Goal: Task Accomplishment & Management: Manage account settings

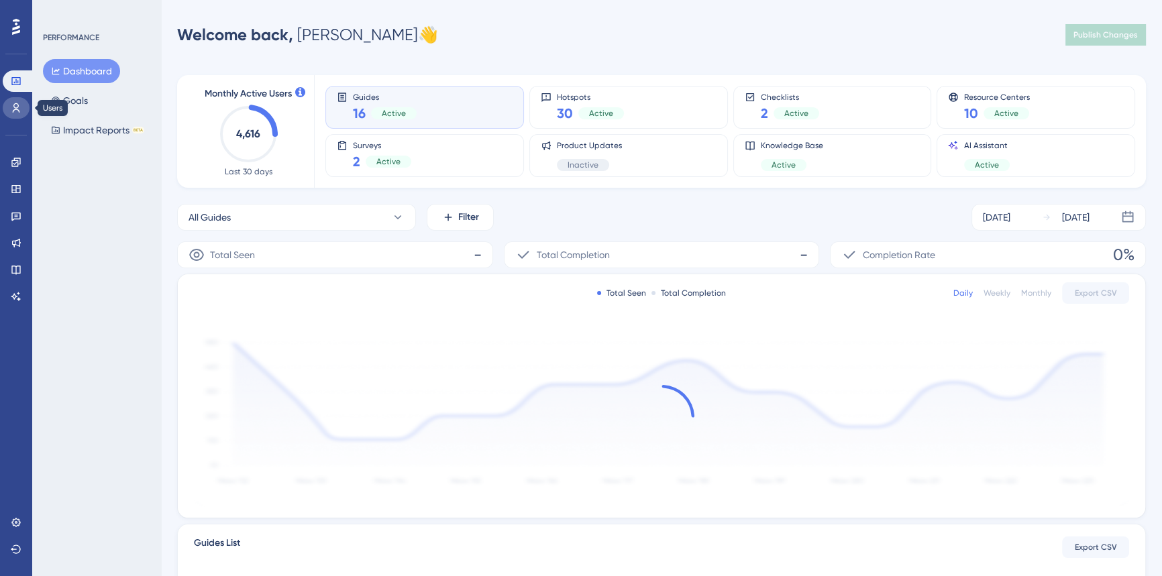
click at [16, 103] on icon at bounding box center [16, 107] width 7 height 9
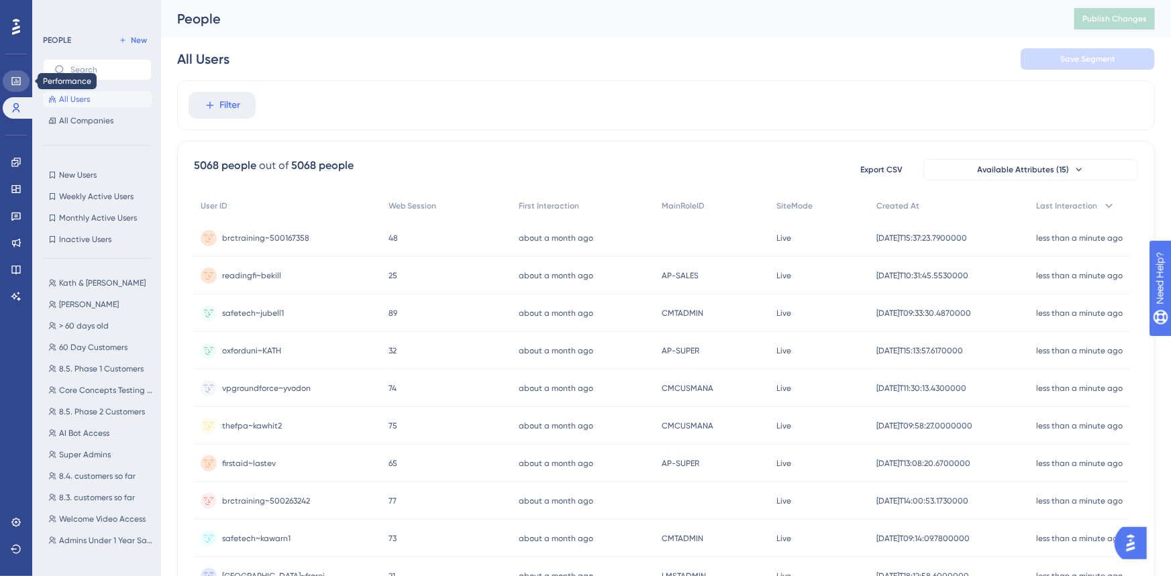
click at [16, 77] on icon at bounding box center [15, 81] width 9 height 8
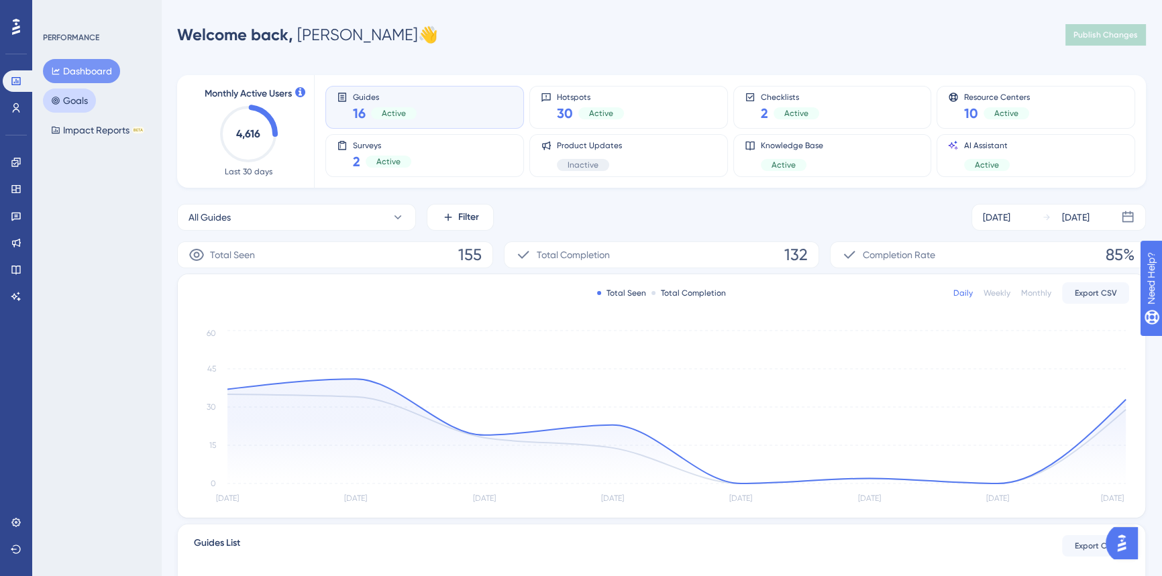
click at [78, 101] on button "Goals" at bounding box center [69, 101] width 53 height 24
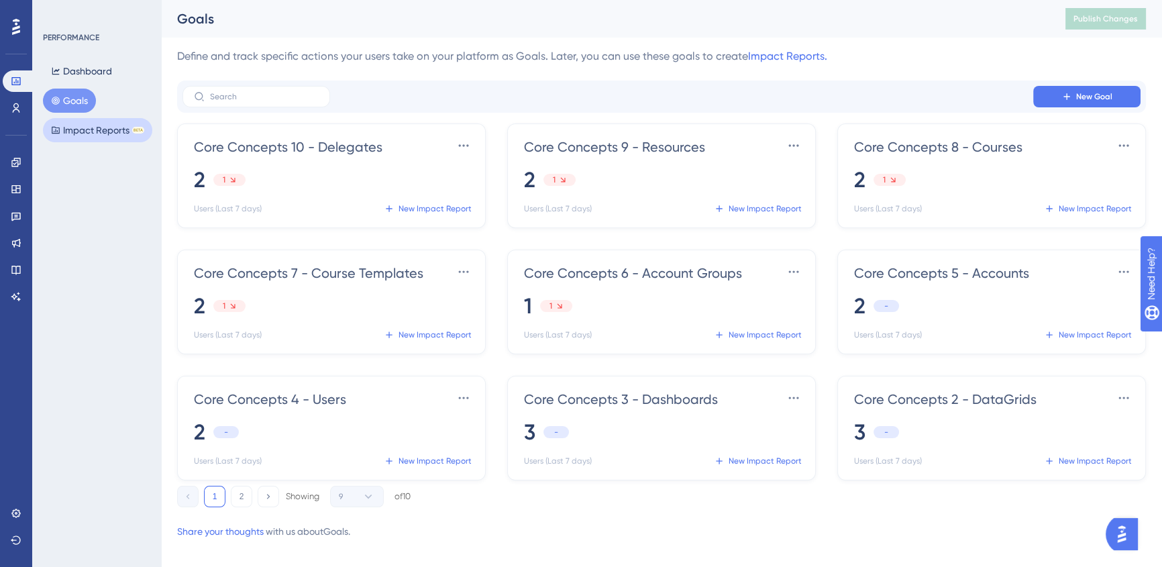
click at [80, 127] on button "Impact Reports BETA" at bounding box center [97, 130] width 109 height 24
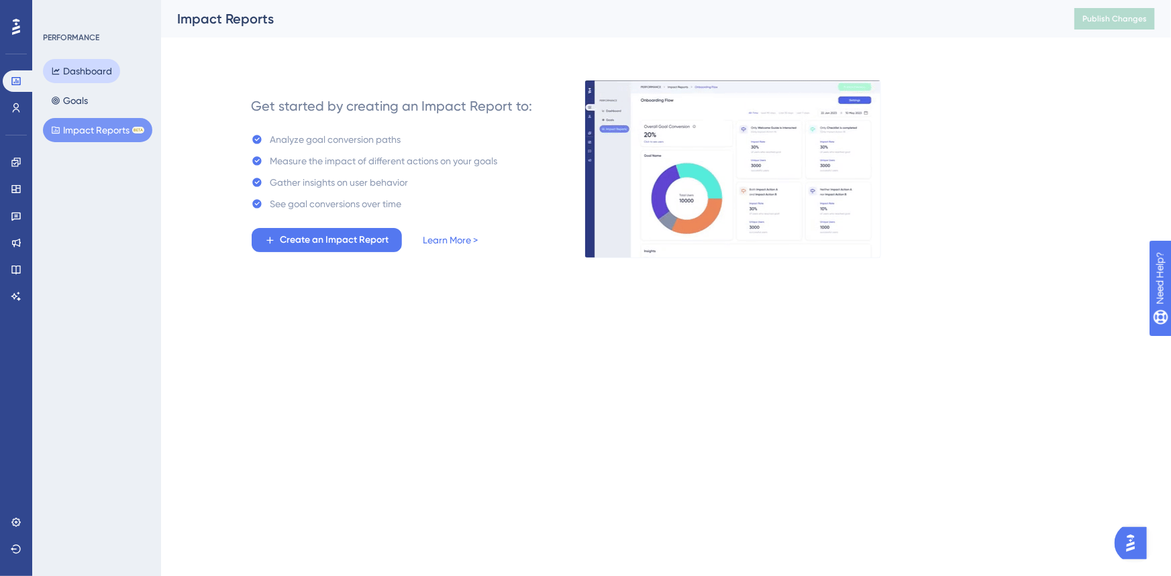
click at [96, 70] on button "Dashboard" at bounding box center [81, 71] width 77 height 24
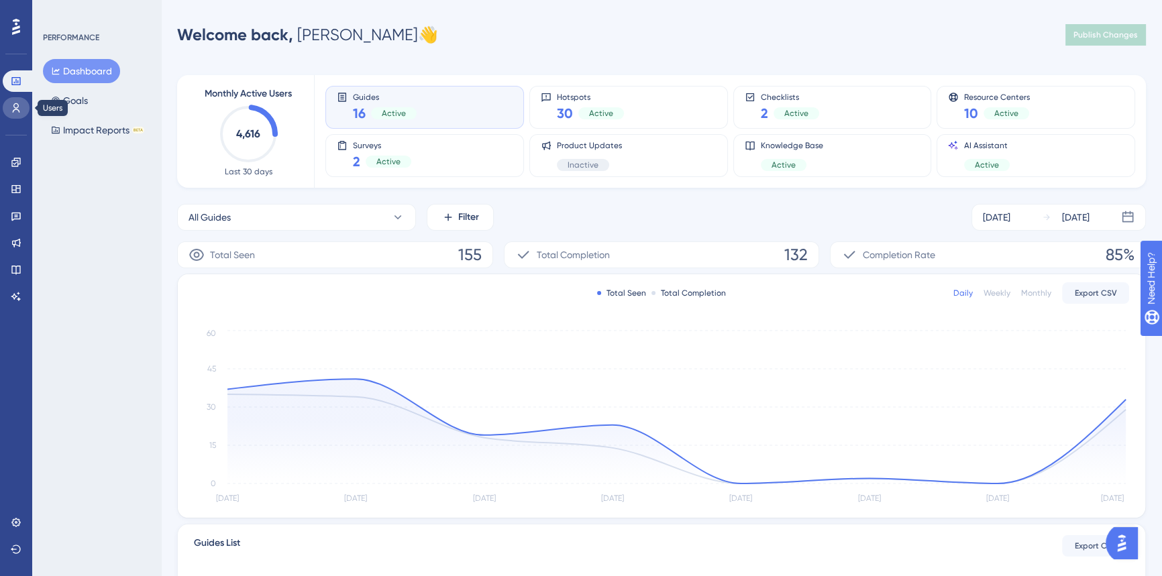
click at [11, 101] on link at bounding box center [16, 107] width 27 height 21
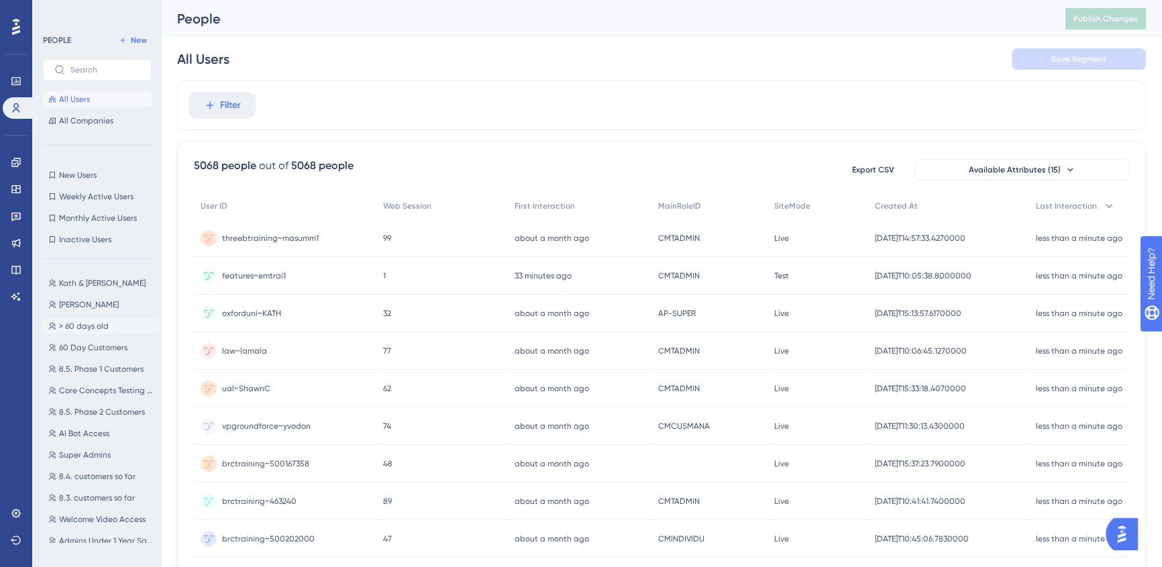
click at [103, 325] on span "> 60 days old" at bounding box center [84, 326] width 50 height 11
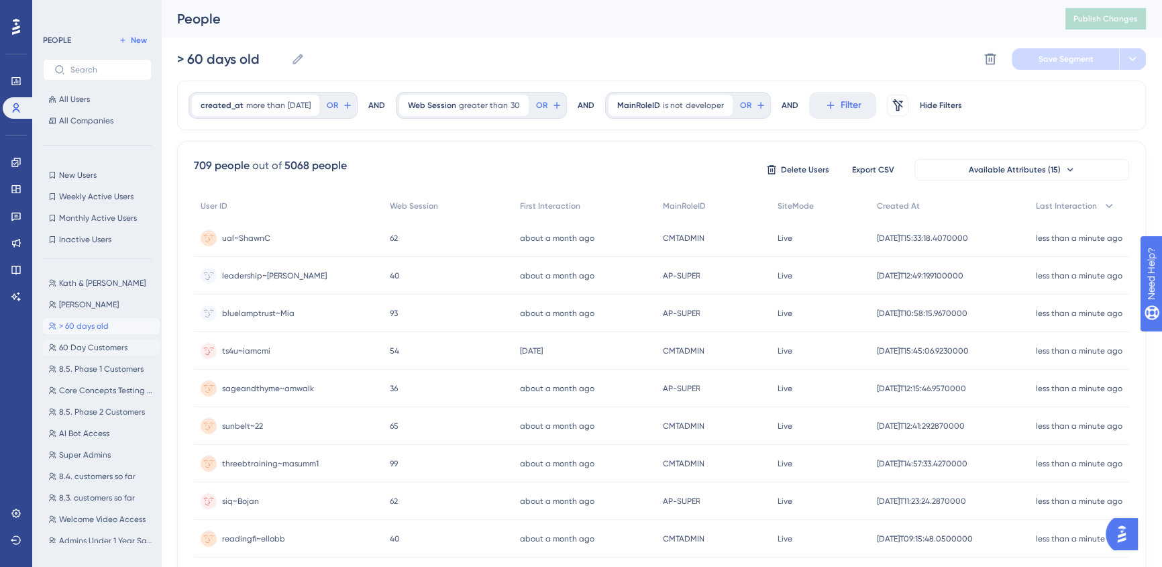
click at [106, 350] on span "60 Day Customers" at bounding box center [93, 347] width 68 height 11
type input "60 Day Customers"
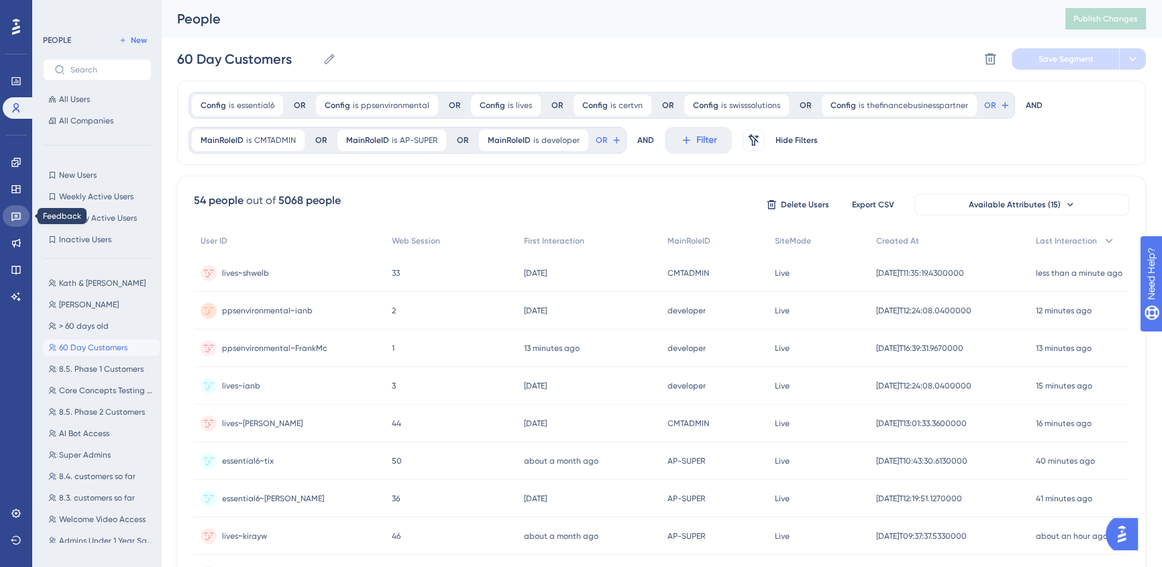
click at [21, 217] on link at bounding box center [16, 215] width 27 height 21
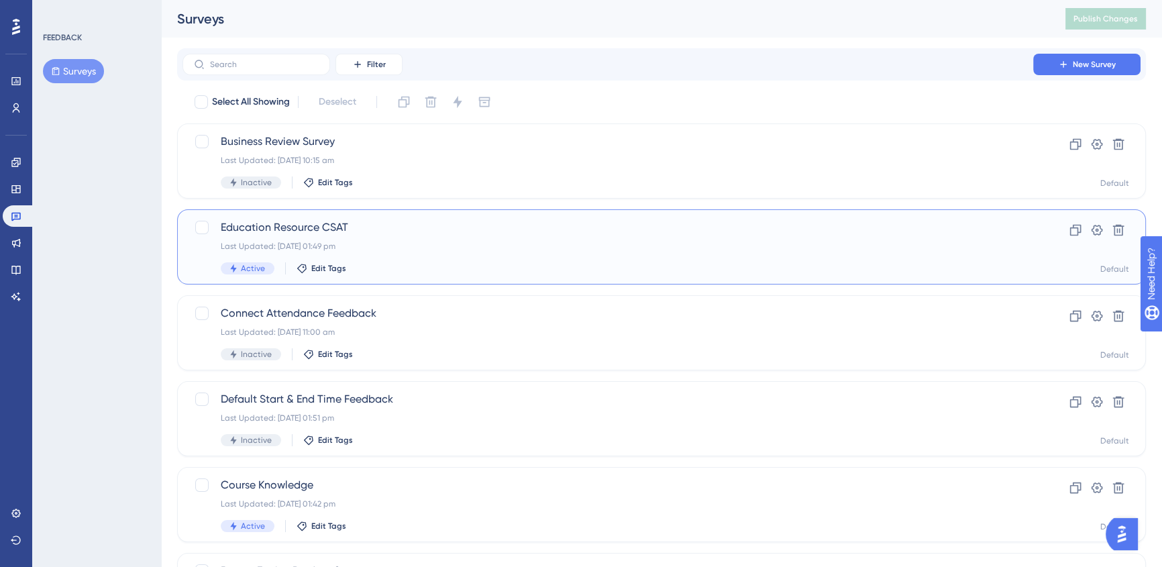
click at [473, 255] on div "Education Resource CSAT Last Updated: 12 Aug 2025 01:49 pm Active Edit Tags" at bounding box center [608, 246] width 774 height 55
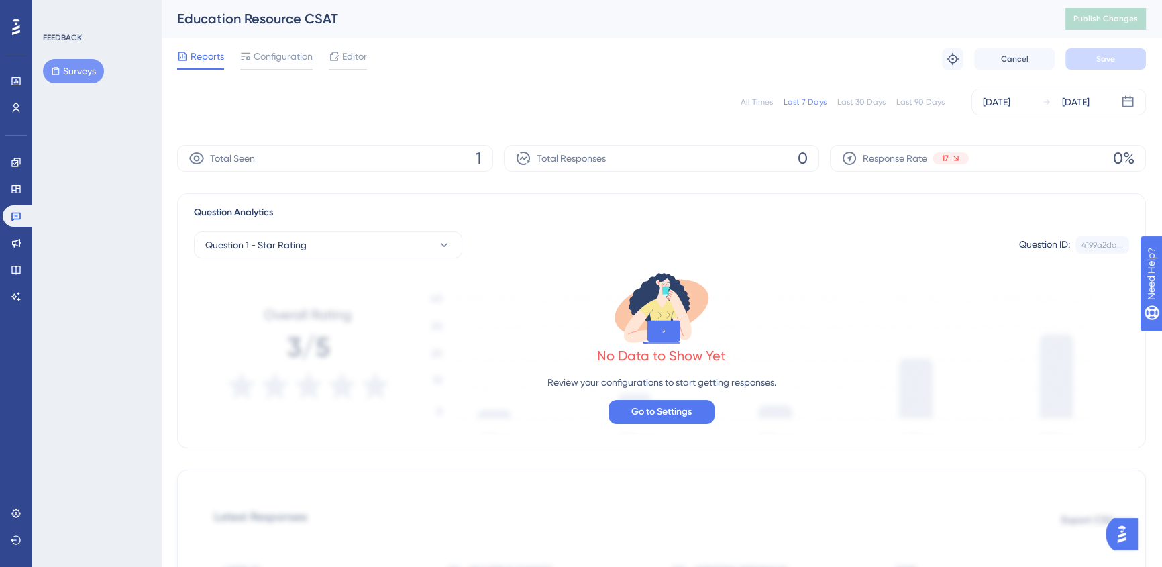
drag, startPoint x: 377, startPoint y: 154, endPoint x: 486, endPoint y: 151, distance: 109.4
click at [378, 154] on div "Total Seen 1" at bounding box center [335, 158] width 316 height 27
click at [521, 151] on icon at bounding box center [523, 158] width 16 height 16
click at [456, 156] on div "Total Seen 1" at bounding box center [335, 158] width 316 height 27
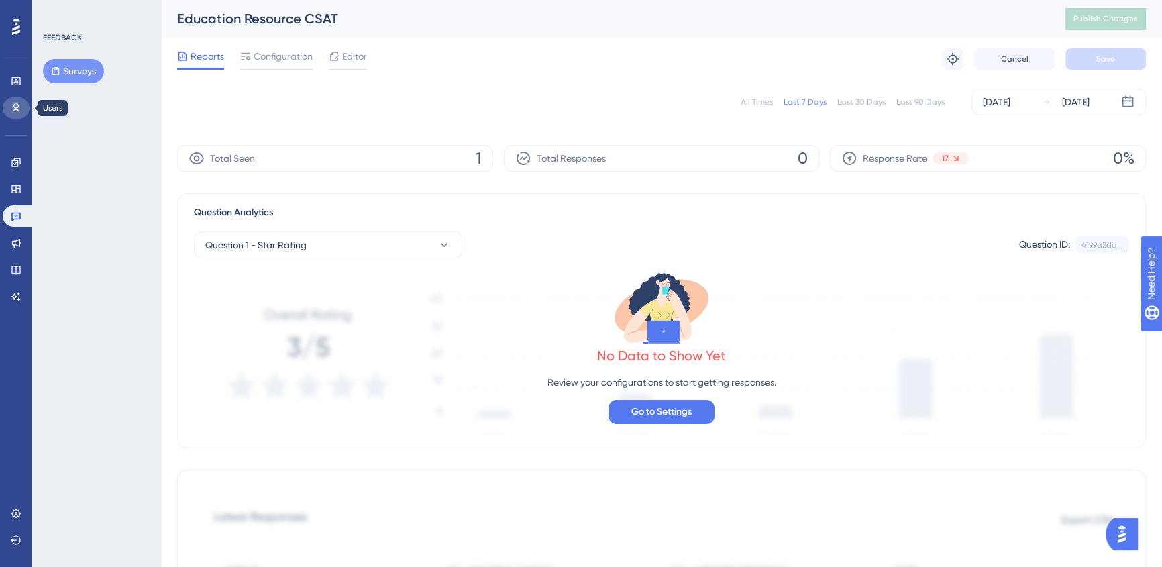
click at [19, 114] on link at bounding box center [16, 107] width 27 height 21
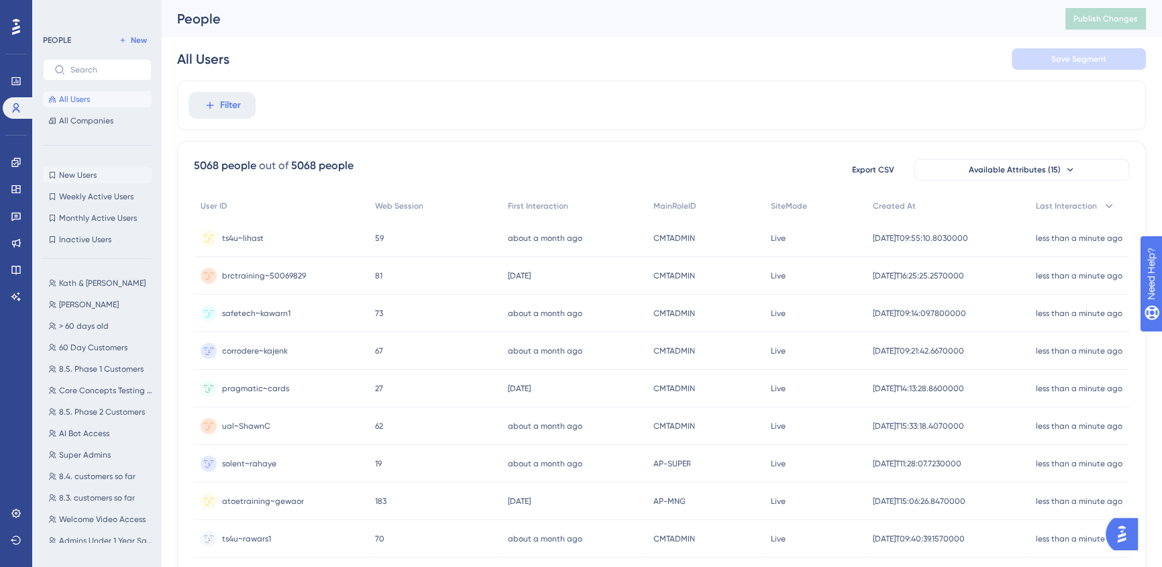
click at [90, 172] on span "New Users" at bounding box center [78, 175] width 38 height 11
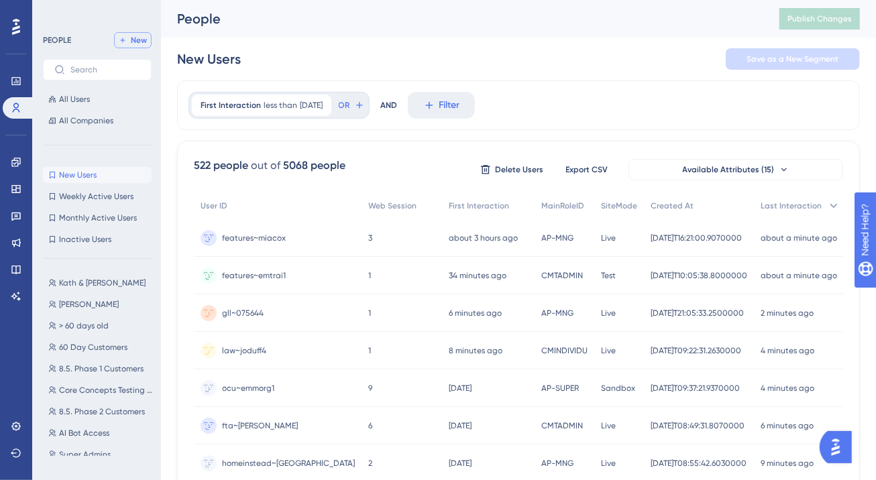
click at [140, 45] on span "New" at bounding box center [139, 40] width 16 height 11
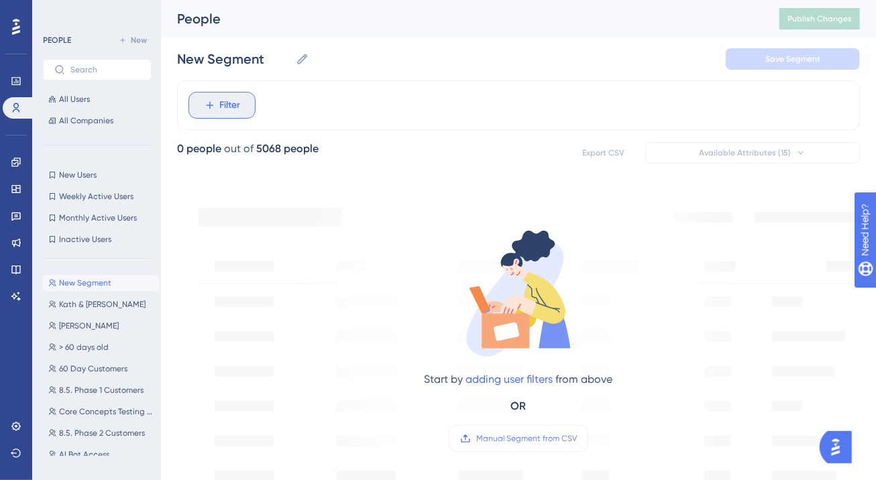
click at [223, 100] on span "Filter" at bounding box center [230, 105] width 21 height 16
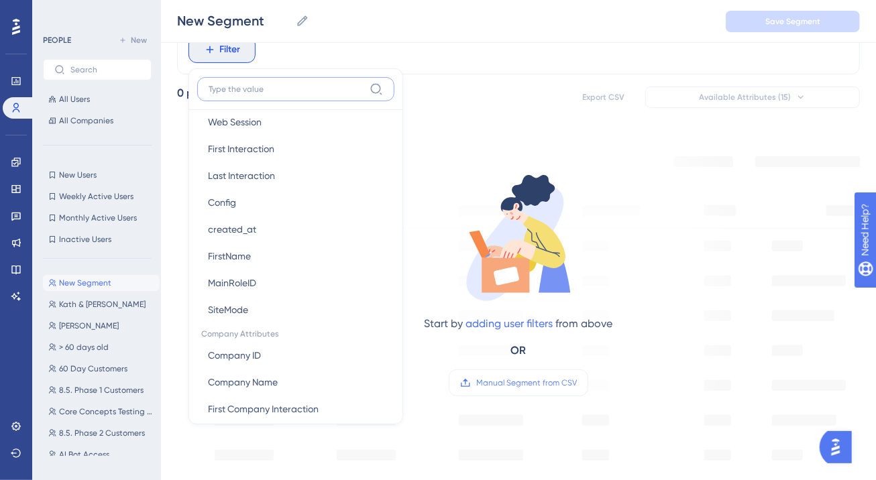
scroll to position [671, 0]
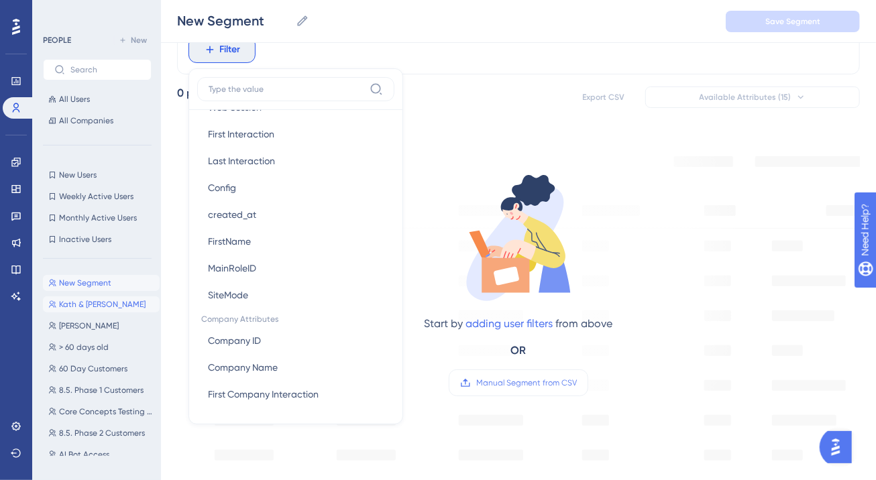
click at [94, 301] on span "Kath & [PERSON_NAME]" at bounding box center [102, 304] width 87 height 11
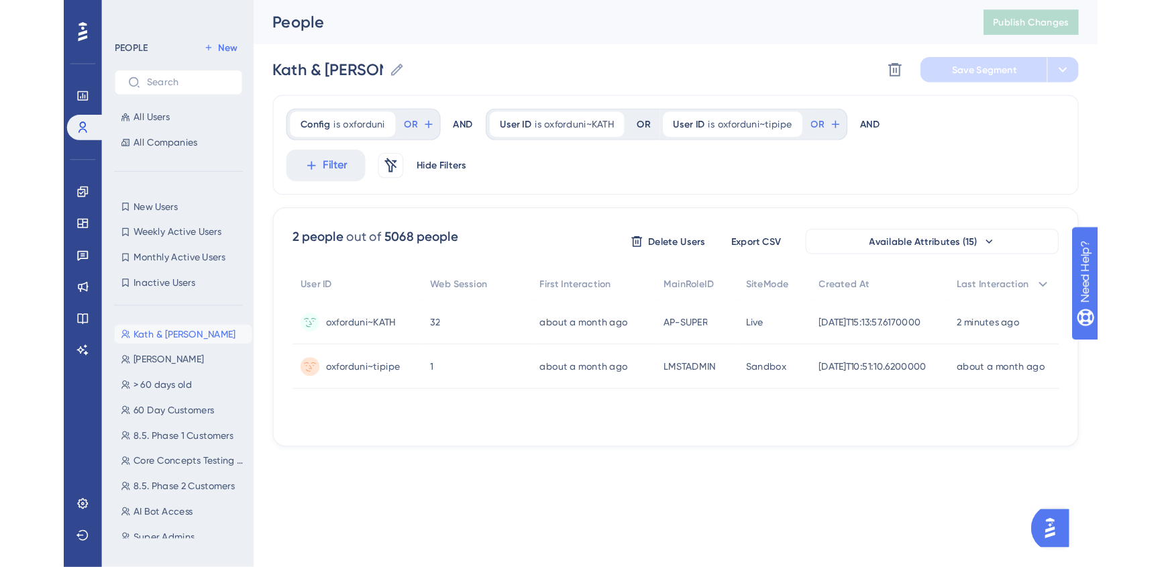
scroll to position [0, 0]
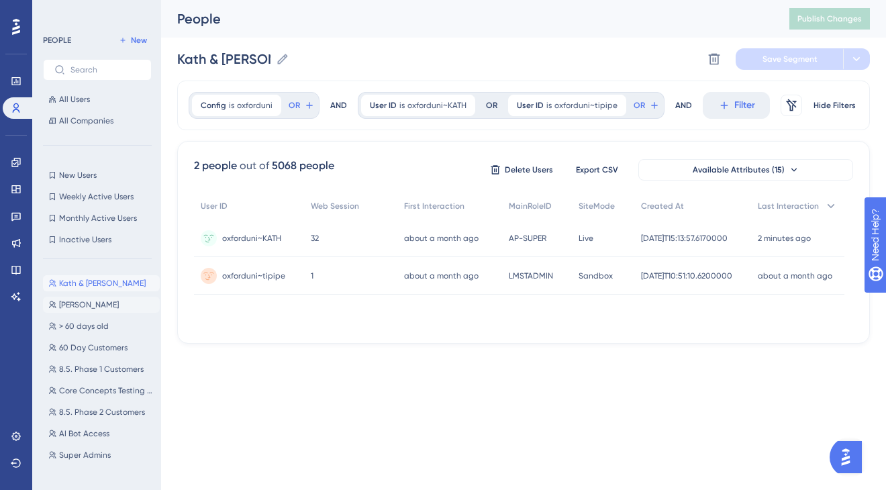
click at [89, 308] on span "[PERSON_NAME]" at bounding box center [89, 304] width 60 height 11
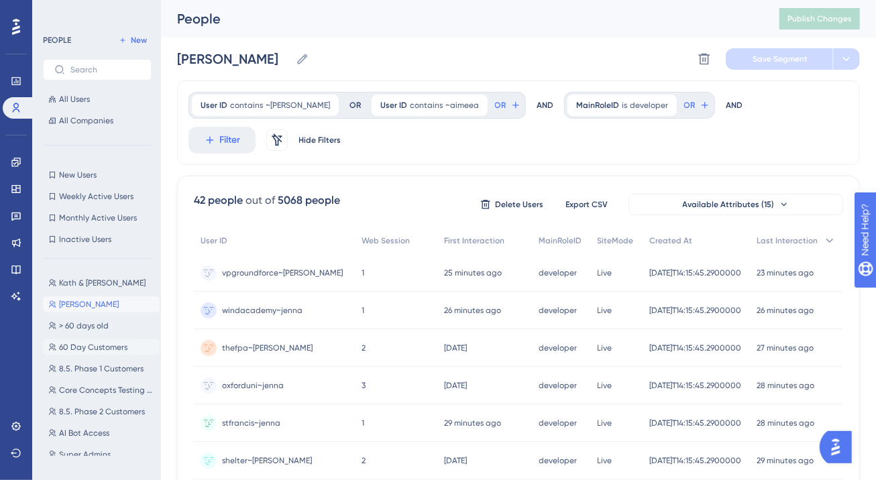
click at [94, 348] on span "60 Day Customers" at bounding box center [93, 347] width 68 height 11
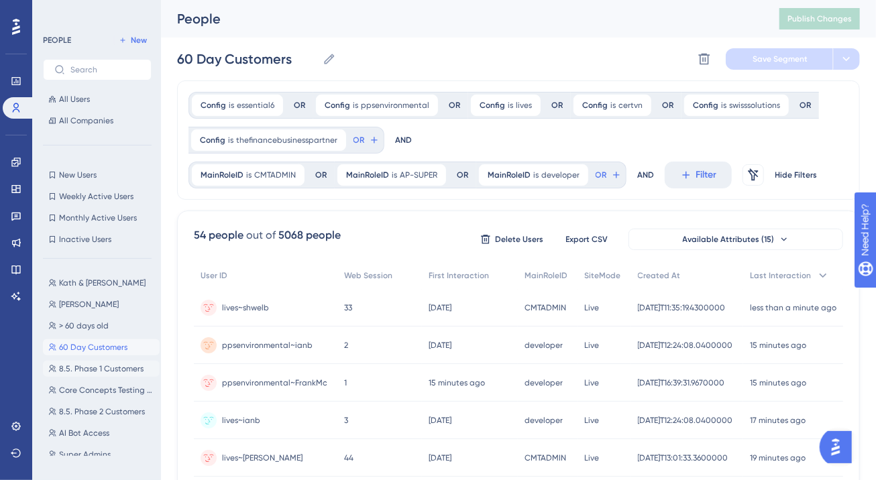
click at [99, 366] on span "8.5. Phase 1 Customers" at bounding box center [101, 369] width 85 height 11
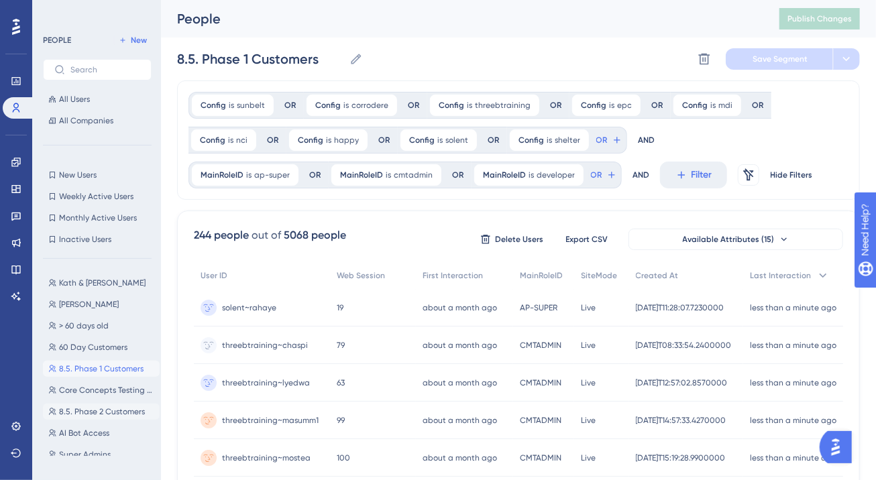
click at [76, 407] on span "8.5. Phase 2 Customers" at bounding box center [102, 412] width 86 height 11
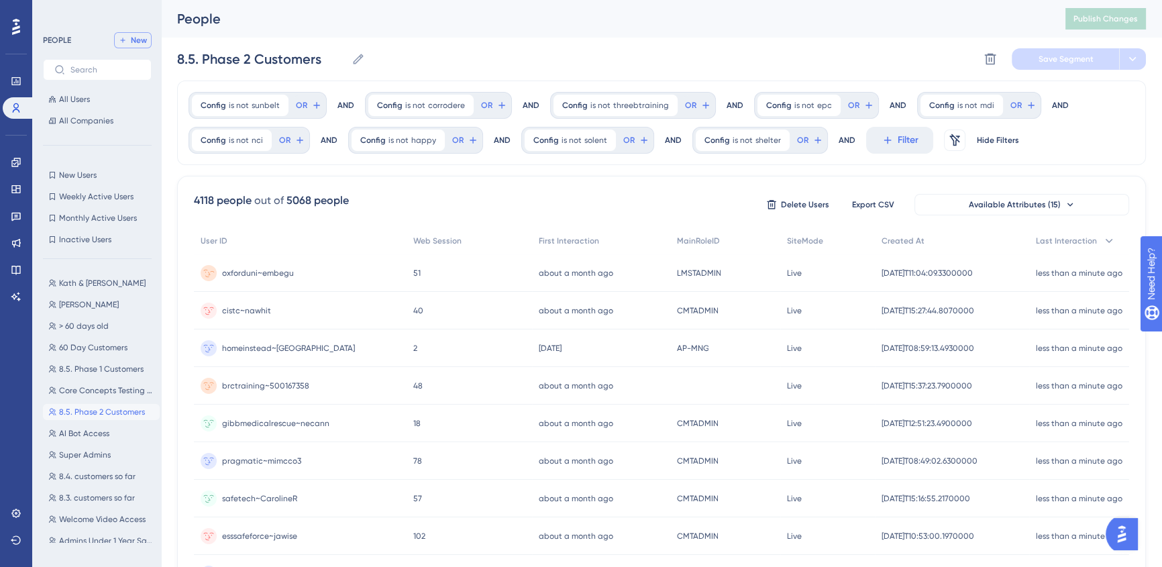
click at [134, 38] on span "New" at bounding box center [139, 40] width 16 height 11
type input "New Segment"
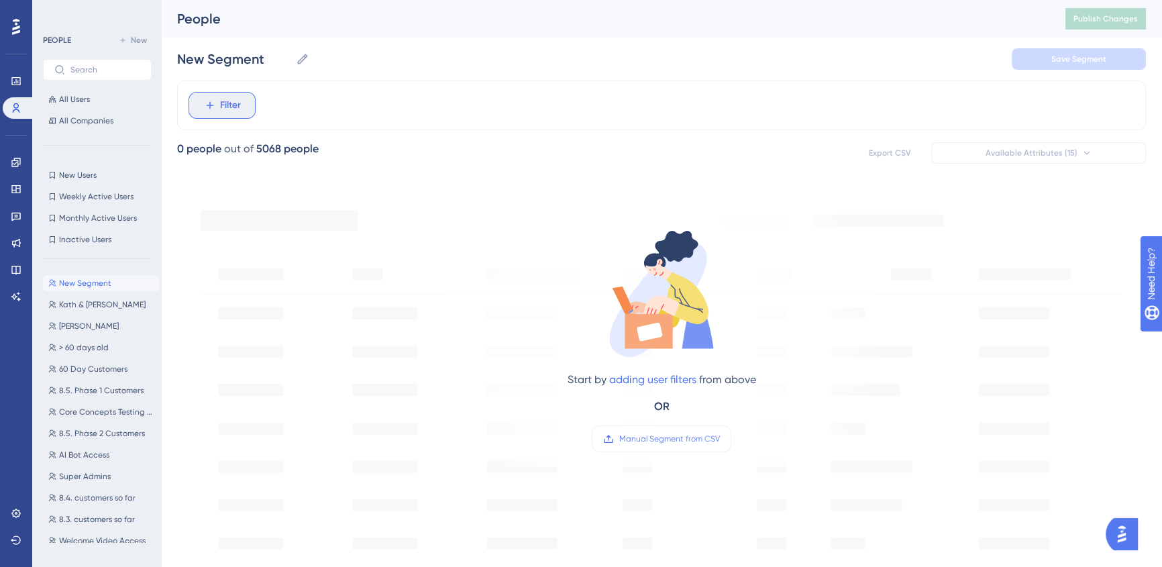
click at [230, 103] on span "Filter" at bounding box center [230, 105] width 21 height 16
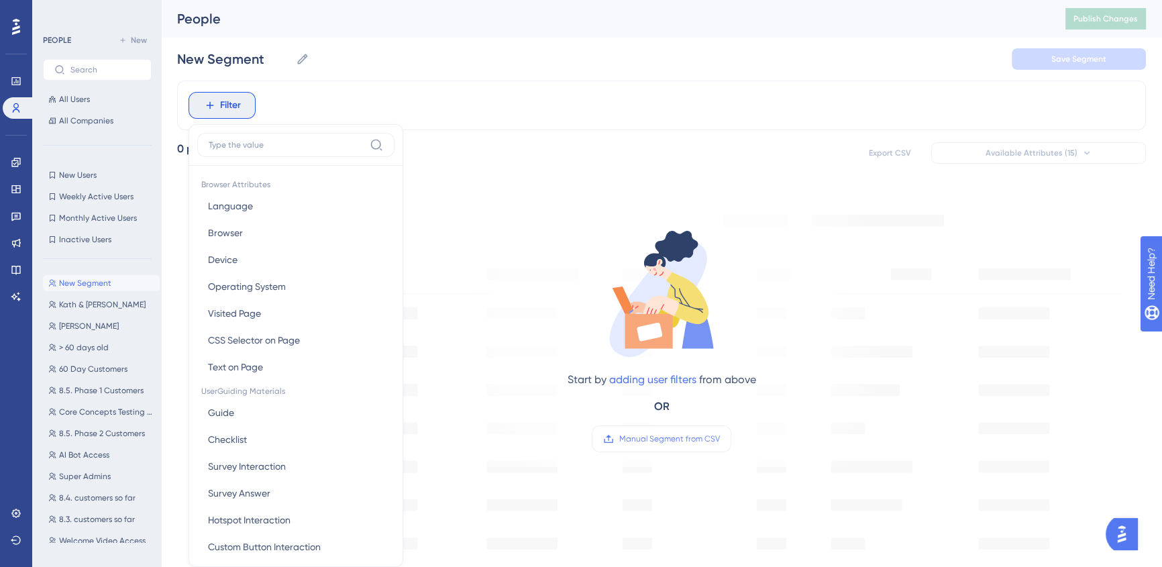
scroll to position [61, 0]
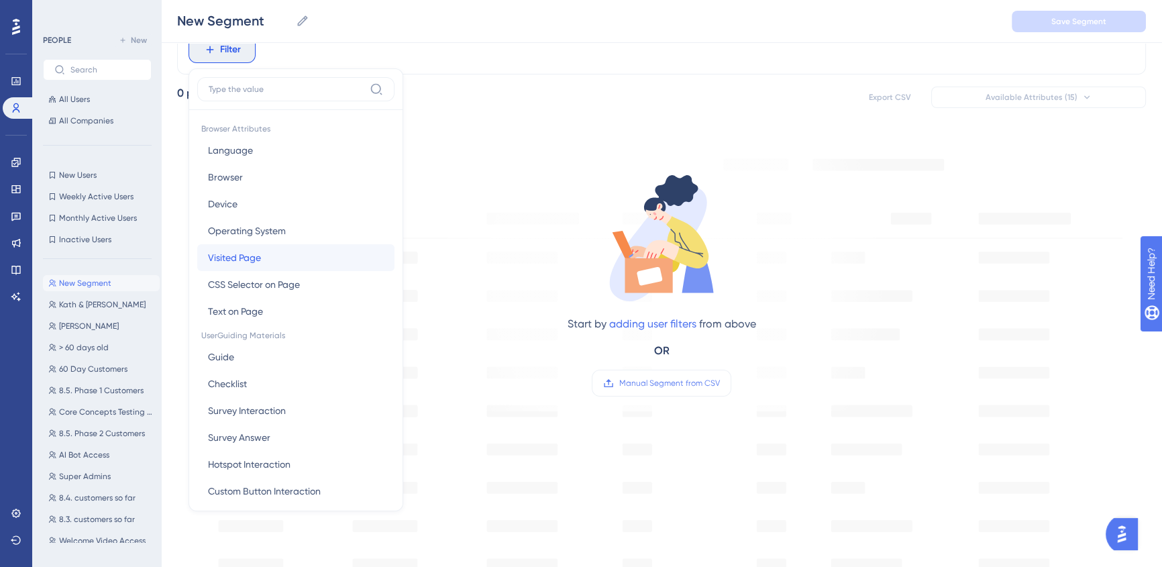
click at [275, 260] on button "Visited Page Visited Page" at bounding box center [295, 257] width 197 height 27
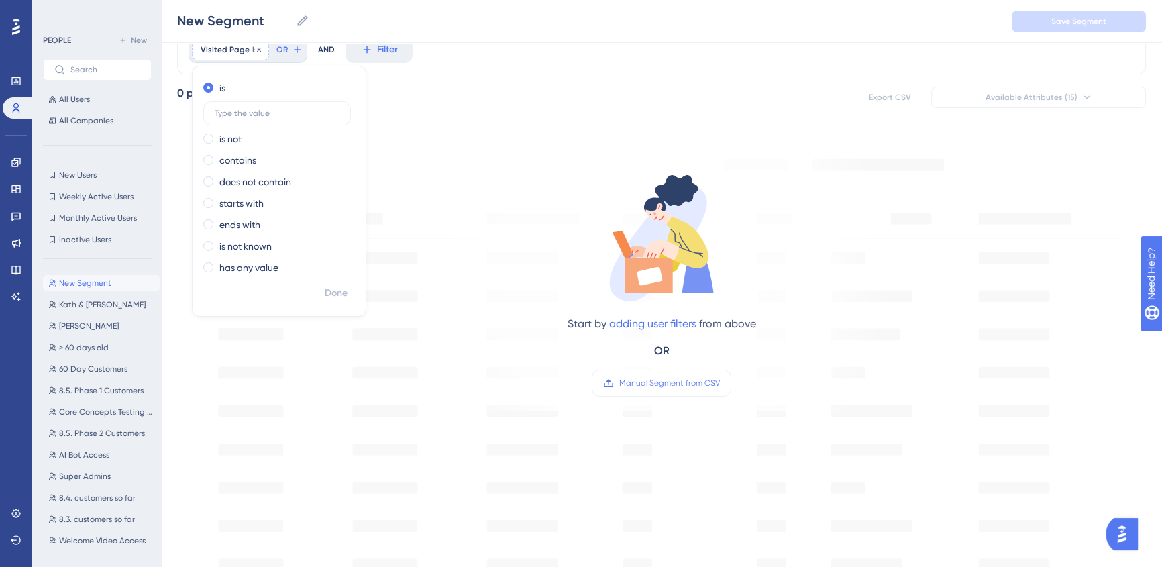
click at [240, 50] on span "Visited Page" at bounding box center [225, 49] width 49 height 11
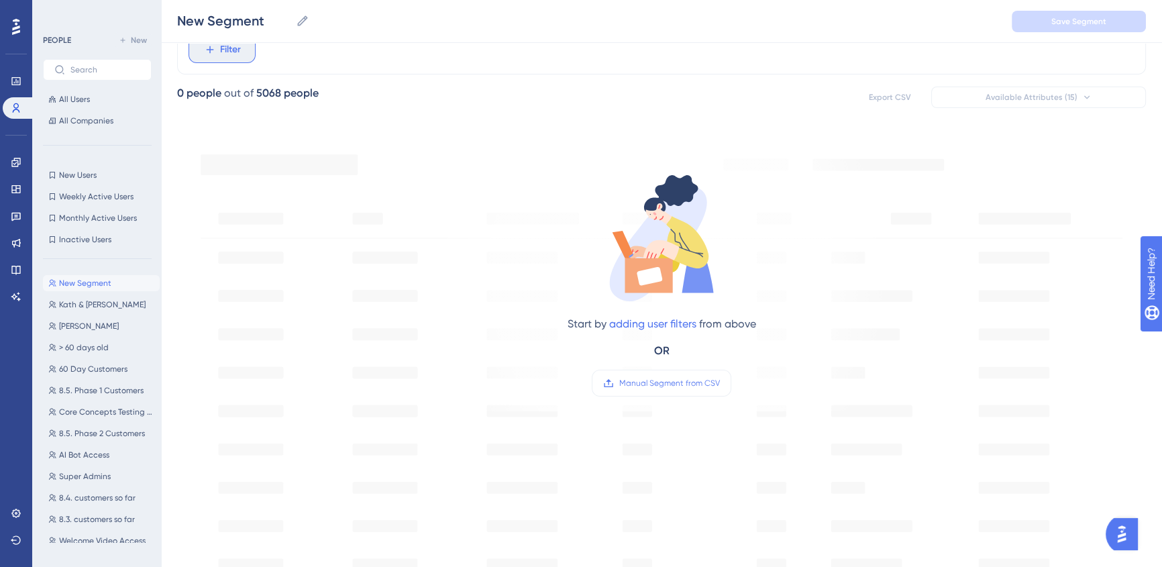
click at [240, 50] on span "Filter" at bounding box center [230, 50] width 21 height 16
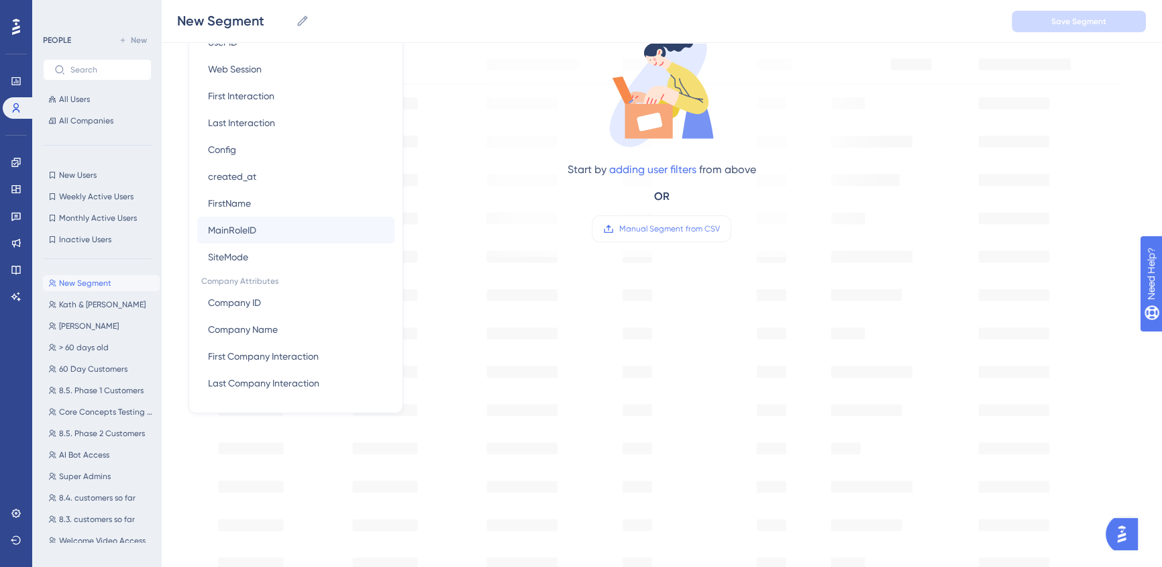
scroll to position [217, 0]
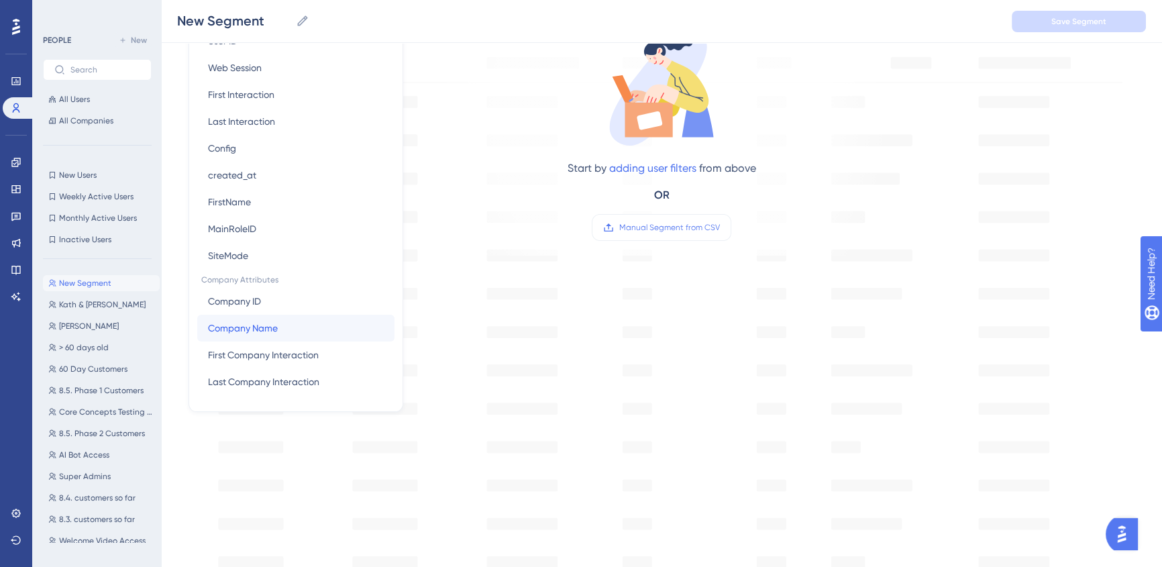
click at [293, 321] on button "Company Name Company Name" at bounding box center [295, 328] width 197 height 27
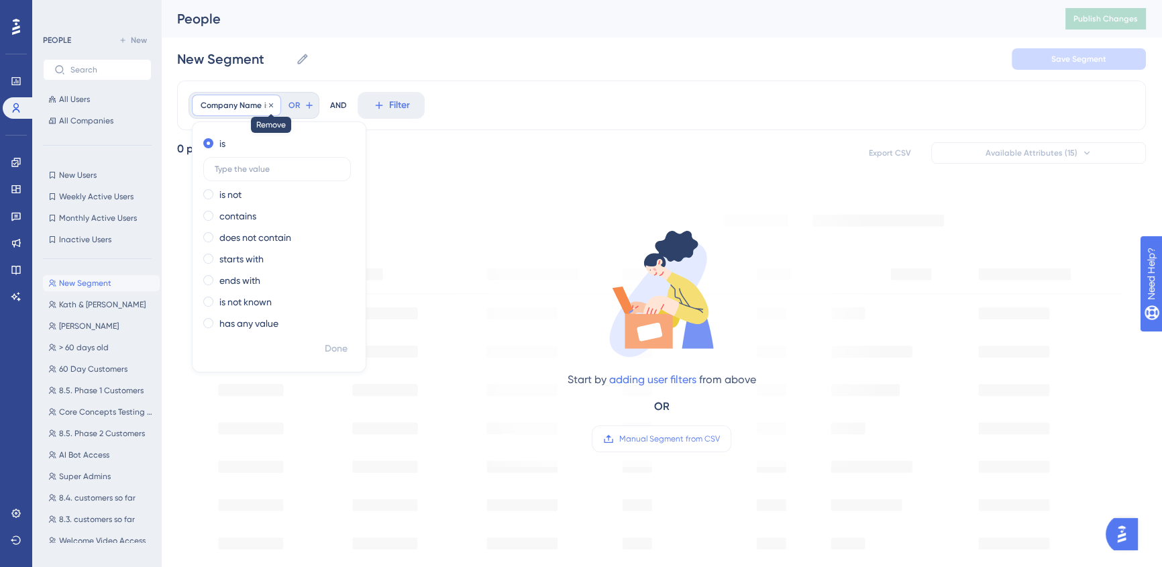
click at [269, 103] on icon at bounding box center [271, 105] width 8 height 8
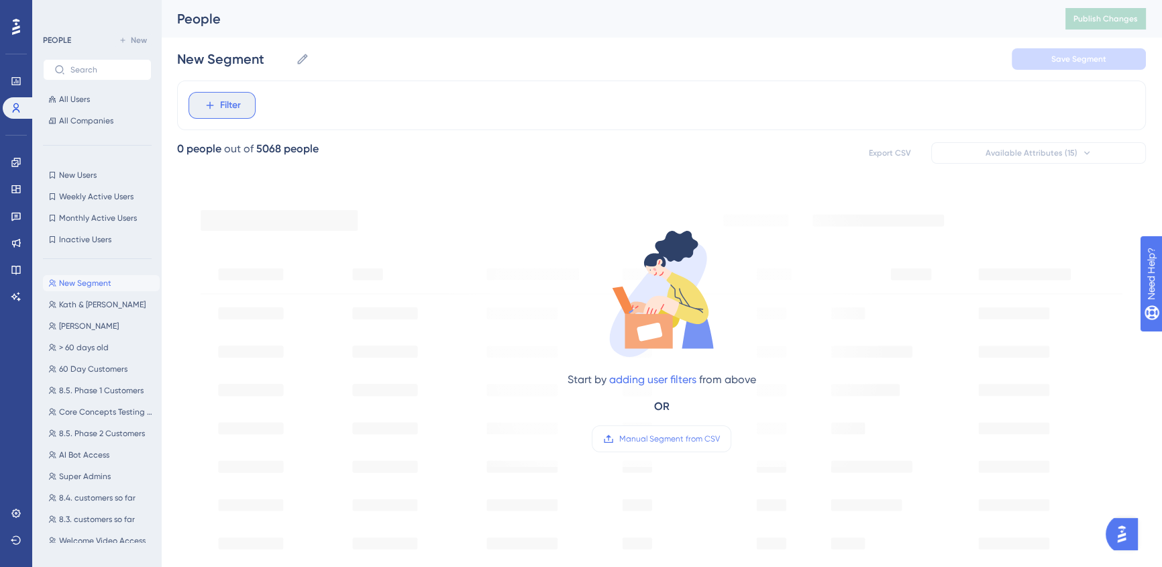
click at [224, 109] on span "Filter" at bounding box center [230, 105] width 21 height 16
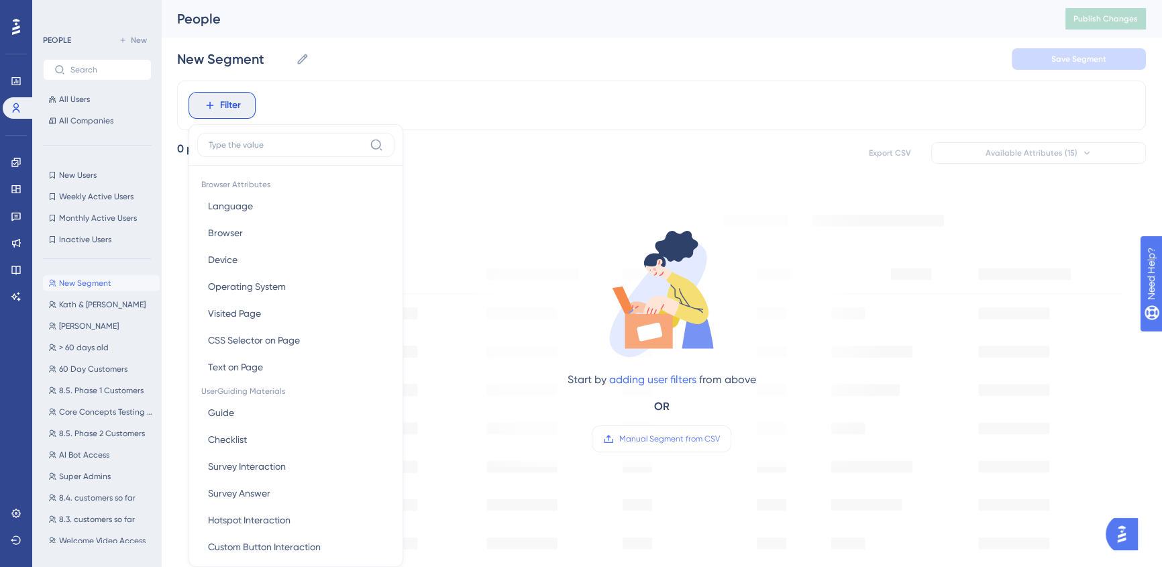
scroll to position [61, 0]
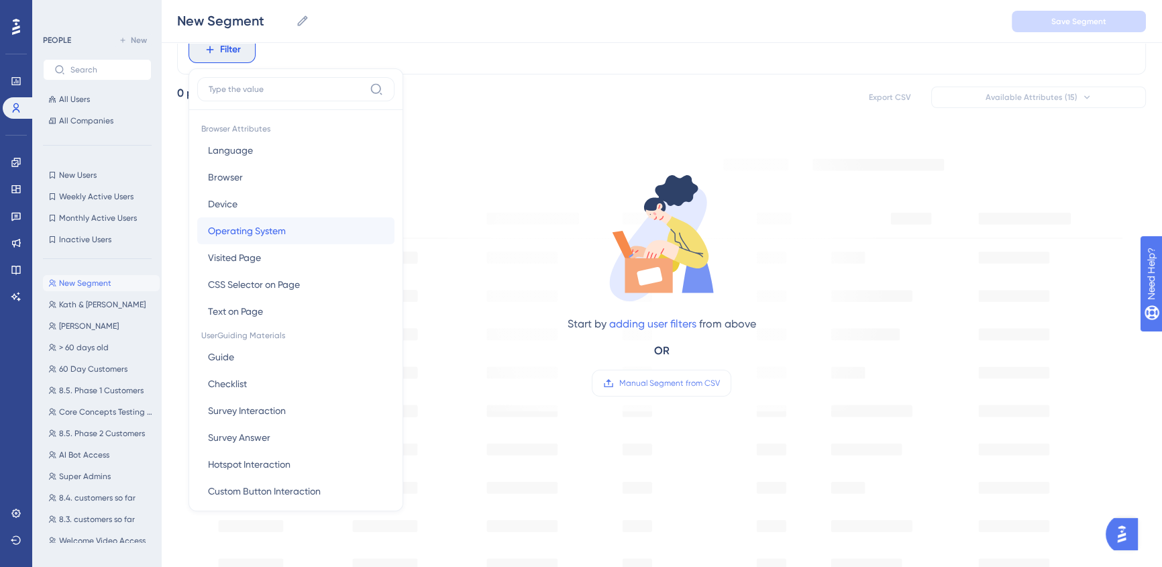
click at [308, 221] on button "Operating System Operating System" at bounding box center [295, 230] width 197 height 27
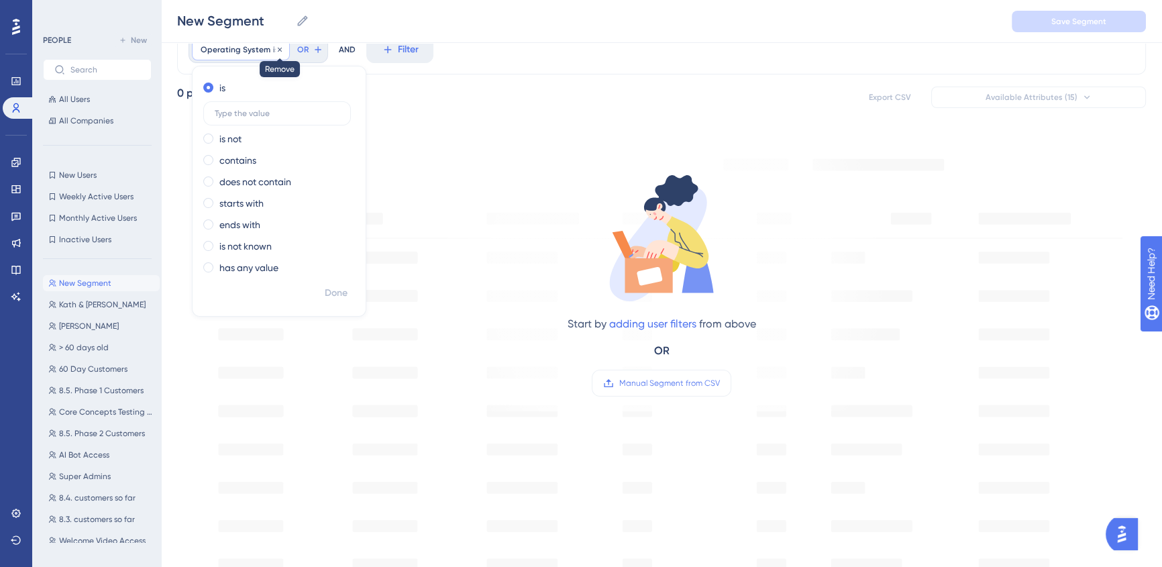
click at [276, 52] on icon at bounding box center [280, 50] width 8 height 8
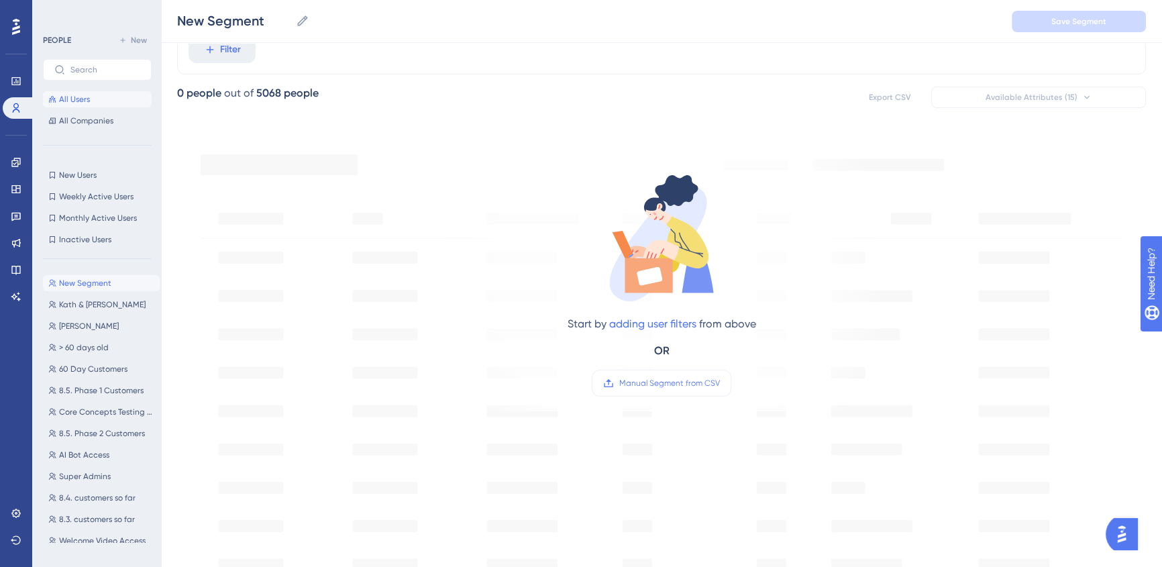
click at [107, 96] on button "All Users" at bounding box center [97, 99] width 109 height 16
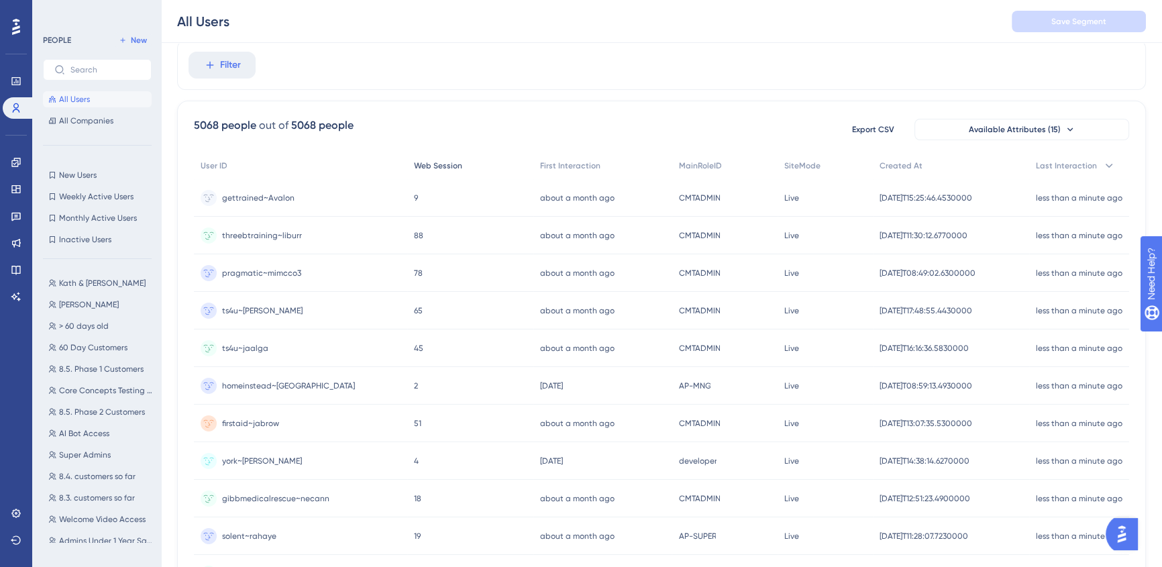
scroll to position [0, 0]
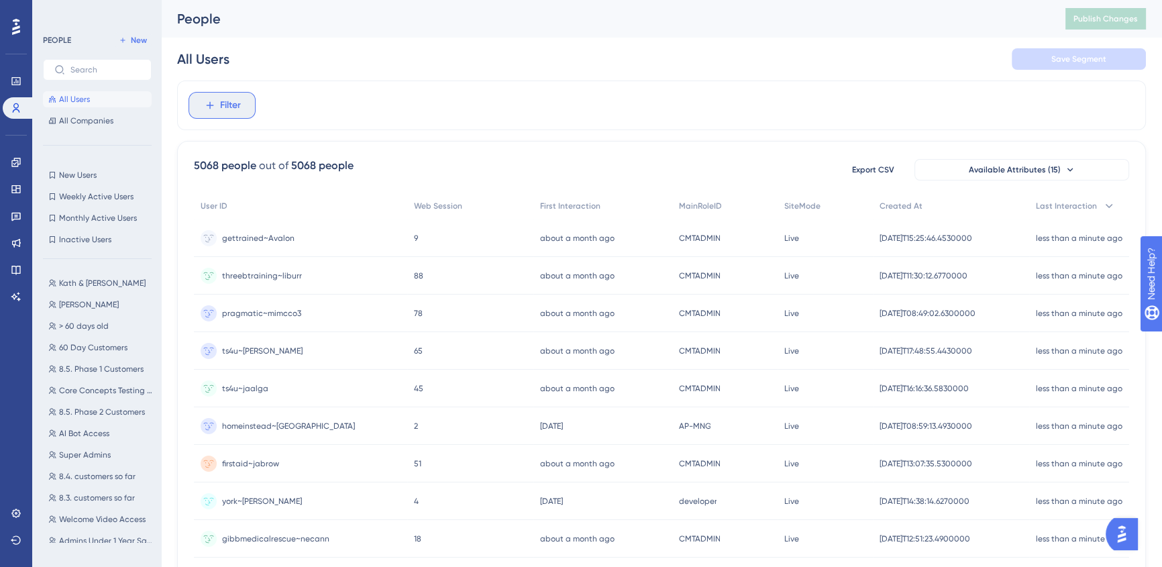
click at [248, 113] on button "Filter" at bounding box center [222, 105] width 67 height 27
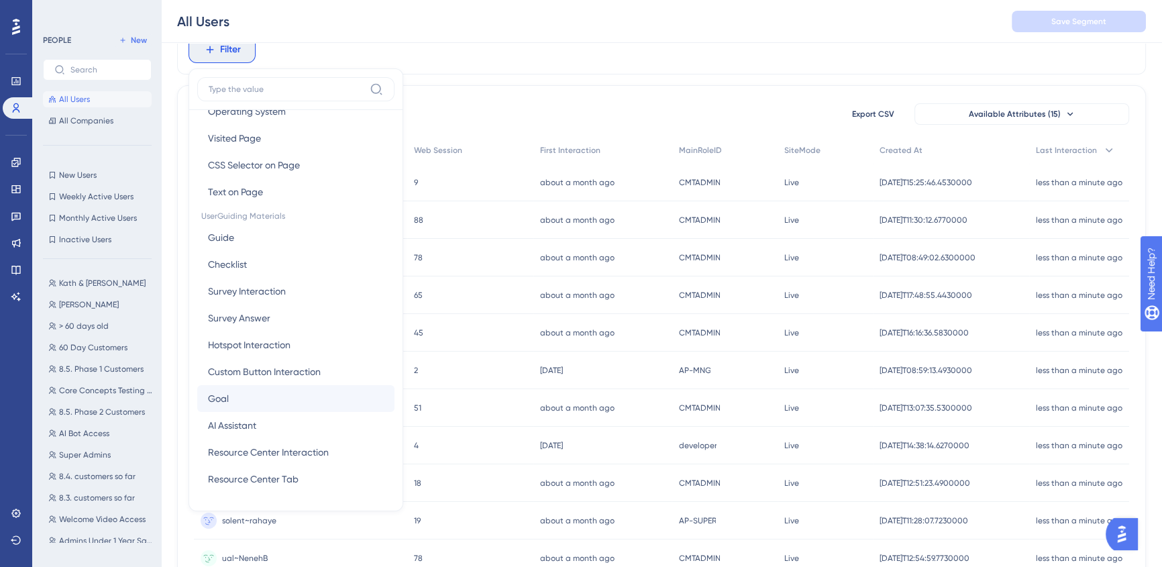
scroll to position [121, 0]
click at [278, 287] on span "Survey Interaction" at bounding box center [247, 289] width 78 height 16
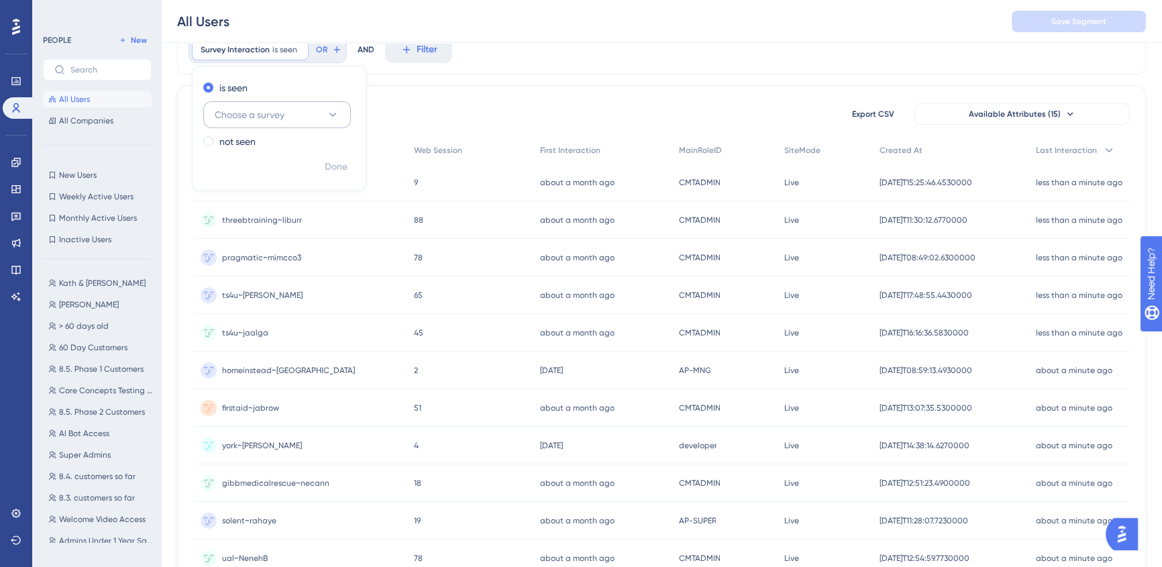
click at [290, 109] on button "Choose a survey" at bounding box center [277, 114] width 148 height 27
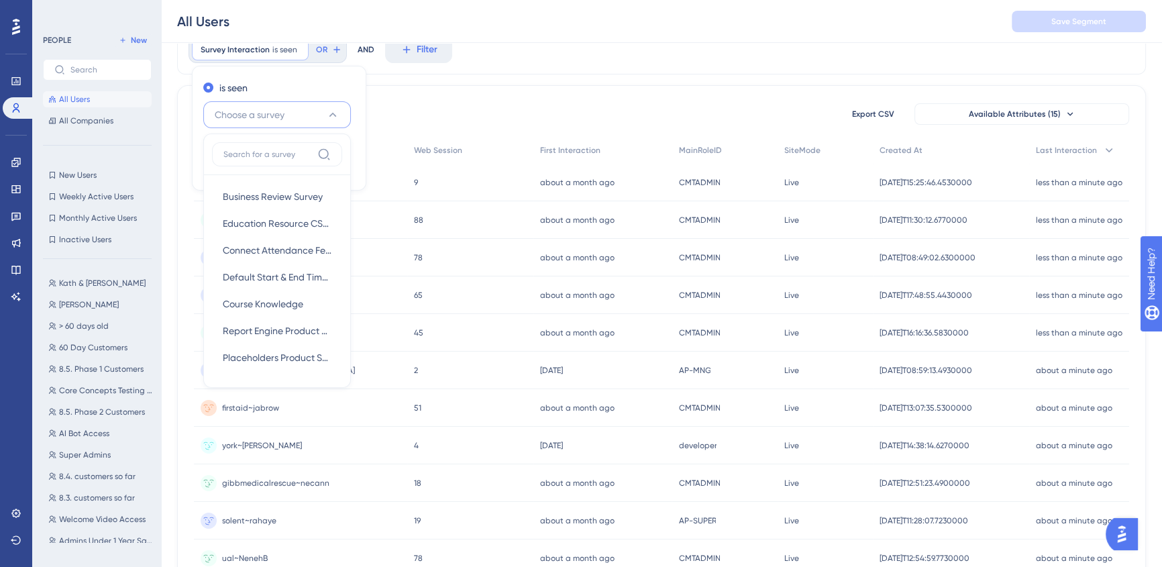
scroll to position [38, 0]
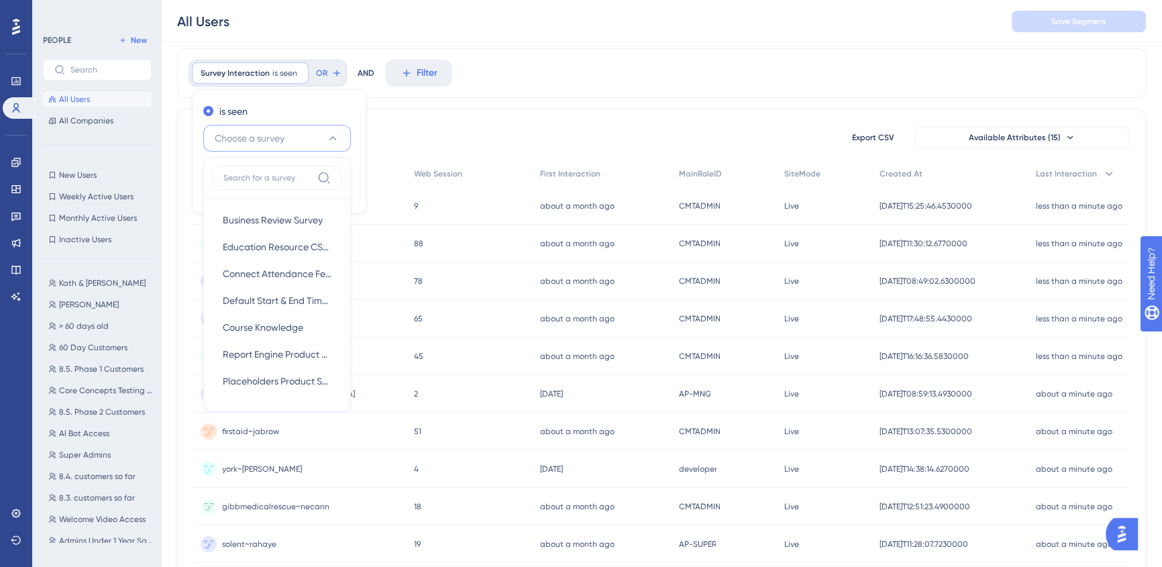
click at [290, 97] on div "is seen Choose a survey Business Review Survey Business Review Survey Education…" at bounding box center [279, 151] width 174 height 125
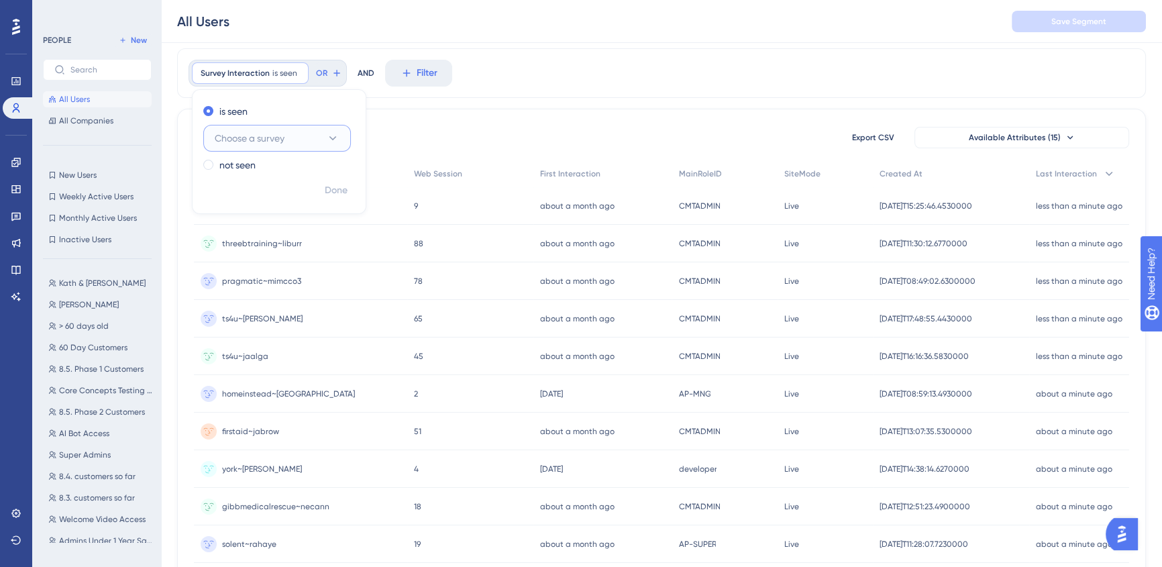
click at [254, 136] on span "Choose a survey" at bounding box center [250, 138] width 70 height 16
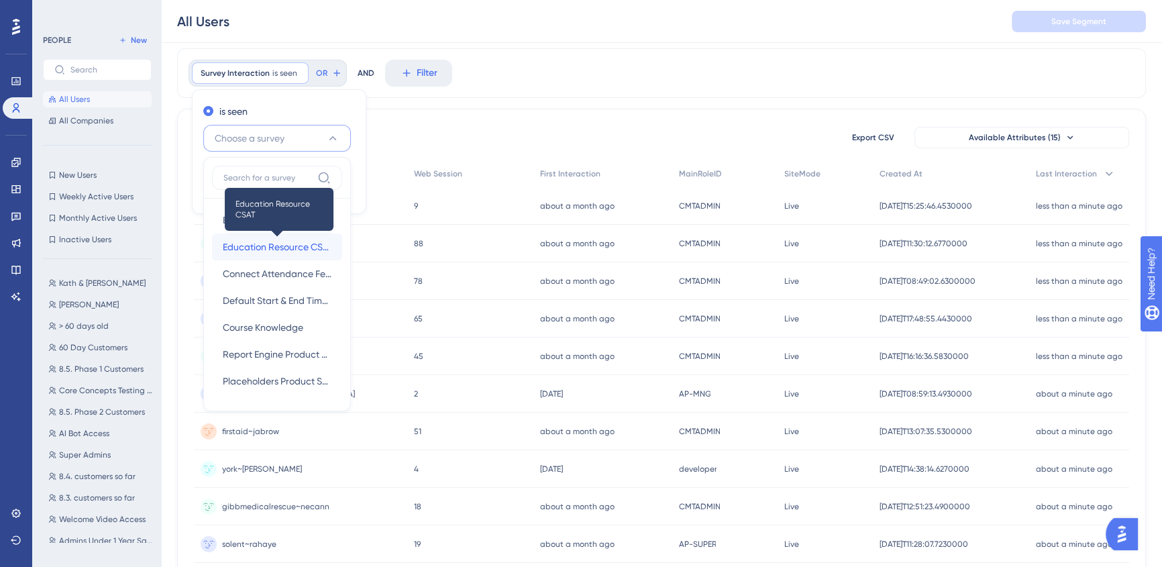
click at [294, 248] on span "Education Resource CSAT" at bounding box center [277, 247] width 109 height 16
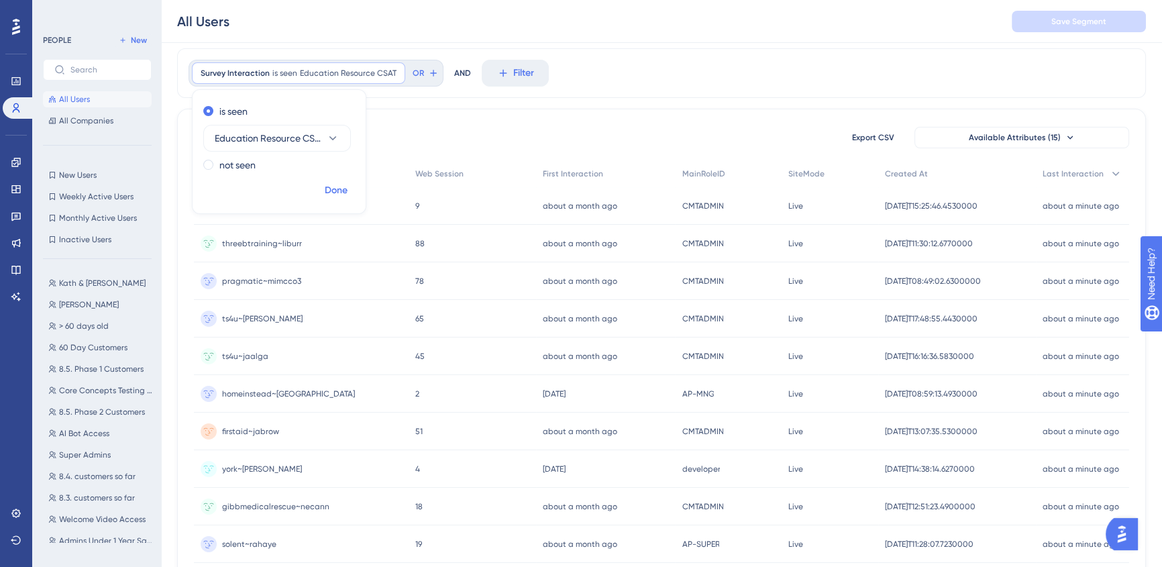
click at [331, 191] on span "Done" at bounding box center [336, 191] width 23 height 16
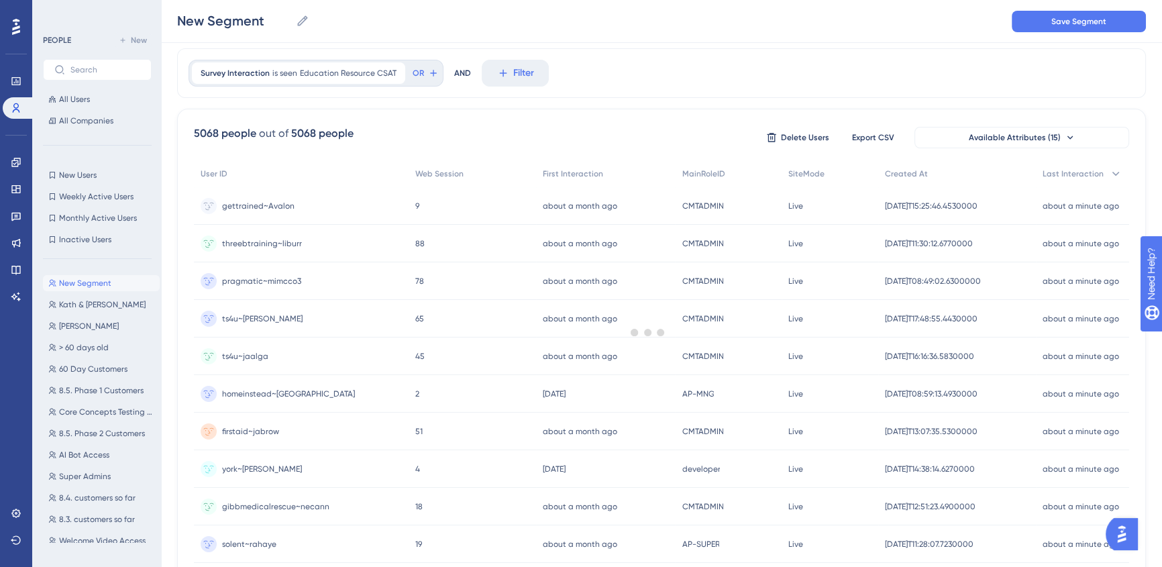
scroll to position [0, 0]
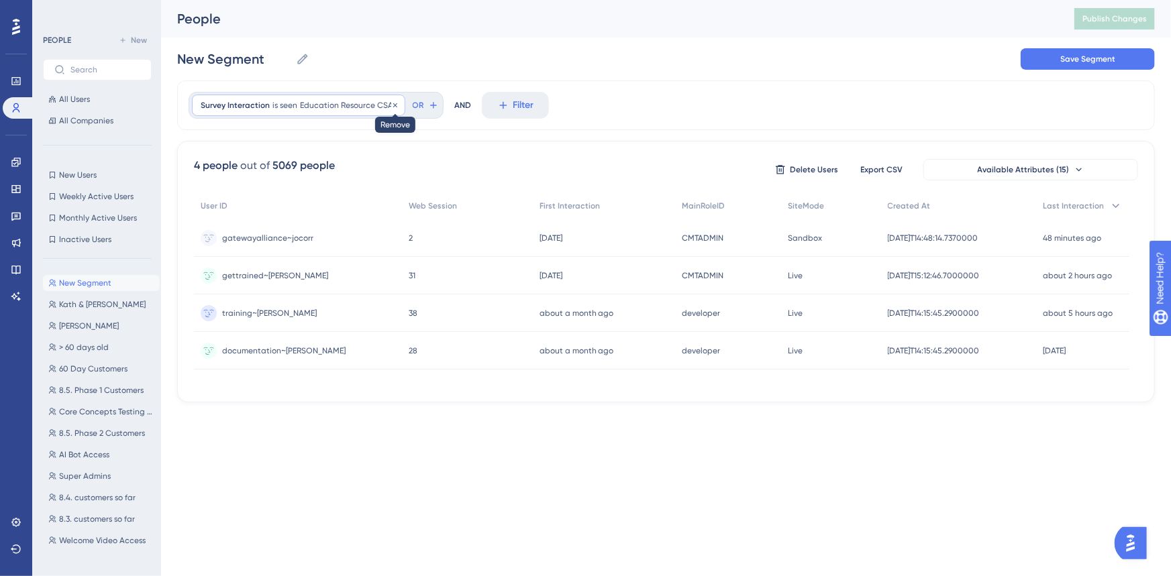
click at [391, 105] on icon at bounding box center [395, 105] width 8 height 8
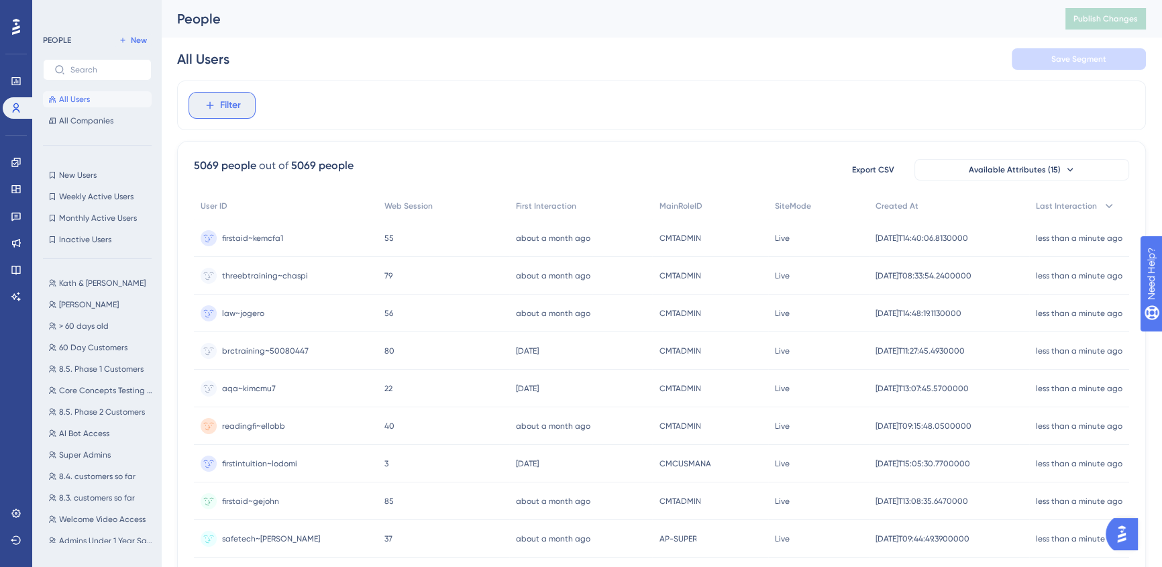
click at [225, 114] on button "Filter" at bounding box center [222, 105] width 67 height 27
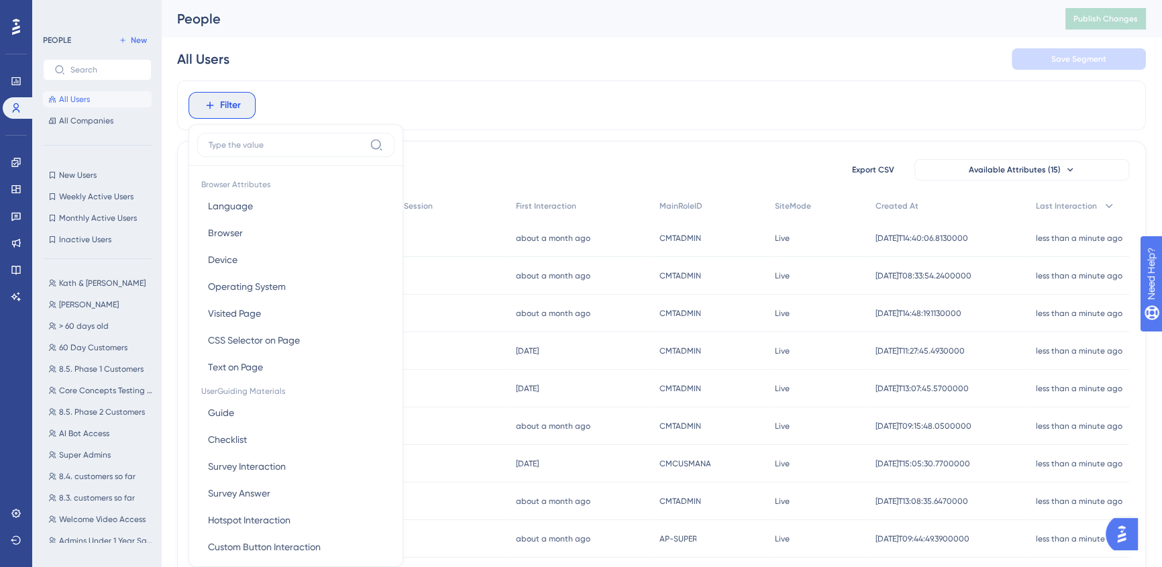
scroll to position [61, 0]
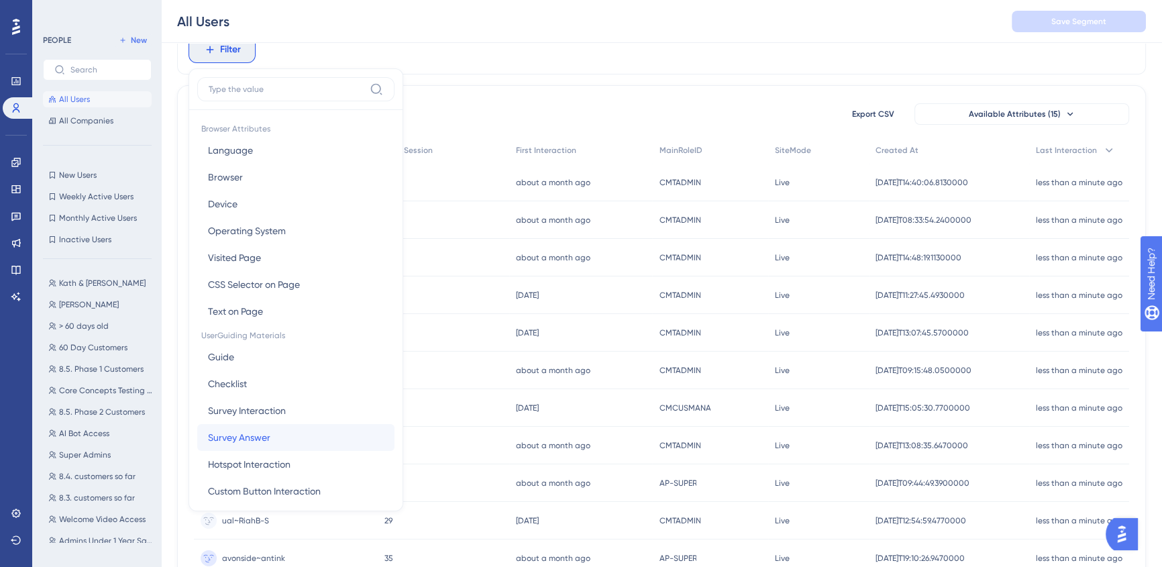
click at [286, 429] on button "Survey Answer Survey Answer" at bounding box center [295, 437] width 197 height 27
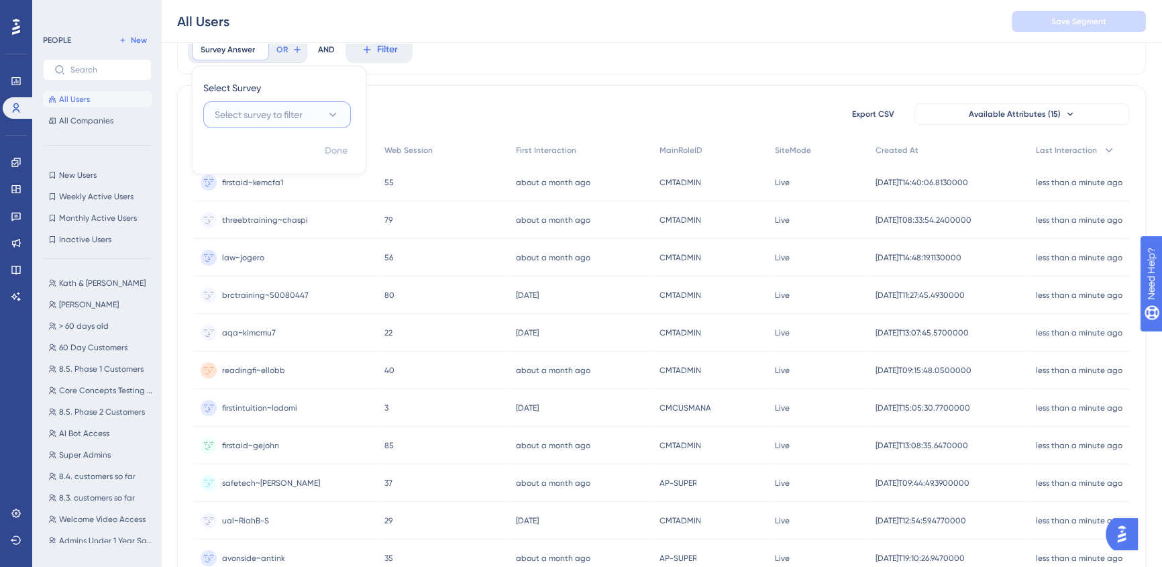
click at [284, 107] on span "Select survey to filter" at bounding box center [259, 115] width 88 height 16
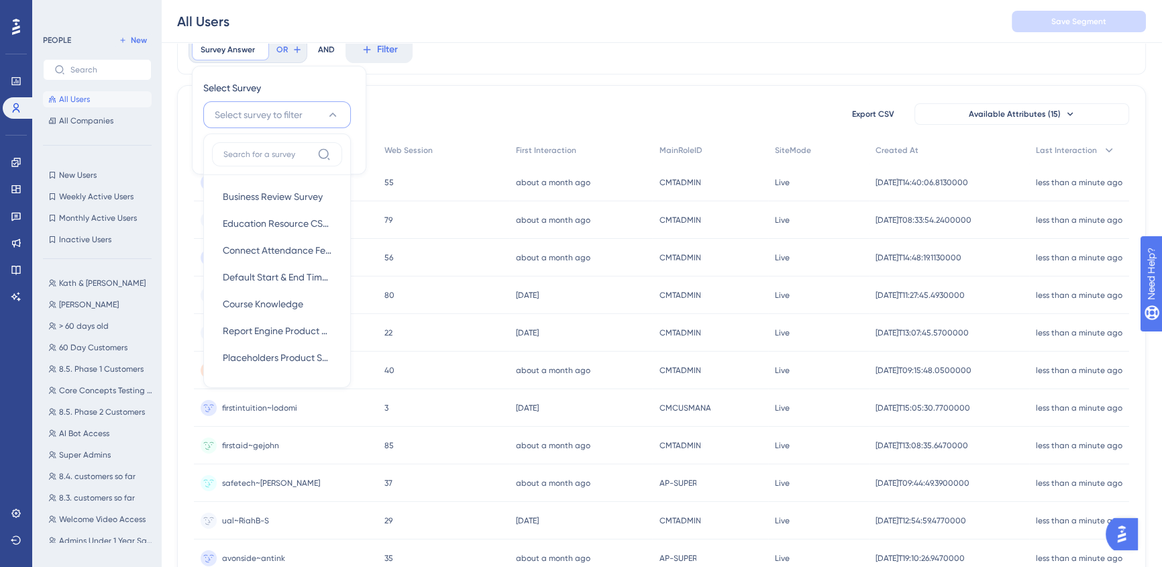
scroll to position [38, 0]
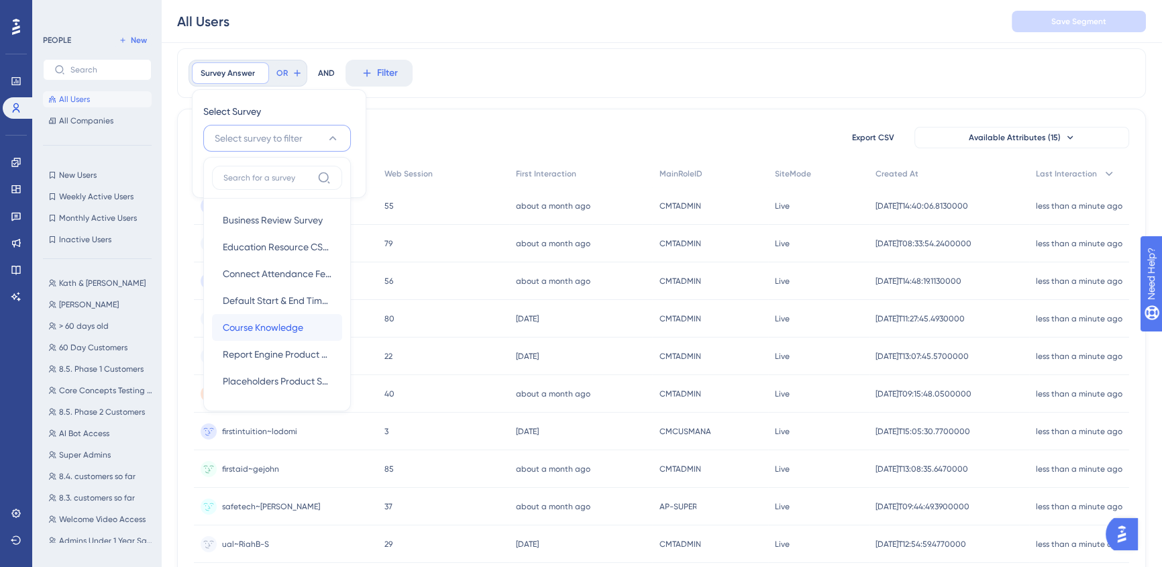
click at [273, 328] on span "Course Knowledge" at bounding box center [263, 327] width 81 height 16
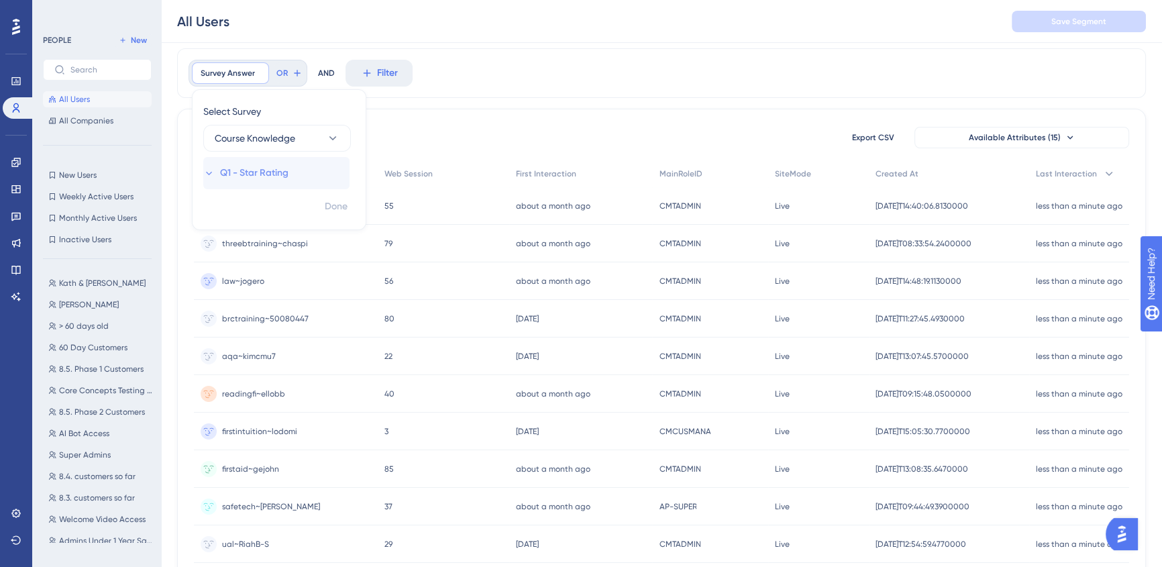
click at [279, 174] on span "Q1 - Star Rating" at bounding box center [254, 173] width 68 height 16
click at [258, 227] on div "less than" at bounding box center [276, 221] width 146 height 16
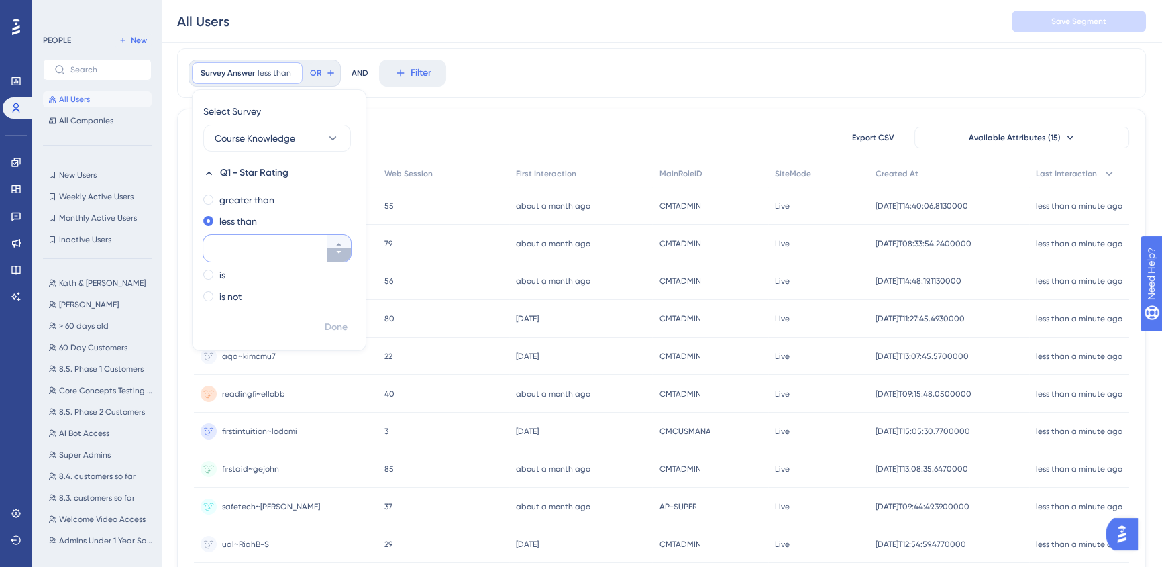
click at [335, 255] on icon at bounding box center [339, 252] width 8 height 8
click at [336, 245] on icon at bounding box center [339, 244] width 8 height 8
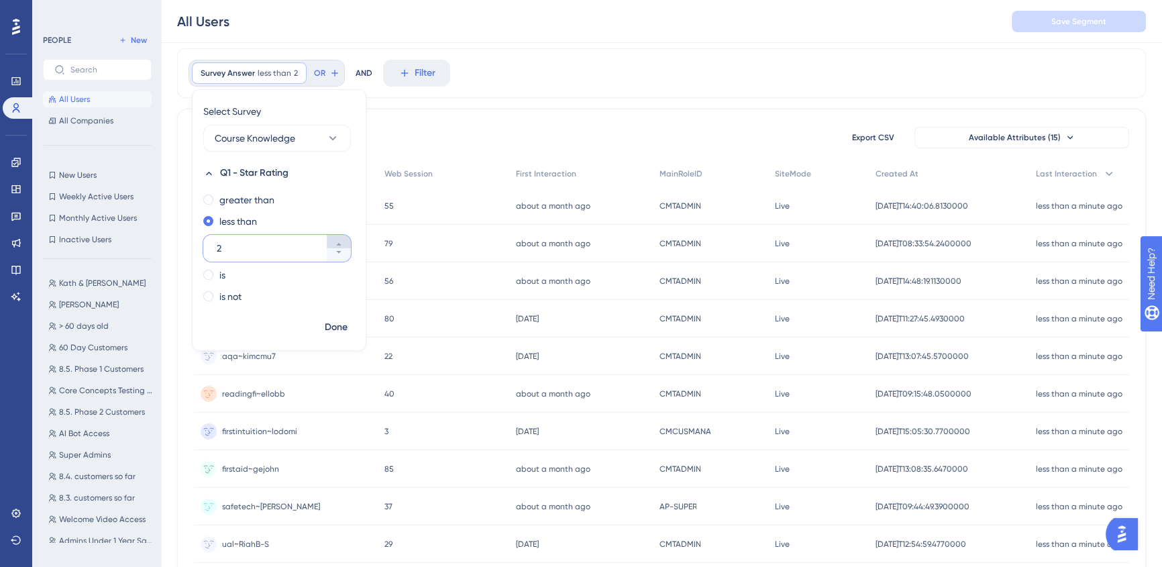
type input "3"
click at [341, 327] on span "Done" at bounding box center [336, 327] width 23 height 16
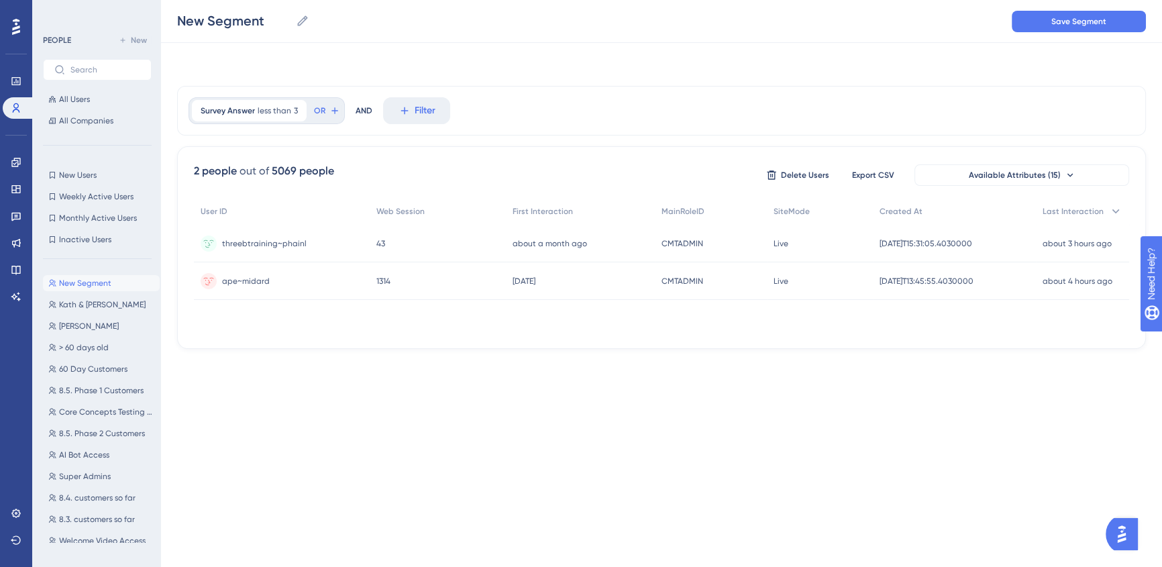
scroll to position [0, 0]
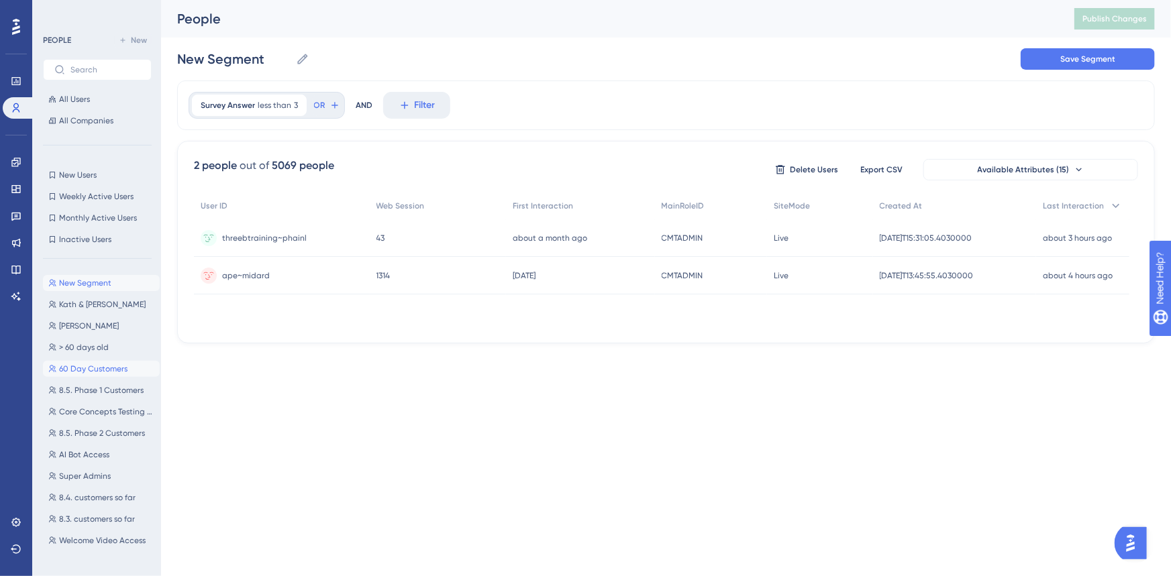
click at [109, 370] on span "60 Day Customers" at bounding box center [93, 369] width 68 height 11
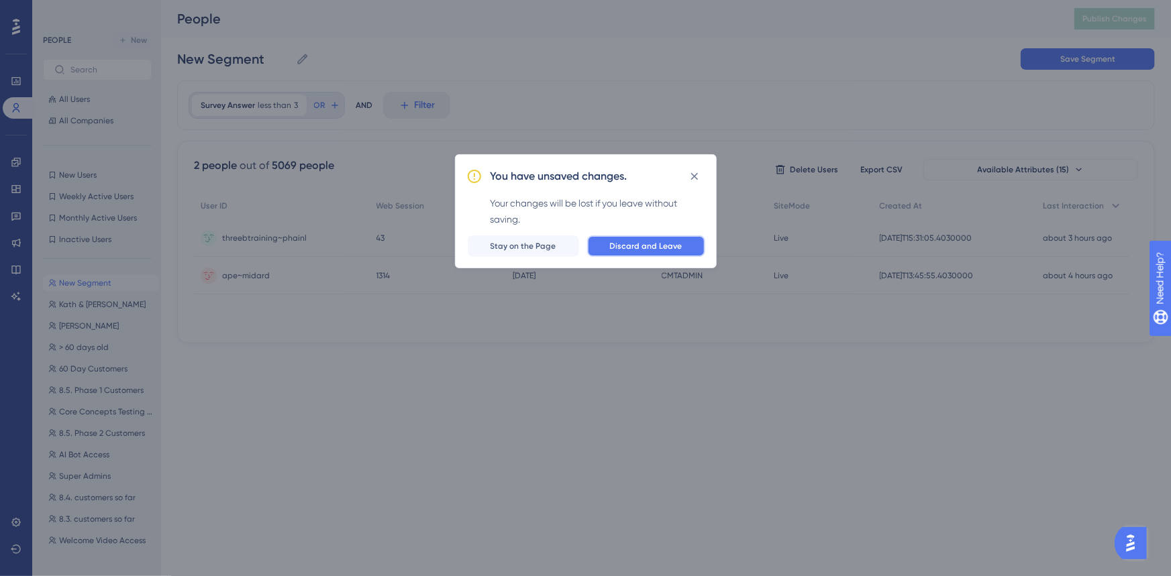
click at [664, 253] on button "Discard and Leave" at bounding box center [646, 246] width 118 height 21
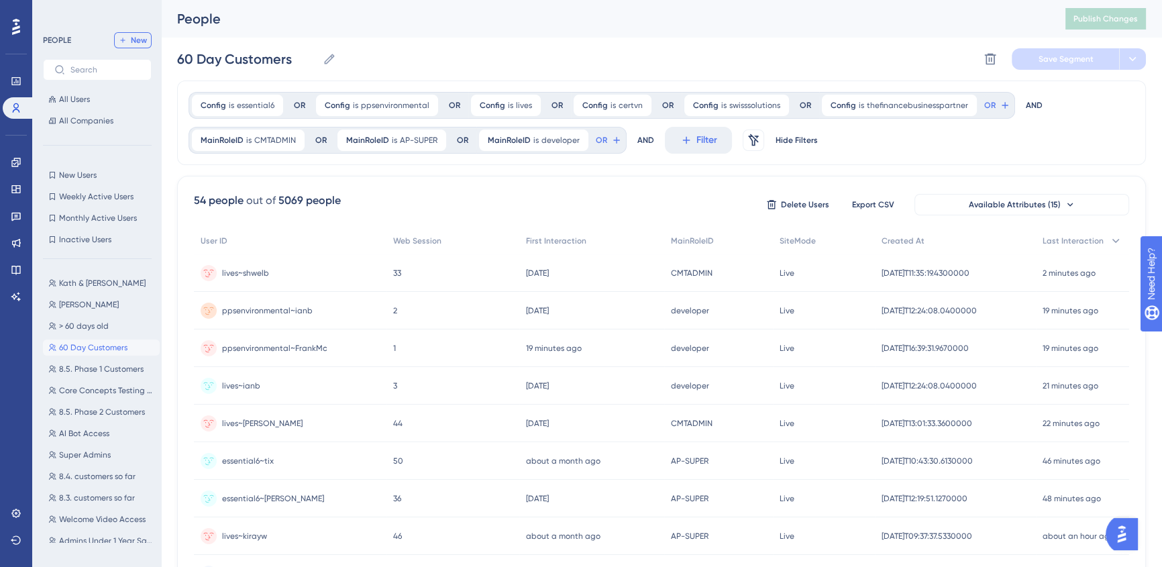
click at [123, 42] on icon at bounding box center [123, 40] width 8 height 8
type input "New Segment"
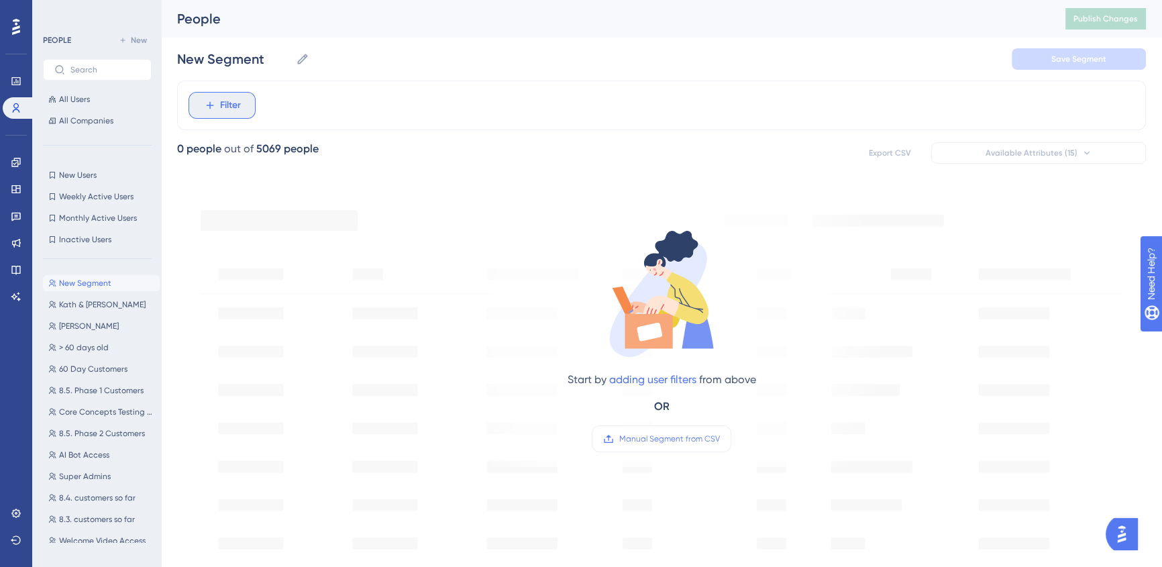
click at [215, 109] on icon at bounding box center [210, 105] width 12 height 12
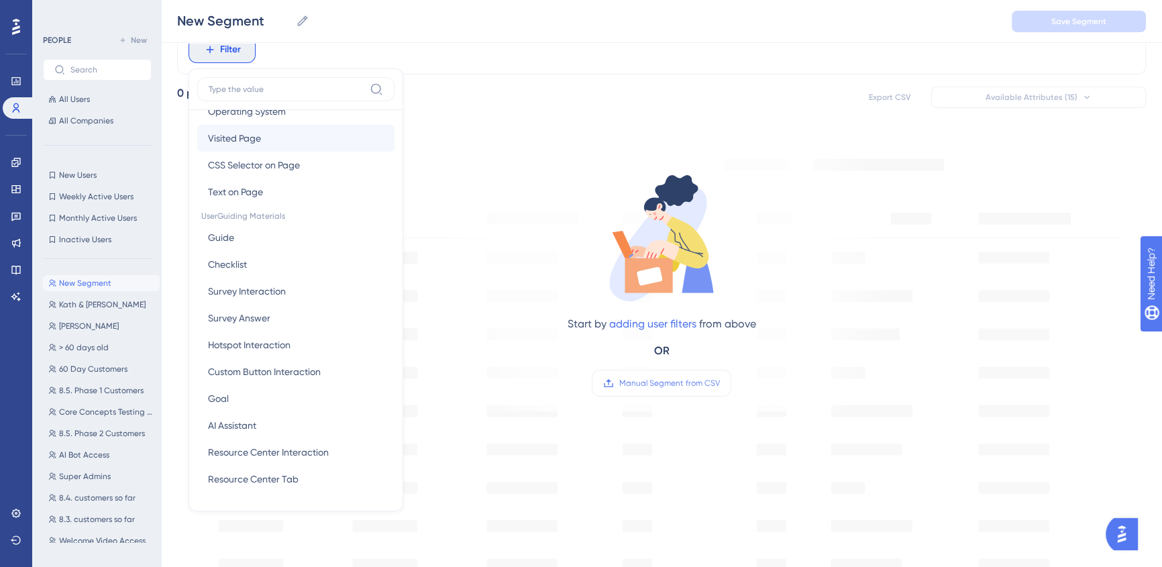
scroll to position [121, 0]
click at [277, 293] on span "Survey Interaction" at bounding box center [247, 289] width 78 height 16
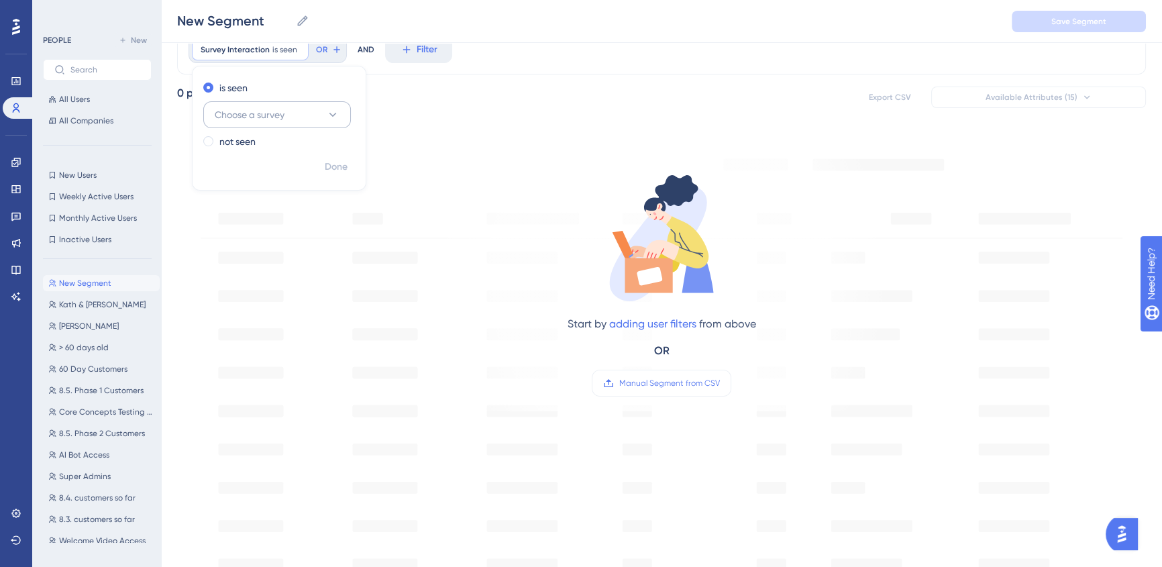
click at [304, 105] on button "Choose a survey" at bounding box center [277, 114] width 148 height 27
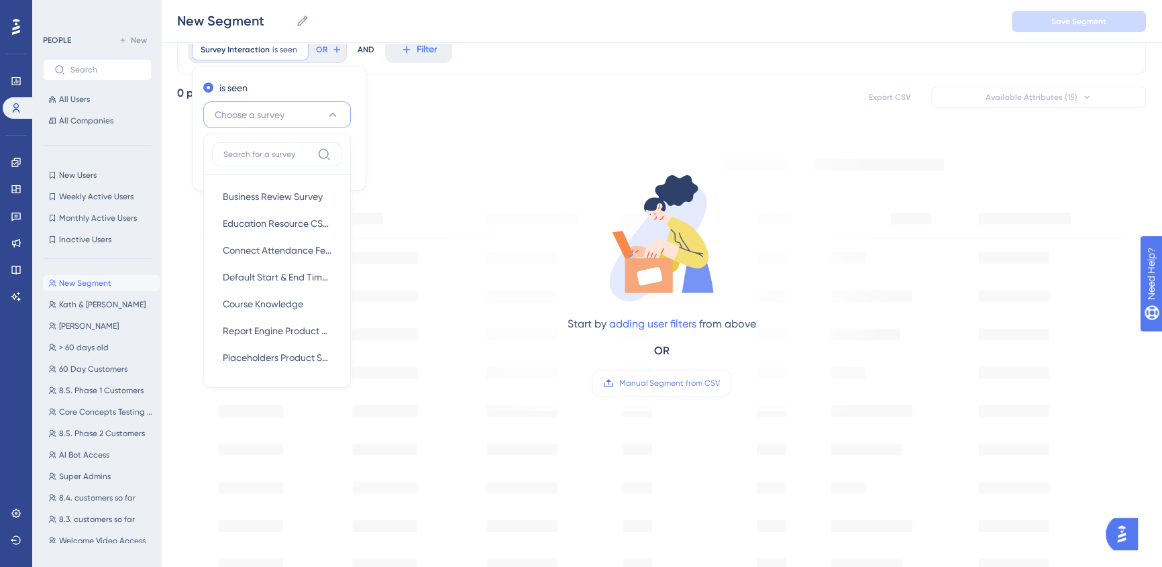
scroll to position [38, 0]
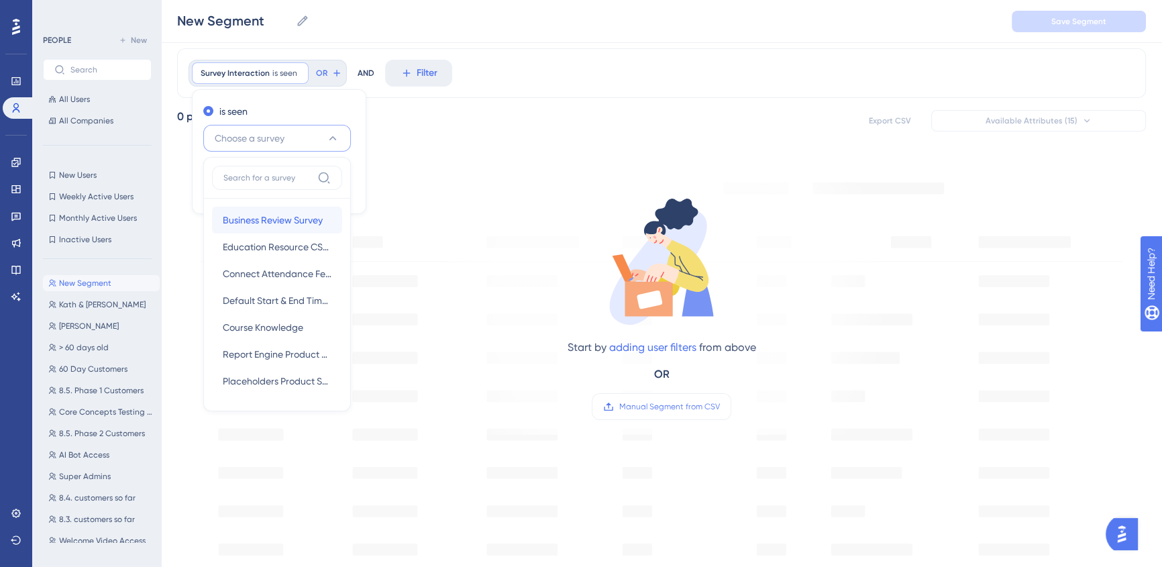
click at [271, 213] on span "Business Review Survey" at bounding box center [273, 220] width 100 height 16
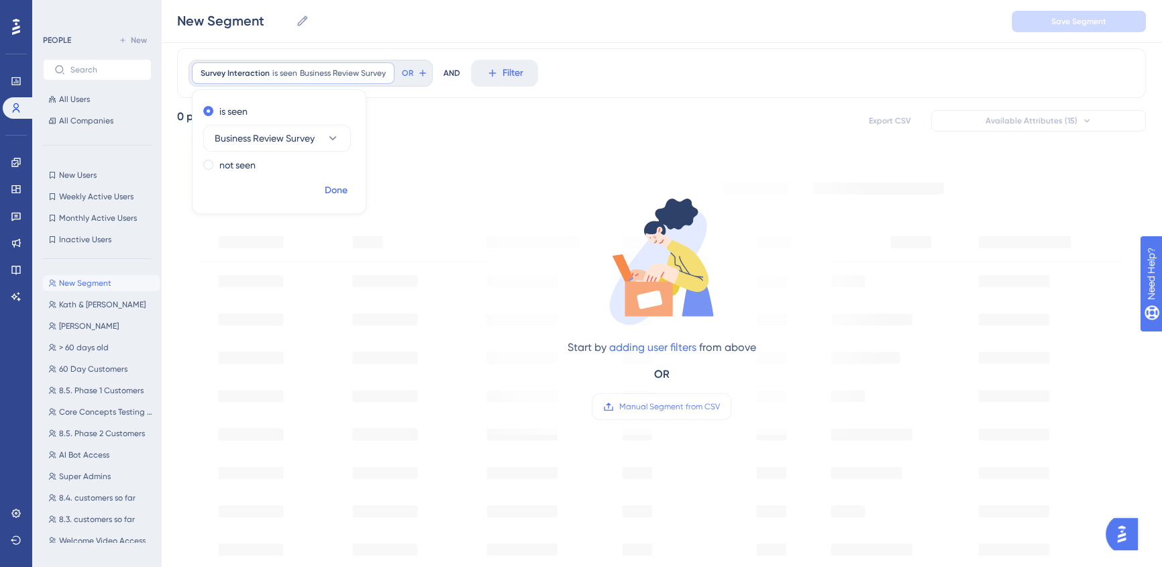
click at [339, 185] on span "Done" at bounding box center [336, 191] width 23 height 16
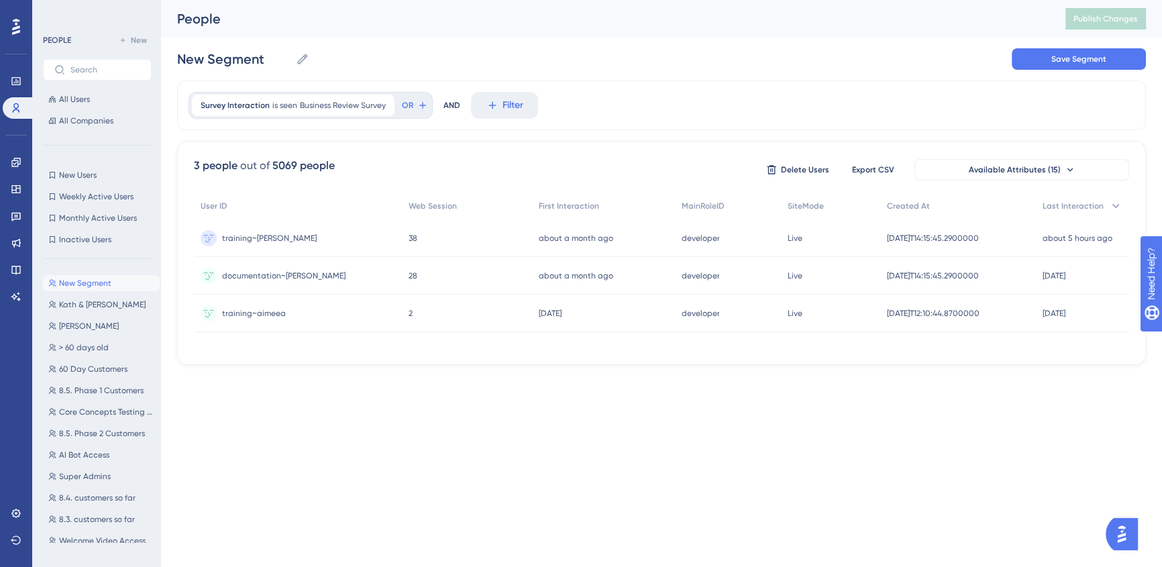
scroll to position [0, 0]
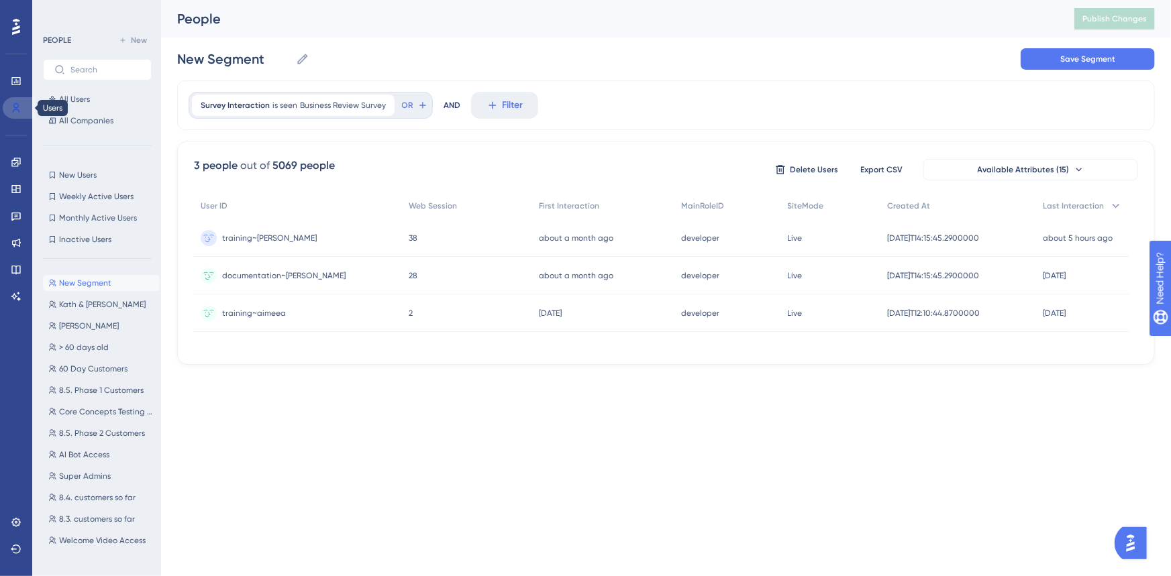
click at [21, 107] on link at bounding box center [19, 107] width 32 height 21
click at [20, 166] on icon at bounding box center [16, 162] width 11 height 11
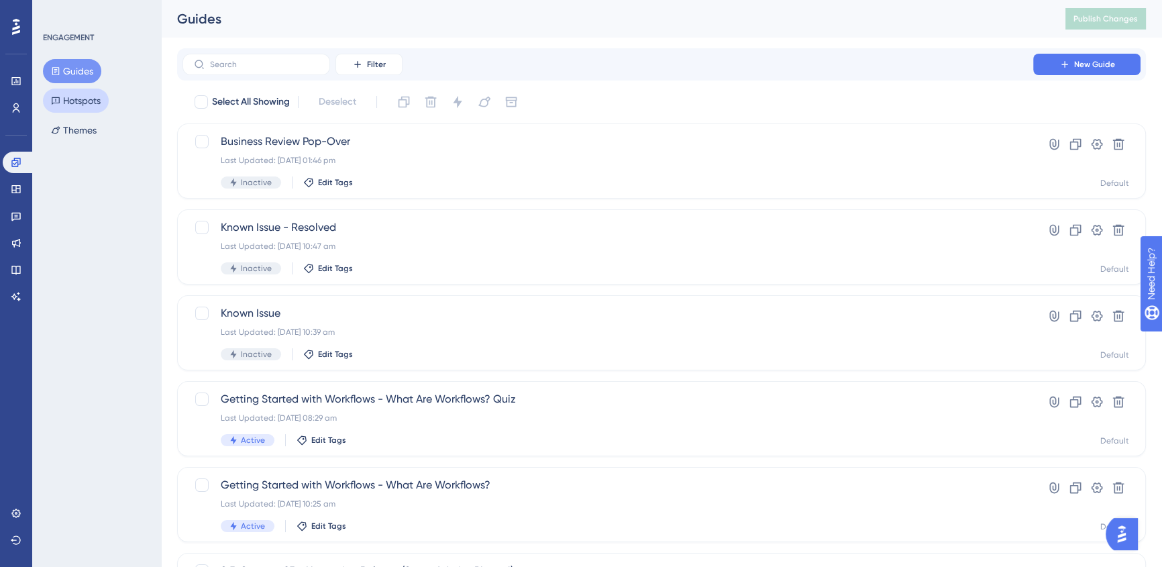
click at [76, 103] on button "Hotspots" at bounding box center [76, 101] width 66 height 24
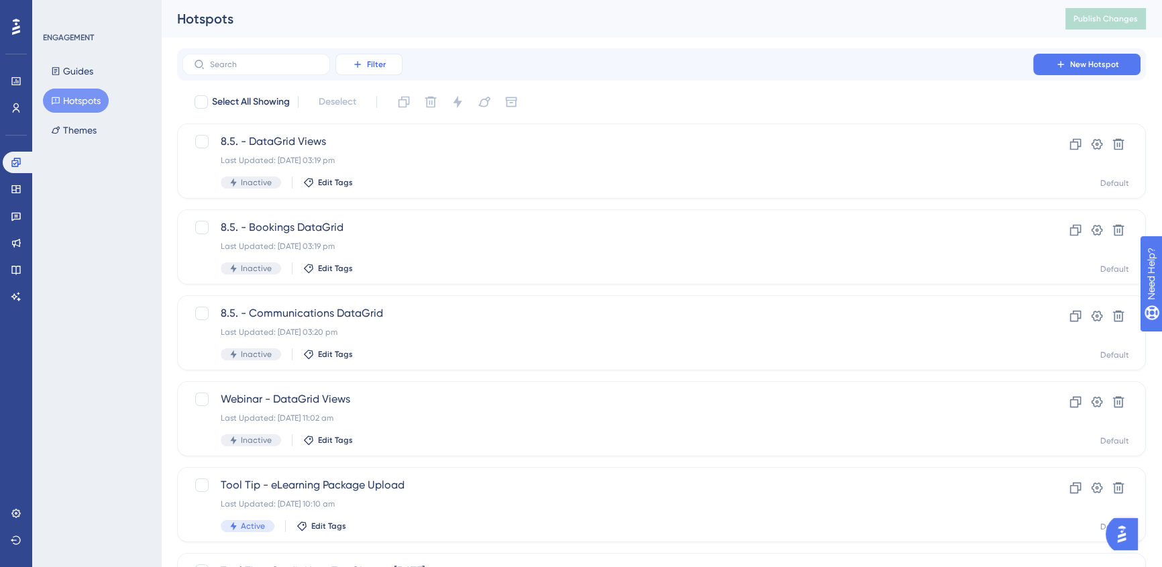
click at [362, 62] on icon at bounding box center [357, 64] width 11 height 11
click at [401, 176] on div "Status Status" at bounding box center [382, 183] width 55 height 27
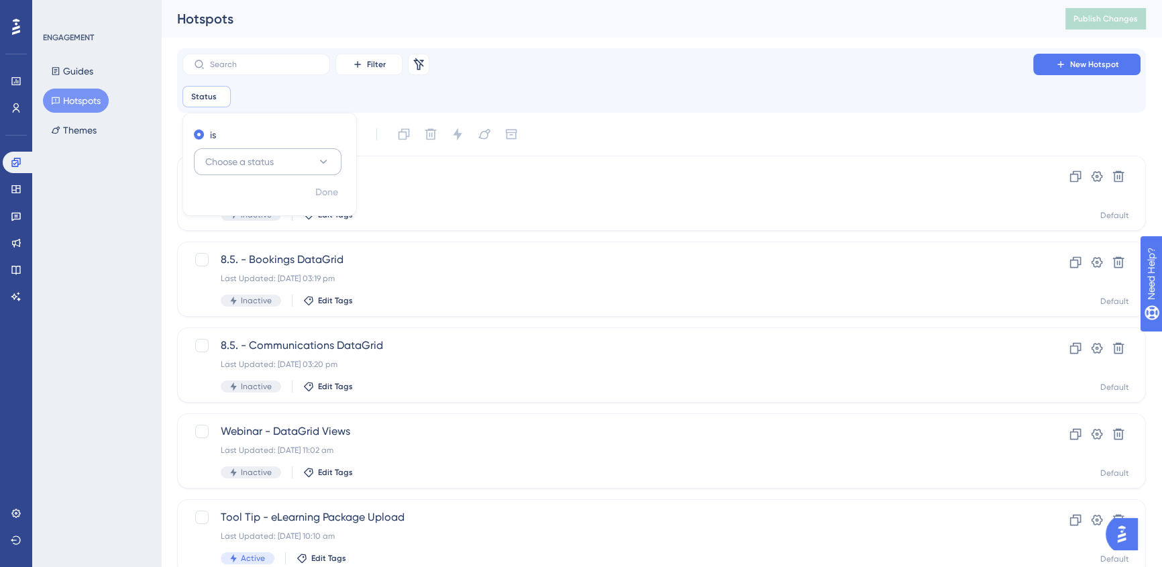
click at [266, 163] on span "Choose a status" at bounding box center [239, 162] width 68 height 16
click at [266, 199] on div "Active Active" at bounding box center [267, 202] width 109 height 27
click at [327, 194] on span "Done" at bounding box center [326, 193] width 23 height 16
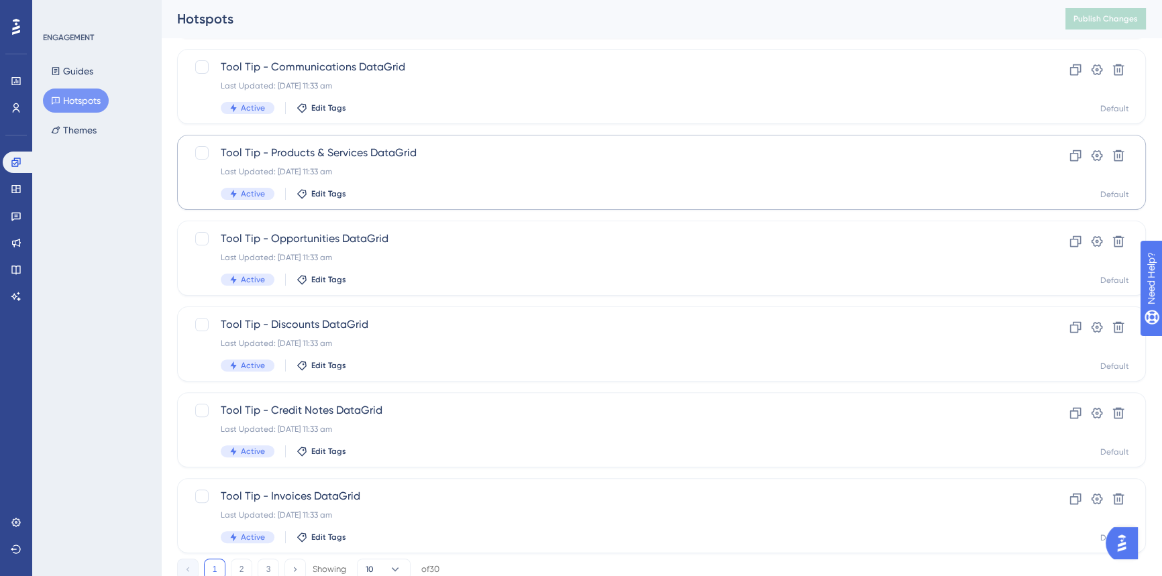
scroll to position [497, 0]
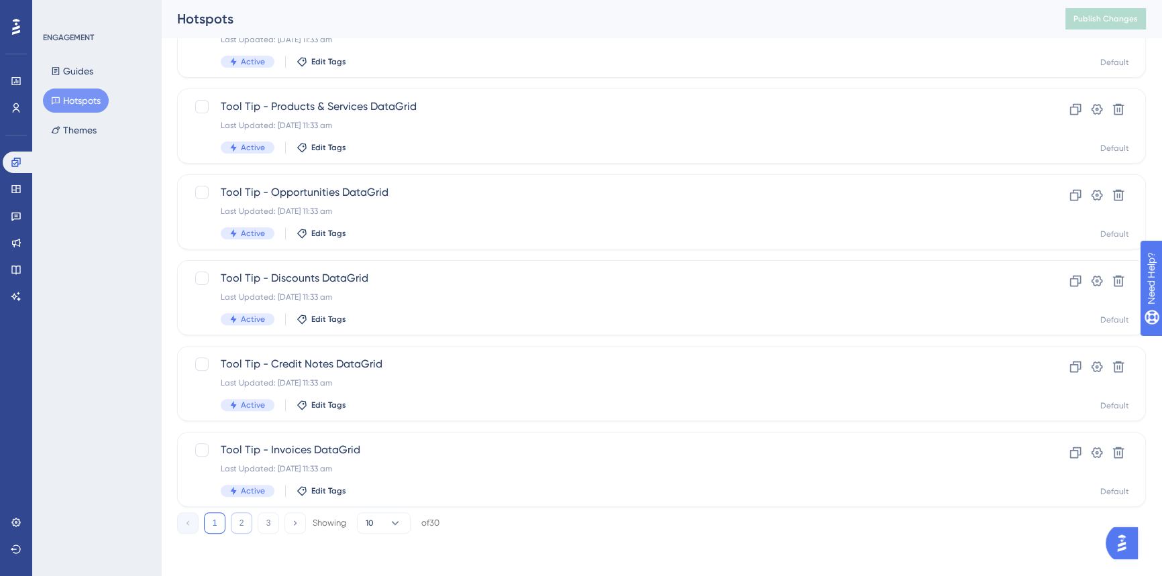
click at [239, 523] on button "2" at bounding box center [241, 523] width 21 height 21
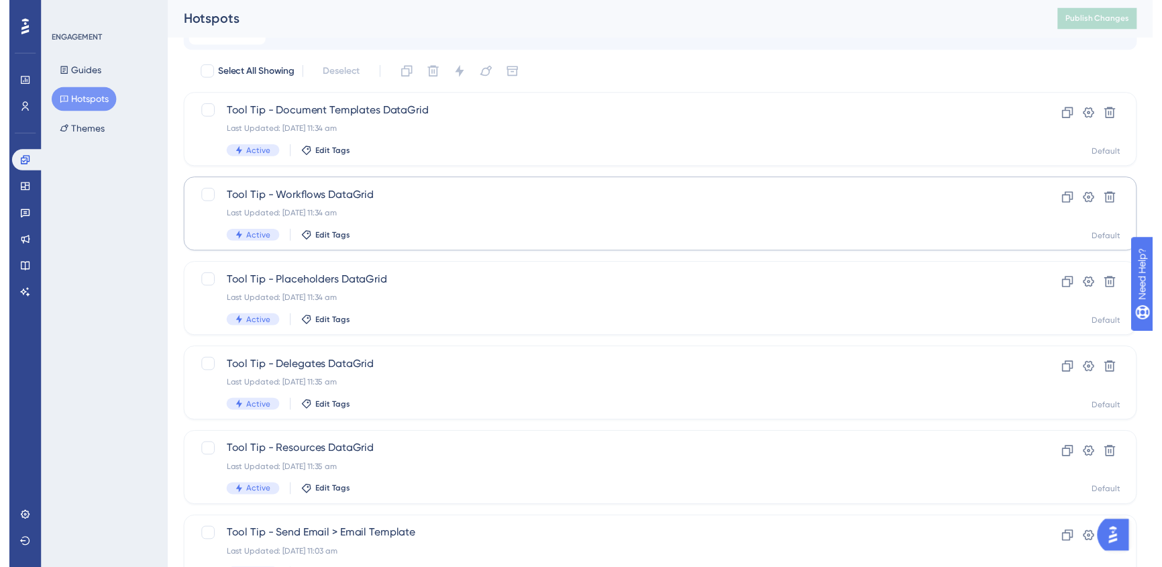
scroll to position [0, 0]
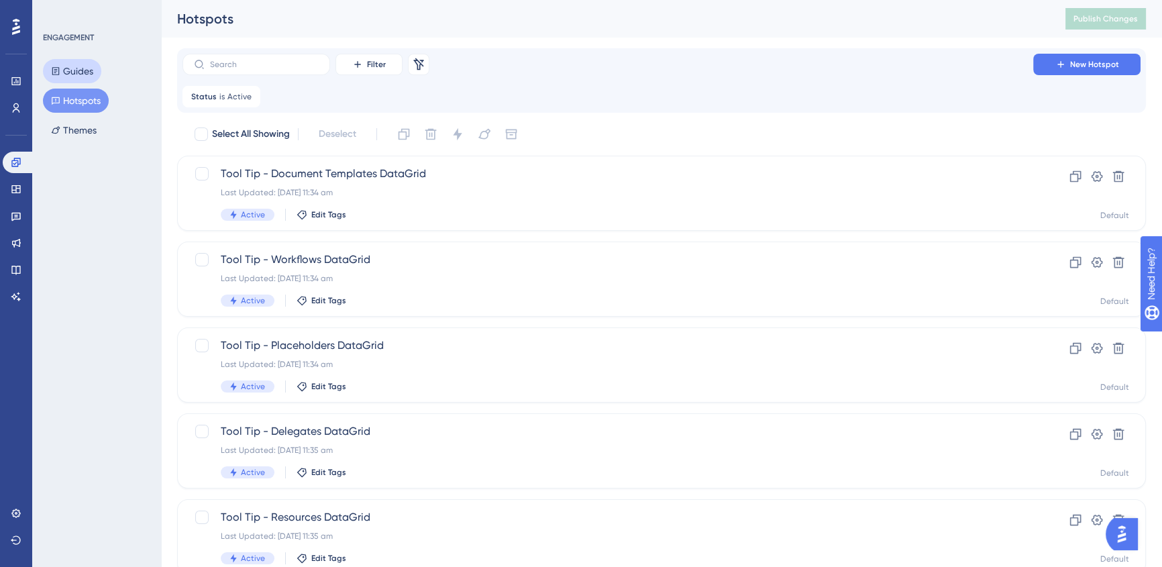
click at [70, 70] on button "Guides" at bounding box center [72, 71] width 58 height 24
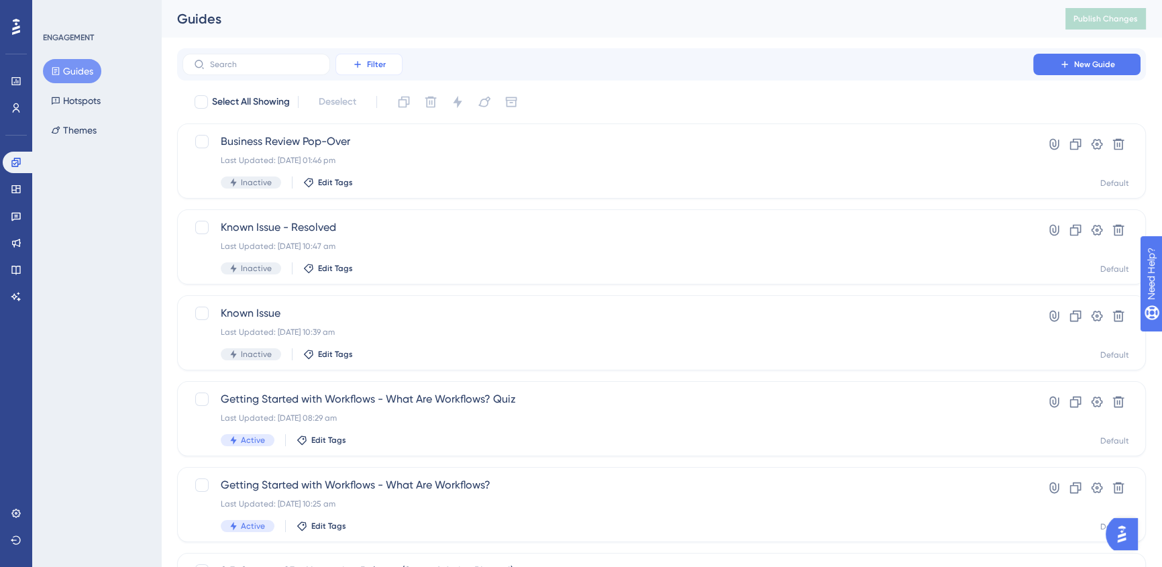
click at [399, 56] on button "Filter" at bounding box center [368, 64] width 67 height 21
click at [386, 184] on div "Status Status" at bounding box center [382, 183] width 55 height 27
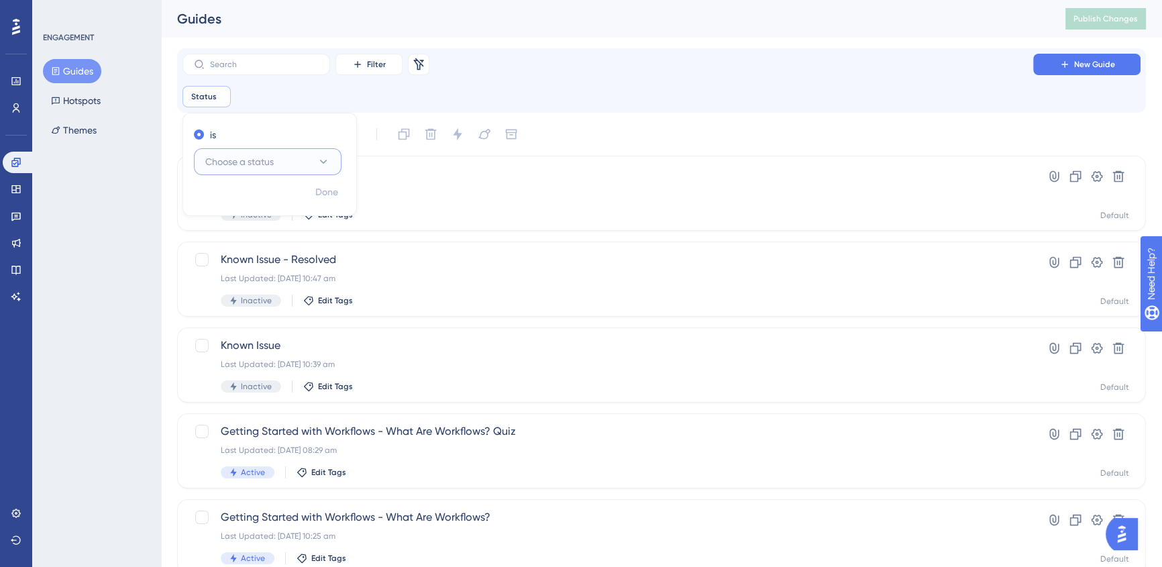
click at [254, 161] on span "Choose a status" at bounding box center [239, 162] width 68 height 16
click at [254, 206] on div "Active Active" at bounding box center [267, 202] width 109 height 27
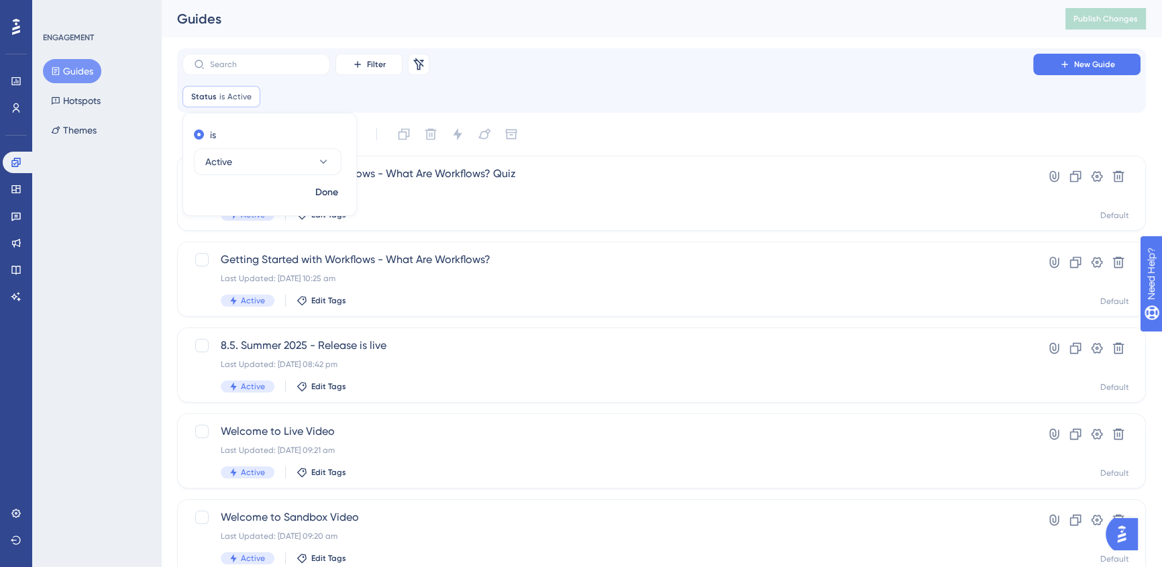
click at [885, 110] on div "Filter Remove Filters New Guide Status is Active Active Remove is Active Done" at bounding box center [661, 80] width 969 height 64
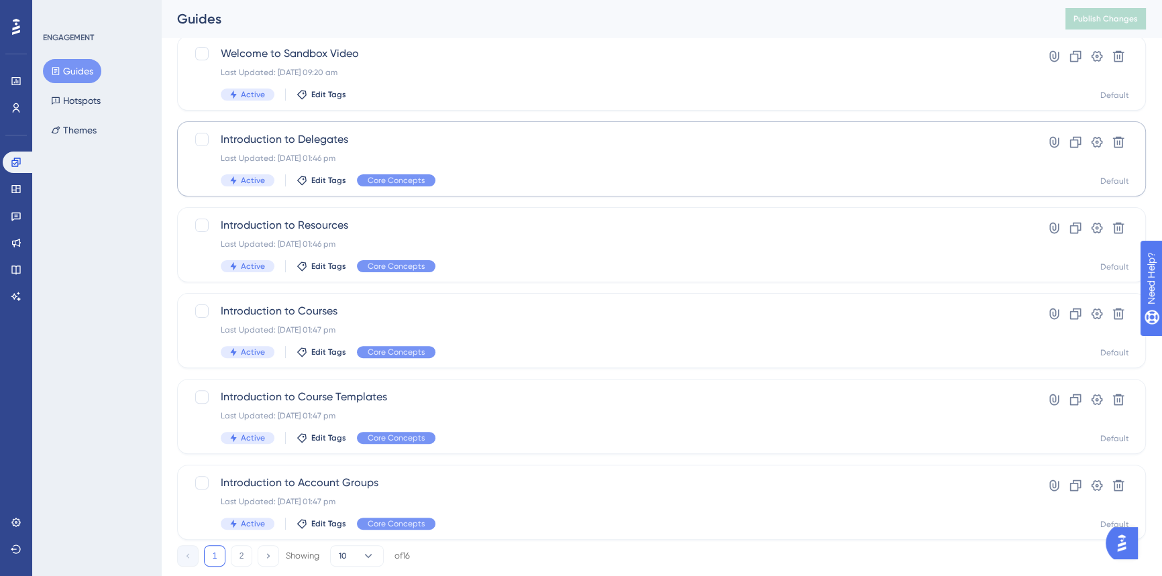
scroll to position [497, 0]
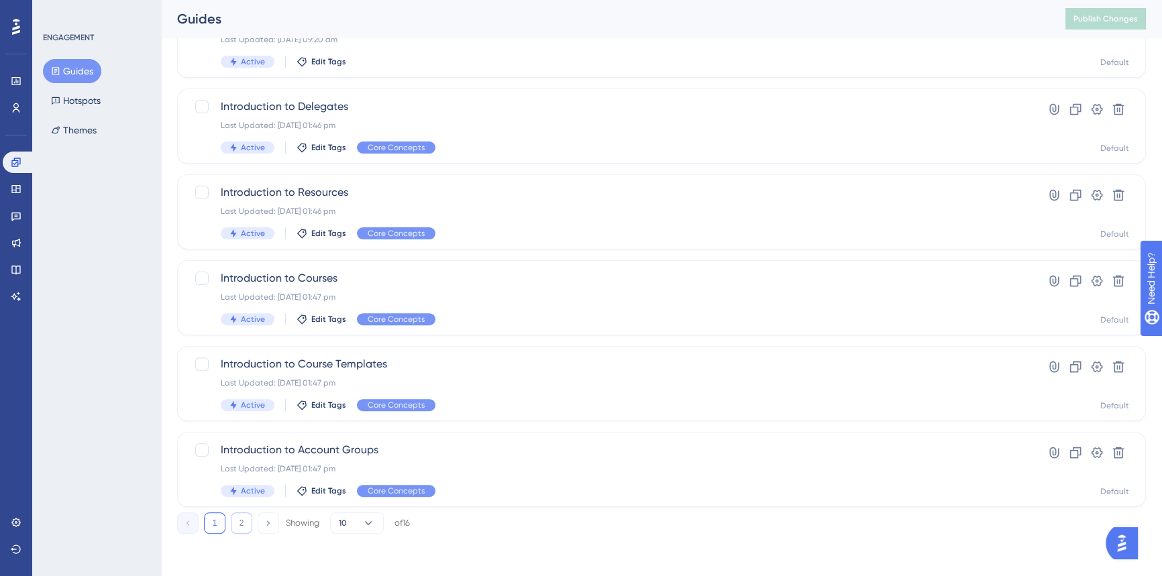
click at [246, 523] on button "2" at bounding box center [241, 523] width 21 height 21
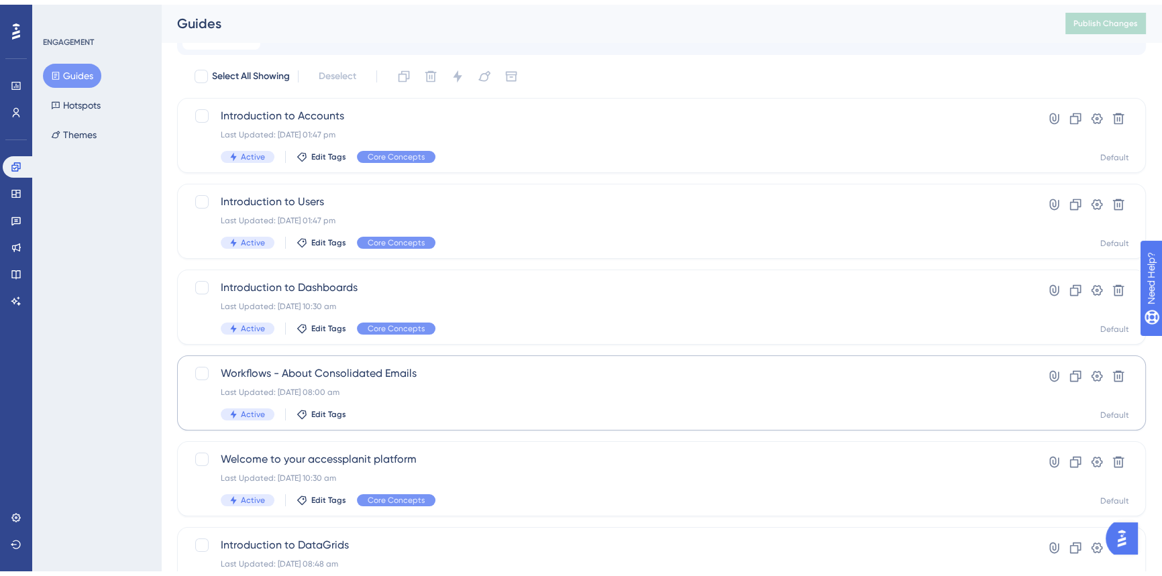
scroll to position [154, 0]
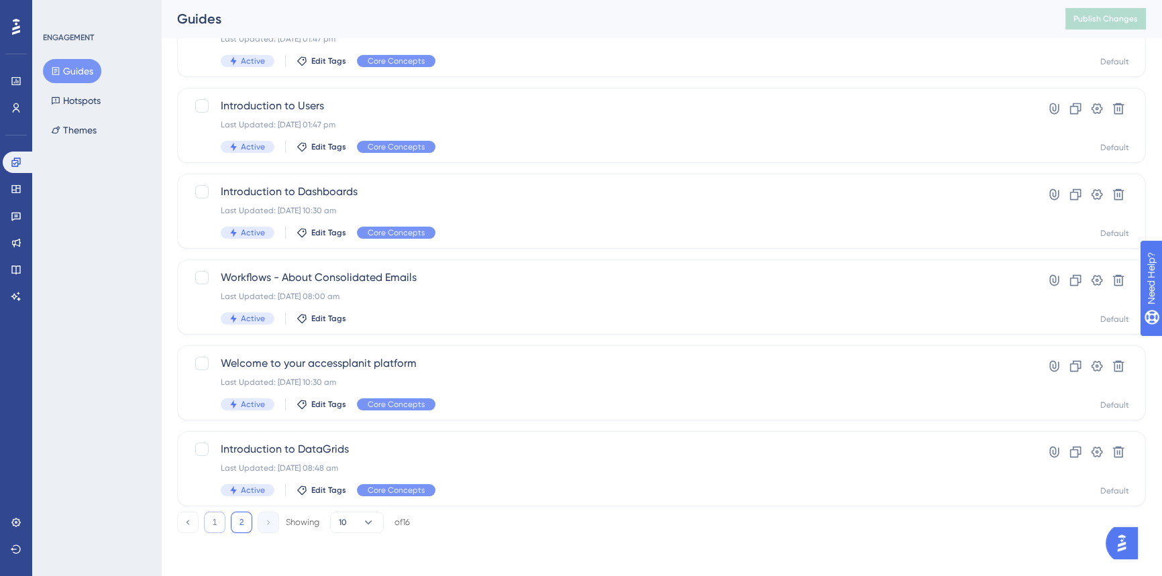
click at [215, 523] on button "1" at bounding box center [214, 522] width 21 height 21
click at [246, 519] on button "2" at bounding box center [241, 523] width 21 height 21
click at [485, 294] on div "Last Updated: 27 Jun 2024 08:00 am" at bounding box center [608, 296] width 774 height 11
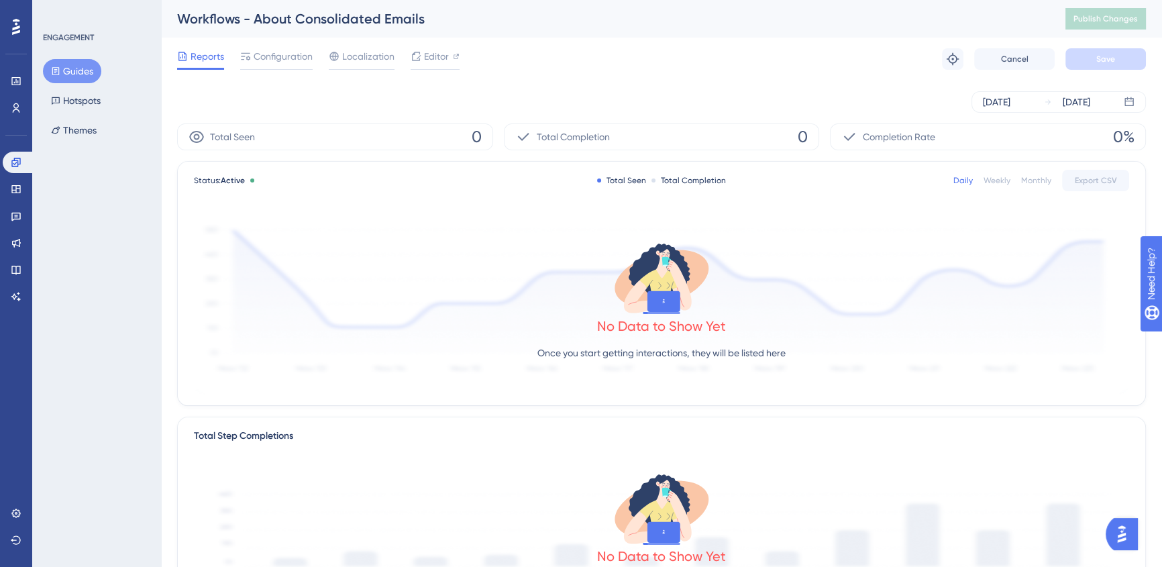
click at [1068, 114] on div "Aug 20 2025 Aug 26 2025" at bounding box center [661, 102] width 969 height 43
click at [1067, 108] on div "[DATE]" at bounding box center [1077, 102] width 28 height 16
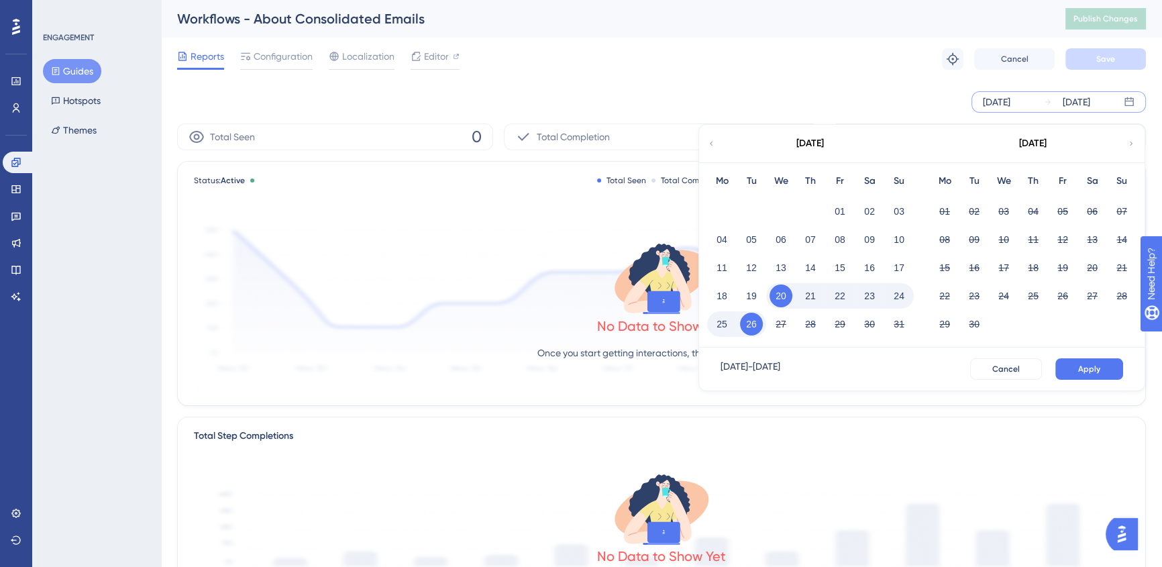
click at [718, 142] on div "August 2025" at bounding box center [809, 144] width 221 height 38
click at [711, 142] on icon at bounding box center [711, 144] width 8 height 12
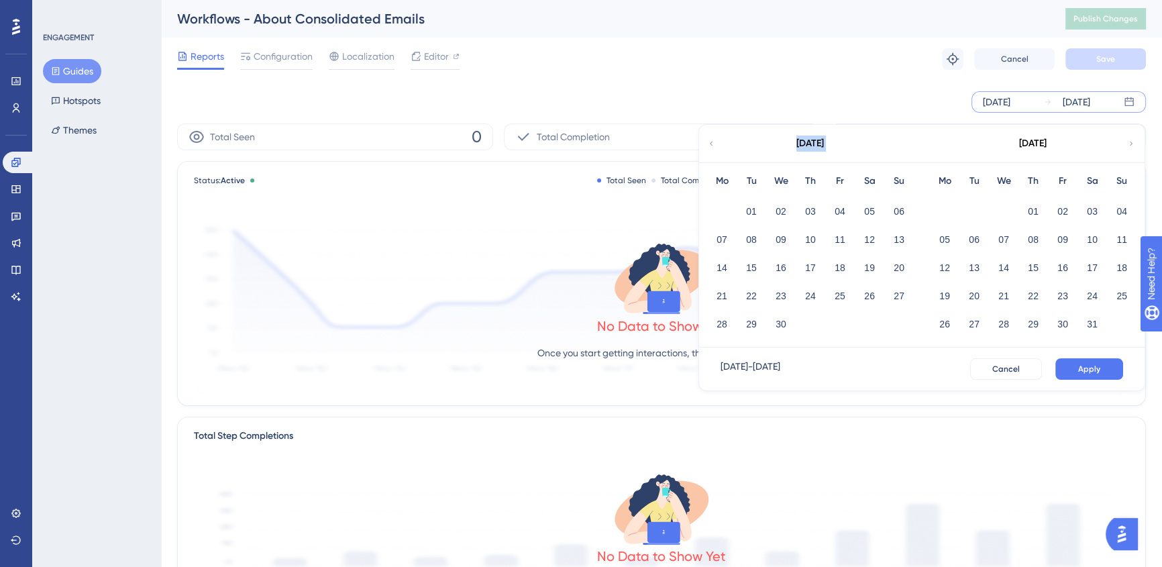
click at [711, 142] on icon at bounding box center [711, 144] width 8 height 12
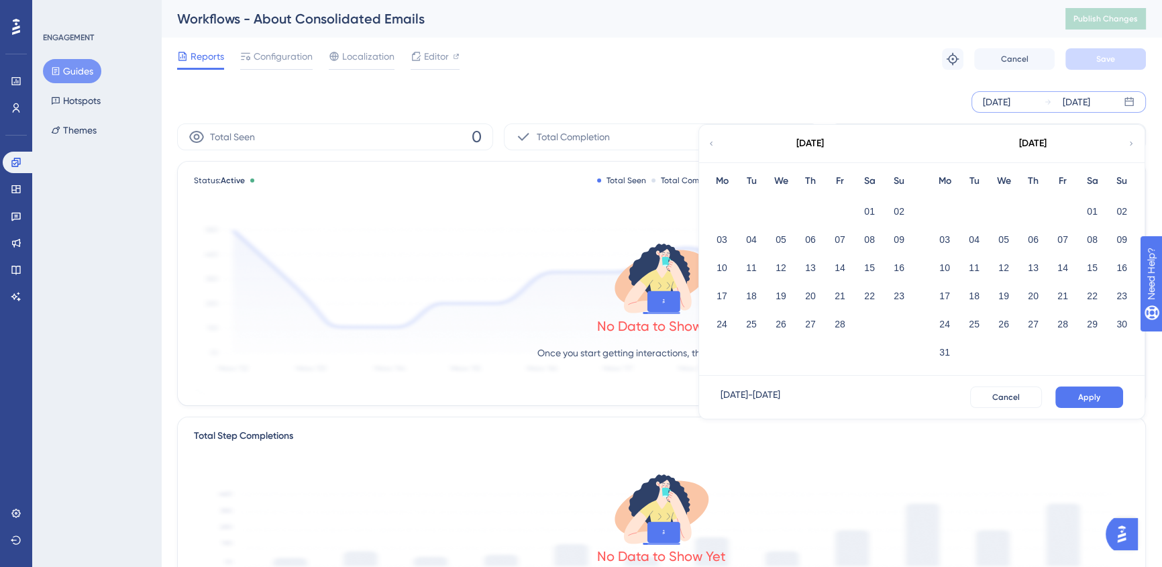
click at [711, 142] on icon at bounding box center [711, 144] width 8 height 12
click at [784, 212] on button "02" at bounding box center [781, 211] width 23 height 23
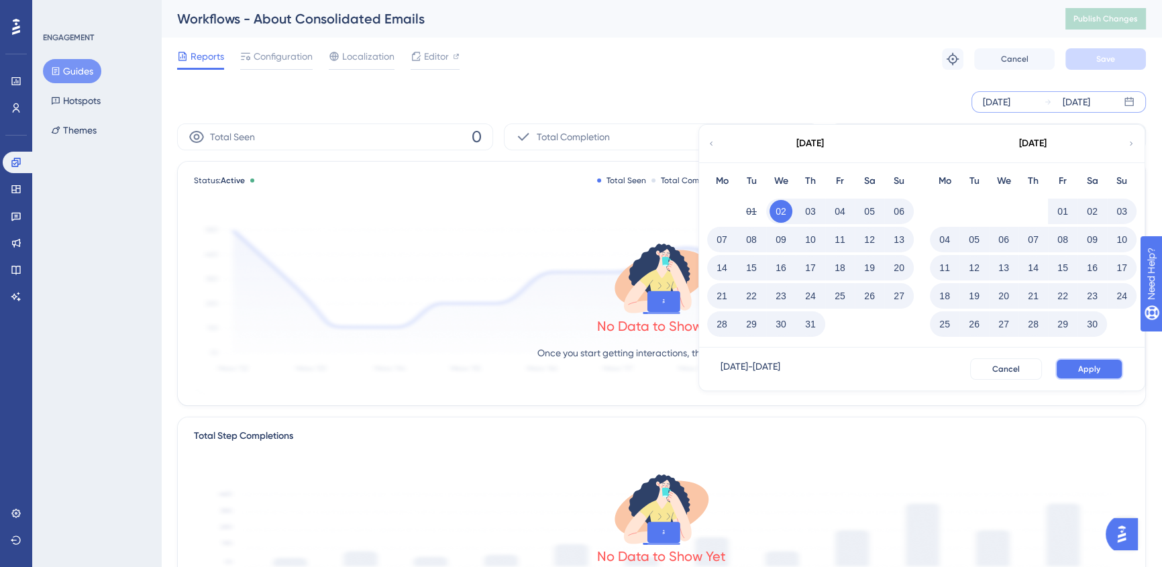
click at [1080, 369] on span "Apply" at bounding box center [1089, 369] width 22 height 11
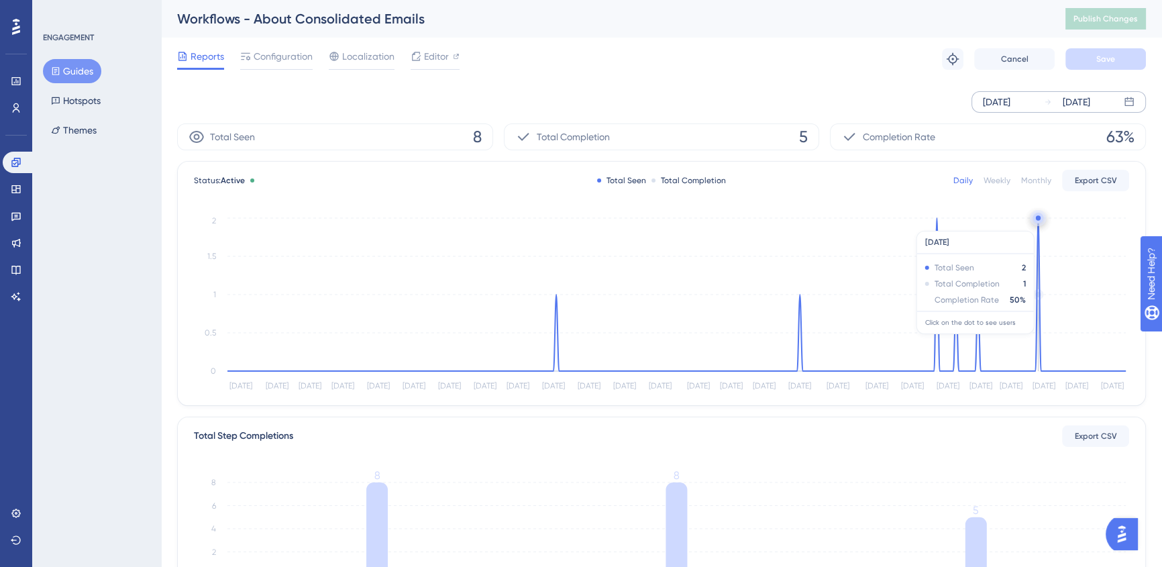
click at [1038, 224] on icon "Oct 7 Oct 20 Nov 1 Nov 13 Nov 26 Dec 9 Dec 22 Jan 4 Jan 16 Jan 29 Feb 11 Feb 24…" at bounding box center [661, 305] width 935 height 180
click at [1038, 224] on circle at bounding box center [1038, 218] width 15 height 15
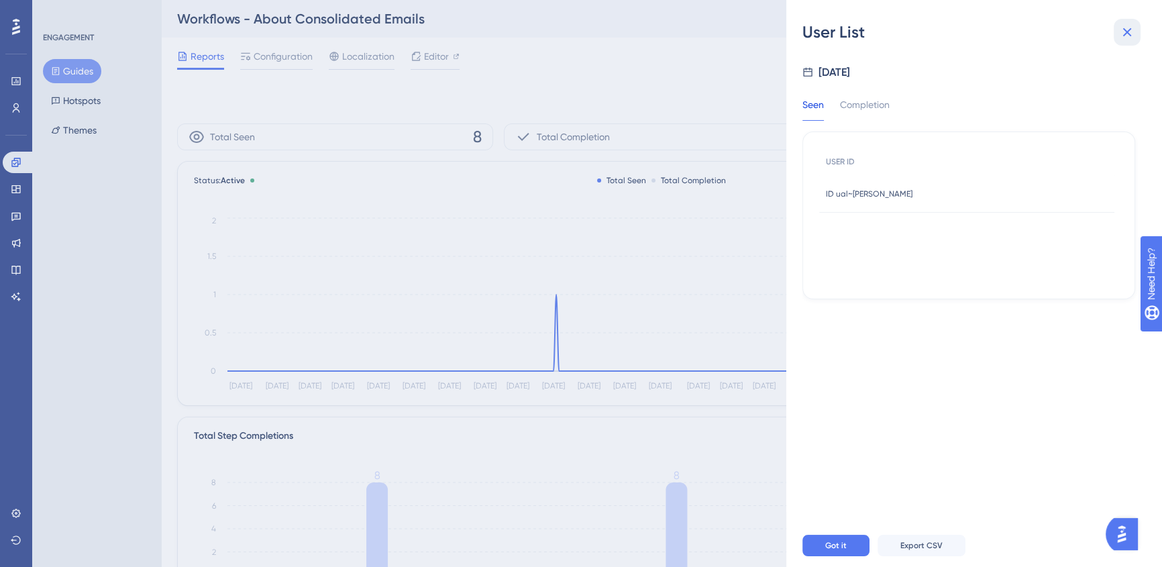
click at [1137, 34] on button at bounding box center [1127, 32] width 27 height 27
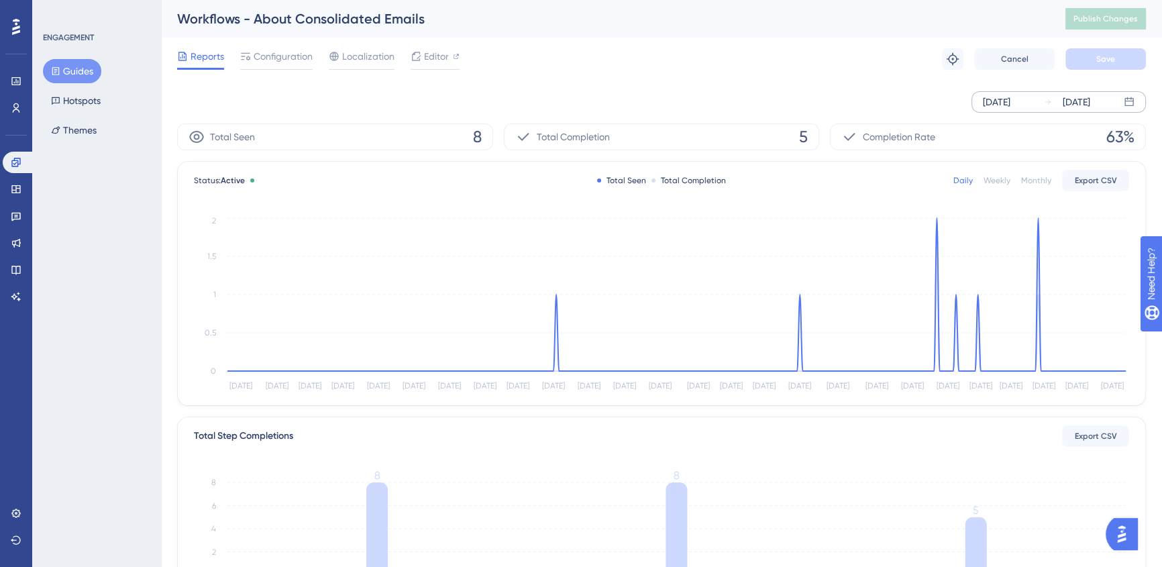
click at [82, 69] on button "Guides" at bounding box center [72, 71] width 58 height 24
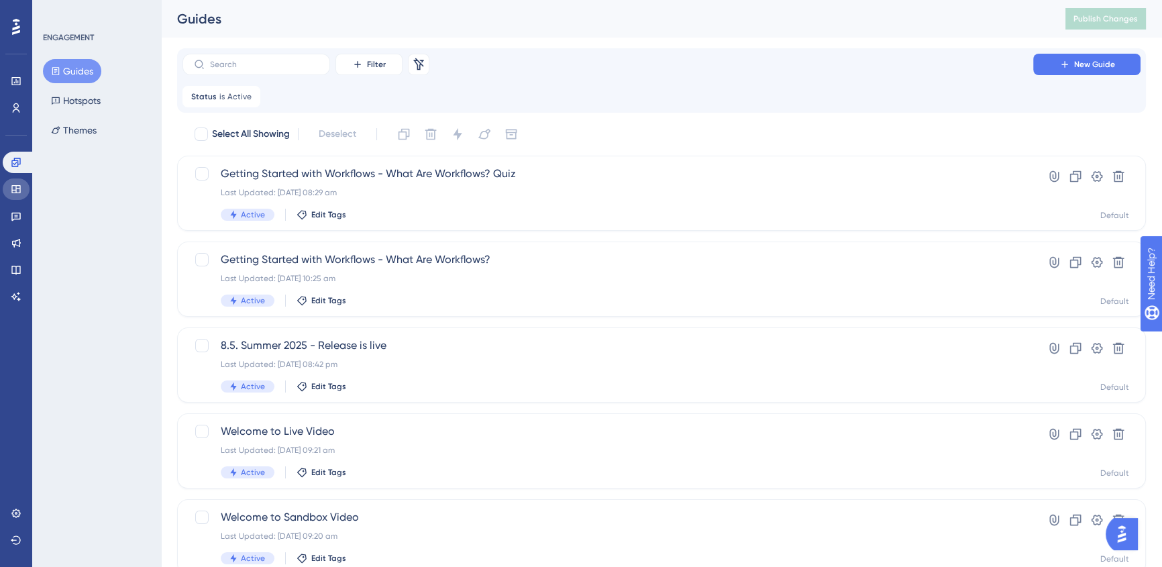
click at [25, 186] on link at bounding box center [16, 188] width 27 height 21
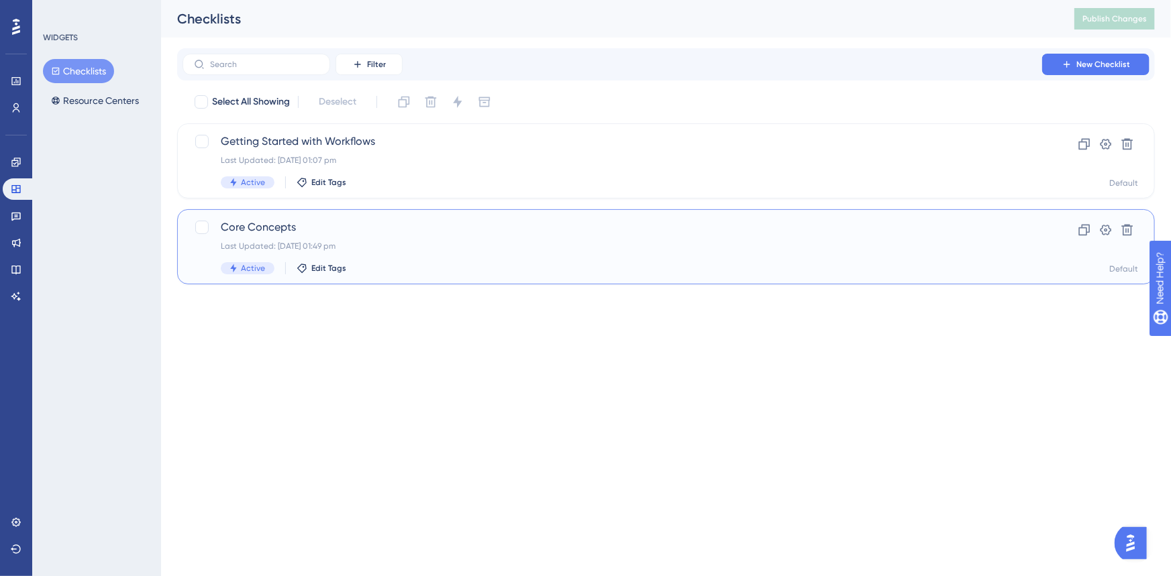
click at [497, 246] on div "Last Updated: [DATE] 01:49 pm" at bounding box center [612, 246] width 783 height 11
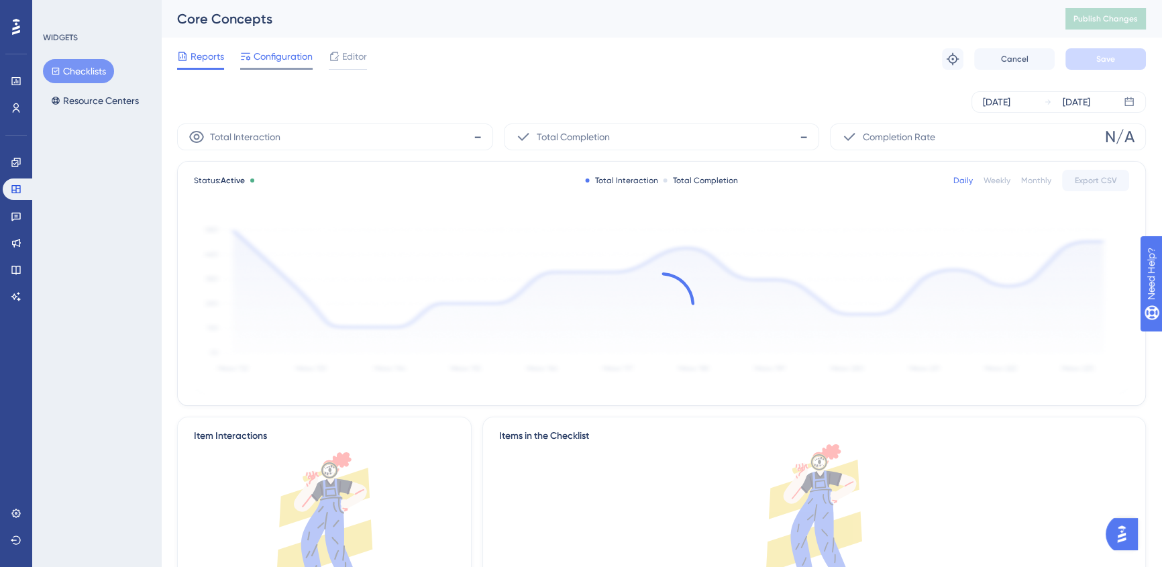
click at [267, 54] on span "Configuration" at bounding box center [283, 56] width 59 height 16
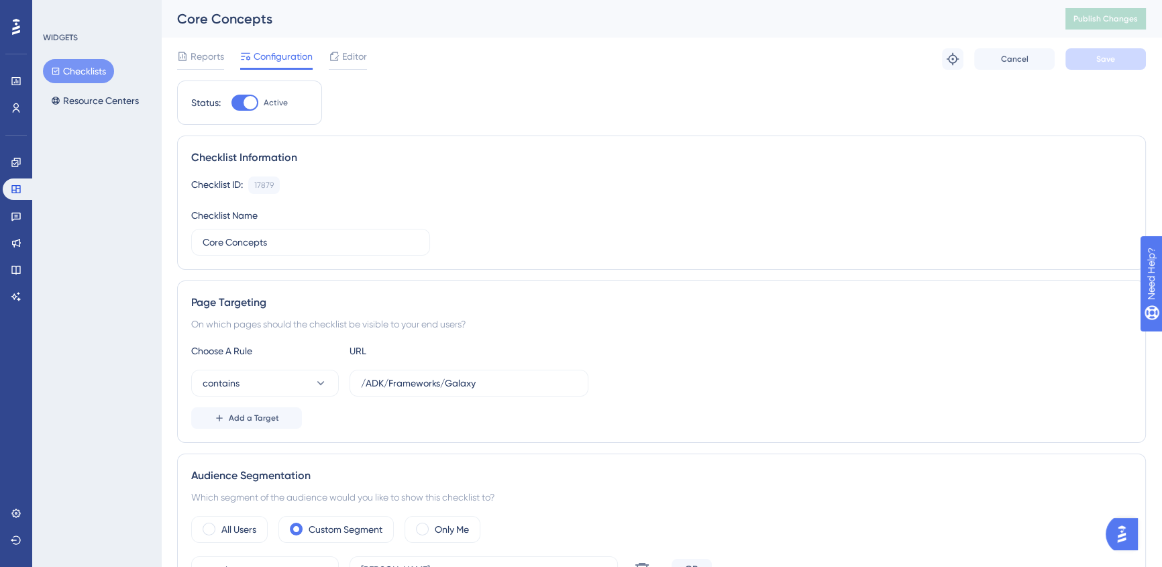
click at [373, 60] on div "Reports Configuration Editor Troubleshoot Cancel Save" at bounding box center [661, 59] width 969 height 43
click at [363, 54] on span "Editor" at bounding box center [354, 56] width 25 height 16
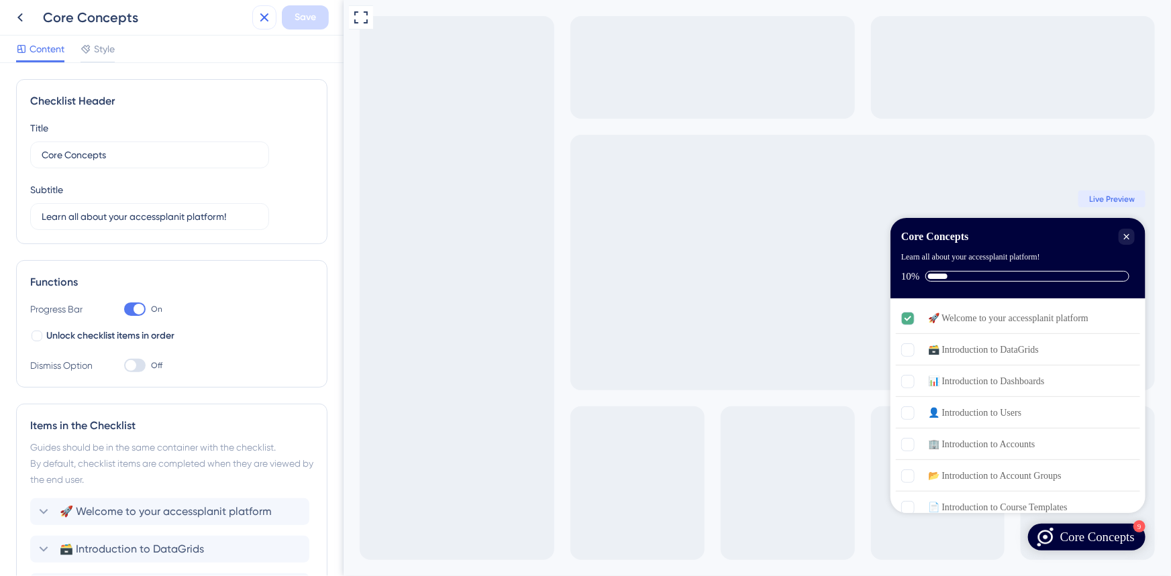
click at [258, 17] on icon at bounding box center [264, 17] width 16 height 16
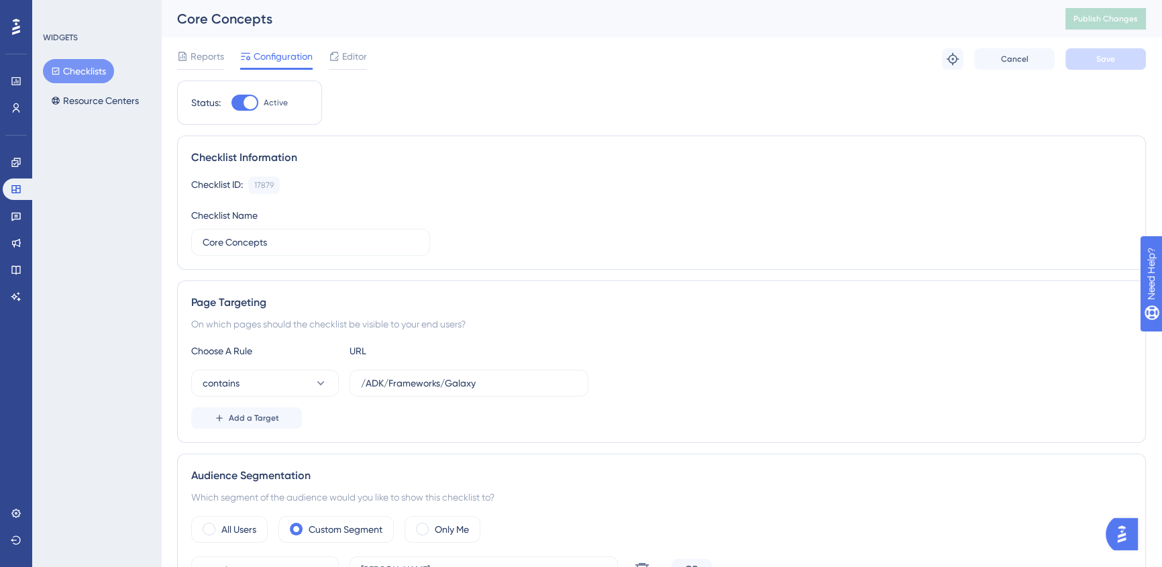
click at [89, 71] on button "Checklists" at bounding box center [78, 71] width 71 height 24
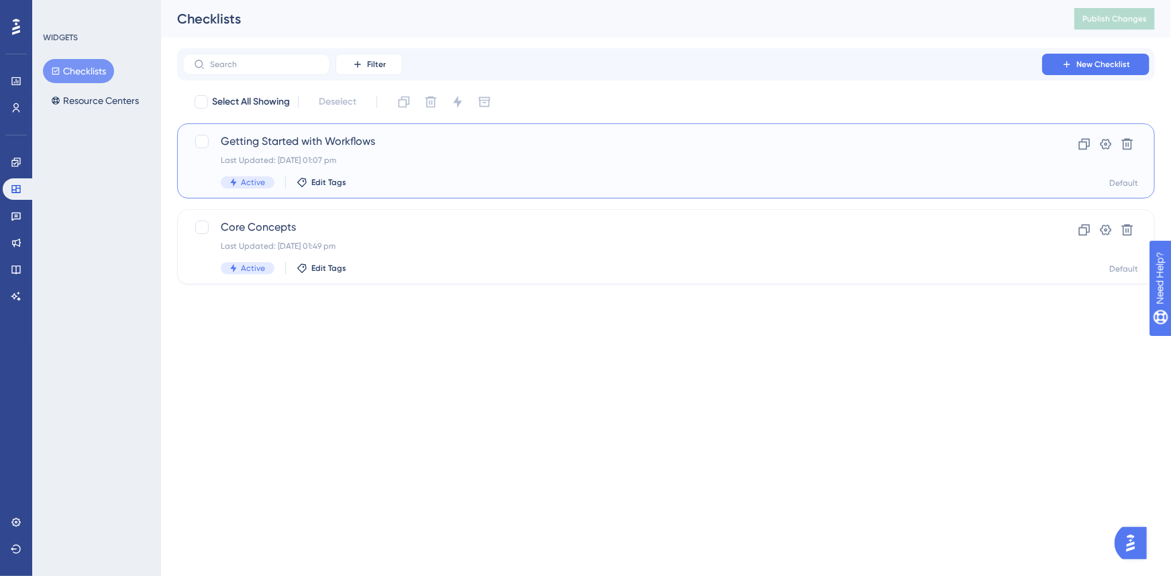
click at [498, 163] on div "Last Updated: [DATE] 01:07 pm" at bounding box center [612, 160] width 783 height 11
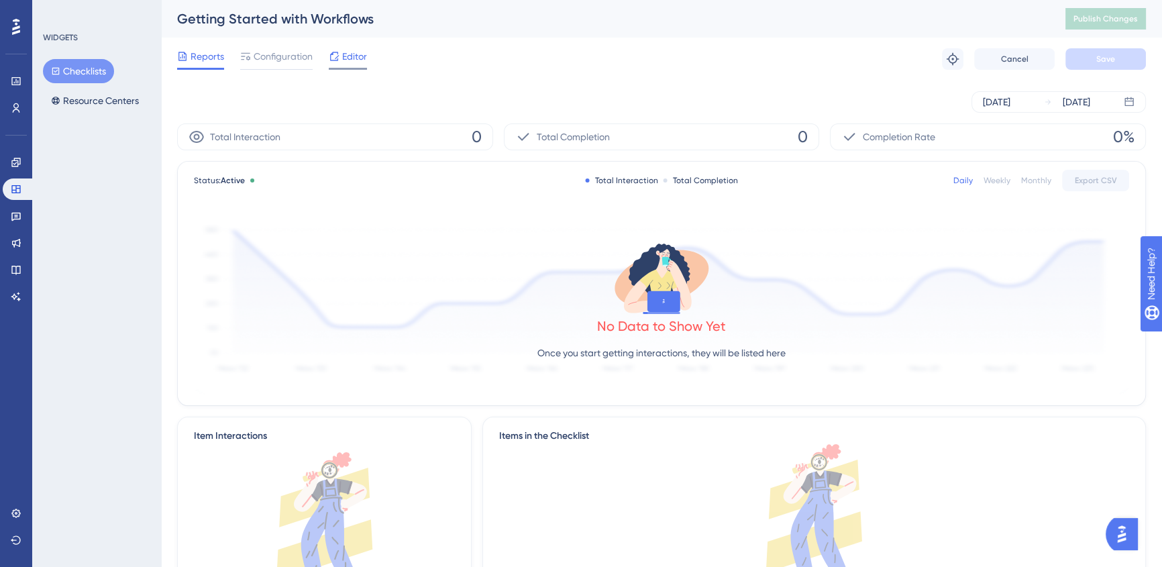
click at [354, 54] on span "Editor" at bounding box center [354, 56] width 25 height 16
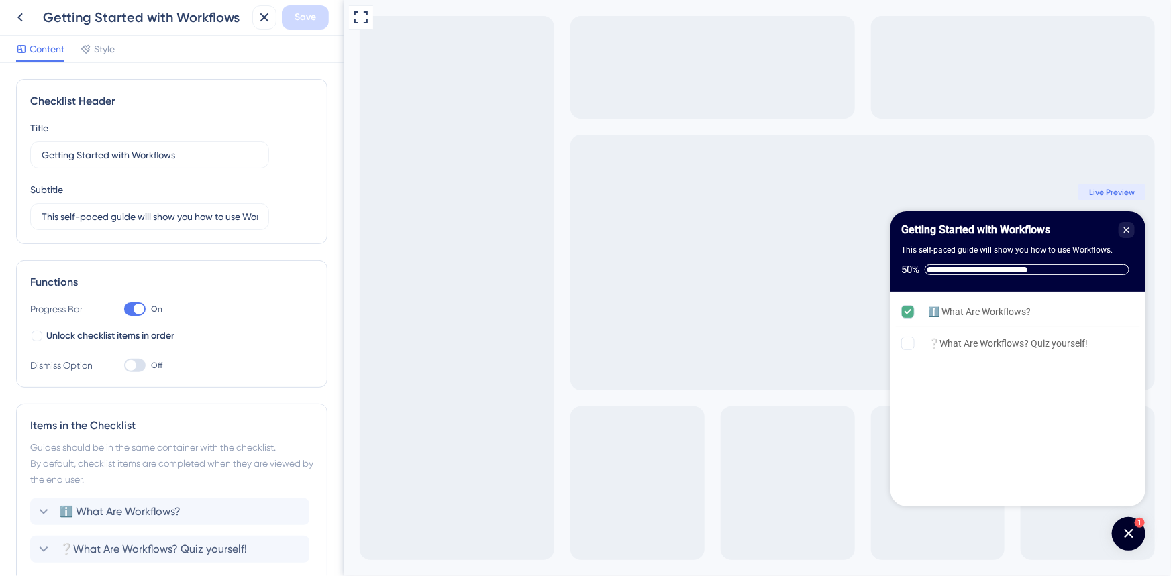
click at [7, 27] on div "Getting Started with Workflows Save" at bounding box center [172, 18] width 344 height 36
click at [19, 16] on icon at bounding box center [19, 17] width 5 height 9
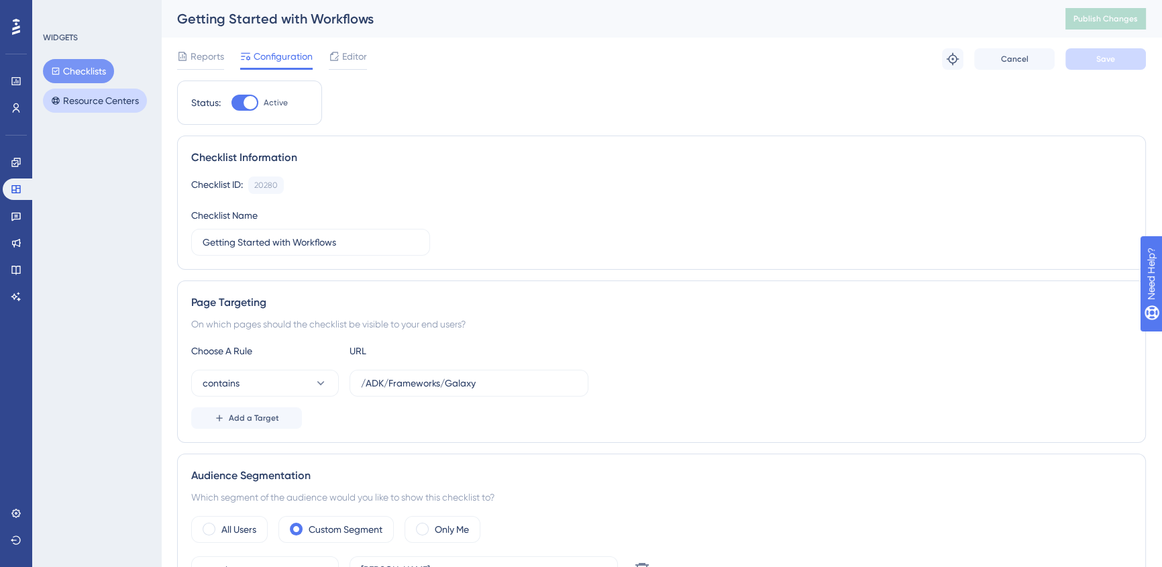
click at [79, 102] on button "Resource Centers" at bounding box center [95, 101] width 104 height 24
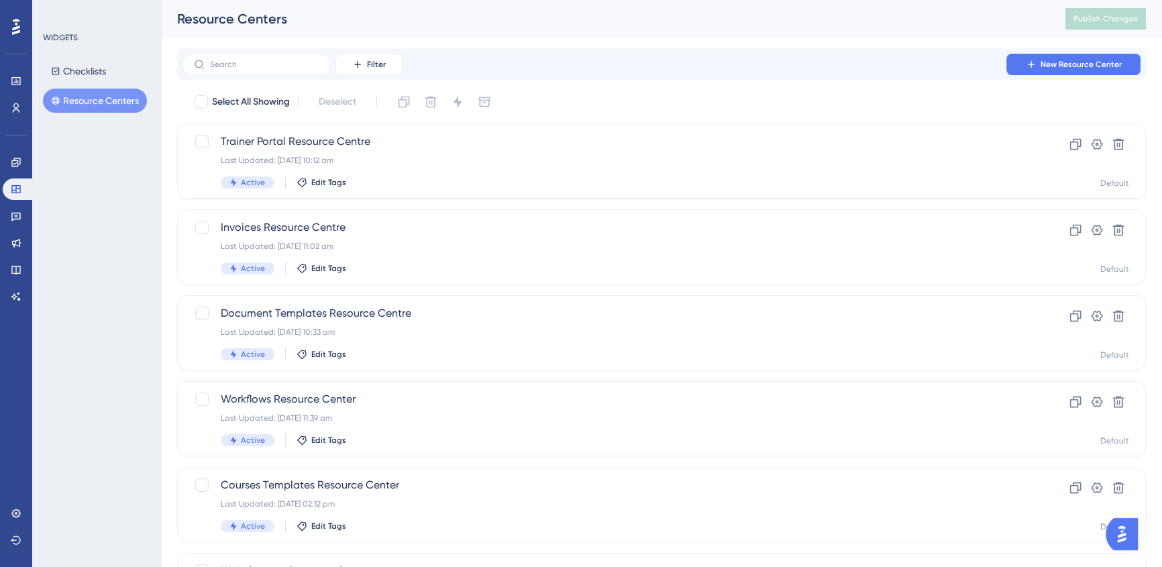
click at [288, 45] on div "Performance Users Engagement Widgets Feedback Product Updates Knowledge Base AI…" at bounding box center [661, 510] width 1001 height 1020
click at [284, 54] on label at bounding box center [257, 64] width 148 height 21
click at [284, 60] on input "text" at bounding box center [264, 64] width 109 height 9
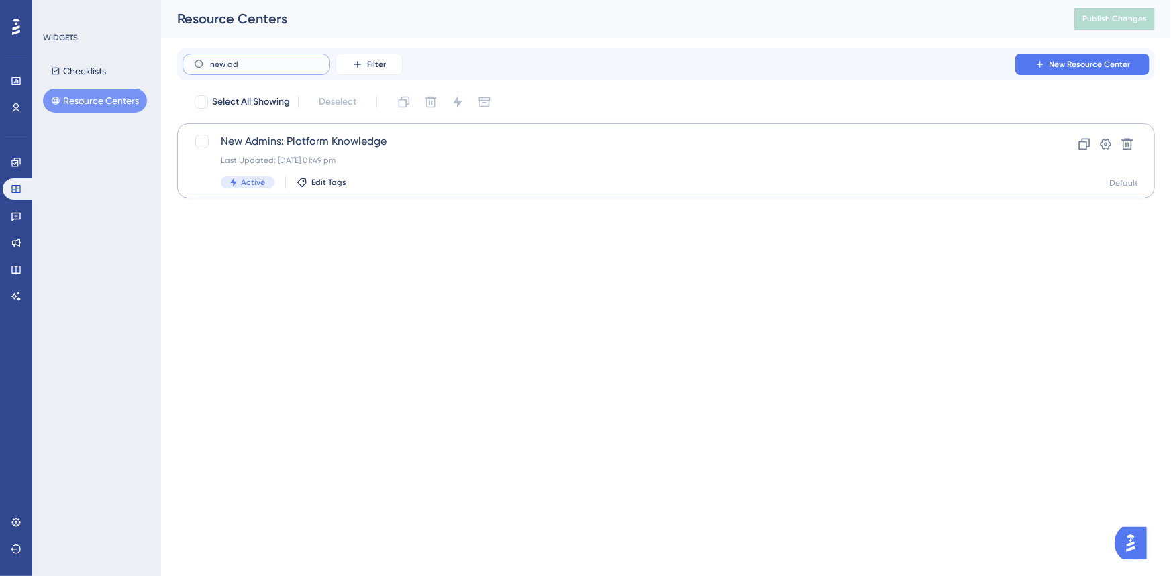
type input "new ad"
click at [407, 130] on div "New Admins: Platform Knowledge Last Updated: 22 Aug 2025 01:49 pm Active Edit T…" at bounding box center [666, 160] width 978 height 75
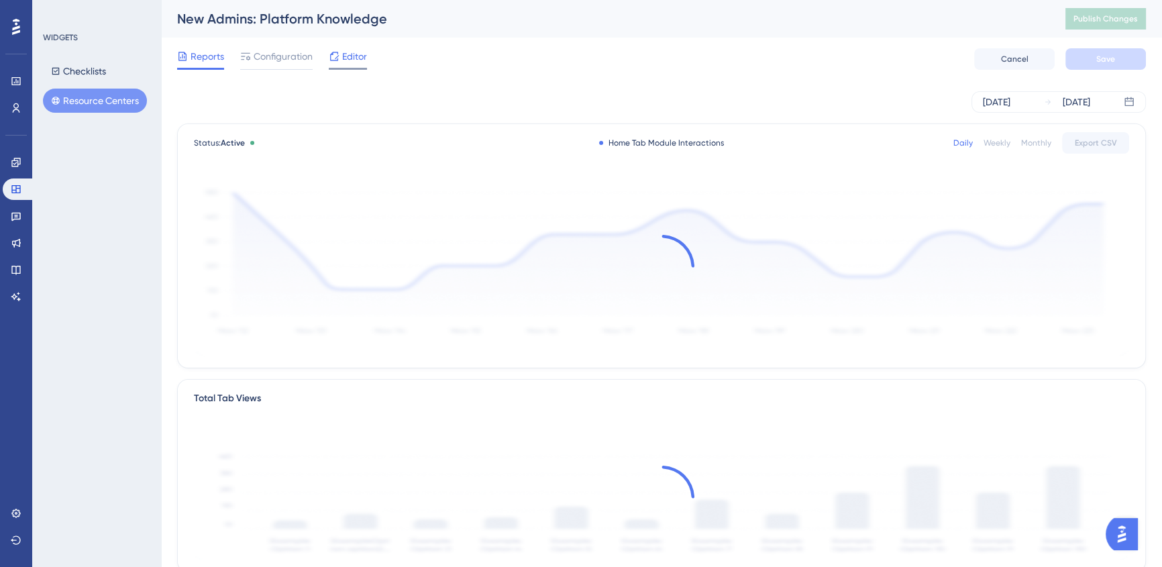
click at [349, 53] on span "Editor" at bounding box center [354, 56] width 25 height 16
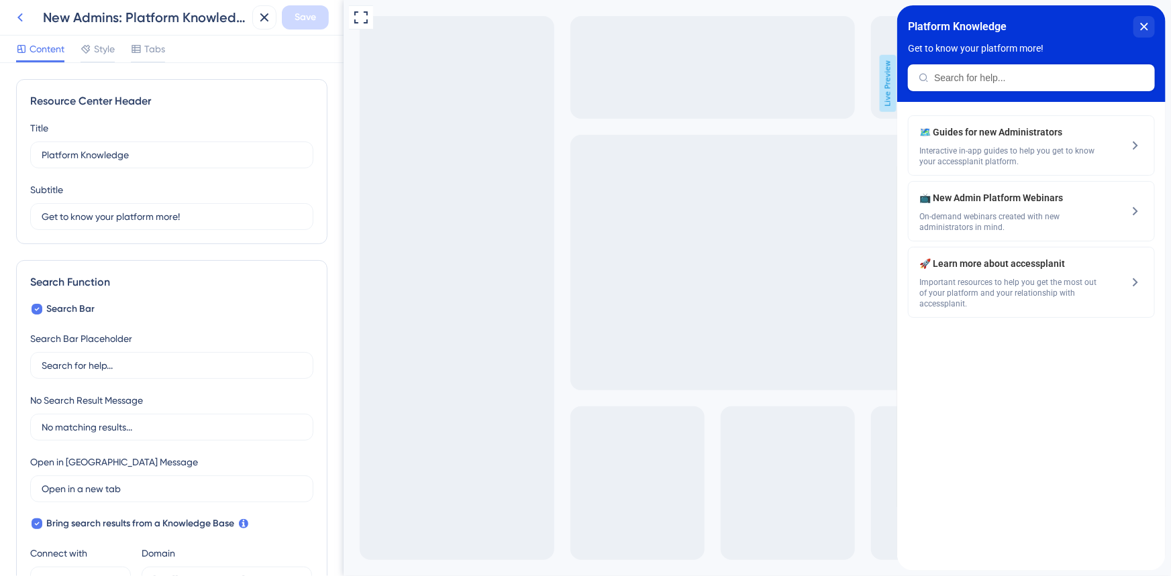
click at [17, 13] on icon at bounding box center [20, 17] width 16 height 16
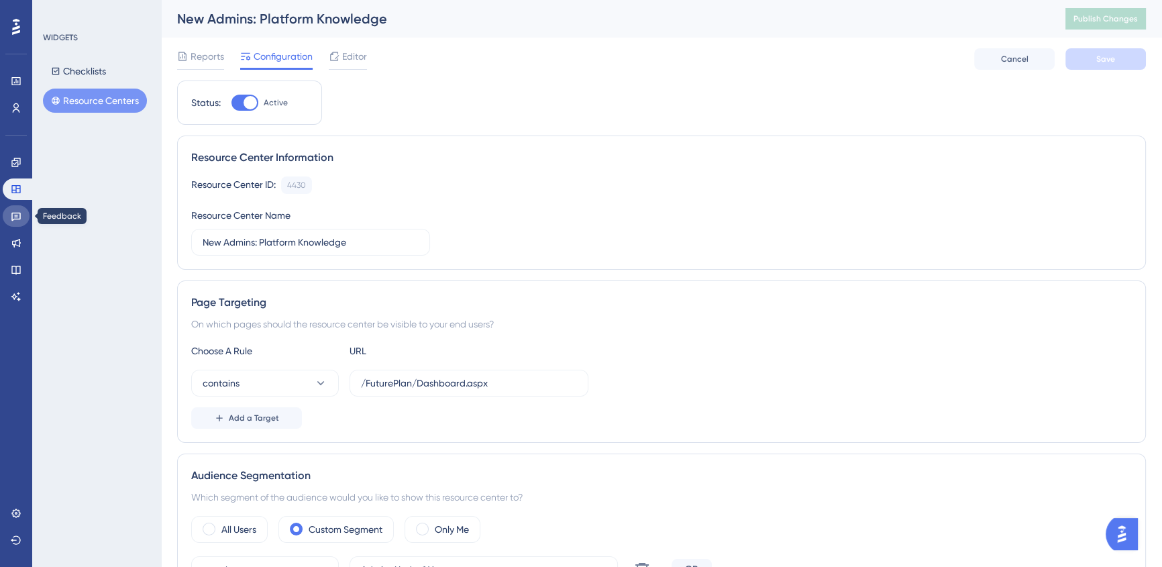
click at [11, 217] on icon at bounding box center [16, 216] width 11 height 11
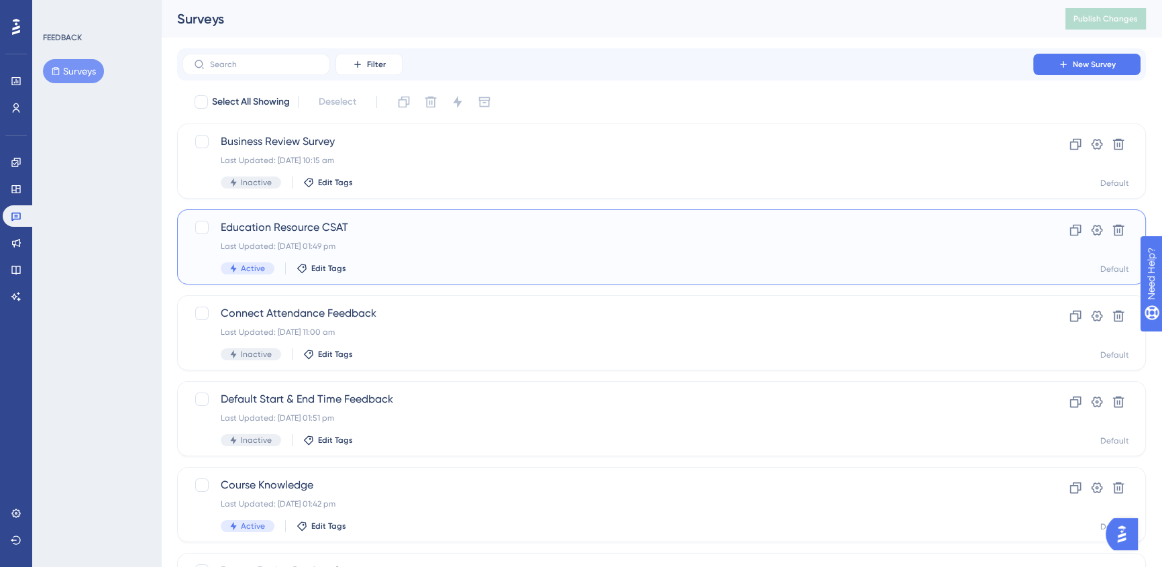
click at [495, 265] on div "Active Edit Tags" at bounding box center [608, 268] width 774 height 12
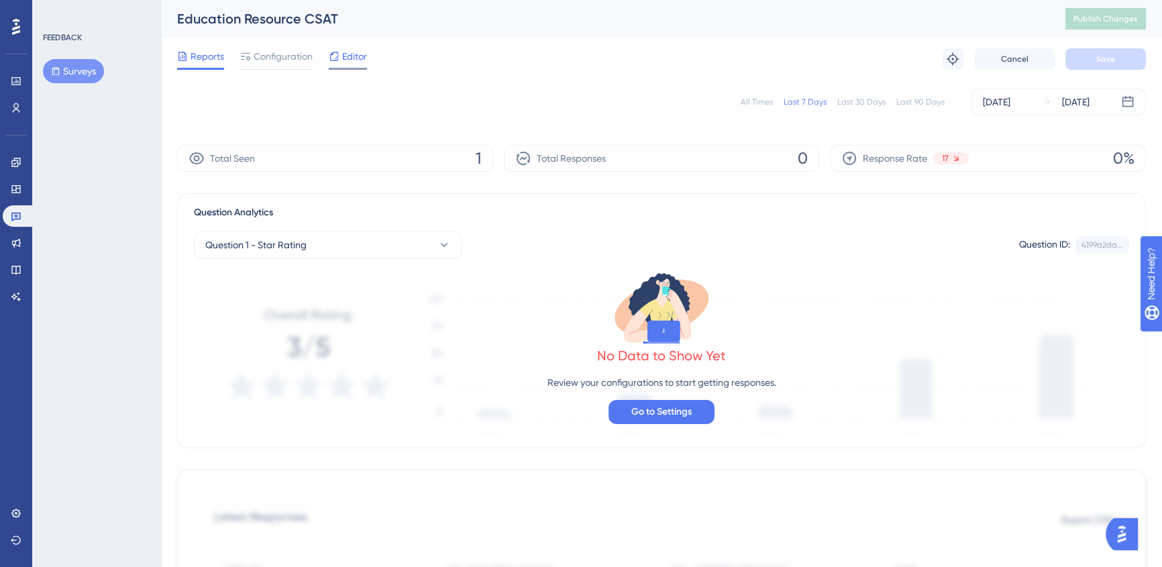
click at [345, 54] on span "Editor" at bounding box center [354, 56] width 25 height 16
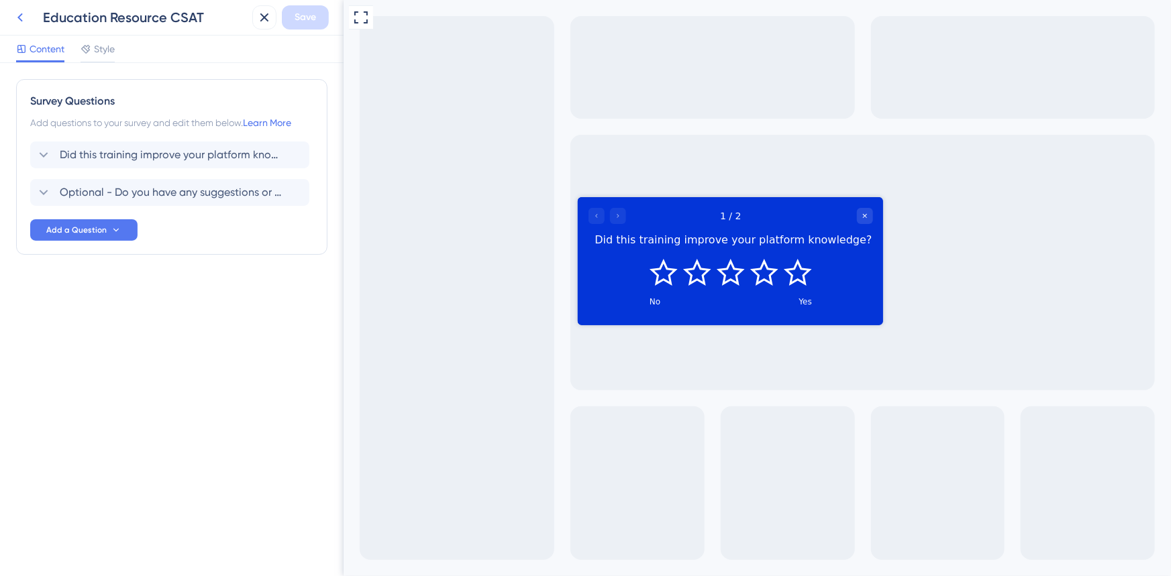
click at [19, 17] on icon at bounding box center [19, 17] width 5 height 9
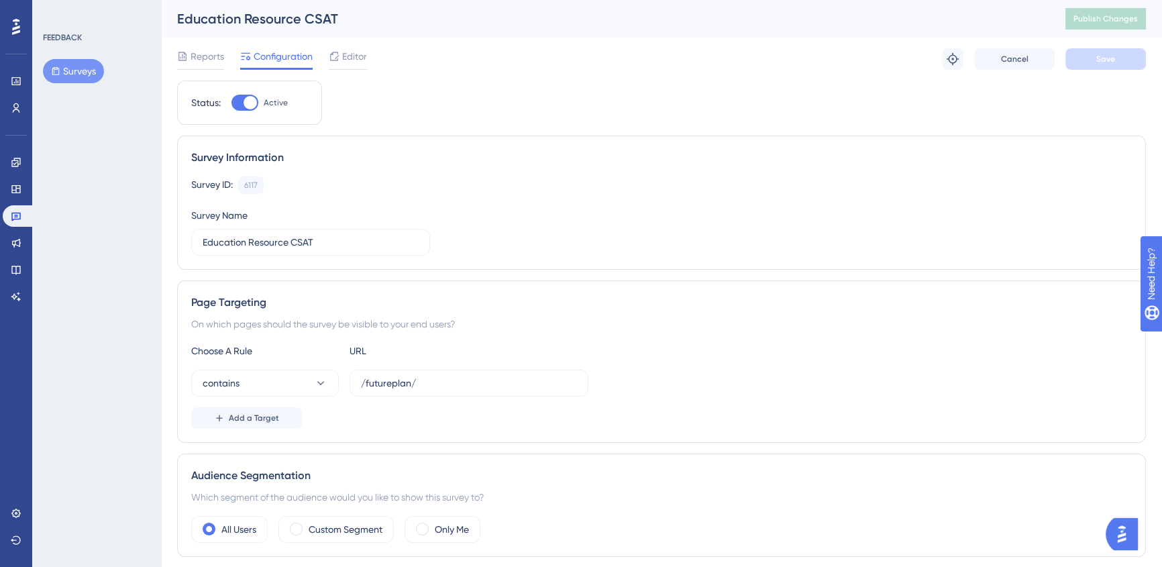
click at [19, 17] on div at bounding box center [15, 26] width 21 height 21
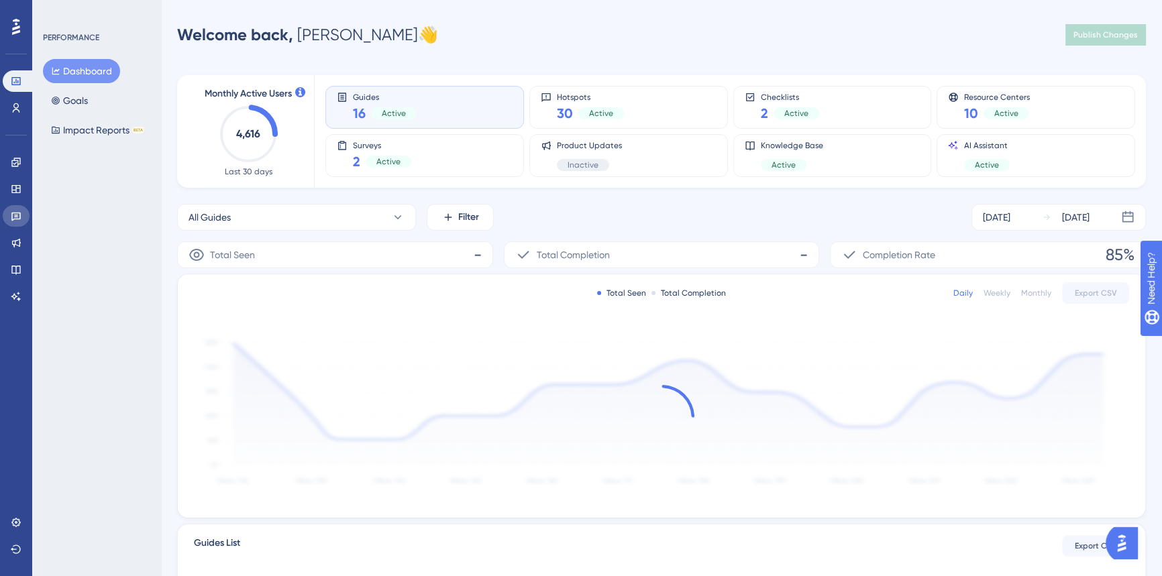
click at [11, 209] on link at bounding box center [16, 215] width 27 height 21
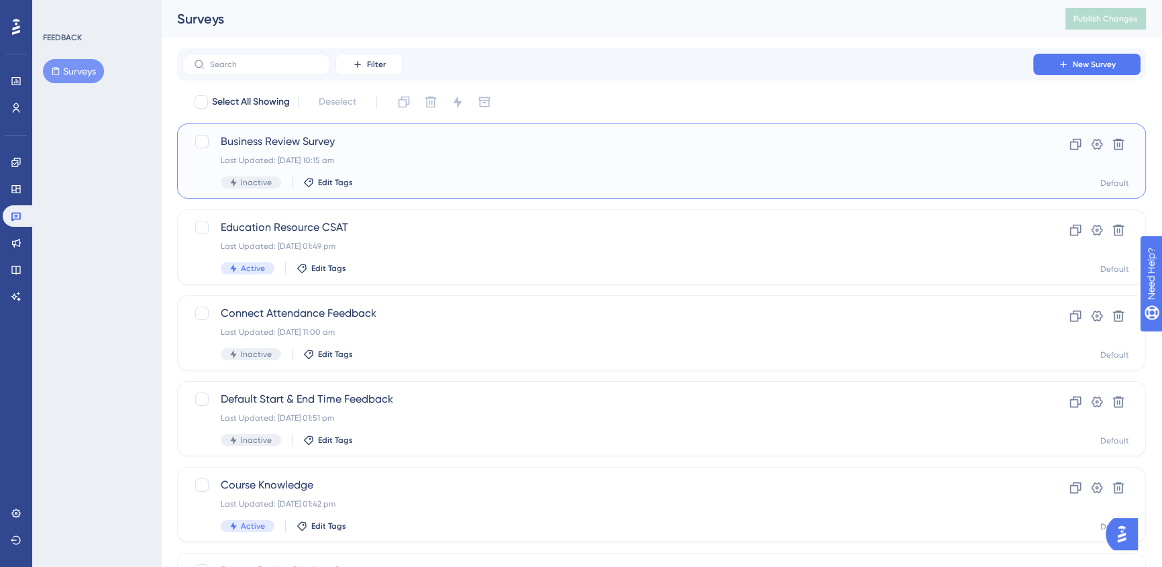
click at [470, 181] on div "Inactive Edit Tags" at bounding box center [608, 182] width 774 height 12
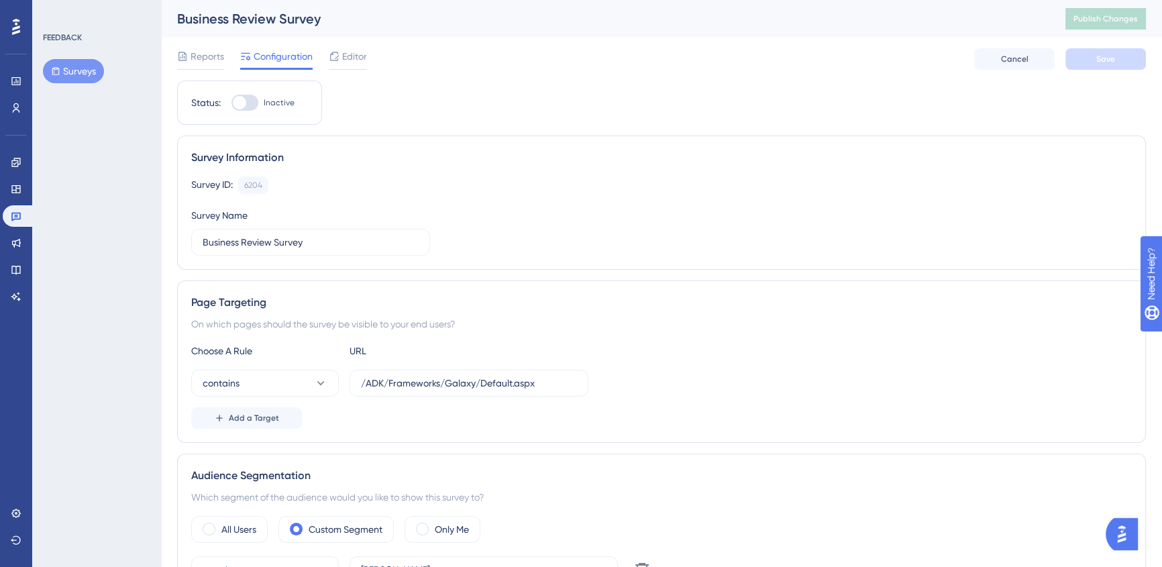
click at [388, 49] on div "Reports Configuration Editor Cancel Save" at bounding box center [661, 59] width 969 height 43
click at [361, 54] on span "Editor" at bounding box center [354, 56] width 25 height 16
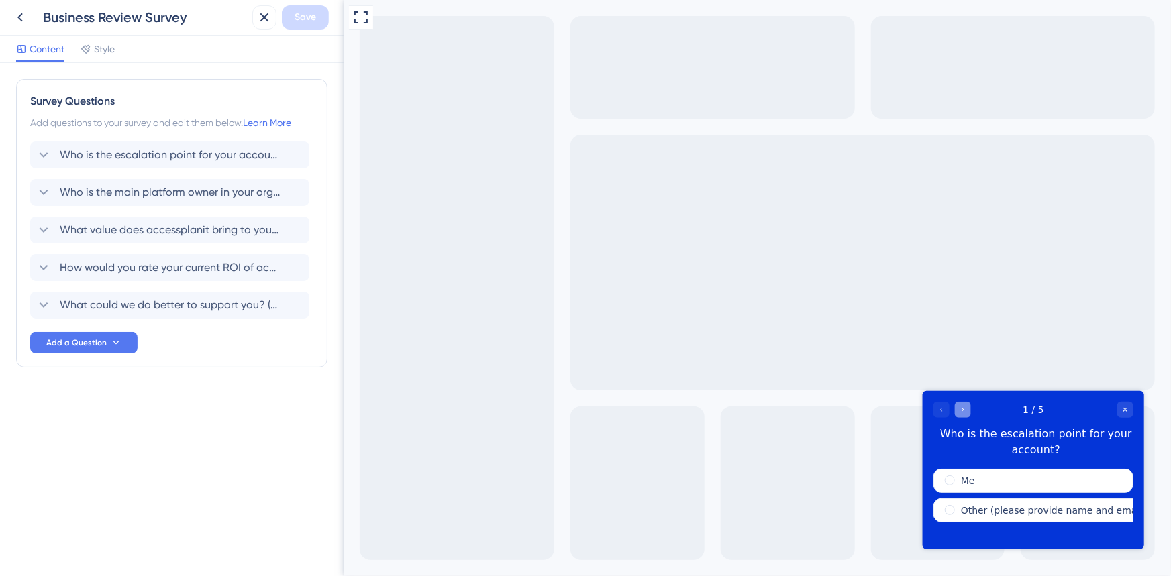
click at [959, 413] on icon "Go to Question 2" at bounding box center [962, 409] width 8 height 8
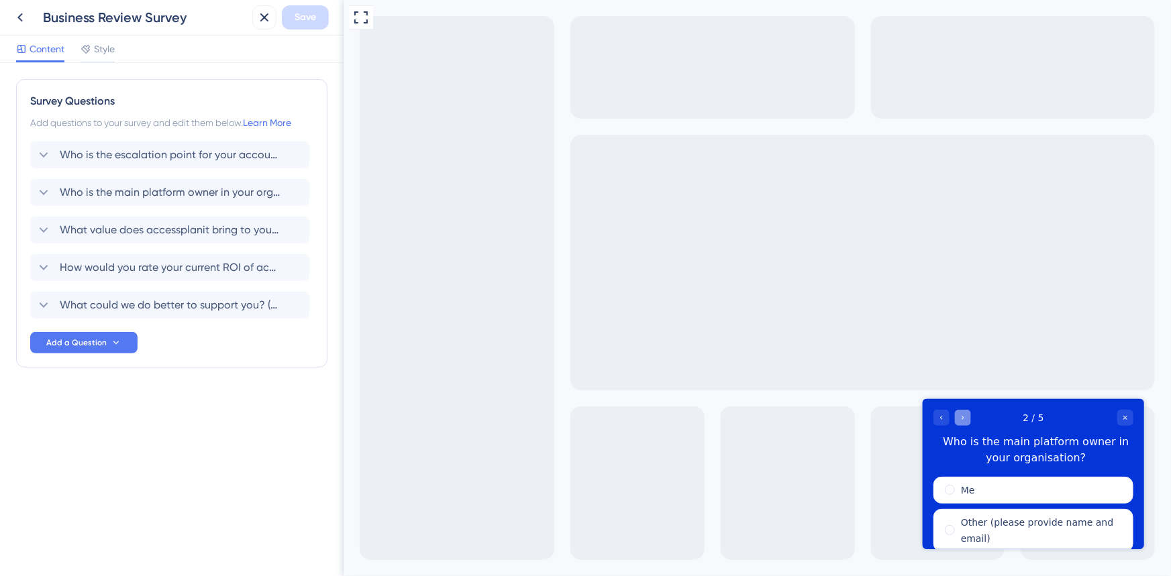
click at [954, 418] on div "Go to Question 3" at bounding box center [962, 418] width 16 height 16
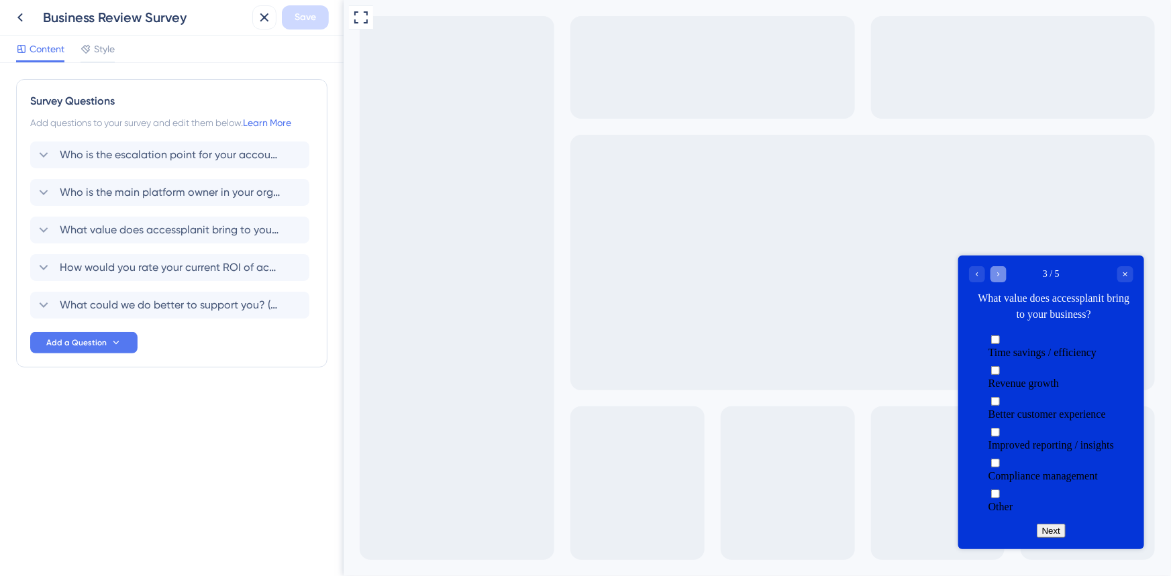
click at [1003, 278] on div "Go to Question 4" at bounding box center [998, 274] width 16 height 16
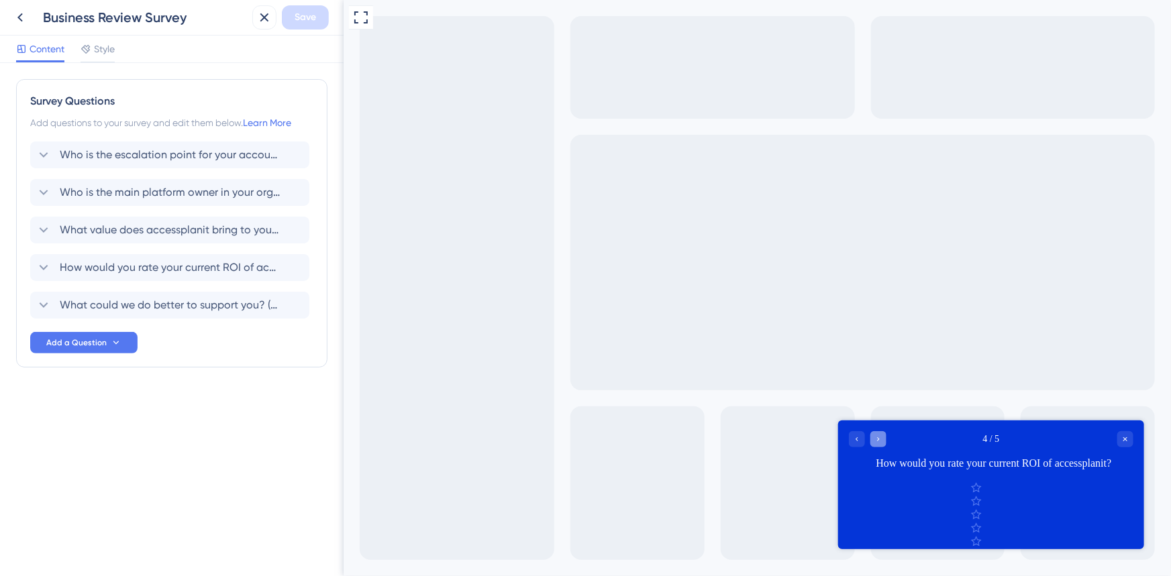
click at [878, 442] on icon "Go to Question 5" at bounding box center [878, 439] width 8 height 8
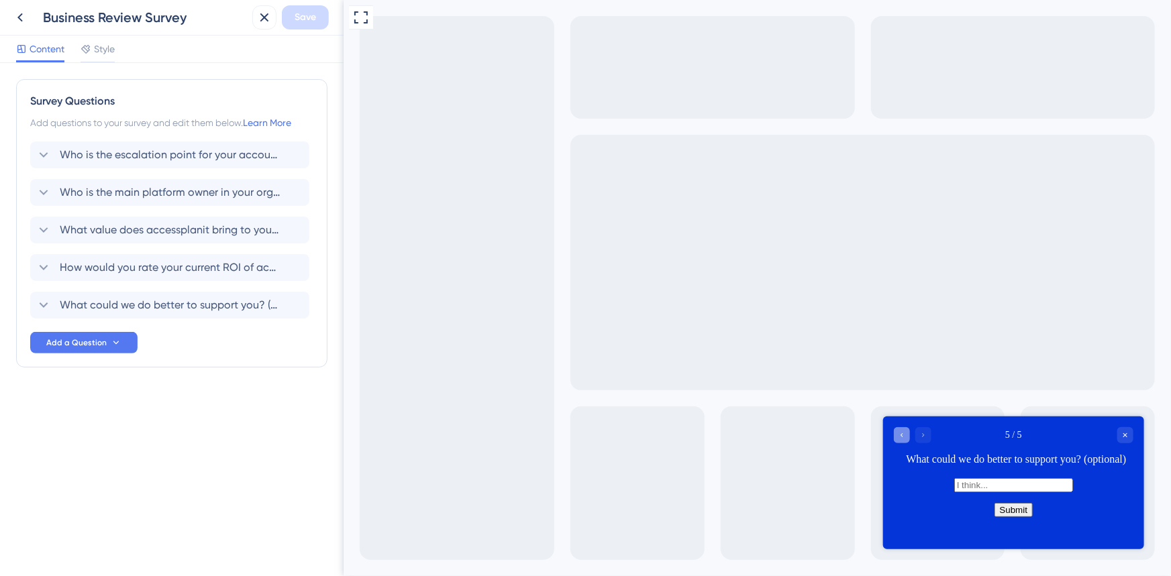
click at [906, 439] on div "Go to Question 4" at bounding box center [901, 435] width 16 height 16
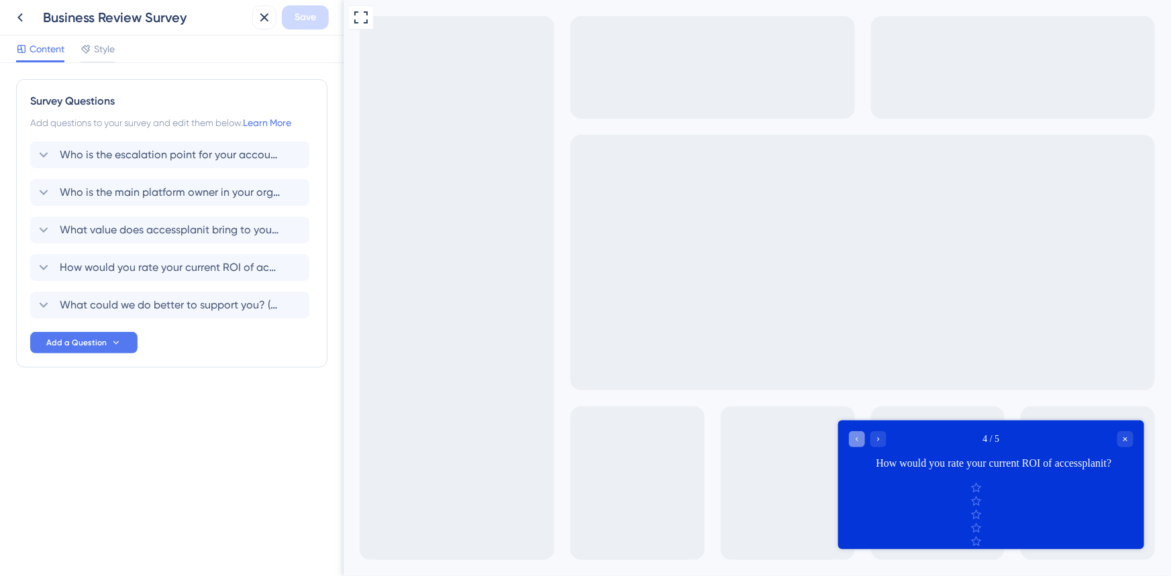
click at [906, 439] on div "4 / 5" at bounding box center [990, 439] width 284 height 16
click at [1129, 441] on div "Close survey" at bounding box center [1125, 439] width 16 height 16
click at [857, 444] on div "Go to Question 3" at bounding box center [856, 439] width 16 height 16
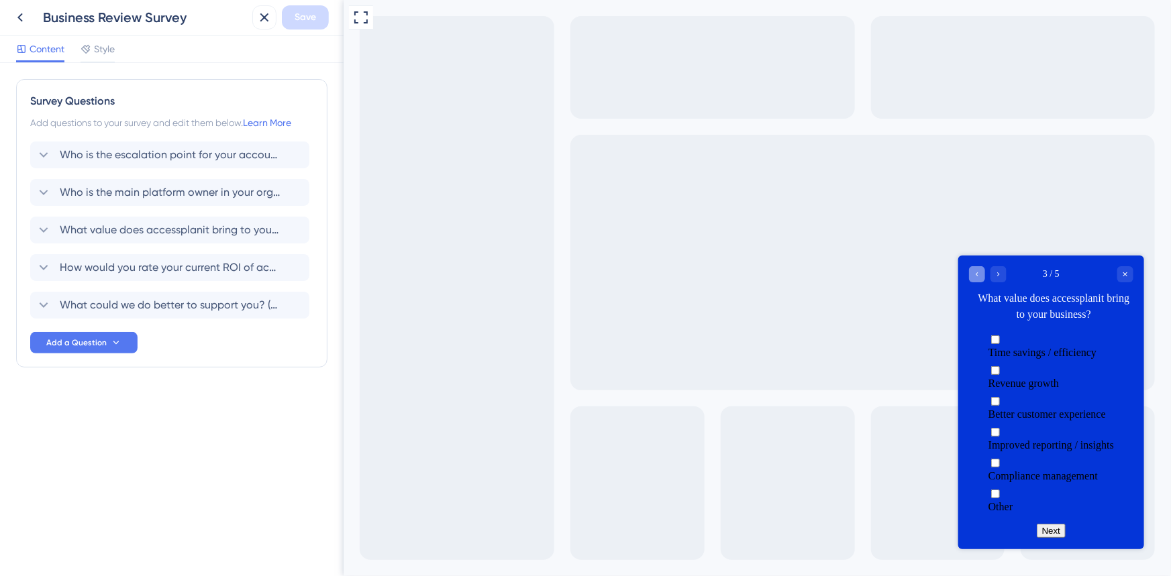
click at [983, 268] on div "Go to Question 2" at bounding box center [976, 274] width 16 height 16
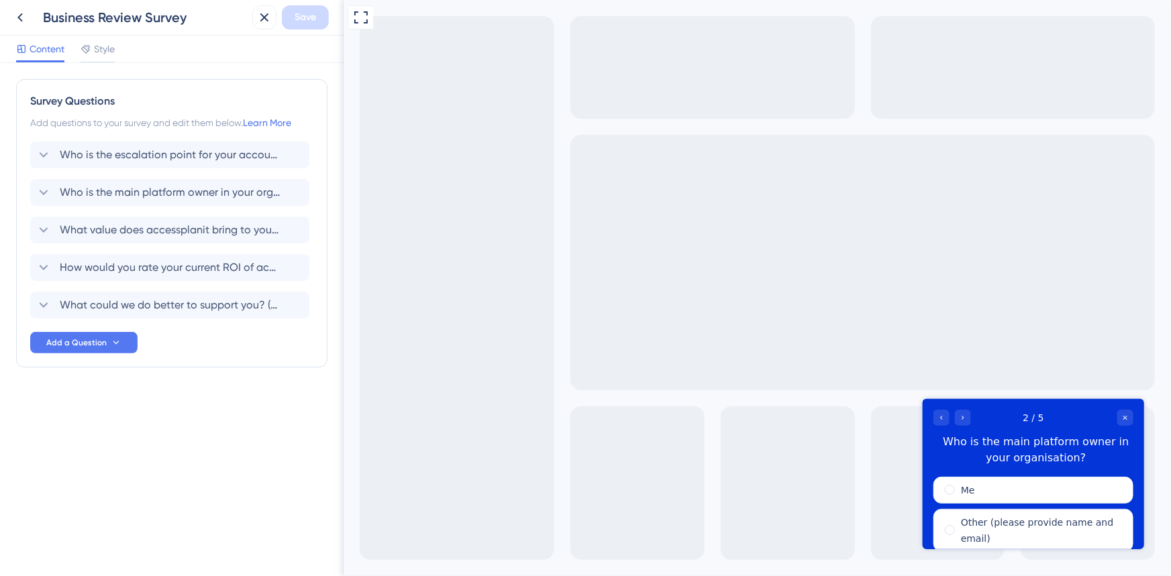
click at [934, 410] on div at bounding box center [952, 418] width 38 height 16
click at [934, 410] on div "Go to Question 1" at bounding box center [941, 418] width 16 height 16
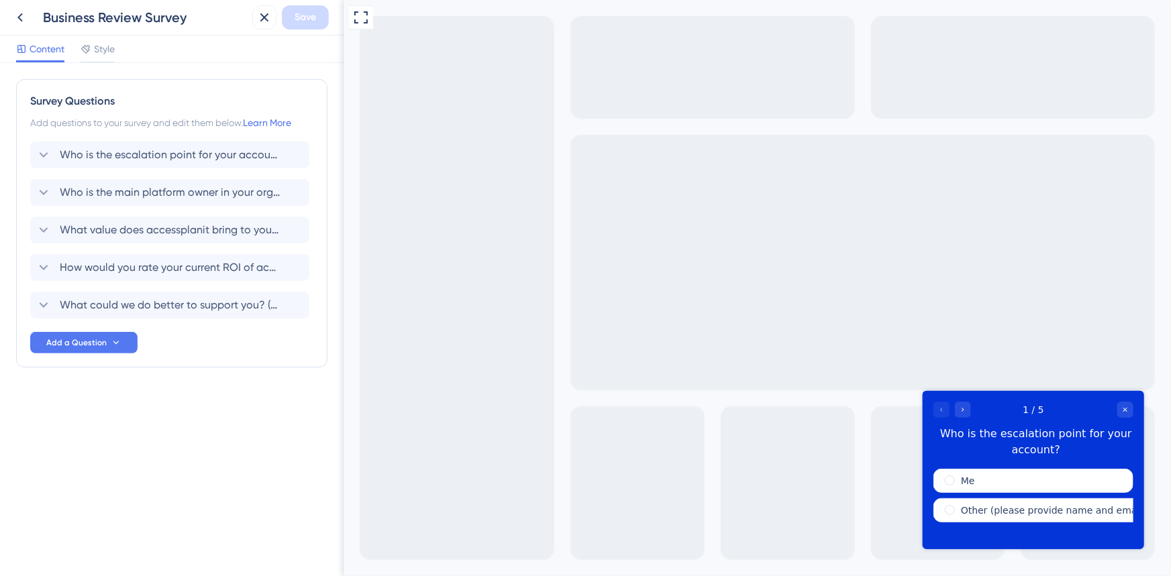
click at [934, 410] on div at bounding box center [952, 409] width 38 height 16
click at [16, 17] on icon at bounding box center [20, 17] width 16 height 16
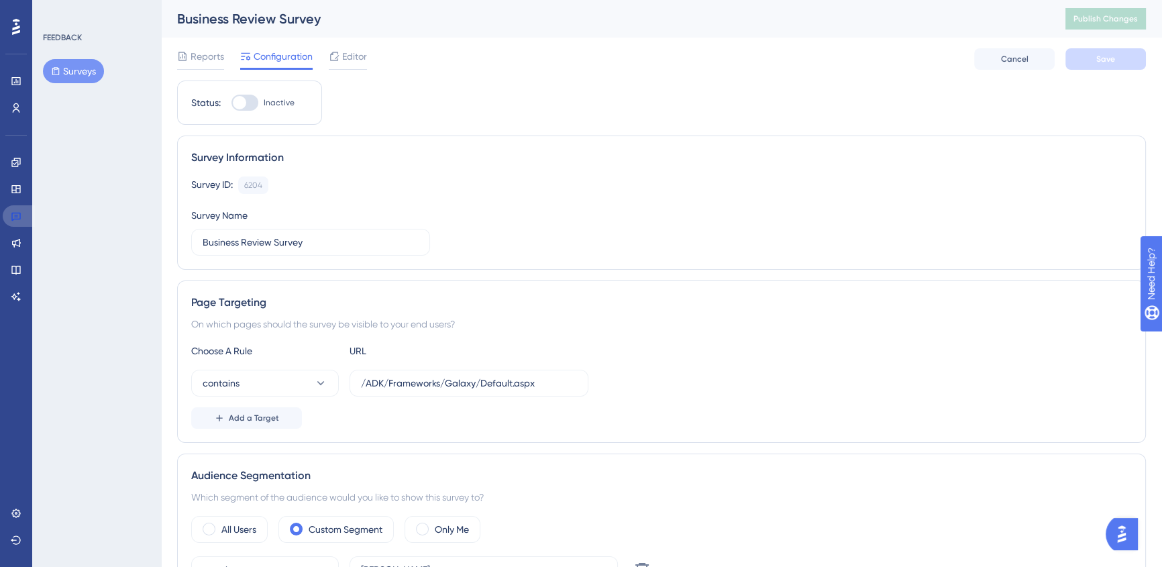
click at [17, 215] on icon at bounding box center [16, 216] width 11 height 11
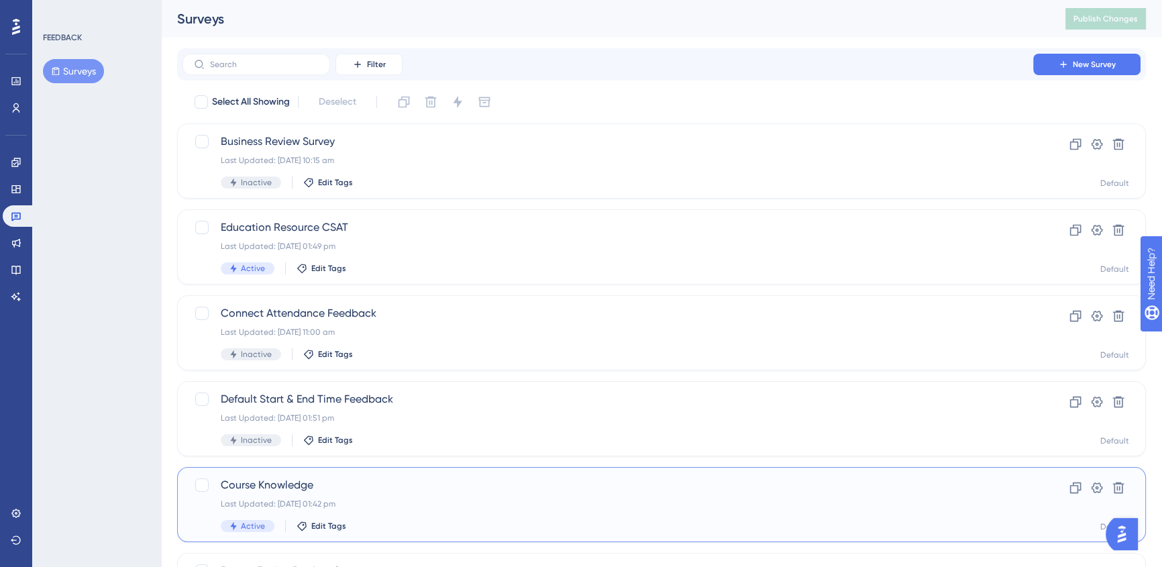
click at [425, 483] on span "Course Knowledge" at bounding box center [608, 485] width 774 height 16
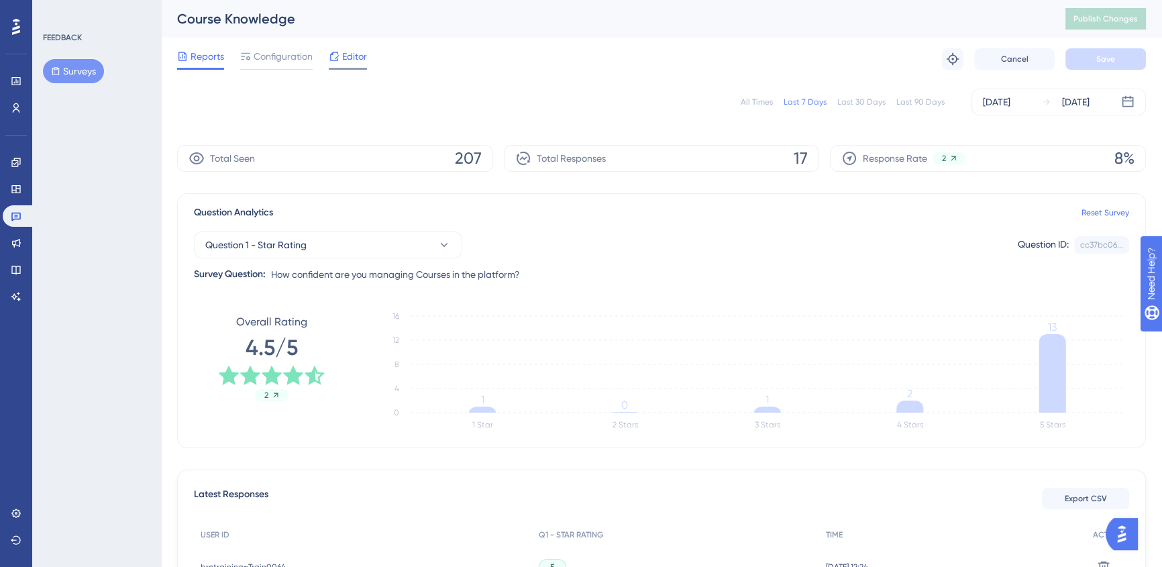
click at [347, 58] on span "Editor" at bounding box center [354, 56] width 25 height 16
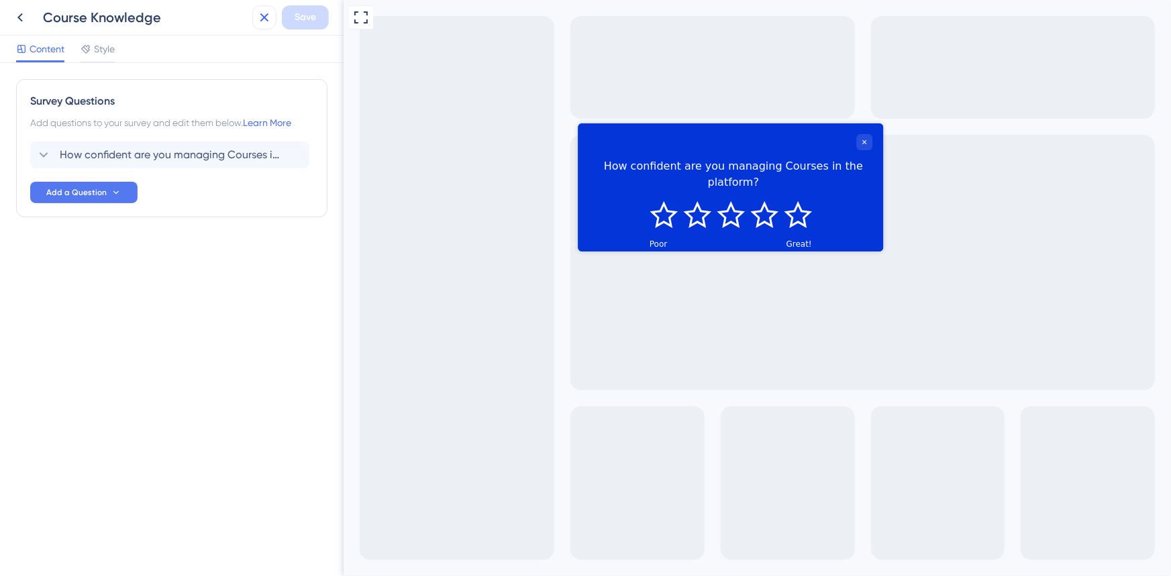
click at [258, 12] on icon at bounding box center [264, 17] width 16 height 16
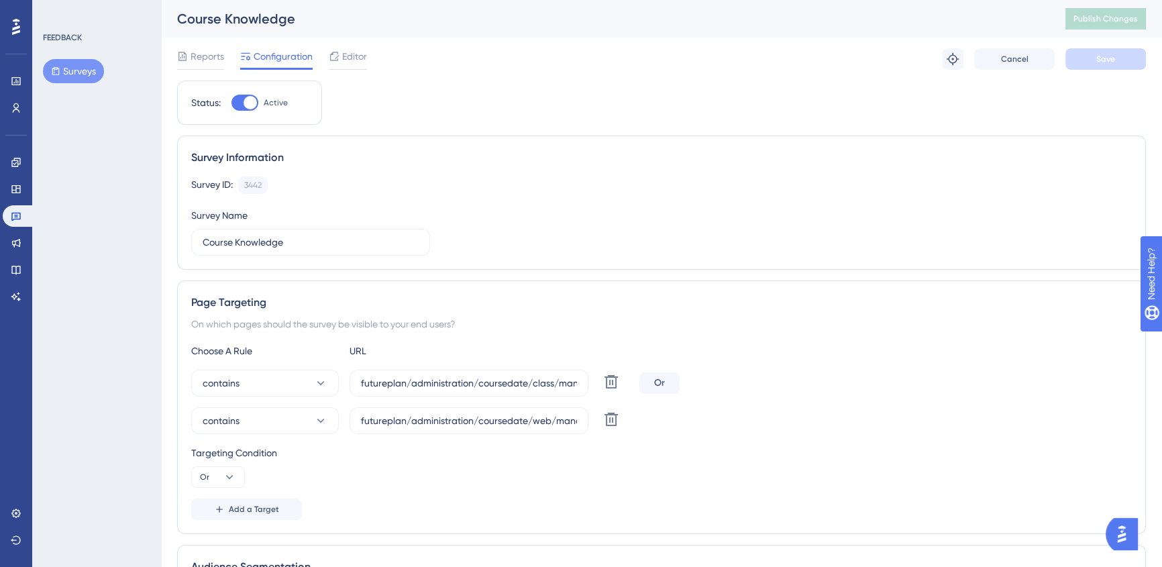
click at [76, 79] on button "Surveys" at bounding box center [73, 71] width 61 height 24
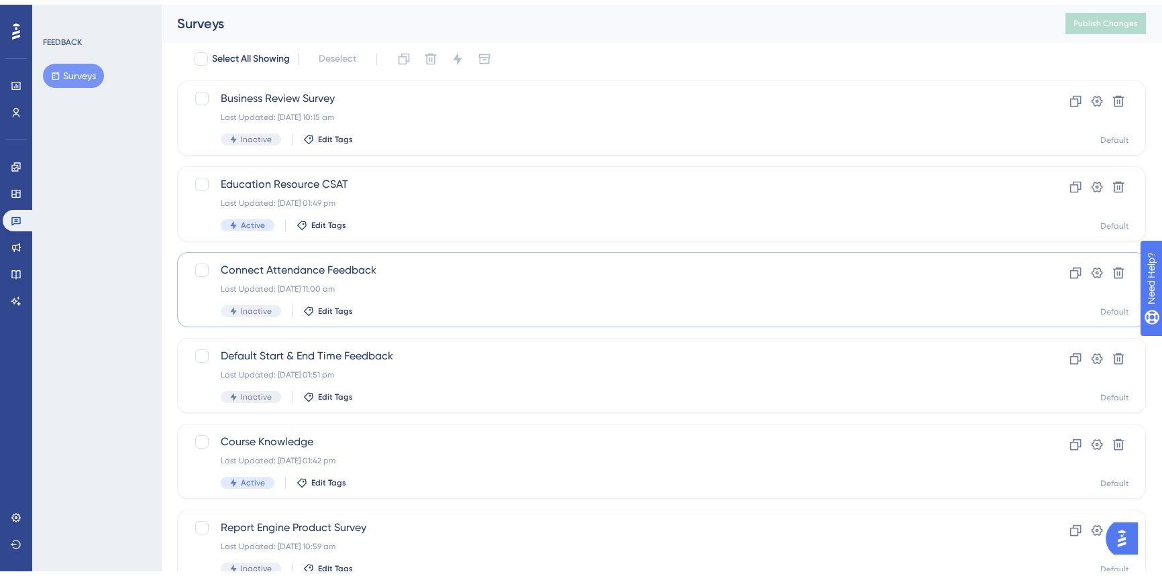
scroll to position [121, 0]
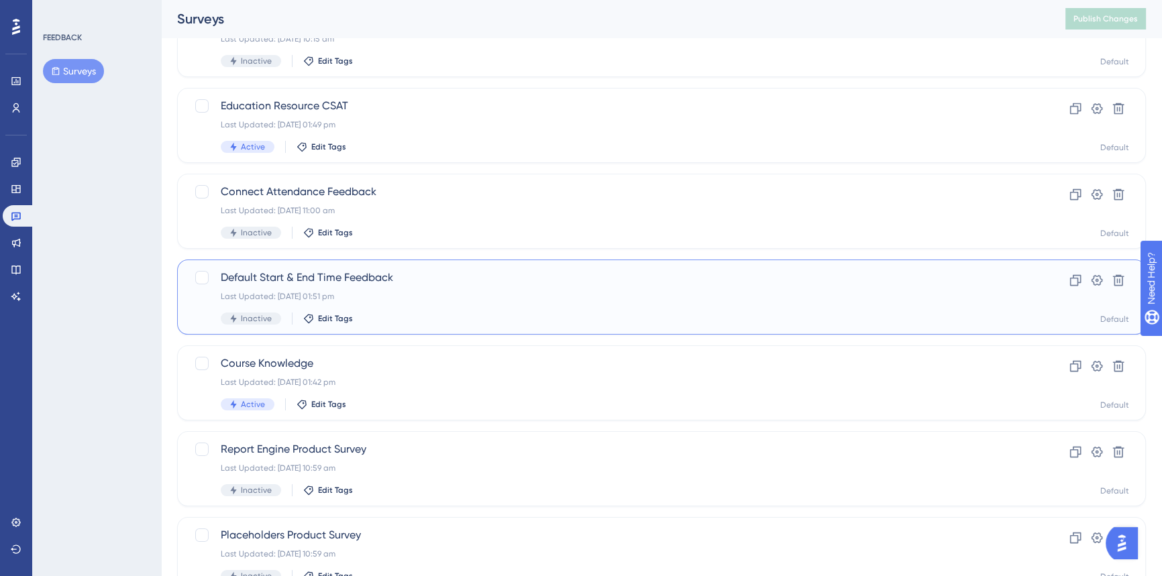
click at [530, 278] on span "Default Start & End Time Feedback" at bounding box center [608, 278] width 774 height 16
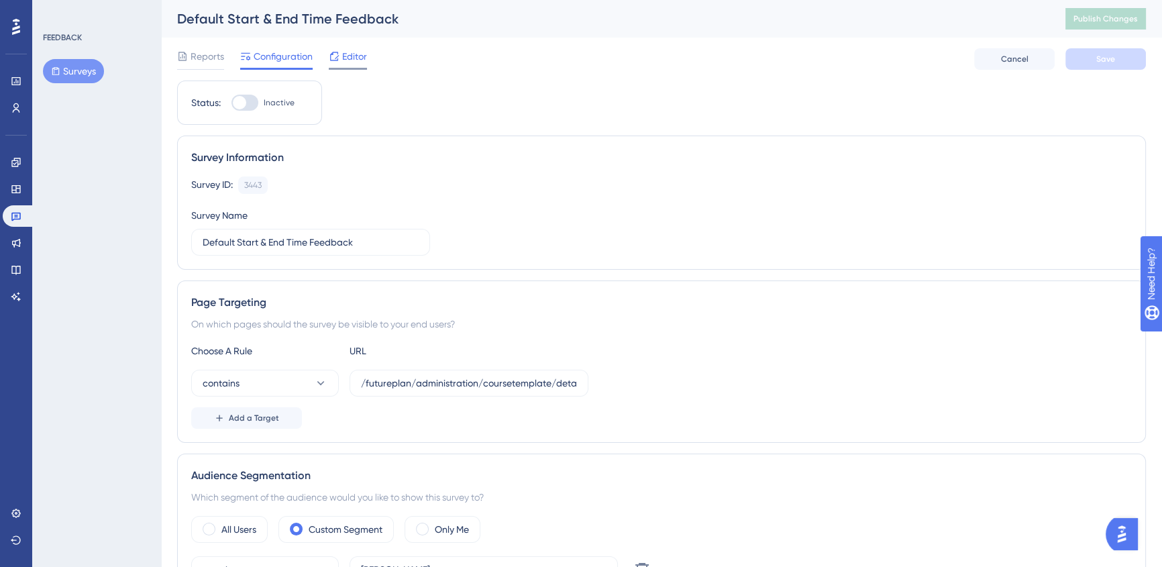
click at [357, 62] on span "Editor" at bounding box center [354, 56] width 25 height 16
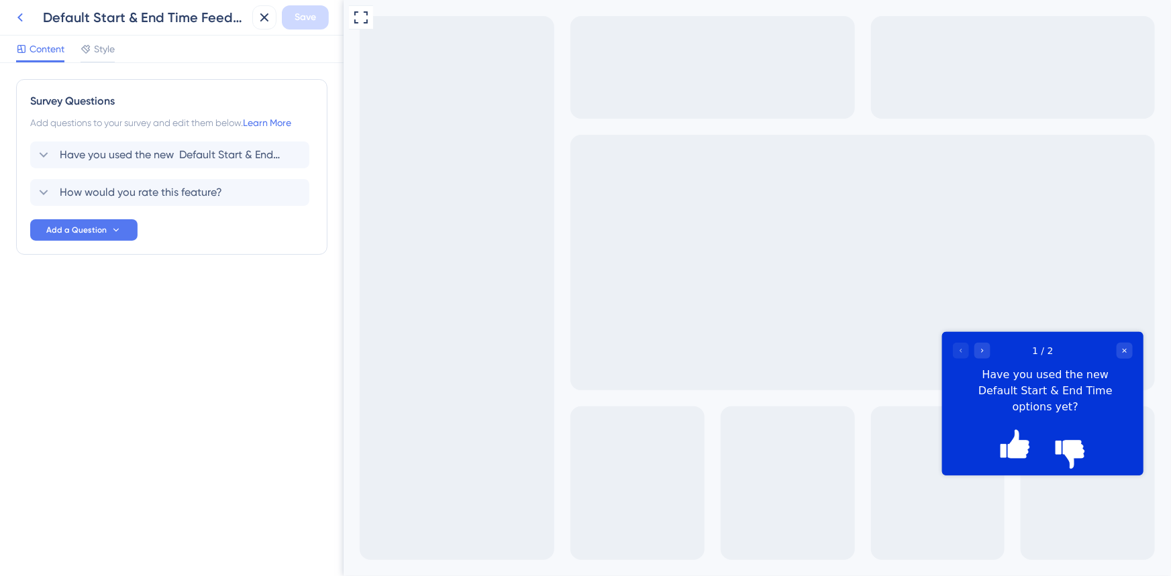
click at [24, 13] on icon at bounding box center [20, 17] width 16 height 16
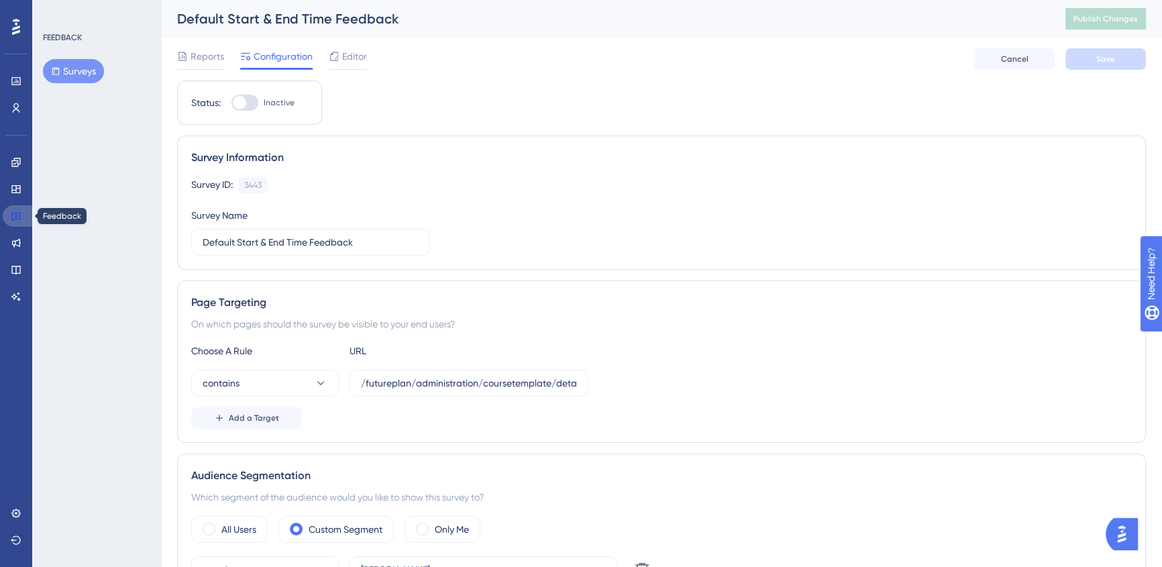
click at [15, 221] on icon at bounding box center [16, 216] width 11 height 11
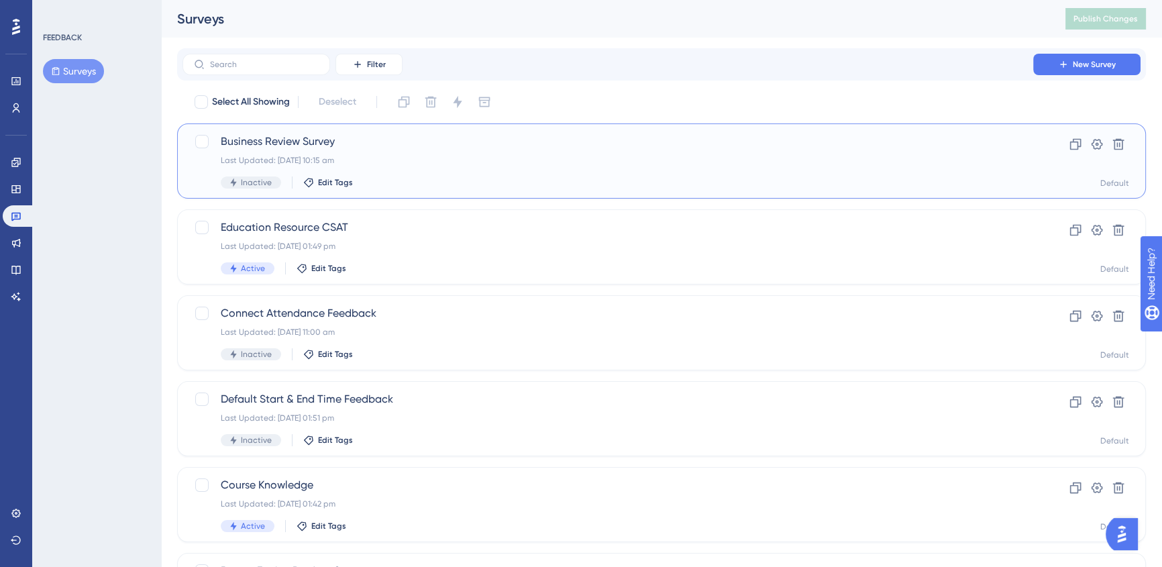
click at [415, 136] on span "Business Review Survey" at bounding box center [608, 142] width 774 height 16
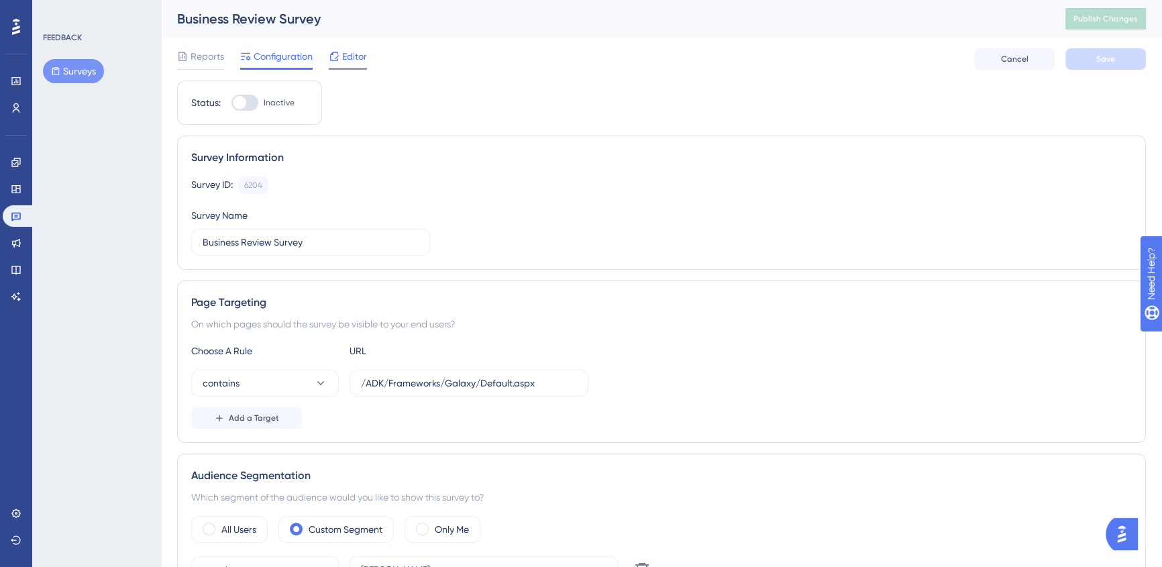
click at [352, 54] on span "Editor" at bounding box center [354, 56] width 25 height 16
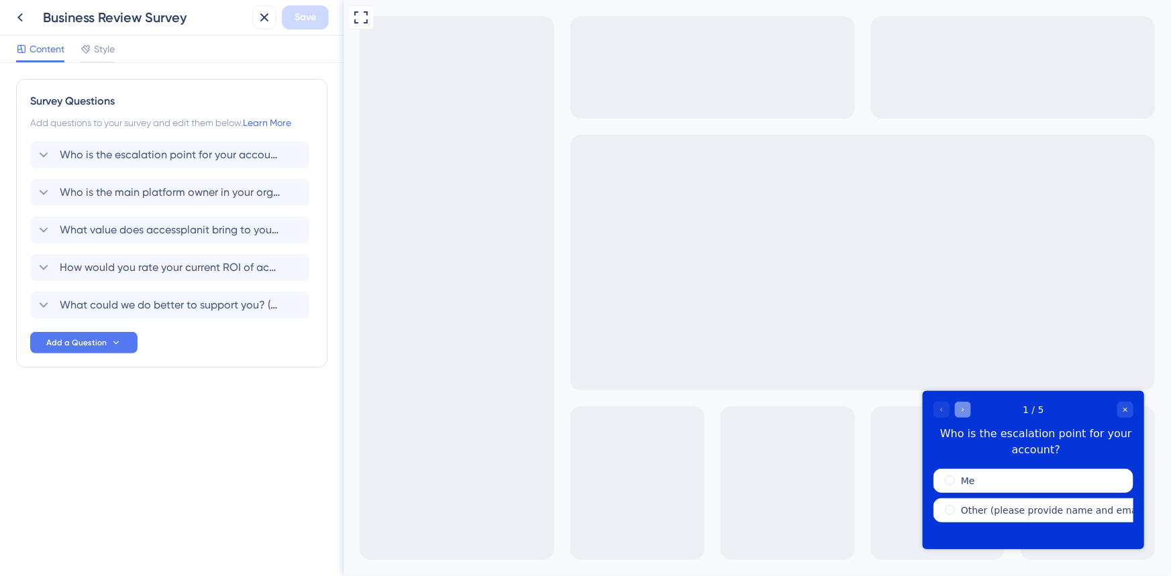
click at [964, 415] on div "Go to Question 2" at bounding box center [962, 409] width 16 height 16
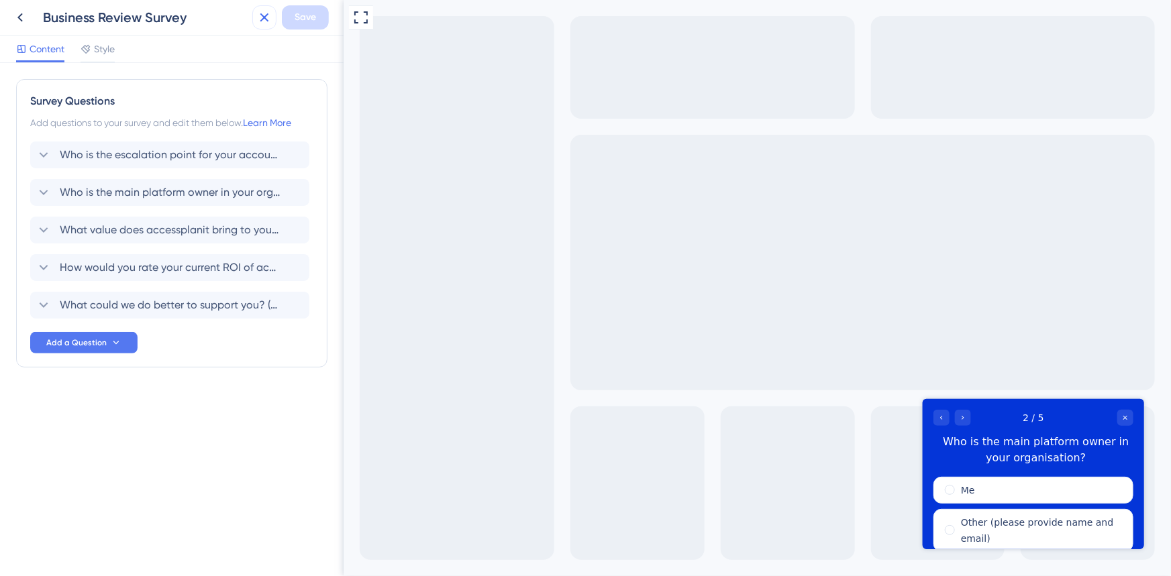
click at [259, 19] on icon at bounding box center [264, 17] width 16 height 16
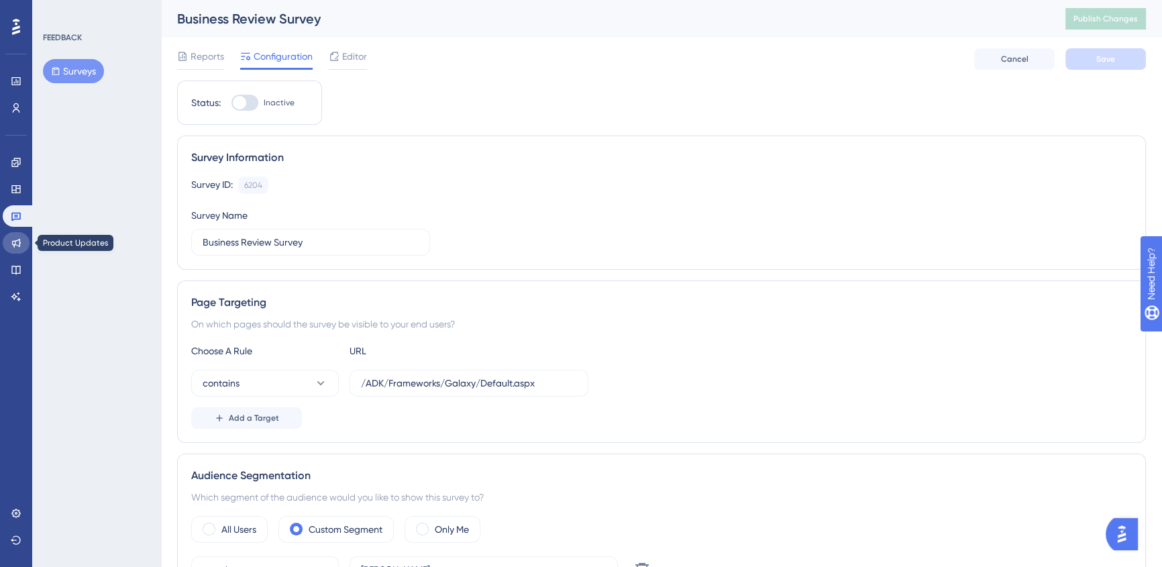
click at [21, 247] on icon at bounding box center [16, 243] width 11 height 11
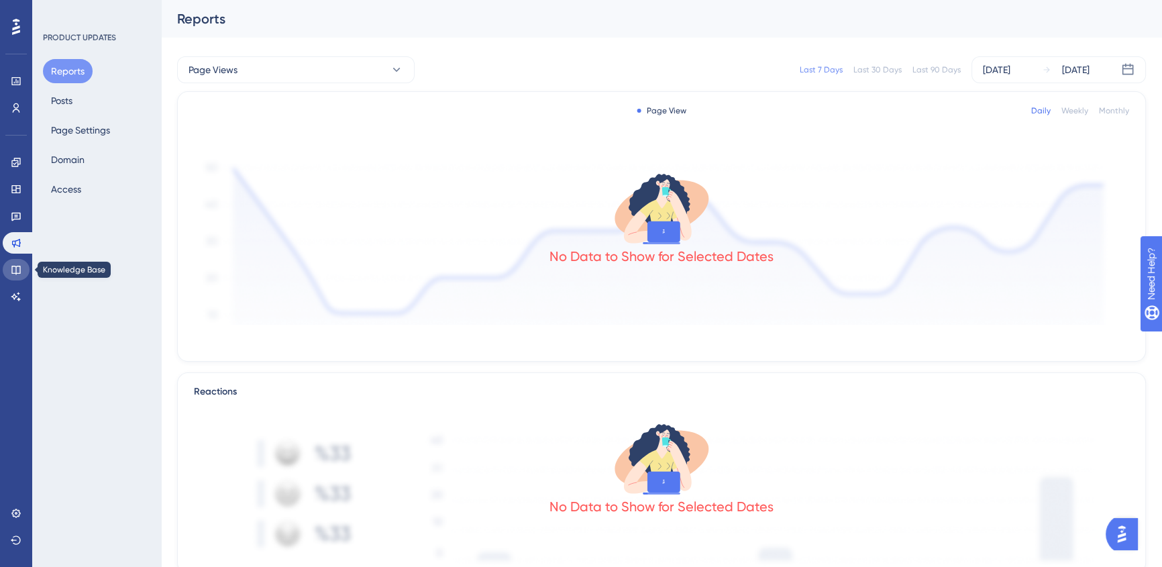
click at [11, 274] on icon at bounding box center [16, 269] width 11 height 11
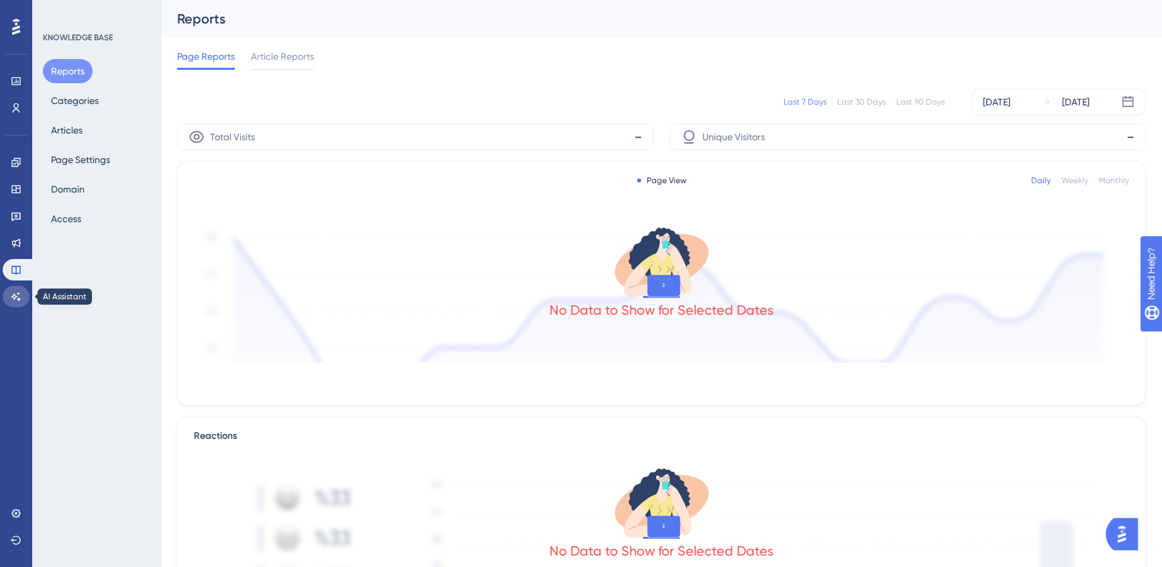
click at [11, 286] on link at bounding box center [16, 296] width 27 height 21
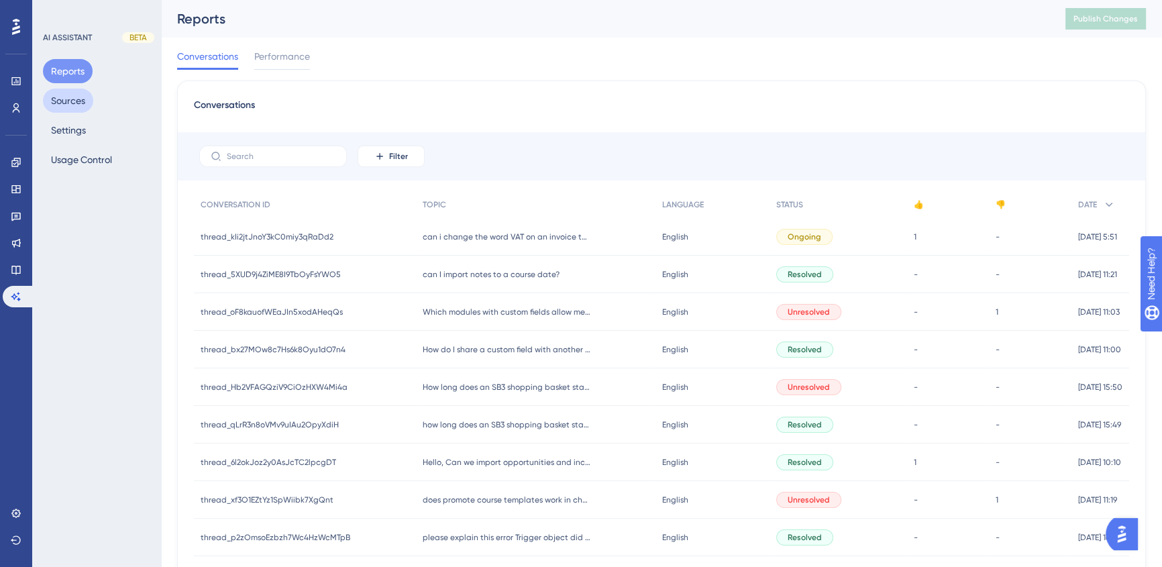
click at [62, 109] on button "Sources" at bounding box center [68, 101] width 50 height 24
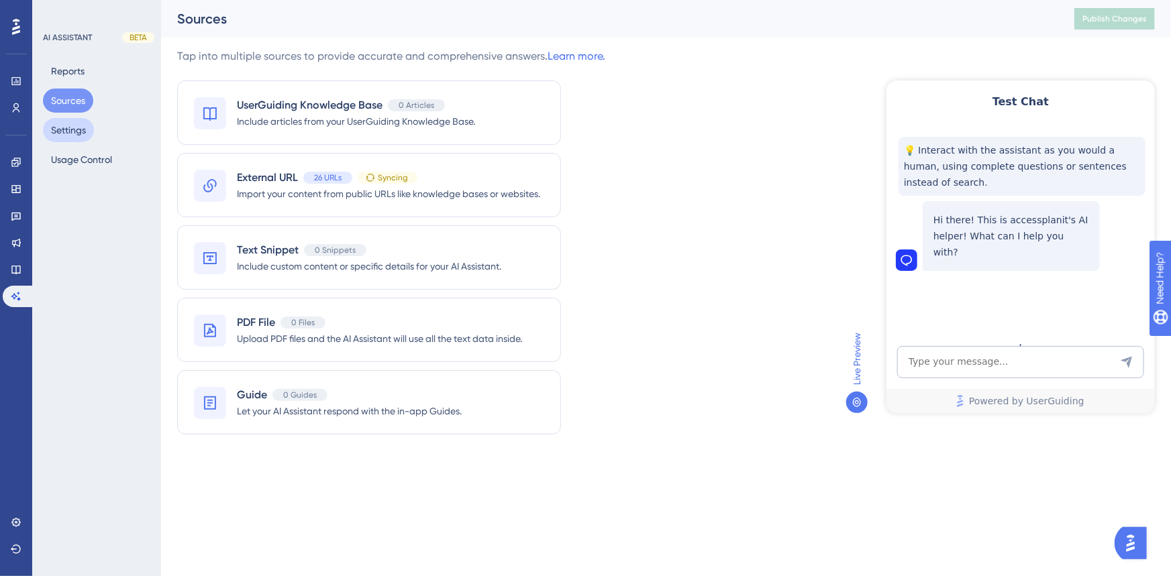
click at [69, 135] on button "Settings" at bounding box center [68, 130] width 51 height 24
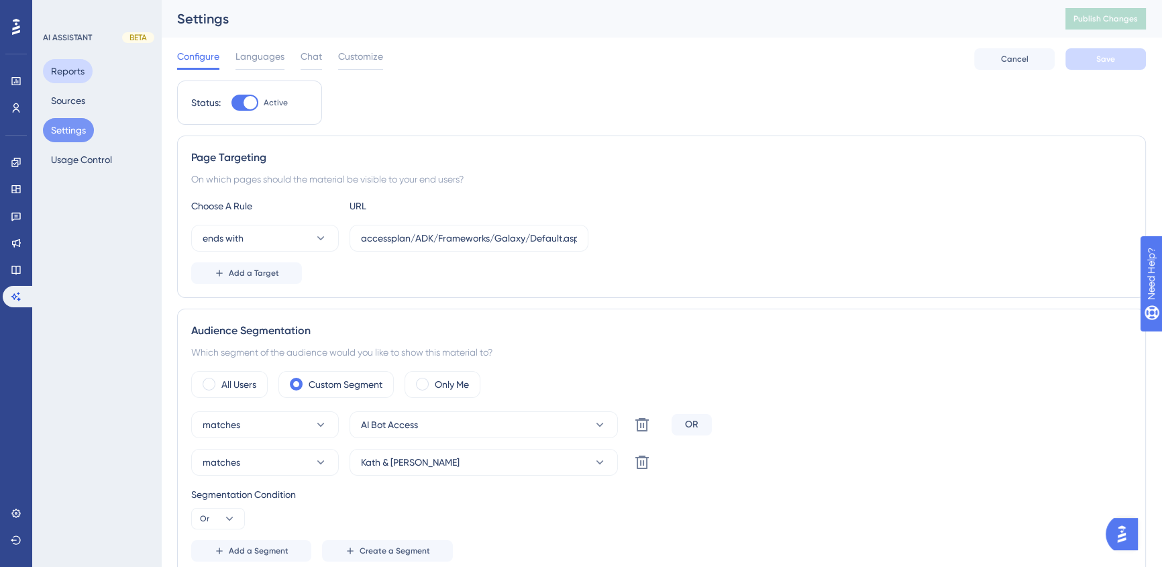
click at [75, 82] on button "Reports" at bounding box center [68, 71] width 50 height 24
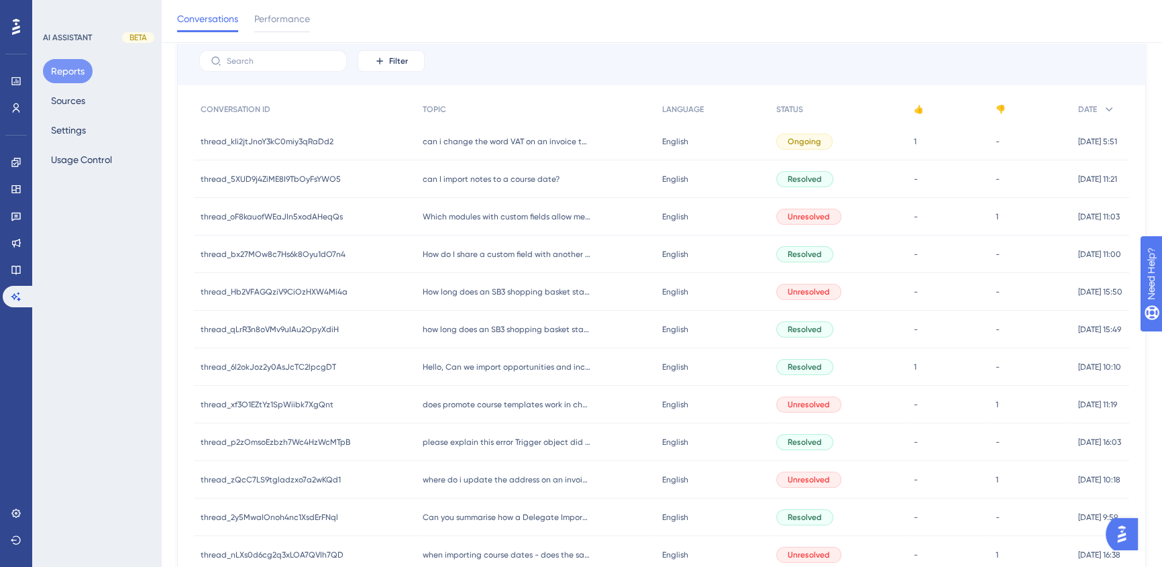
scroll to position [121, 0]
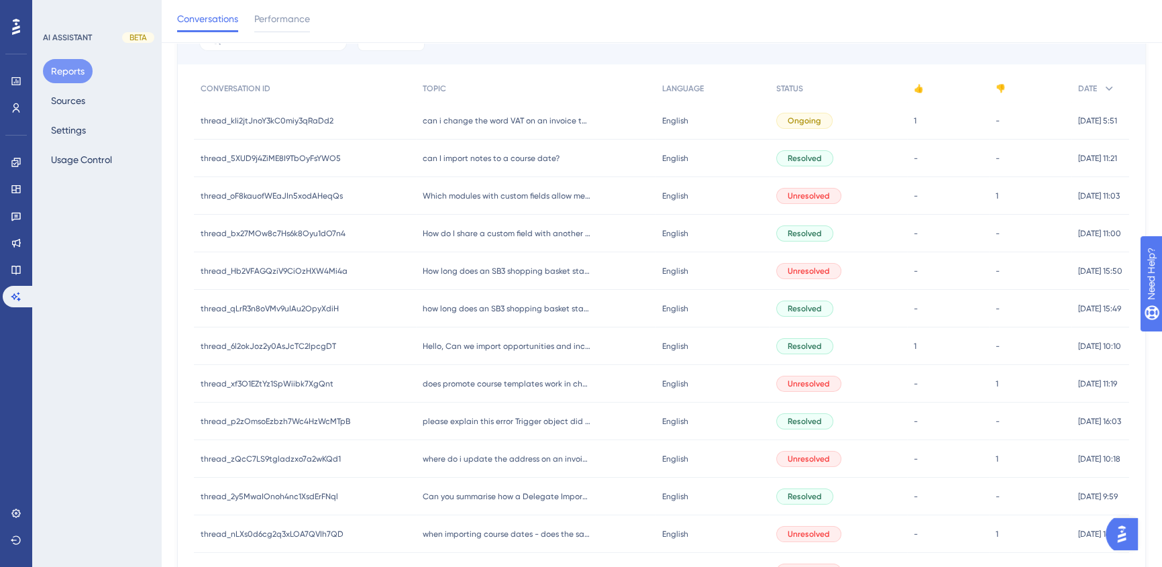
click at [543, 150] on div "can I import notes to a course date? can I import notes to a course date?" at bounding box center [536, 159] width 240 height 38
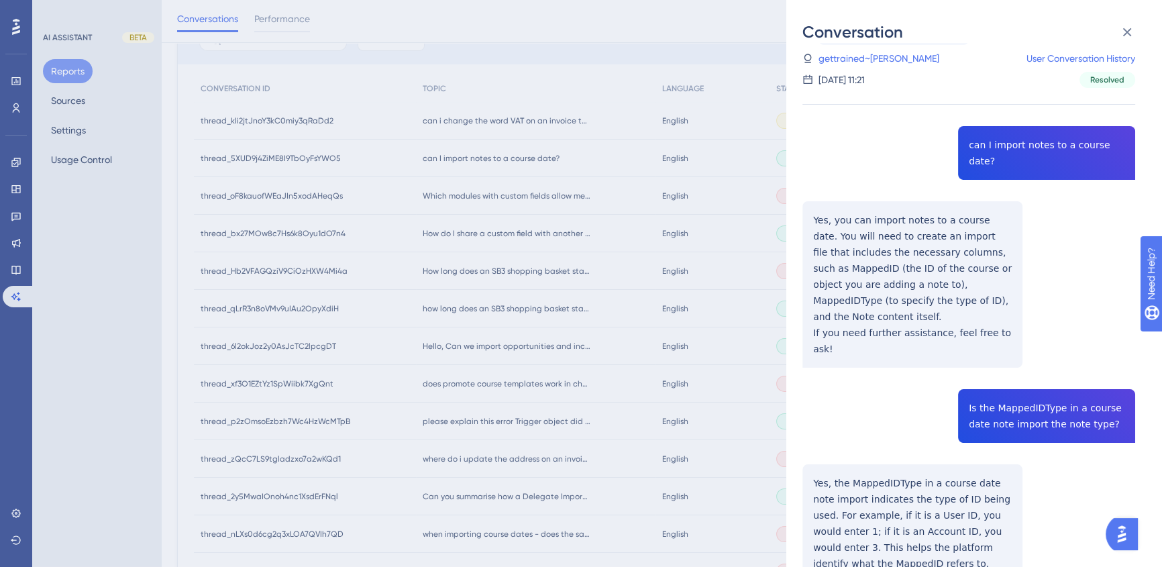
scroll to position [31, 0]
click at [1131, 34] on icon at bounding box center [1127, 32] width 16 height 16
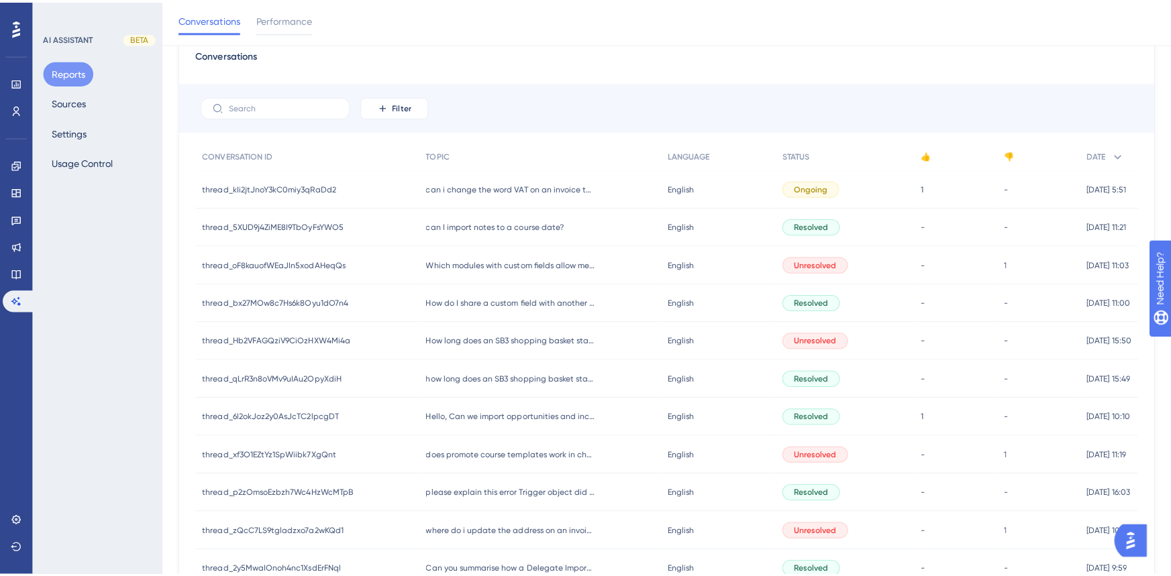
scroll to position [0, 0]
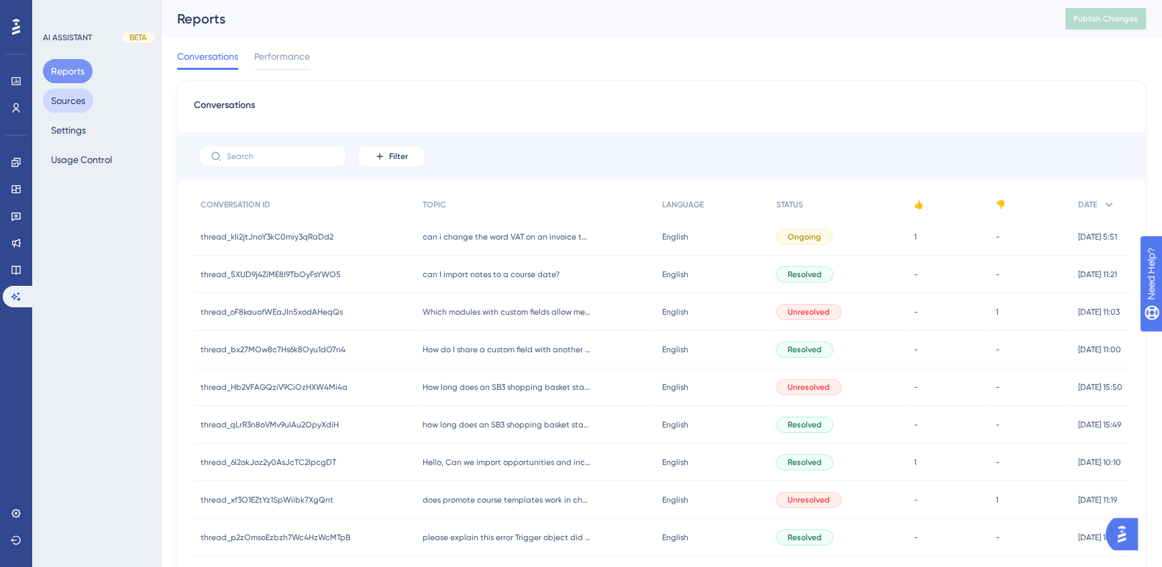
click at [80, 97] on button "Sources" at bounding box center [68, 101] width 50 height 24
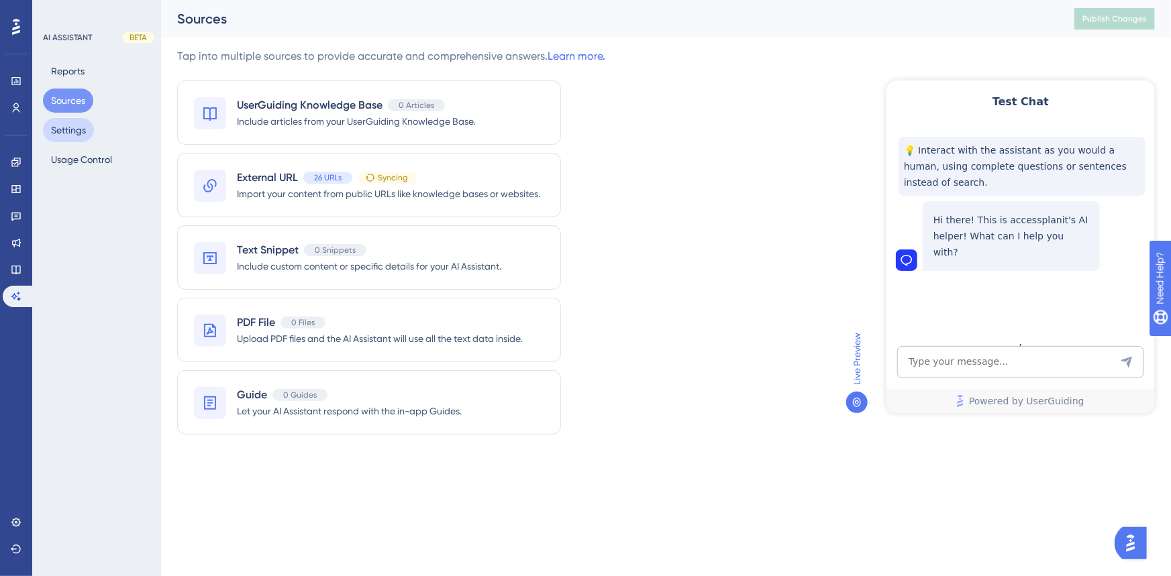
click at [76, 139] on button "Settings" at bounding box center [68, 130] width 51 height 24
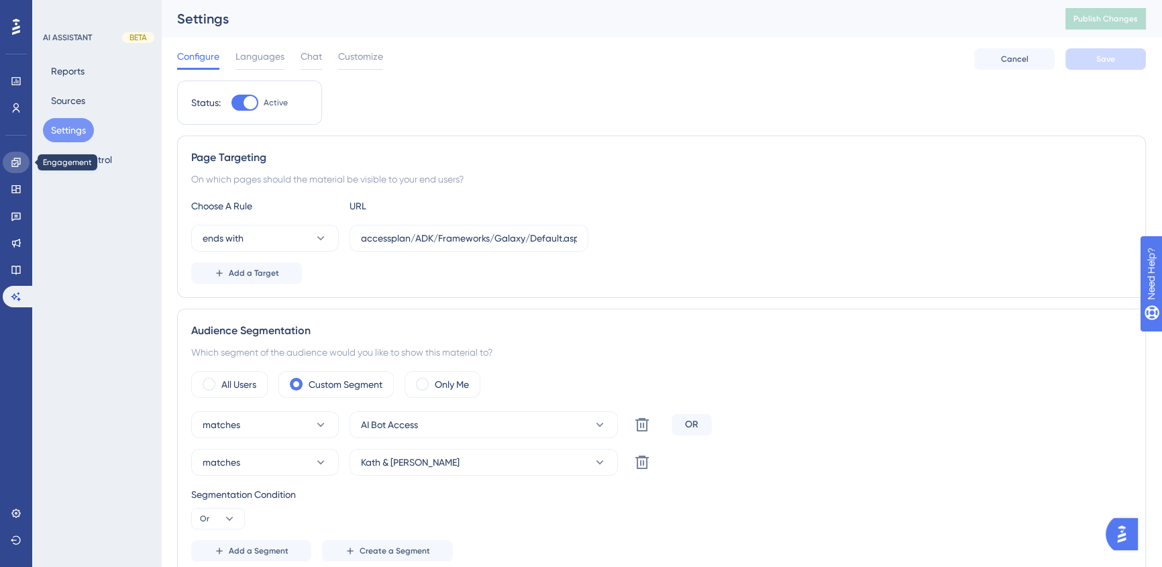
click at [17, 155] on link at bounding box center [16, 162] width 27 height 21
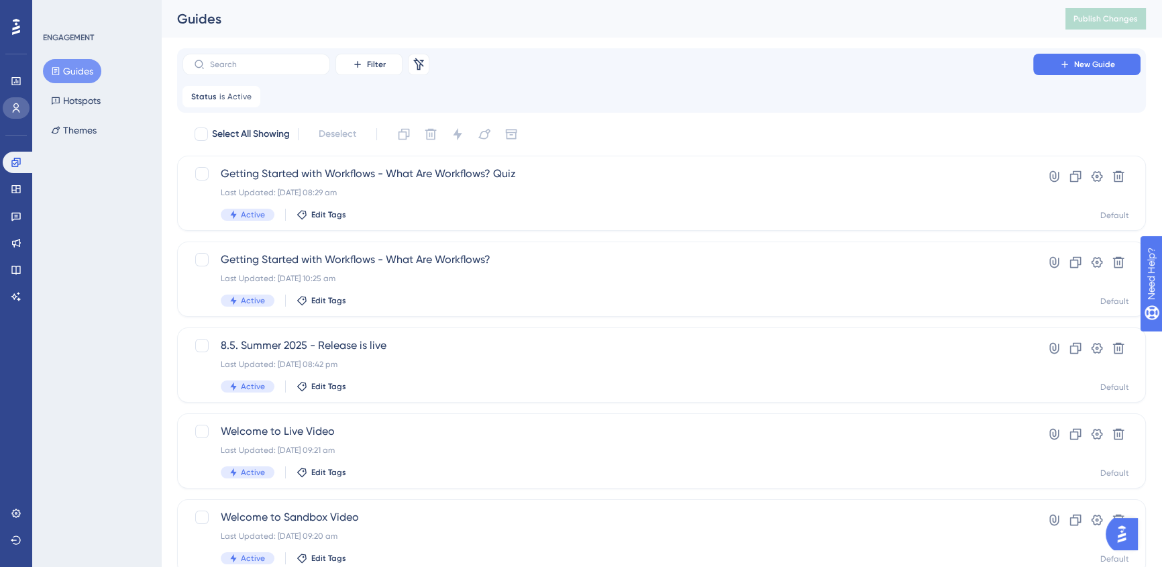
click at [21, 103] on link at bounding box center [16, 107] width 27 height 21
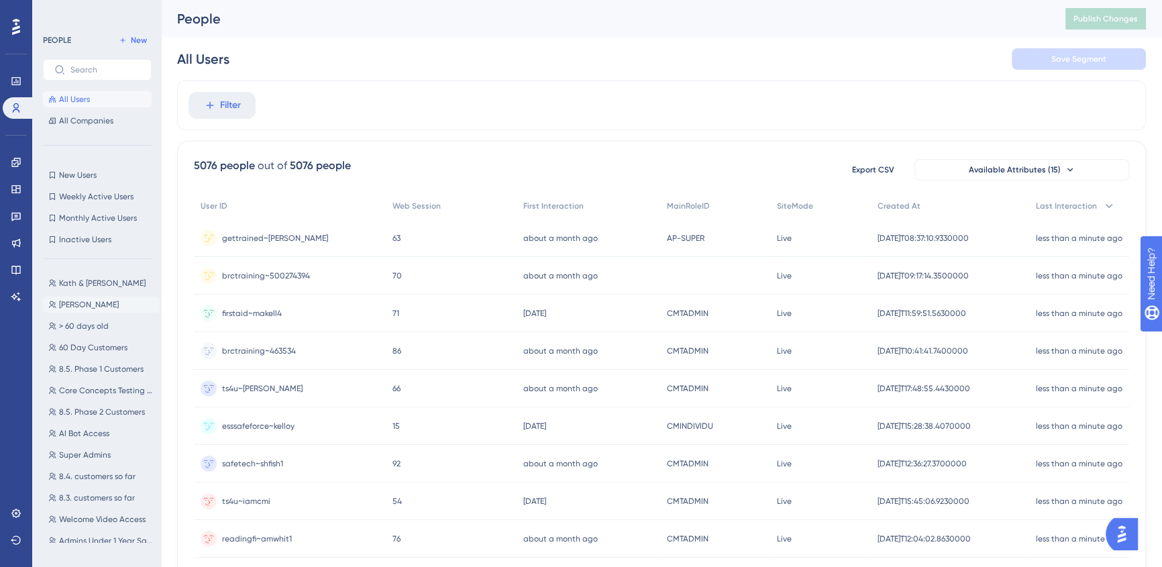
click at [84, 297] on button "Jenna Testing Jenna Testing" at bounding box center [101, 305] width 117 height 16
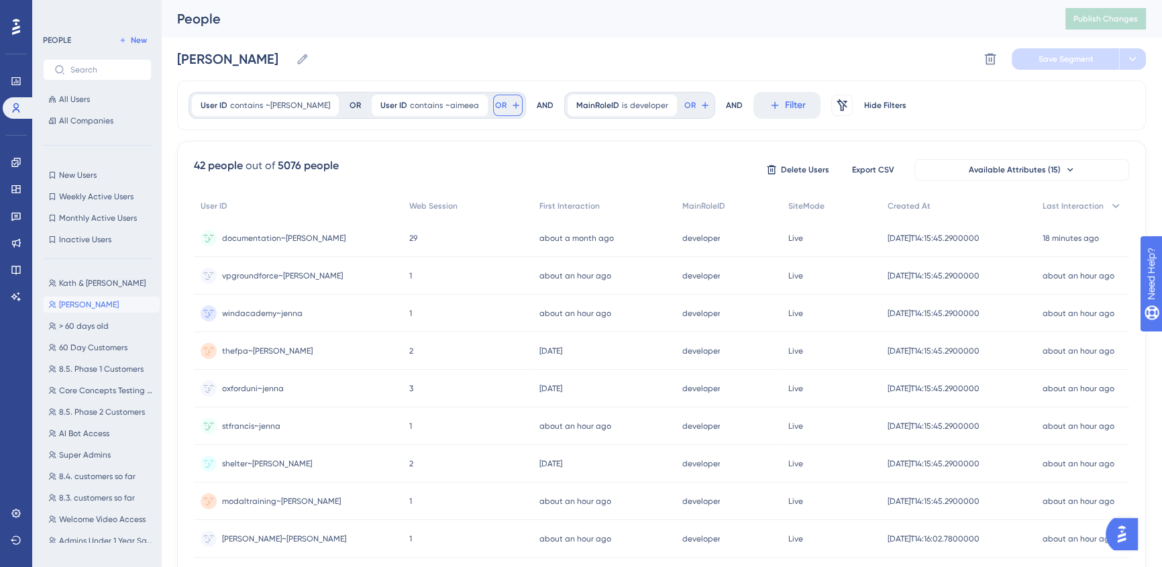
click at [513, 105] on icon at bounding box center [516, 105] width 6 height 6
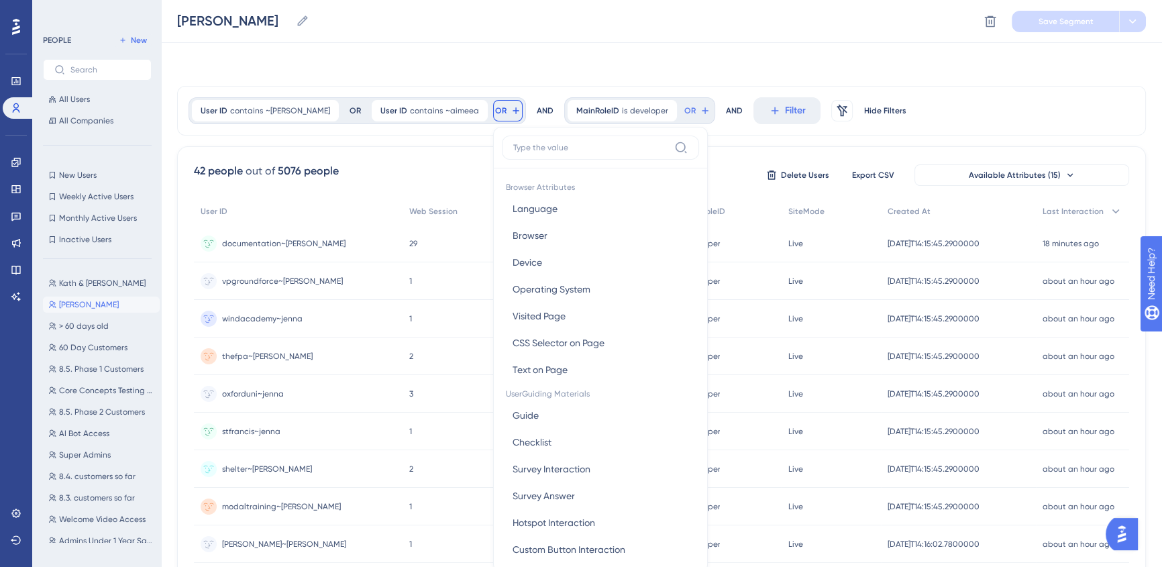
scroll to position [60, 0]
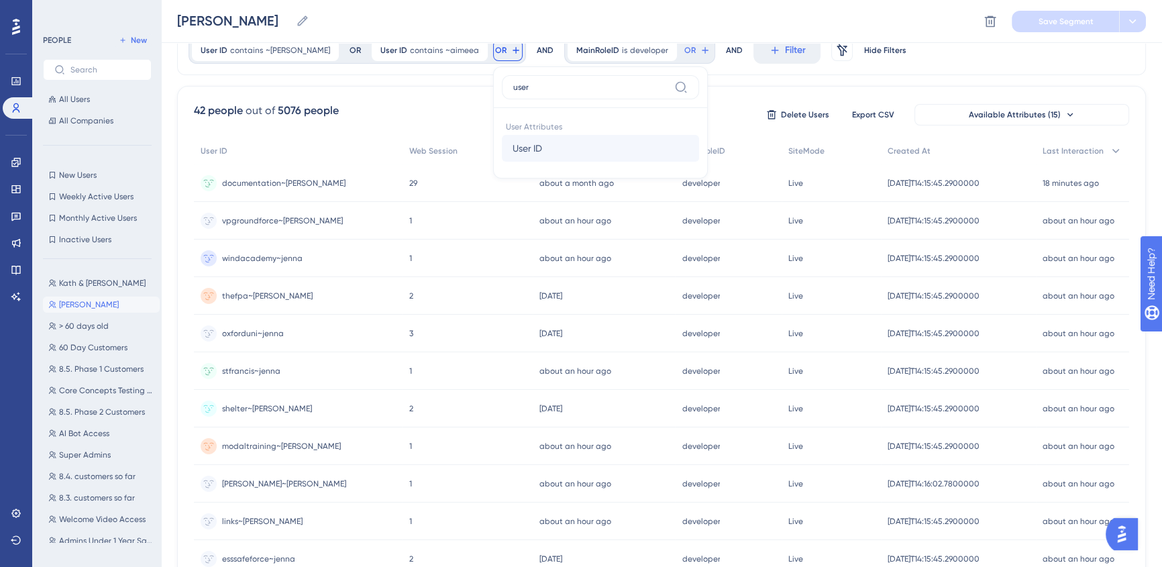
type input "user"
click at [513, 146] on span "User ID" at bounding box center [528, 148] width 30 height 16
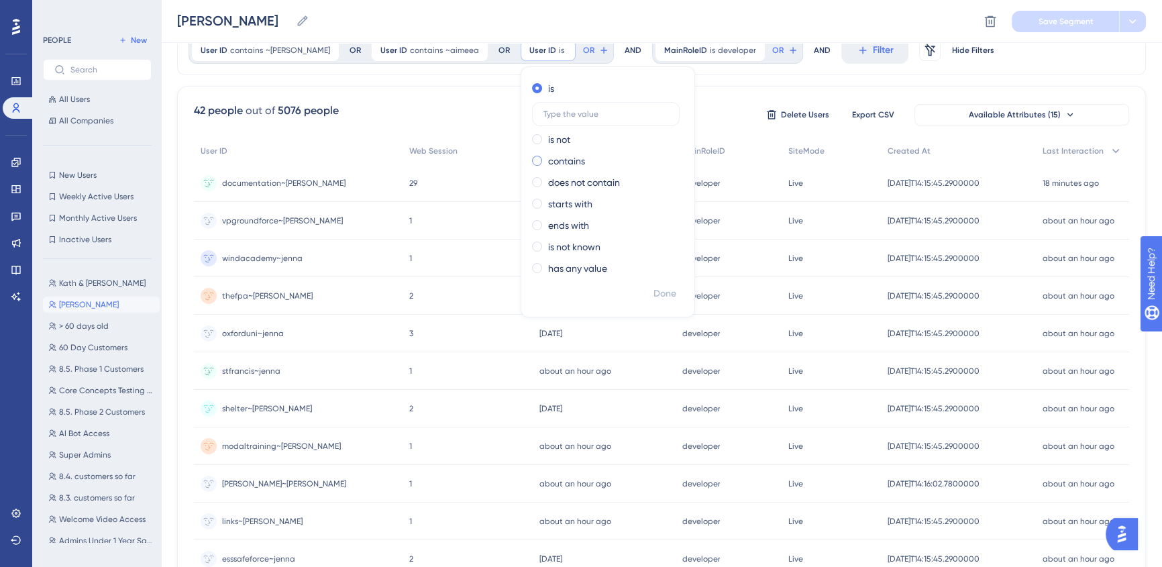
click at [548, 159] on label "contains" at bounding box center [566, 161] width 37 height 16
type input "~jamieb"
click at [654, 297] on span "Done" at bounding box center [665, 294] width 23 height 16
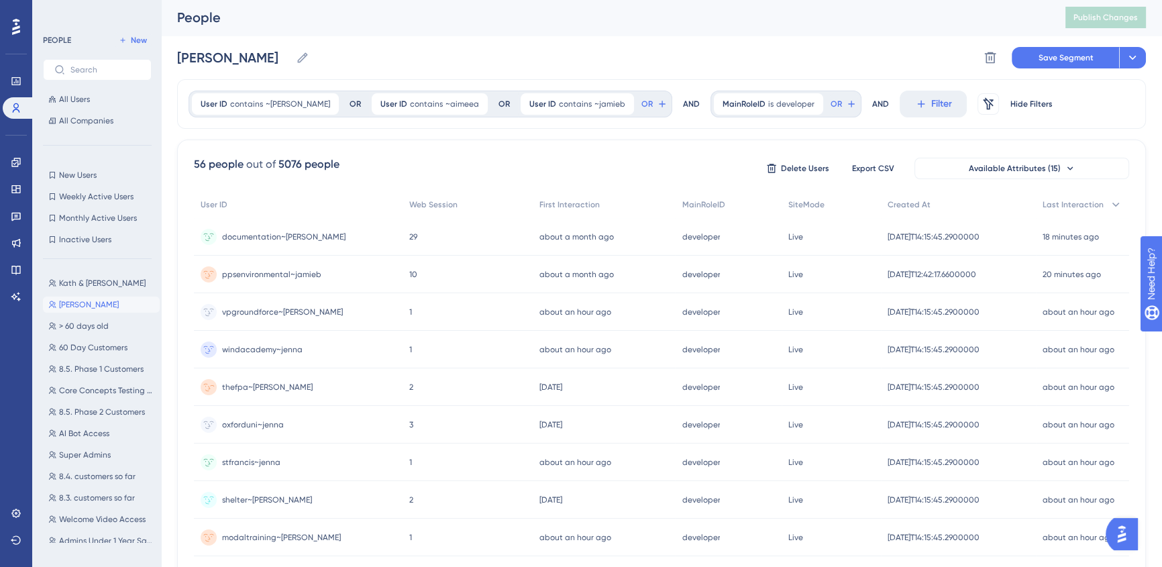
scroll to position [0, 0]
click at [1062, 59] on span "Save Segment" at bounding box center [1066, 59] width 55 height 11
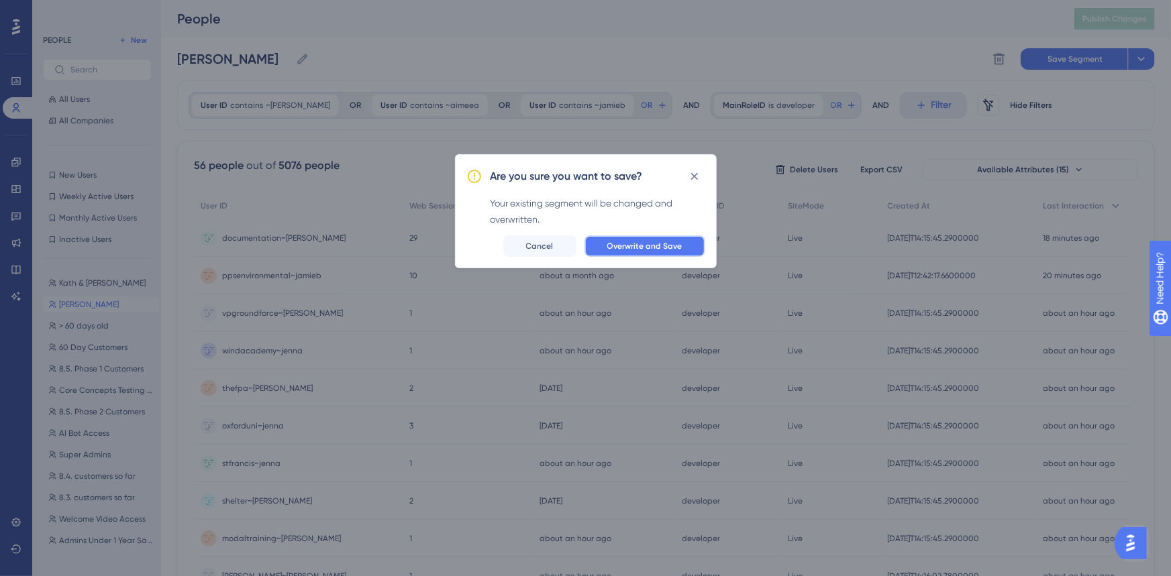
click at [663, 245] on span "Overwrite and Save" at bounding box center [644, 246] width 75 height 11
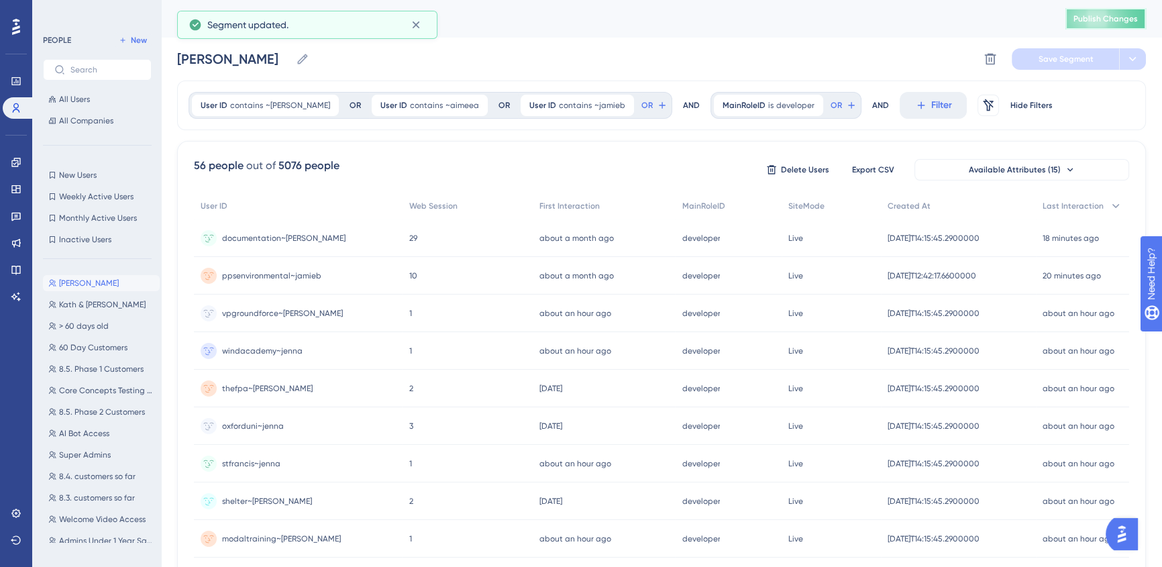
click at [1133, 16] on span "Publish Changes" at bounding box center [1106, 18] width 64 height 11
click at [21, 164] on icon at bounding box center [16, 162] width 11 height 11
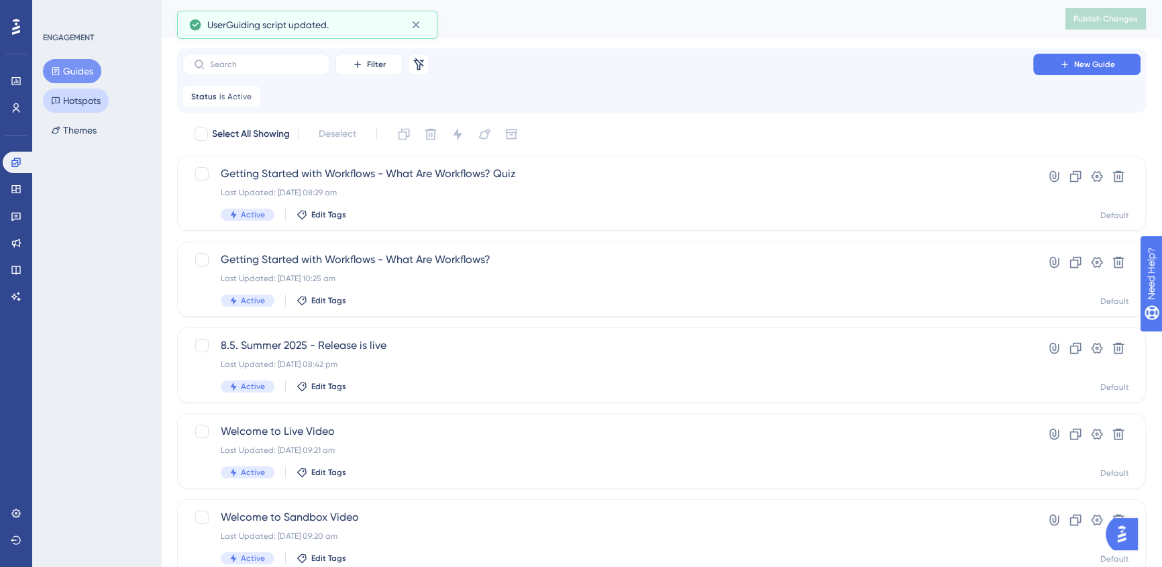
click at [87, 103] on button "Hotspots" at bounding box center [76, 101] width 66 height 24
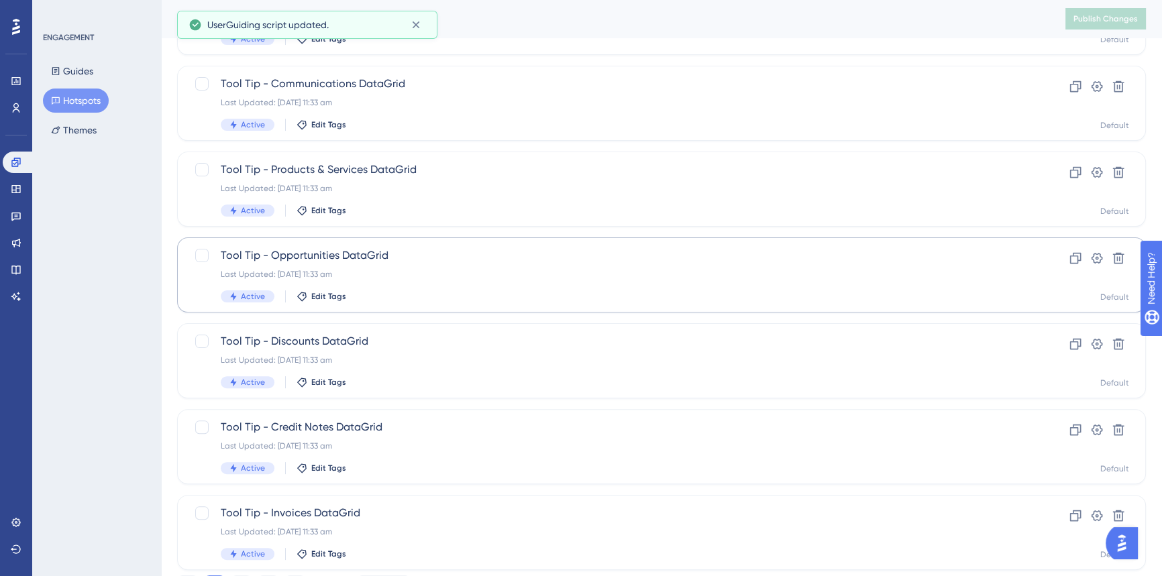
scroll to position [497, 0]
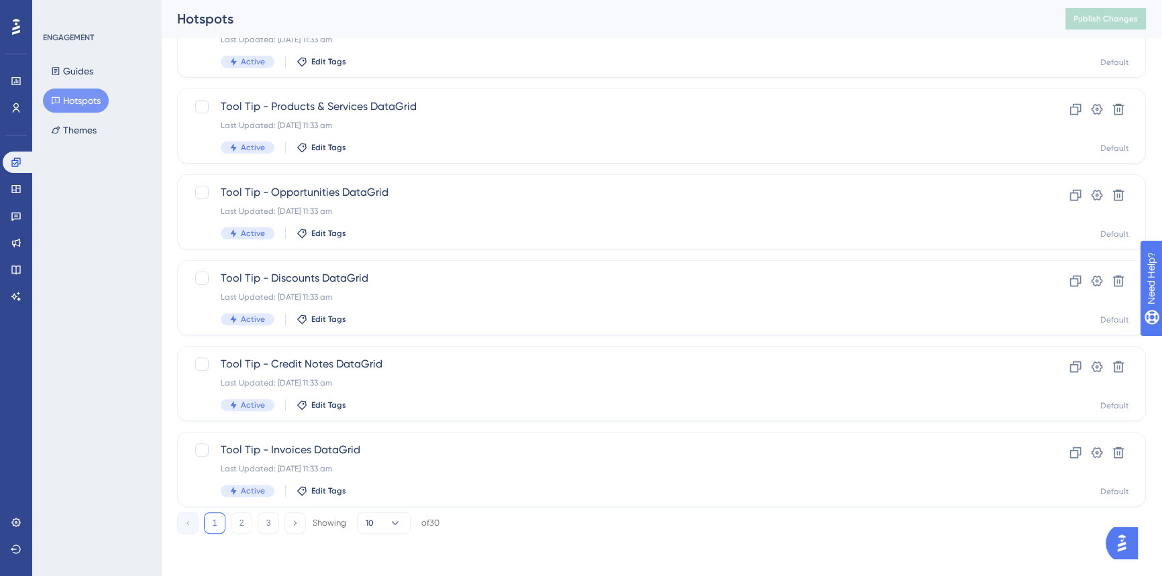
click at [23, 31] on div at bounding box center [15, 26] width 21 height 21
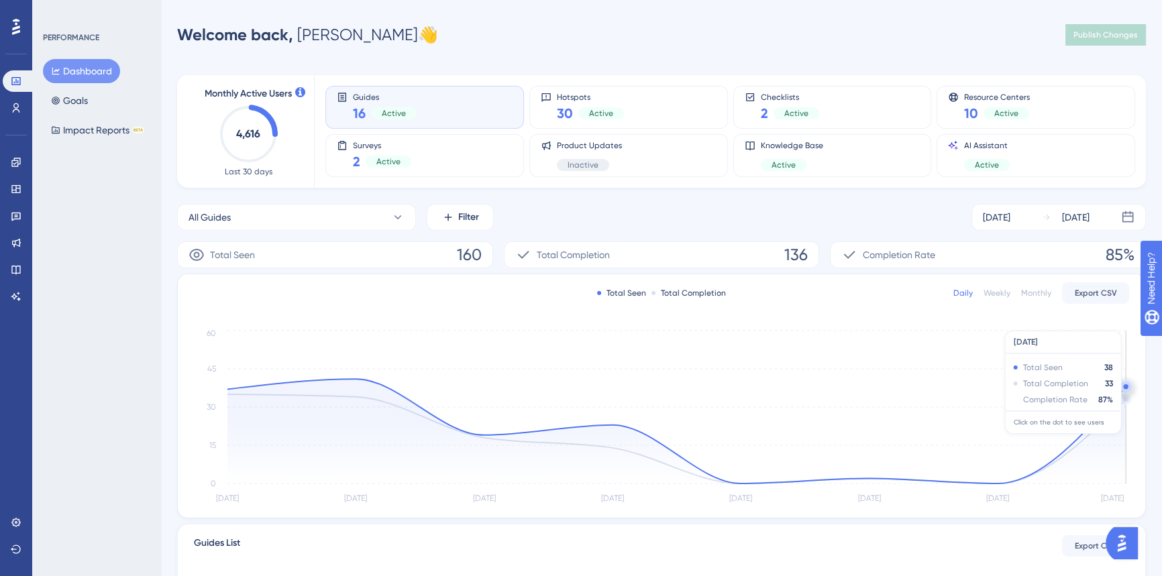
click at [1123, 390] on circle at bounding box center [1126, 387] width 11 height 11
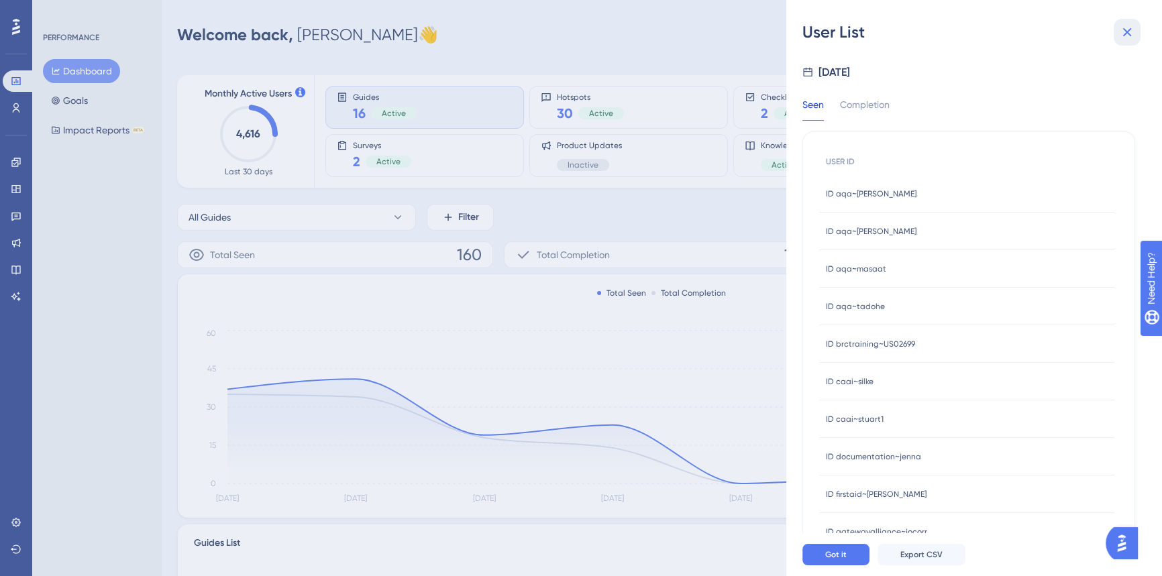
click at [1126, 33] on icon at bounding box center [1127, 32] width 9 height 9
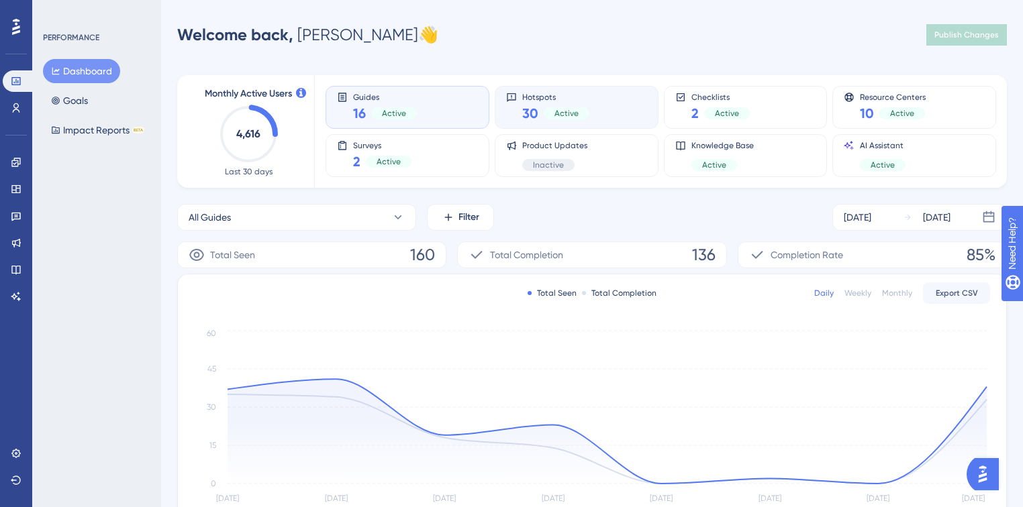
drag, startPoint x: 593, startPoint y: 95, endPoint x: 616, endPoint y: 103, distance: 24.2
click at [593, 95] on div "Hotspots 30 Active" at bounding box center [576, 107] width 141 height 31
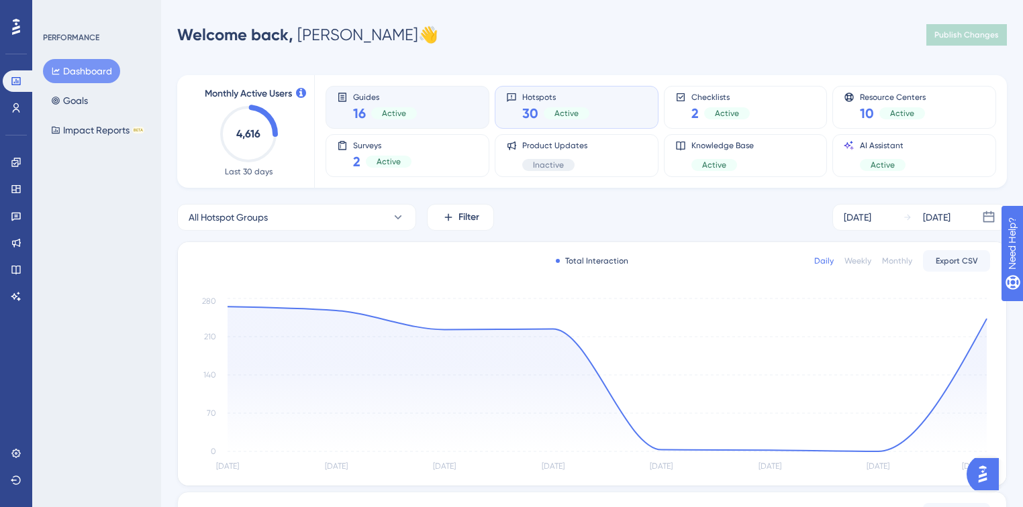
click at [437, 99] on div "Guides 16 Active" at bounding box center [407, 107] width 141 height 31
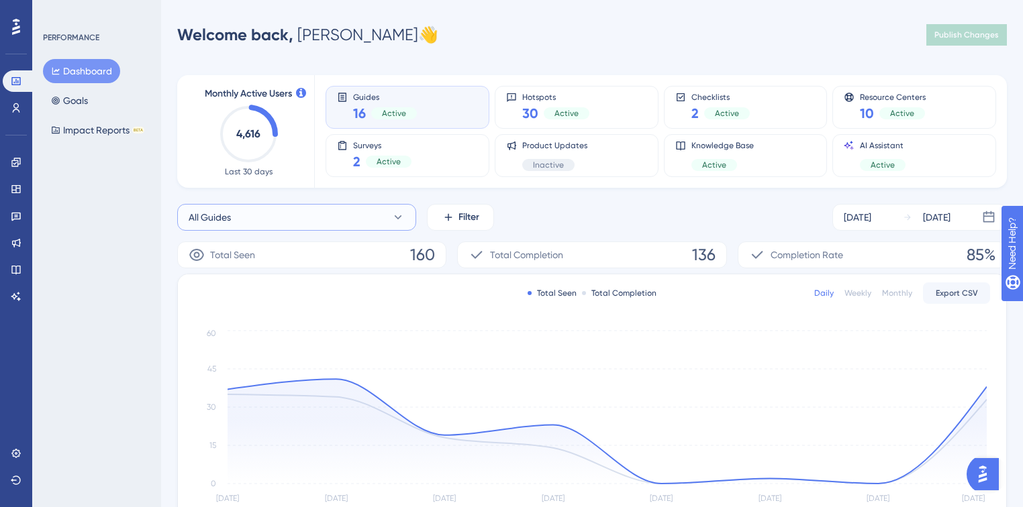
click at [354, 217] on button "All Guides" at bounding box center [296, 217] width 239 height 27
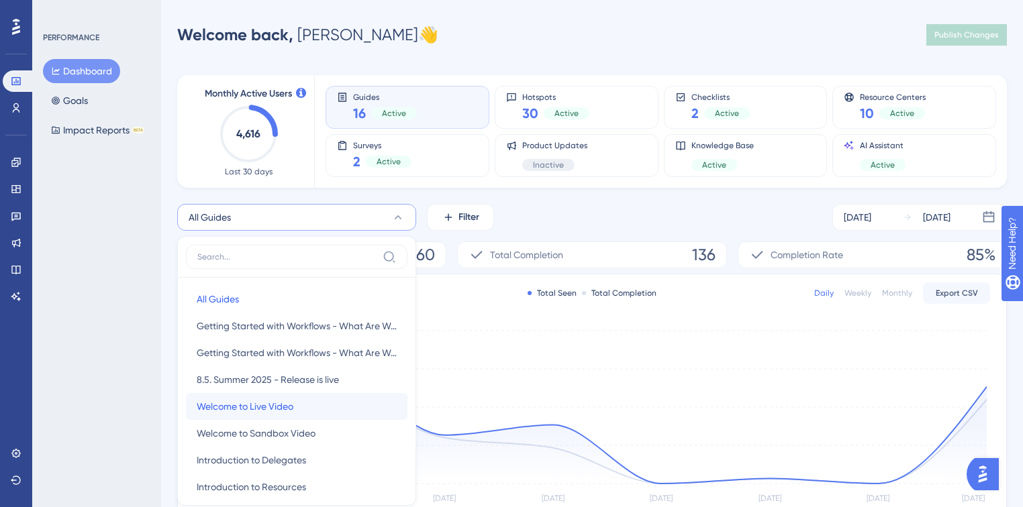
click at [265, 405] on span "Welcome to Live Video" at bounding box center [245, 407] width 97 height 16
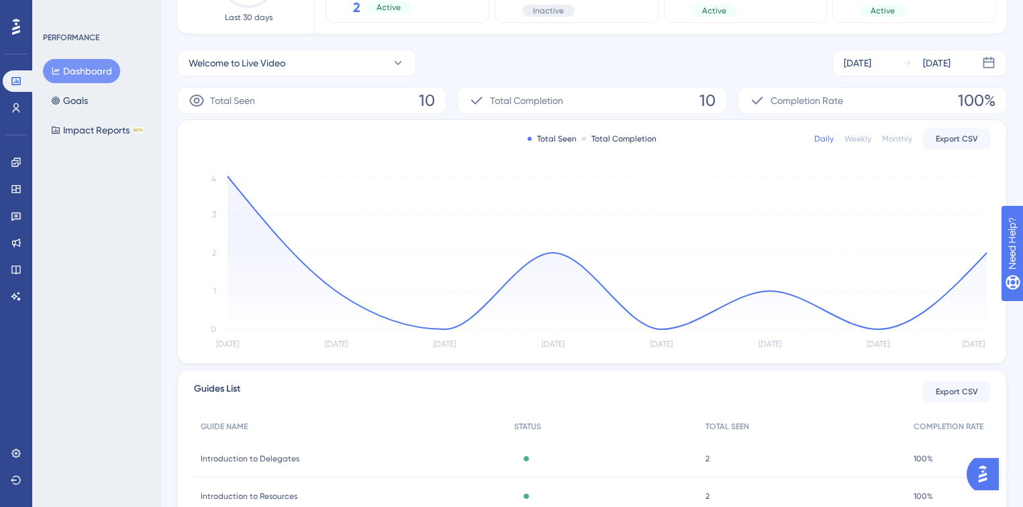
scroll to position [161, 0]
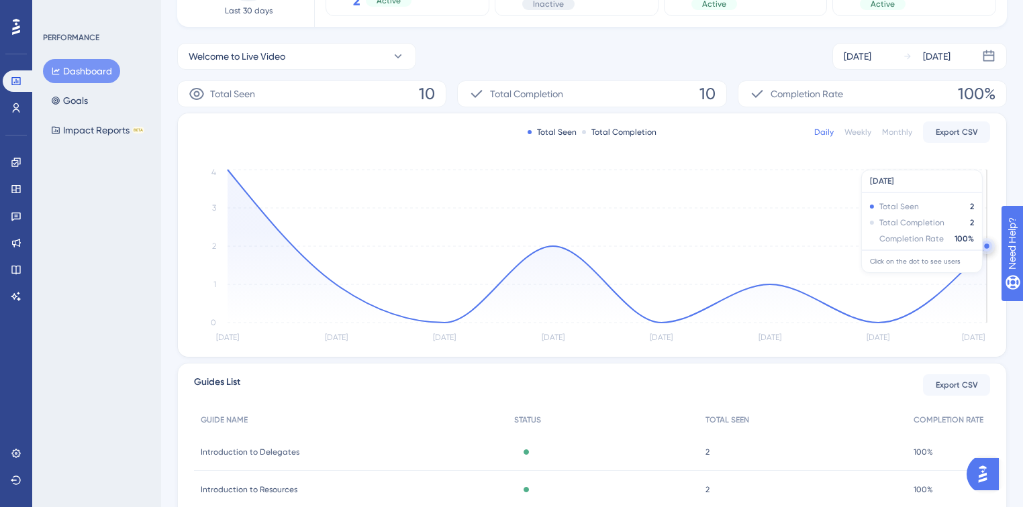
click at [986, 250] on circle at bounding box center [986, 246] width 11 height 11
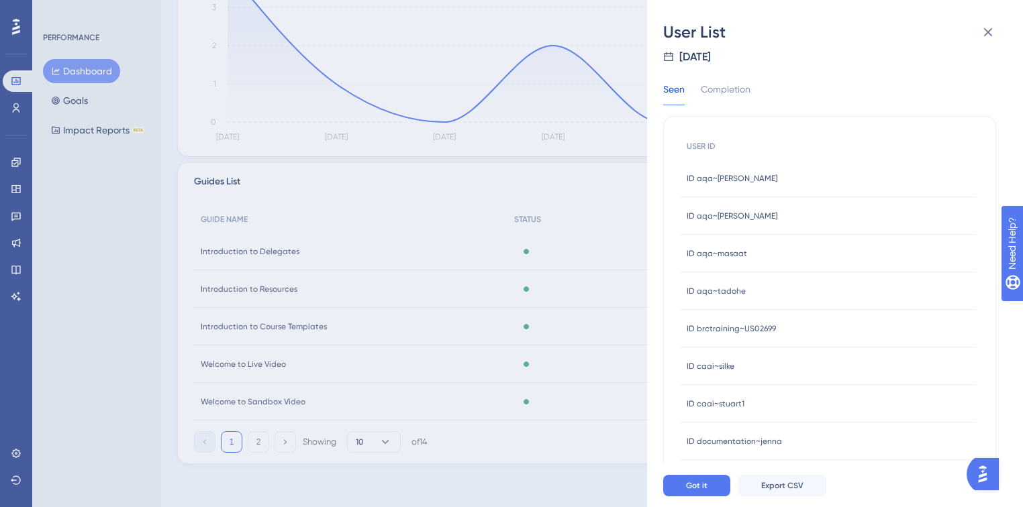
scroll to position [0, 0]
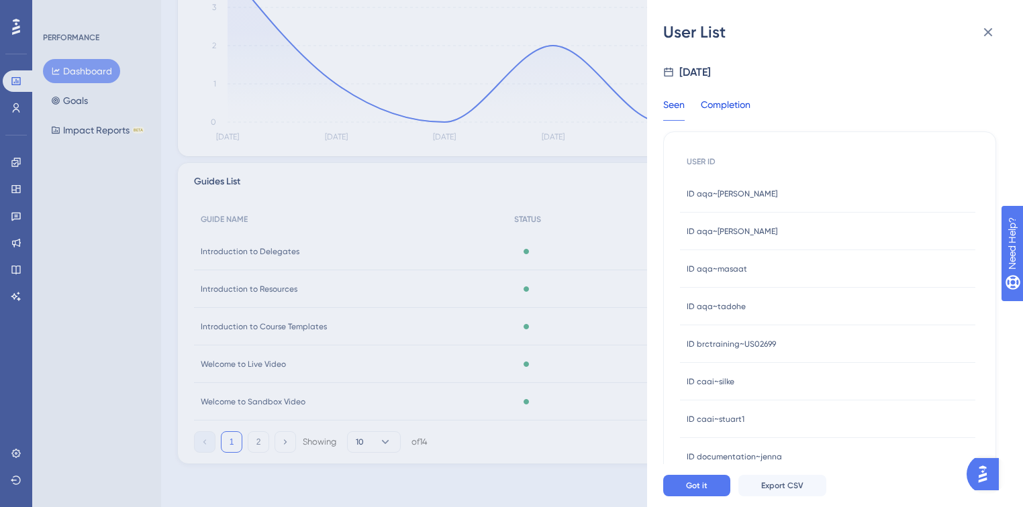
click at [739, 109] on div "Completion" at bounding box center [726, 109] width 50 height 24
click at [986, 30] on icon at bounding box center [988, 32] width 9 height 9
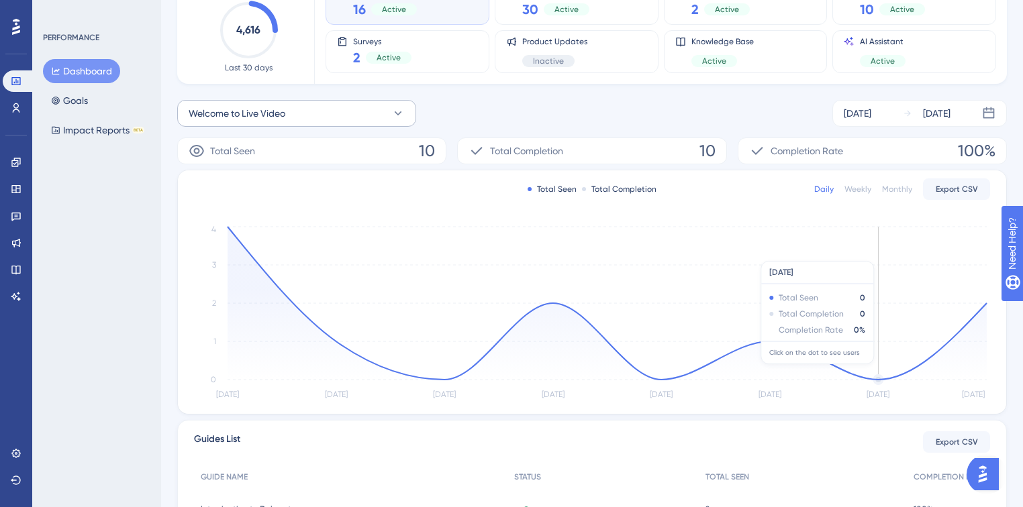
scroll to position [93, 0]
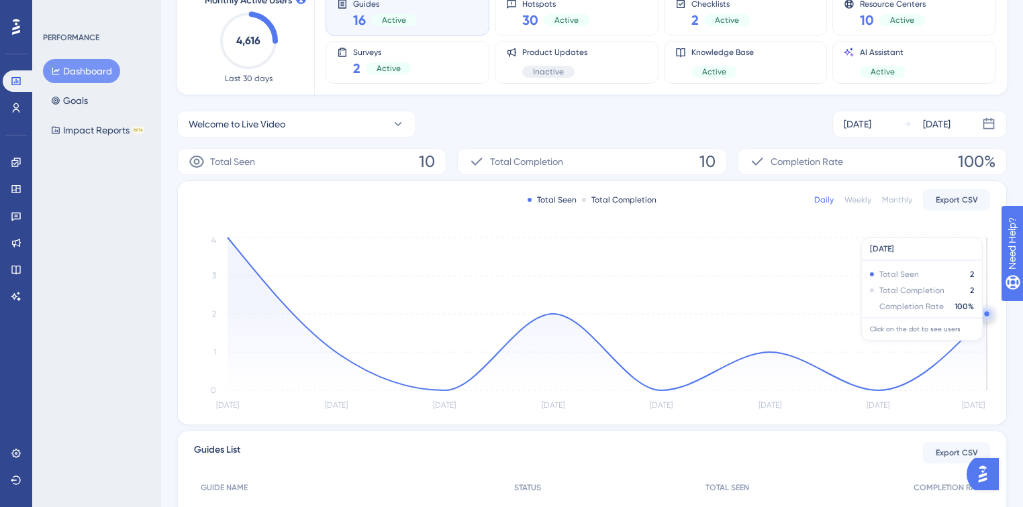
click at [983, 311] on circle at bounding box center [986, 314] width 11 height 11
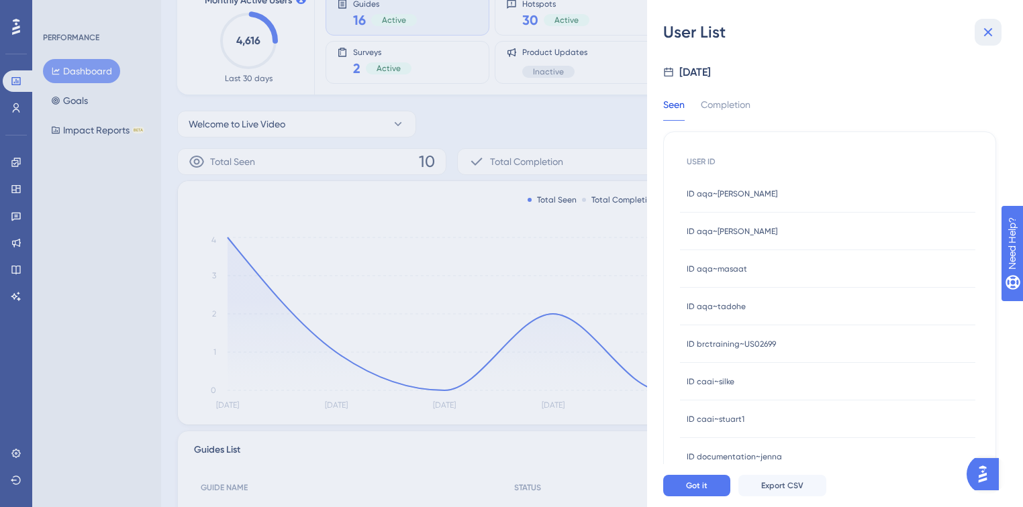
click at [991, 31] on icon at bounding box center [988, 32] width 16 height 16
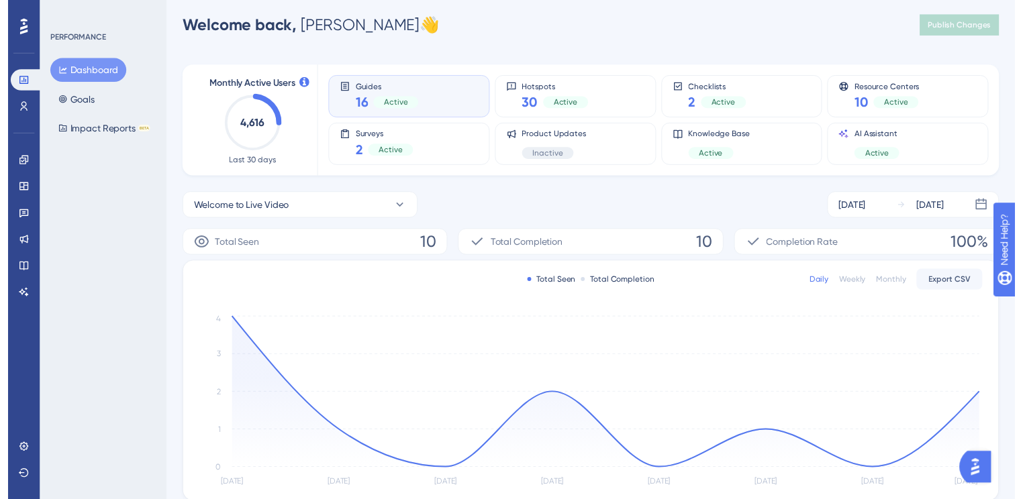
scroll to position [0, 0]
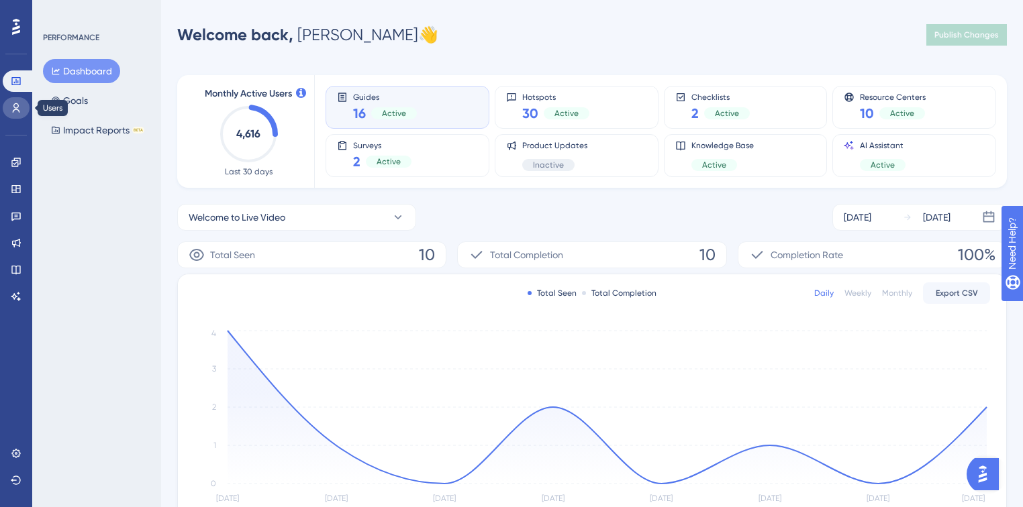
click at [13, 105] on icon at bounding box center [16, 108] width 11 height 11
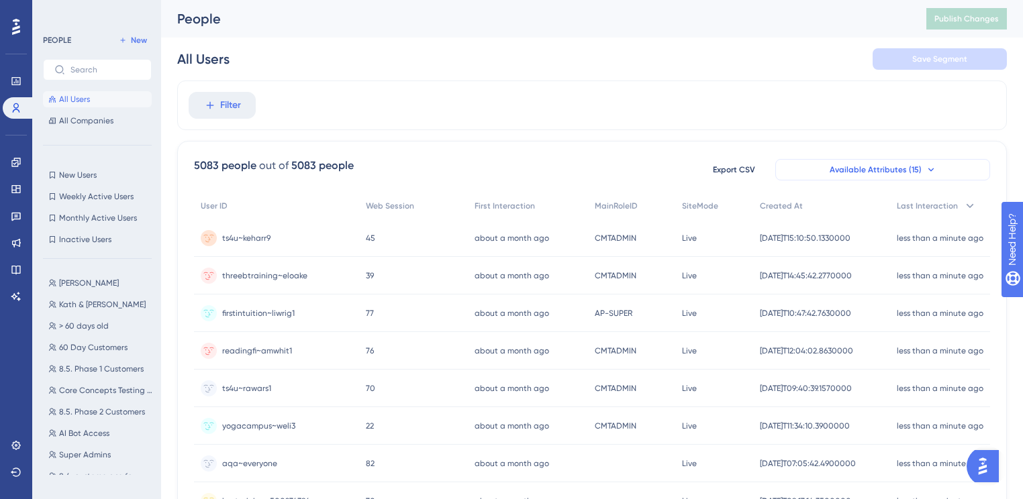
click at [909, 166] on span "Available Attributes (15)" at bounding box center [875, 169] width 92 height 11
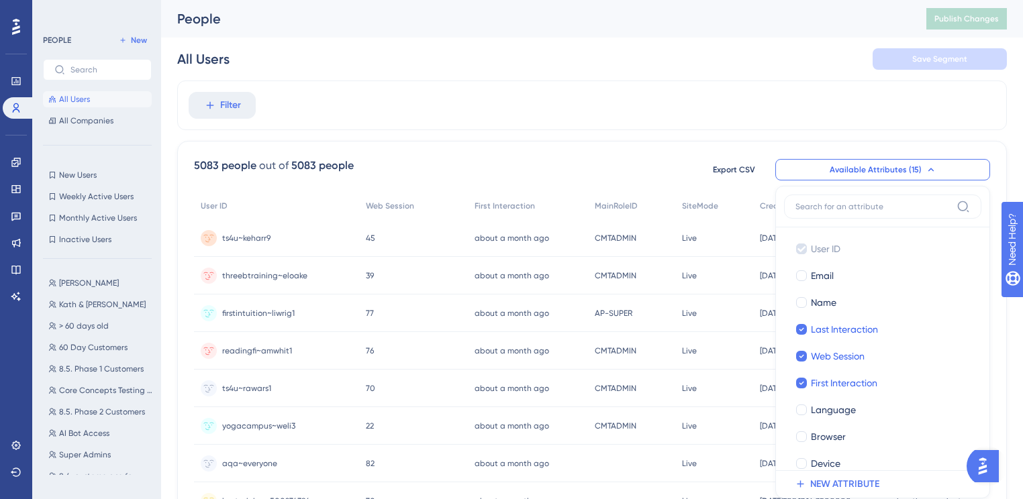
click at [513, 82] on div "Filter" at bounding box center [591, 106] width 829 height 50
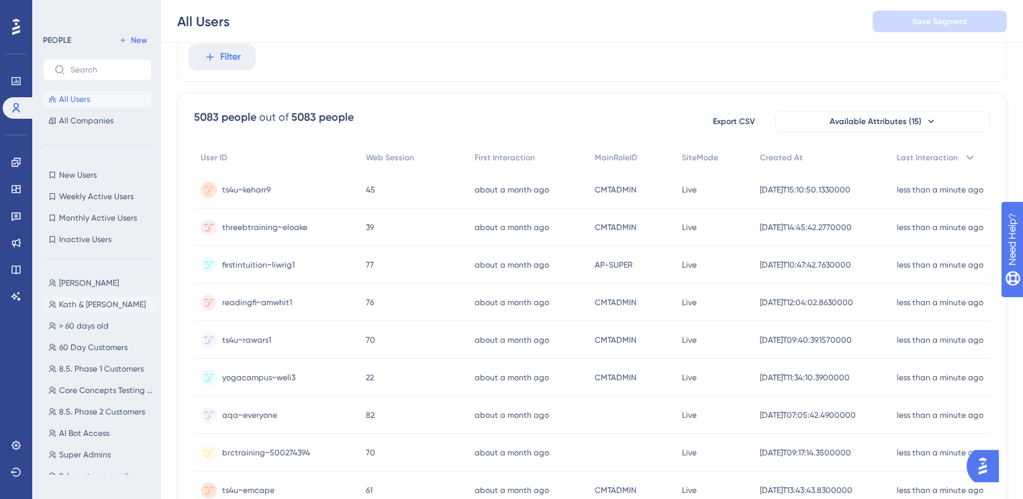
click at [79, 307] on span "Kath & [PERSON_NAME]" at bounding box center [102, 304] width 87 height 11
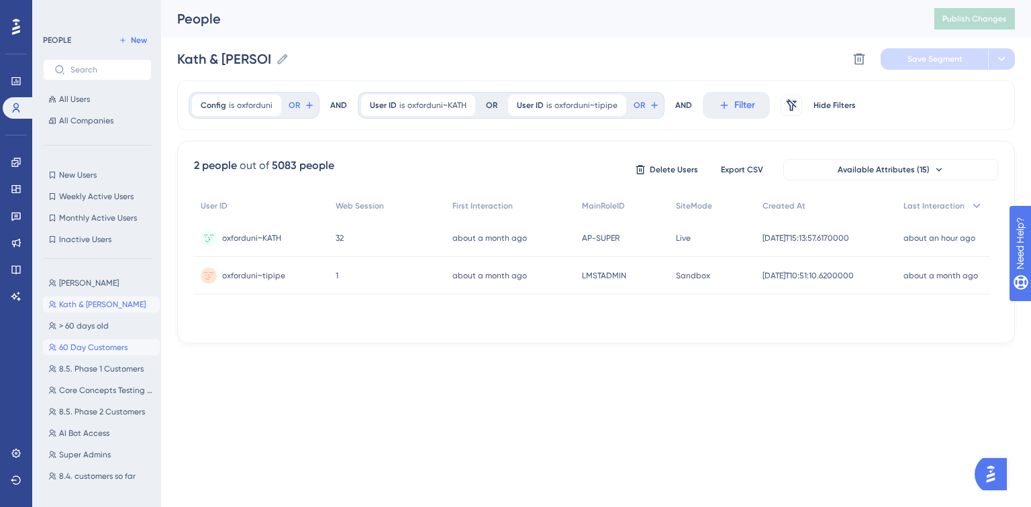
click at [72, 349] on span "60 Day Customers" at bounding box center [93, 347] width 68 height 11
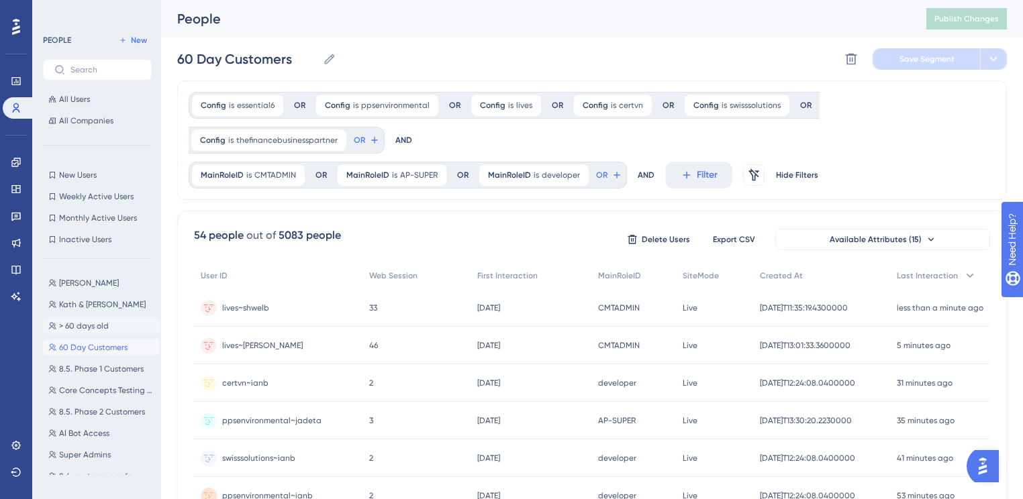
click at [80, 325] on span "> 60 days old" at bounding box center [84, 326] width 50 height 11
type input "> 60 days old"
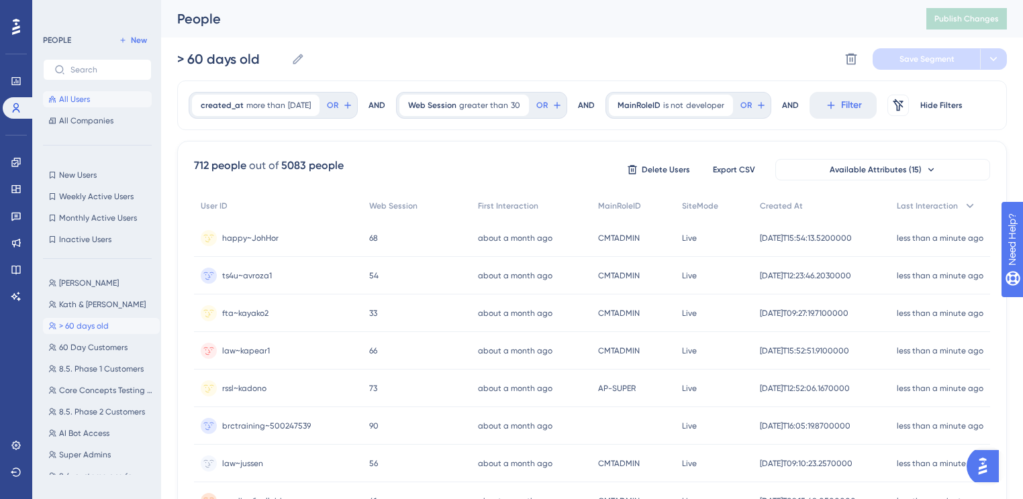
click at [78, 101] on span "All Users" at bounding box center [74, 99] width 31 height 11
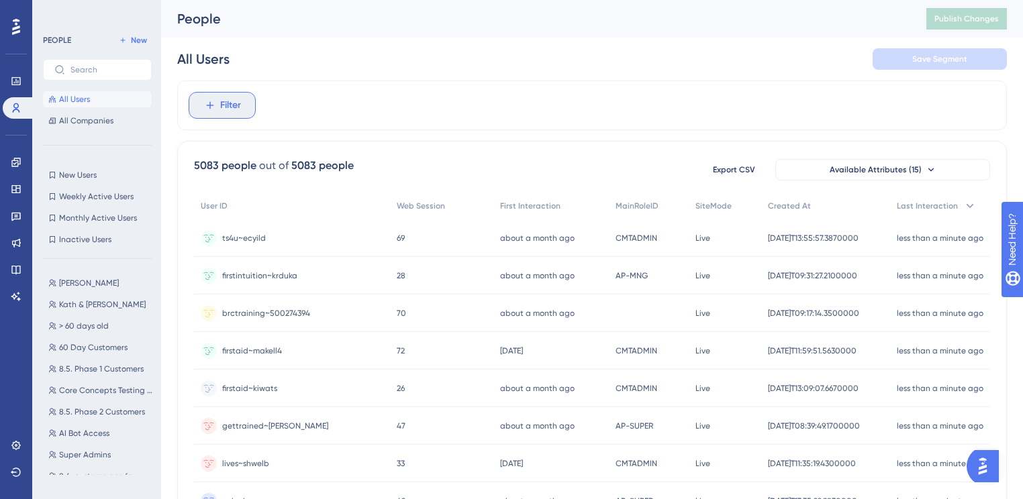
click at [208, 101] on icon at bounding box center [210, 105] width 12 height 12
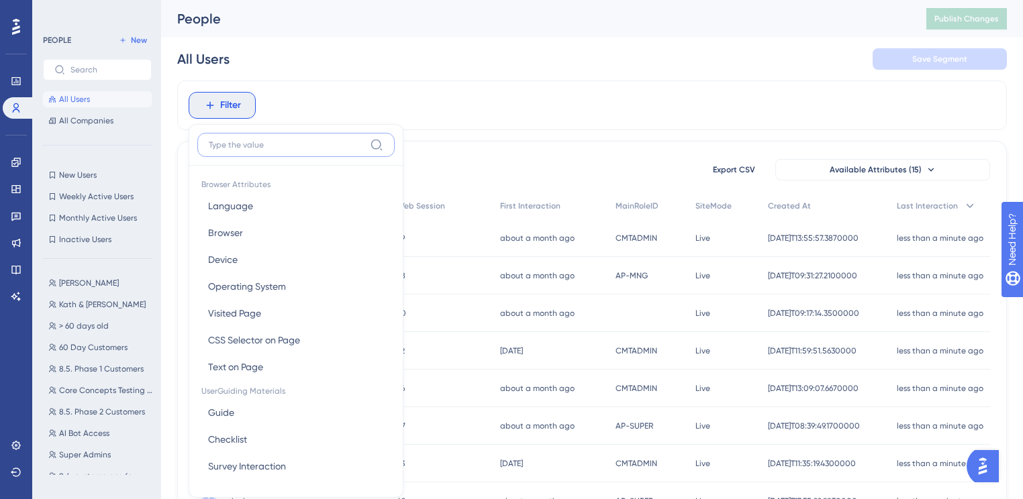
scroll to position [61, 0]
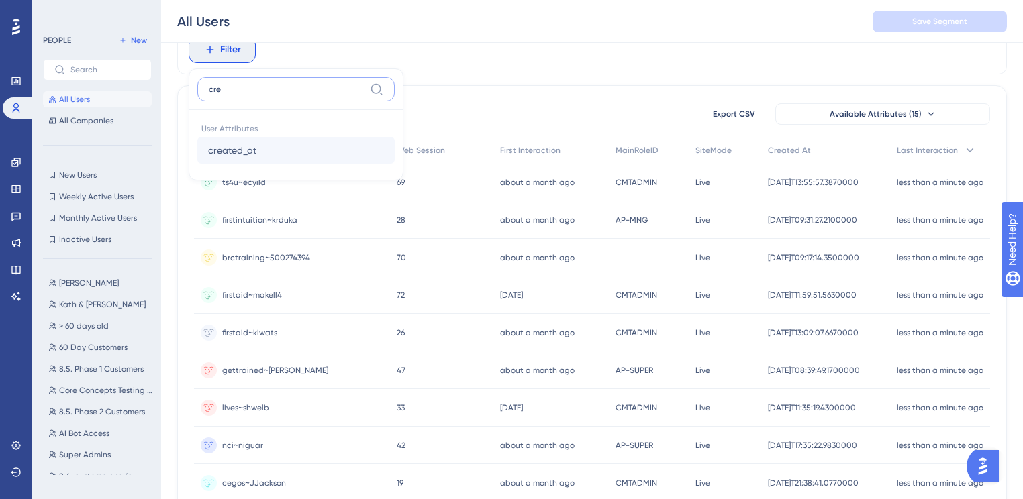
type input "cre"
click at [227, 153] on span "created_at" at bounding box center [232, 150] width 48 height 16
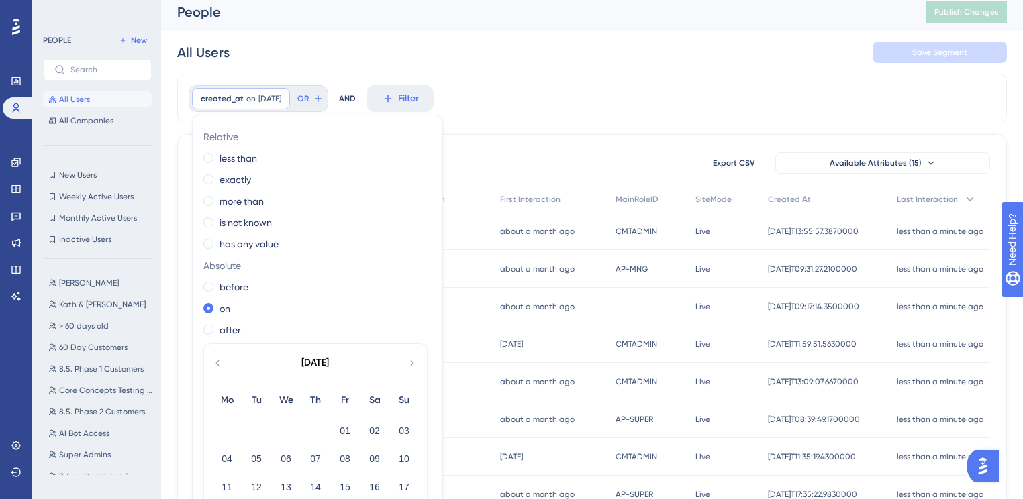
scroll to position [0, 0]
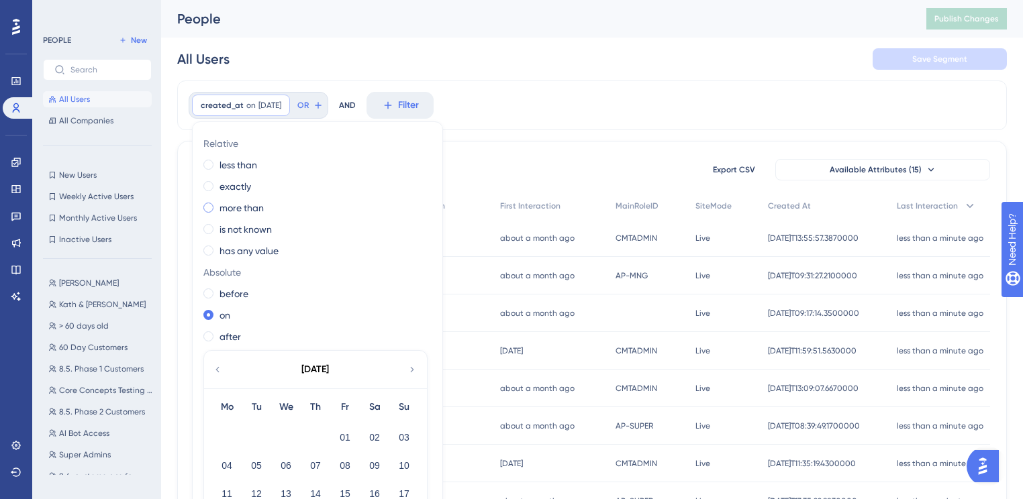
click at [237, 206] on label "more than" at bounding box center [241, 208] width 44 height 16
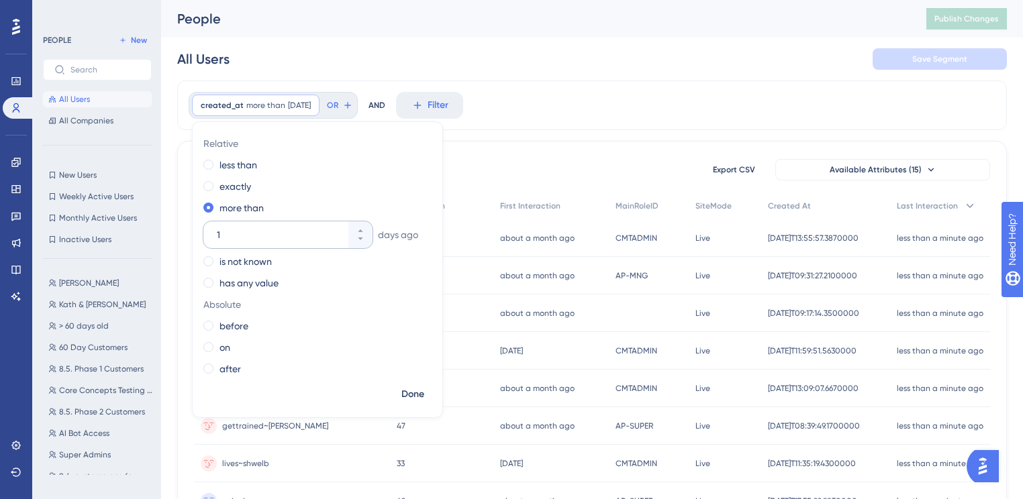
drag, startPoint x: 287, startPoint y: 236, endPoint x: 210, endPoint y: 244, distance: 77.6
click at [210, 244] on div "1" at bounding box center [275, 234] width 145 height 27
type input "365"
click at [418, 392] on span "Done" at bounding box center [412, 394] width 23 height 16
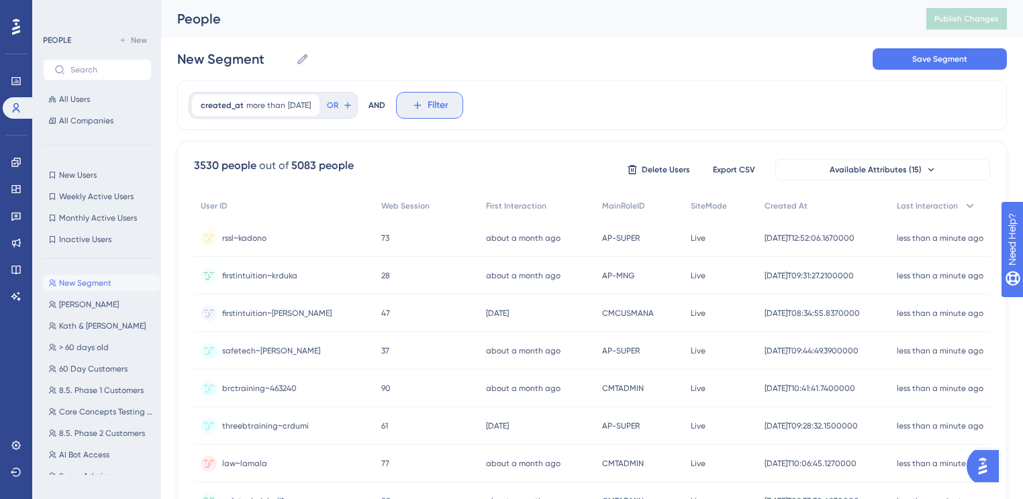
click at [448, 111] on span "Filter" at bounding box center [437, 105] width 21 height 16
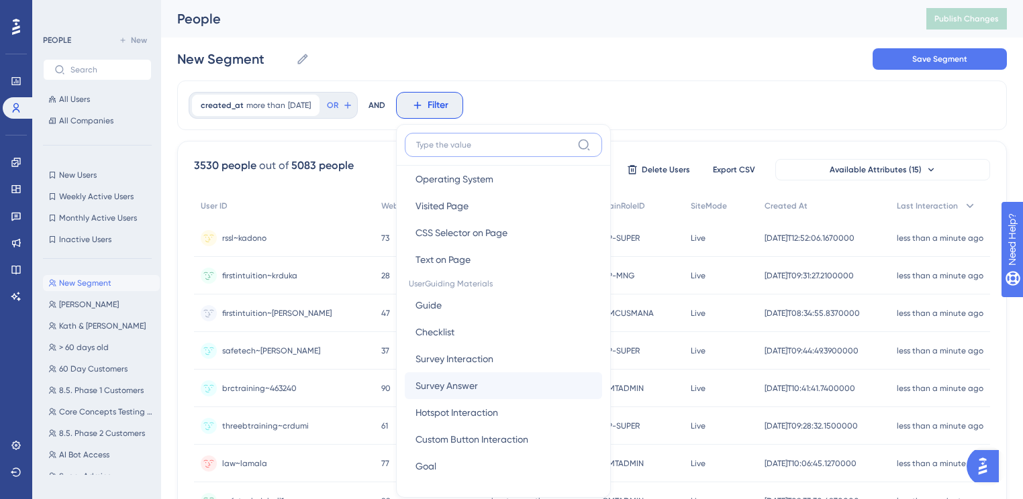
scroll to position [161, 0]
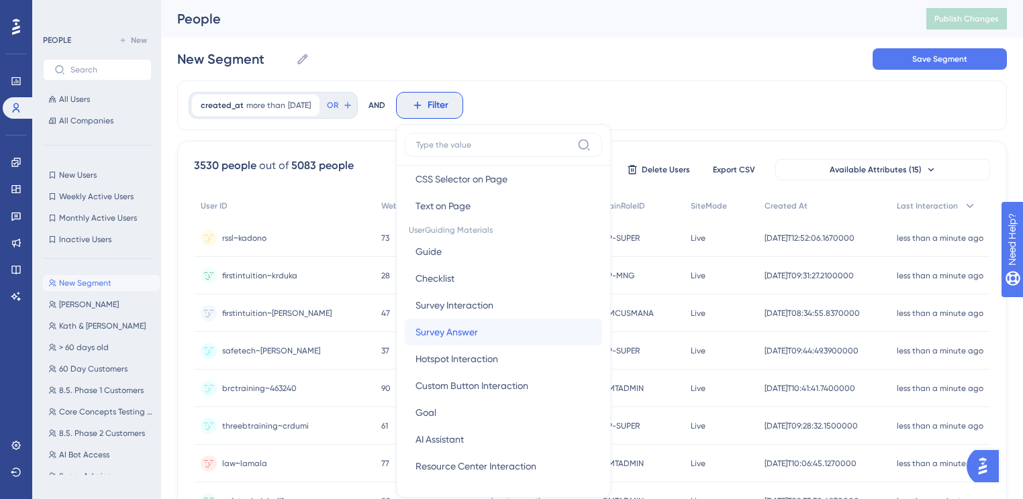
click at [478, 333] on span "Survey Answer" at bounding box center [446, 332] width 62 height 16
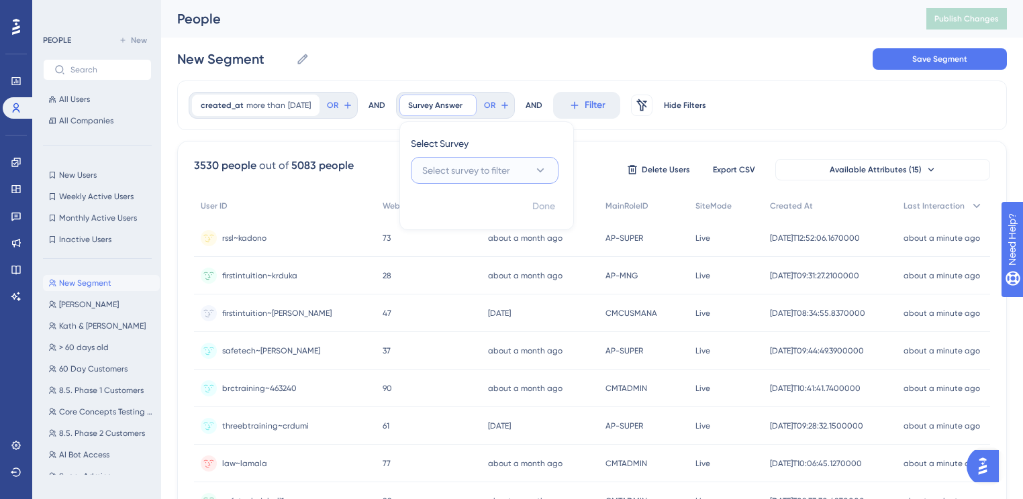
click at [502, 172] on span "Select survey to filter" at bounding box center [466, 170] width 88 height 16
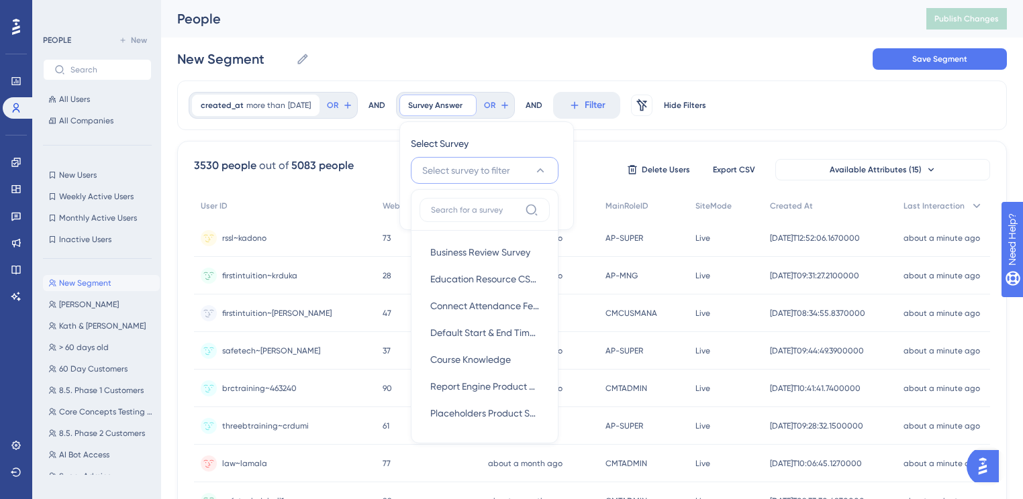
scroll to position [66, 0]
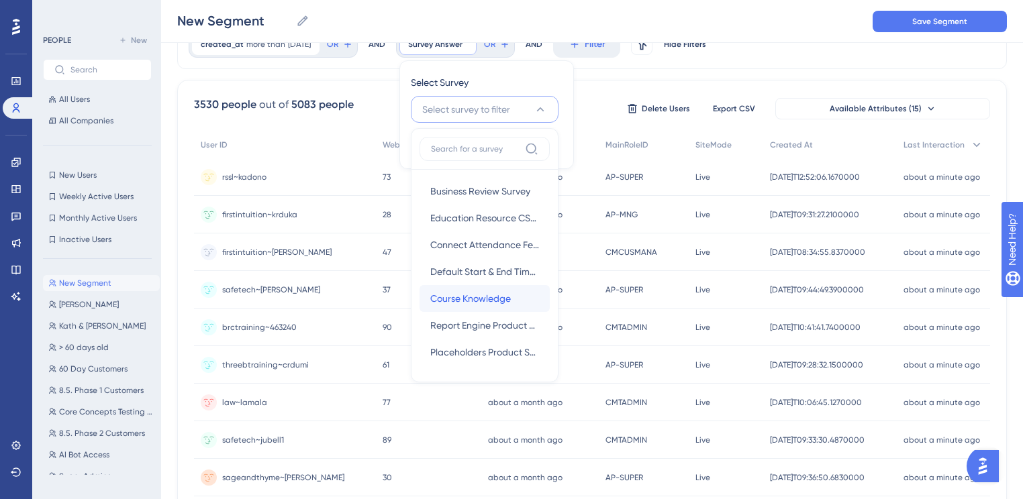
click at [491, 297] on span "Course Knowledge" at bounding box center [470, 299] width 81 height 16
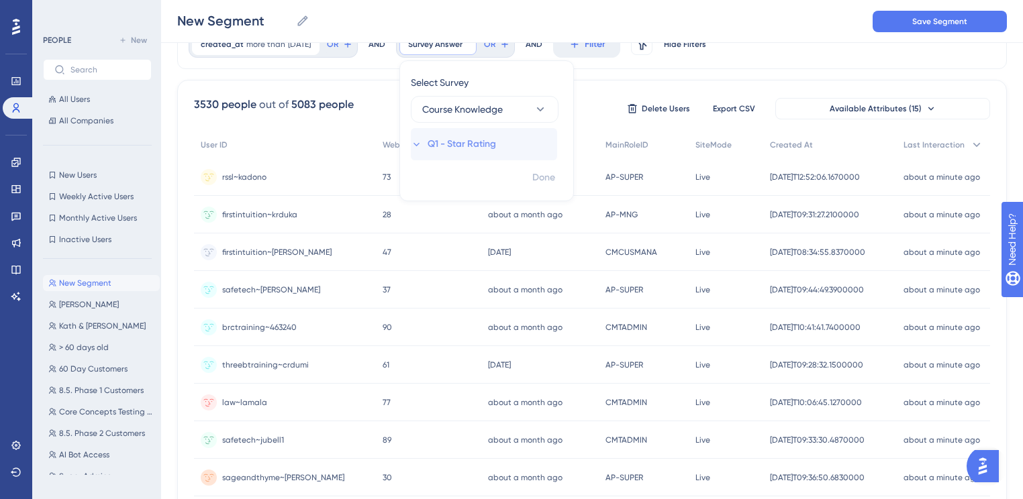
click at [464, 142] on span "Q1 - Star Rating" at bounding box center [461, 144] width 68 height 16
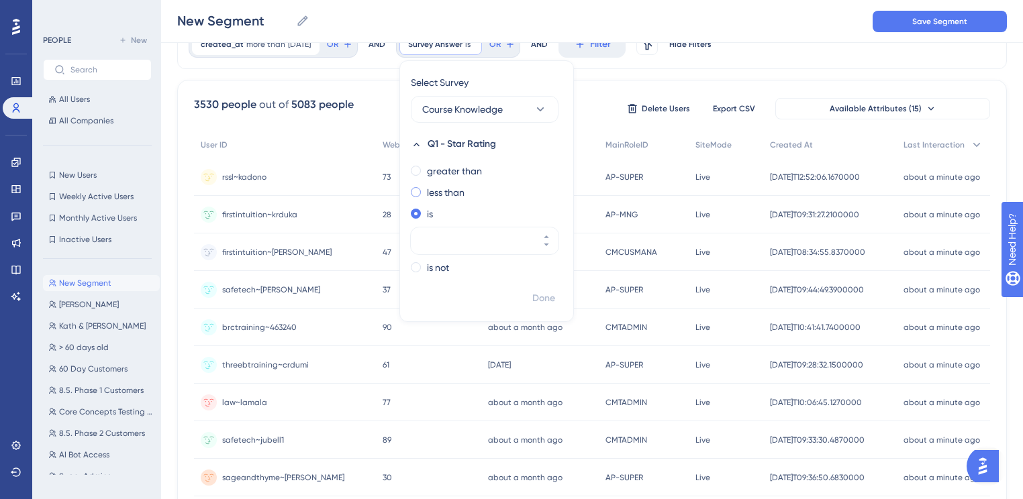
click at [464, 192] on label "less than" at bounding box center [446, 193] width 38 height 16
type input "3"
click at [555, 299] on span "Done" at bounding box center [543, 299] width 23 height 16
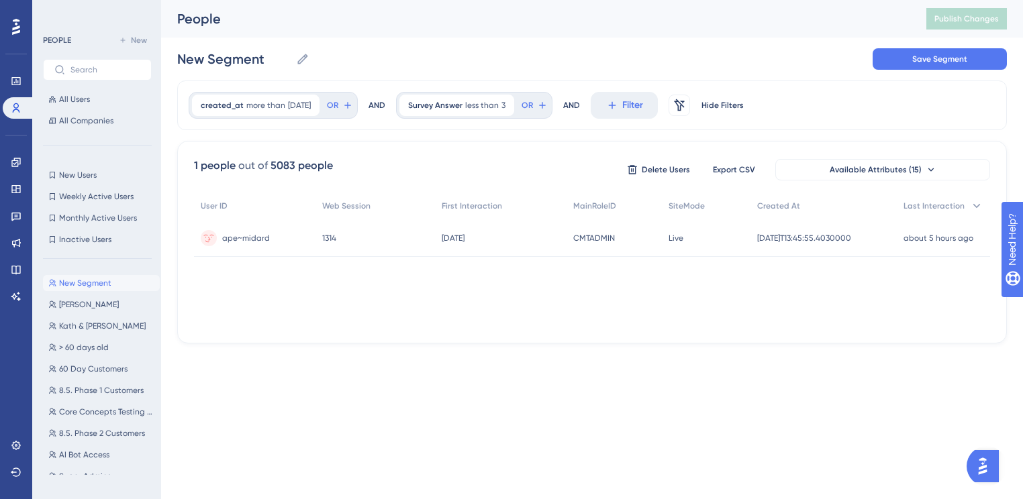
scroll to position [0, 0]
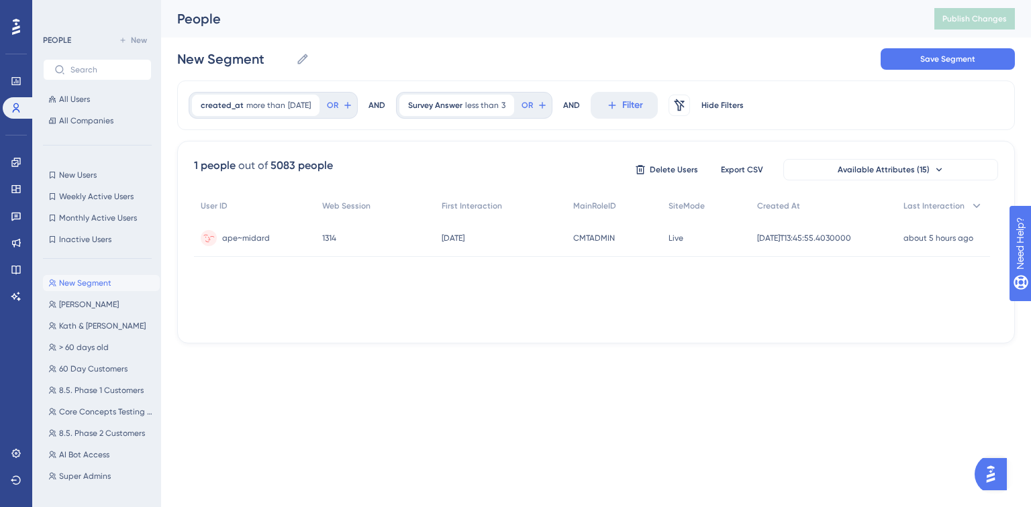
click at [252, 239] on span "ape~midard" at bounding box center [246, 238] width 48 height 11
click at [313, 102] on icon at bounding box center [309, 105] width 8 height 8
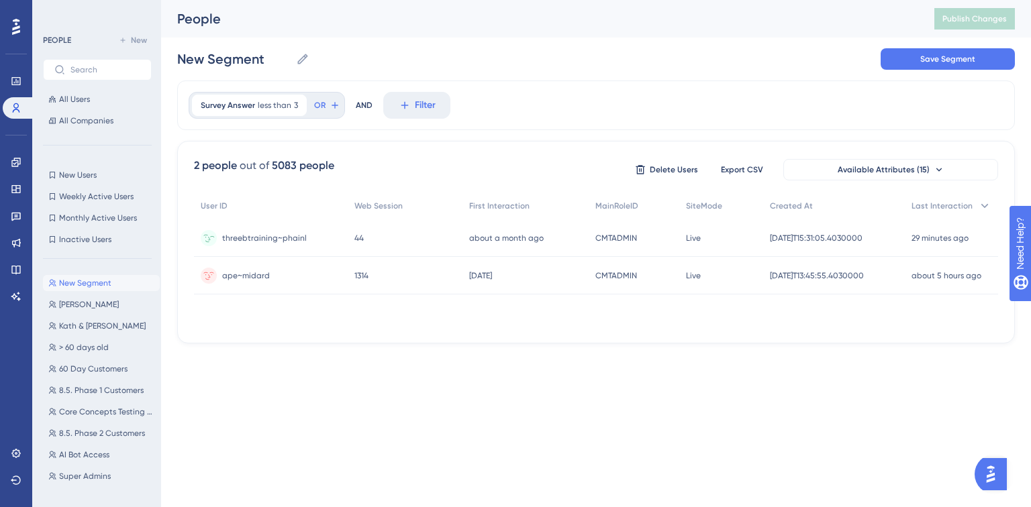
click at [267, 238] on span "threebtraining~phainl" at bounding box center [264, 238] width 85 height 11
click at [101, 370] on span "60 Day Customers" at bounding box center [93, 369] width 68 height 11
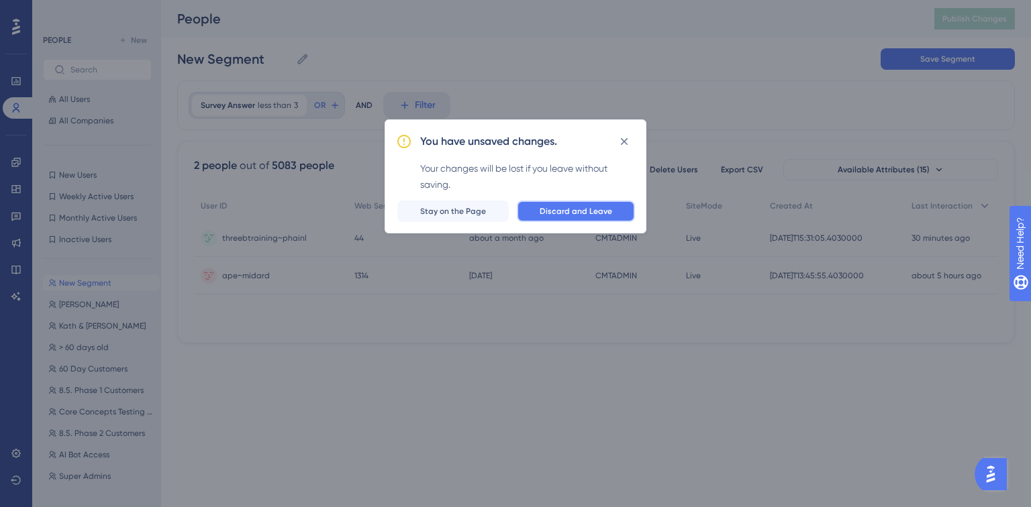
click at [582, 217] on button "Discard and Leave" at bounding box center [576, 211] width 118 height 21
type input "60 Day Customers"
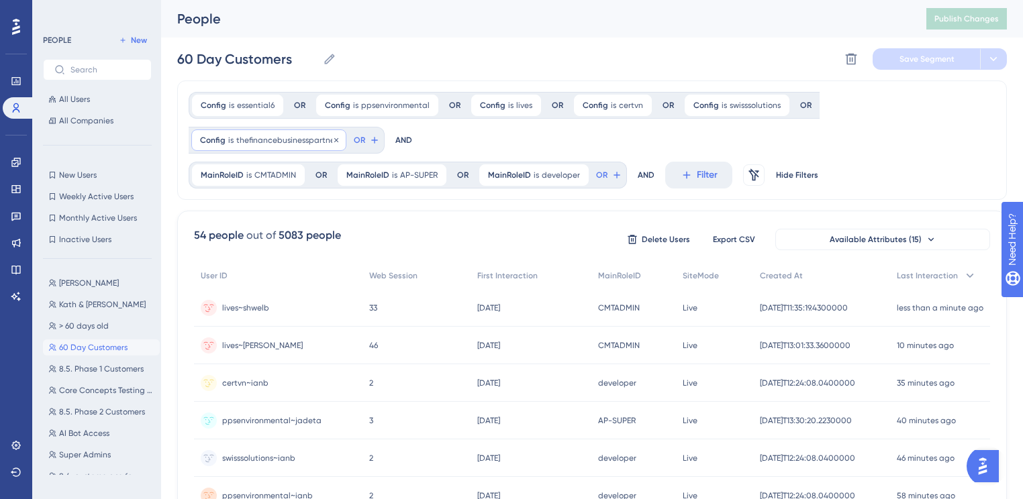
click at [286, 144] on span "thefinancebusinesspartner" at bounding box center [286, 140] width 101 height 11
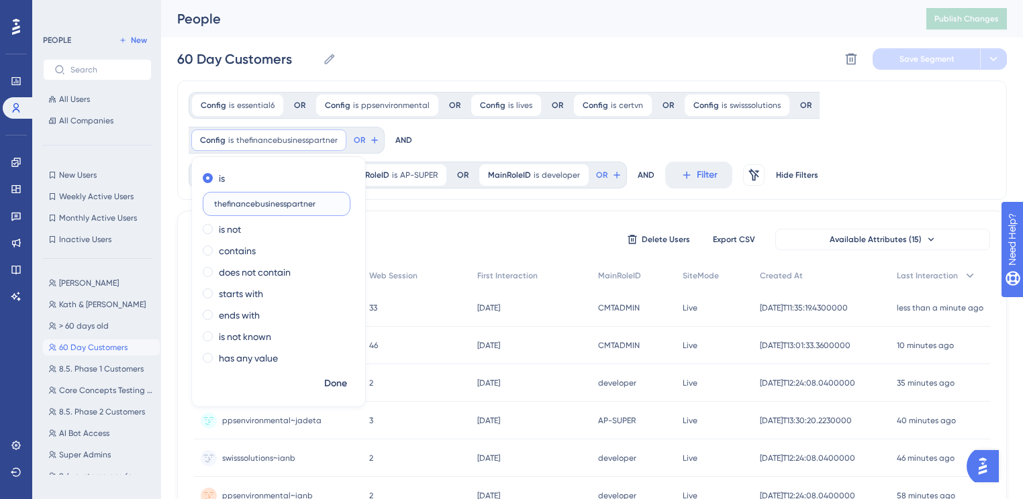
drag, startPoint x: 293, startPoint y: 206, endPoint x: 411, endPoint y: 209, distance: 117.5
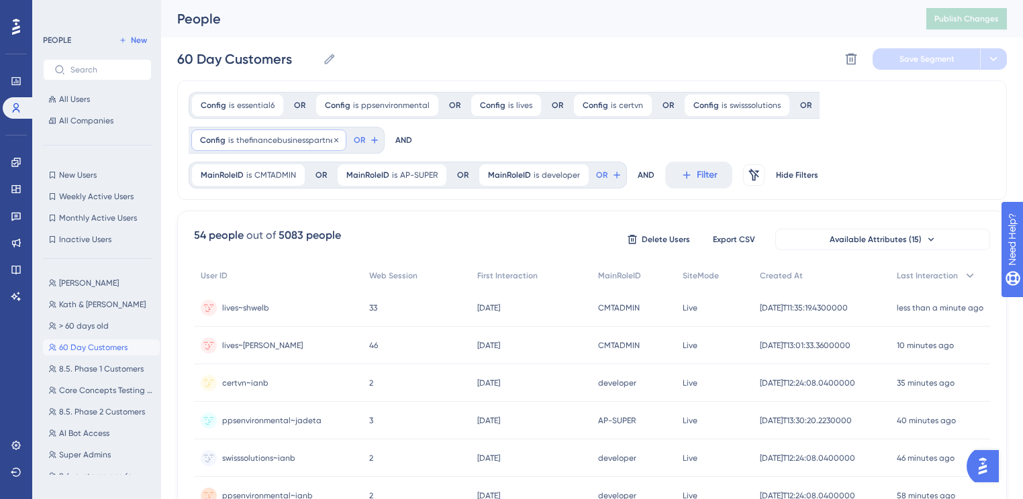
click at [297, 144] on span "thefinancebusinesspartner" at bounding box center [286, 140] width 101 height 11
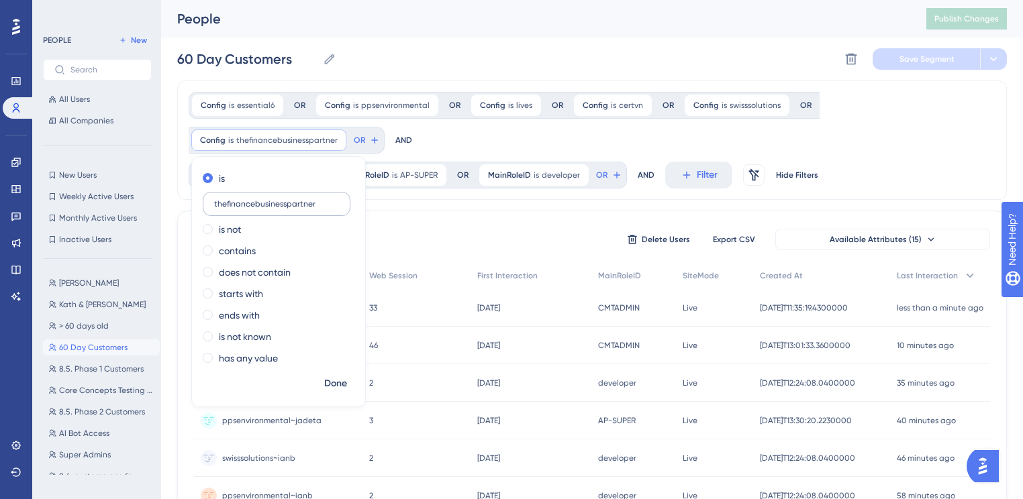
drag, startPoint x: 295, startPoint y: 203, endPoint x: 313, endPoint y: 201, distance: 18.2
click at [313, 201] on input "thefinancebusinesspartner" at bounding box center [276, 203] width 125 height 9
type input "thefinancebusinesspa"
click at [335, 386] on span "Done" at bounding box center [335, 384] width 23 height 16
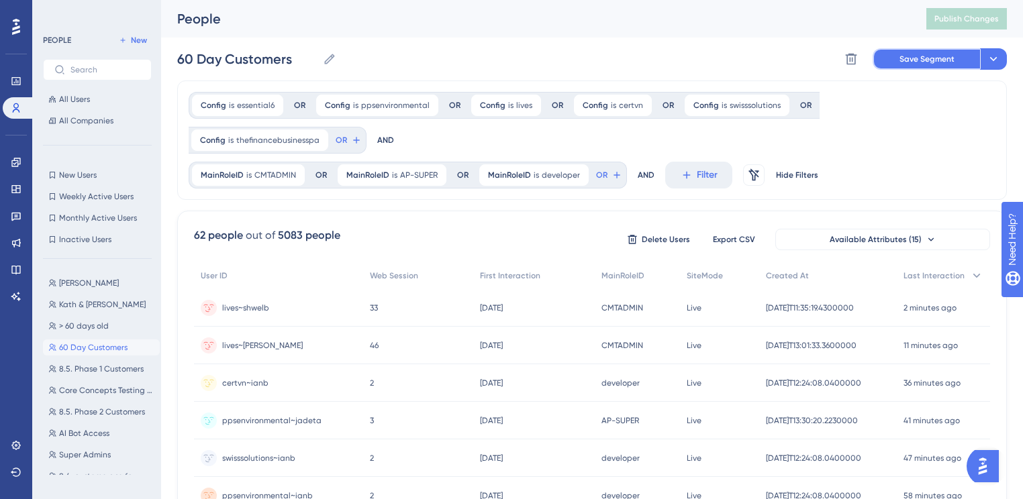
click at [900, 66] on button "Save Segment" at bounding box center [925, 58] width 107 height 21
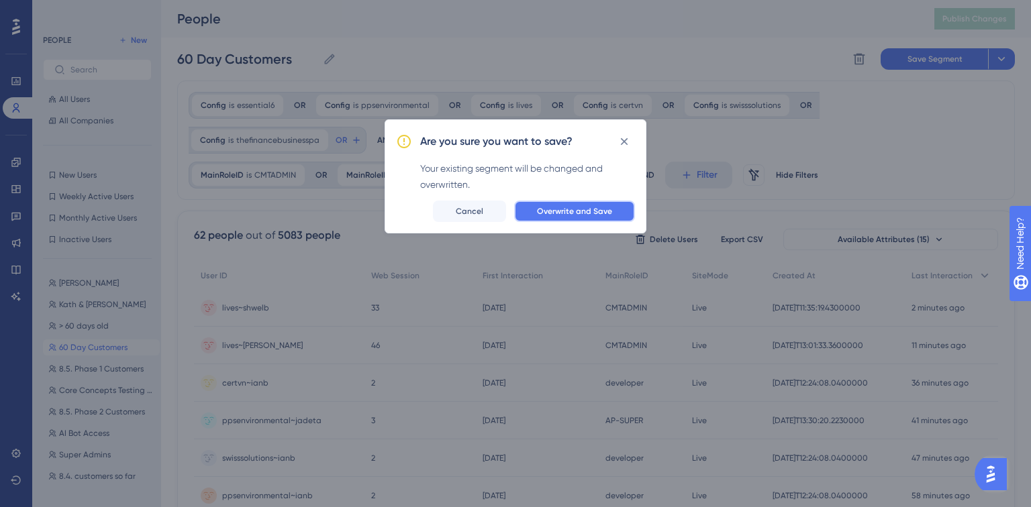
click at [537, 207] on button "Overwrite and Save" at bounding box center [574, 211] width 121 height 21
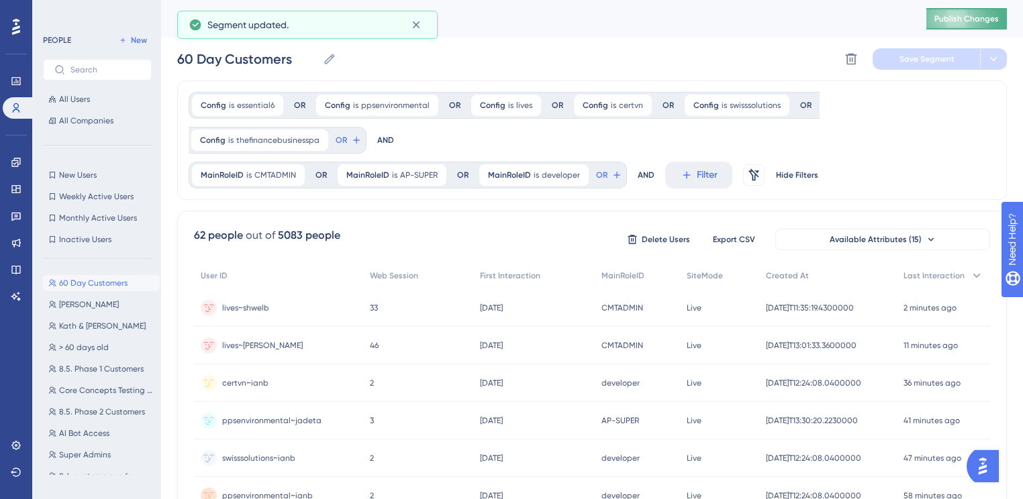
click at [970, 19] on span "Publish Changes" at bounding box center [966, 18] width 64 height 11
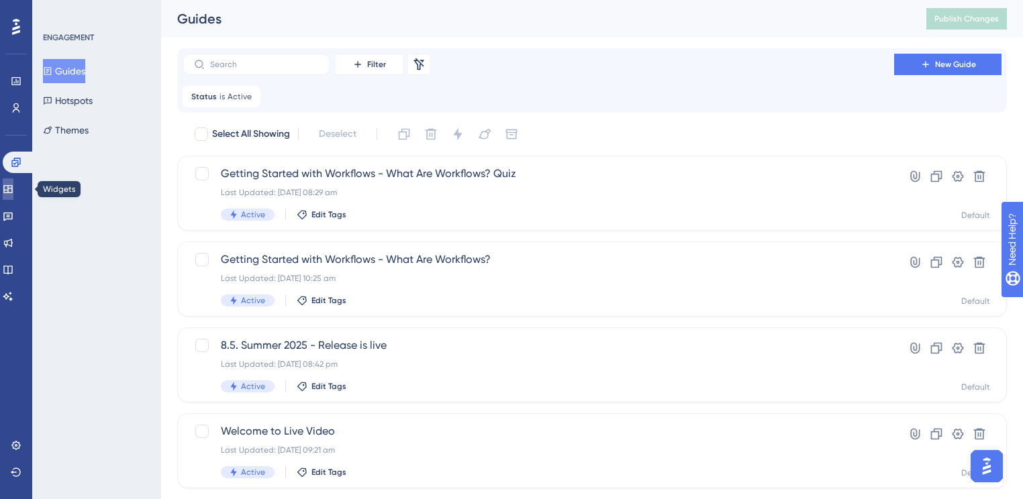
click at [8, 195] on link at bounding box center [8, 188] width 11 height 21
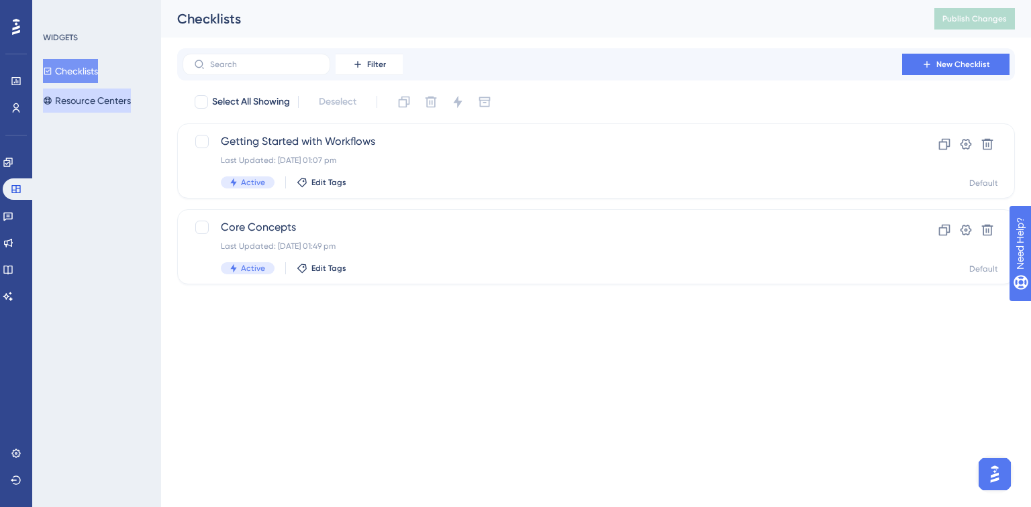
click at [73, 105] on button "Resource Centers" at bounding box center [87, 101] width 88 height 24
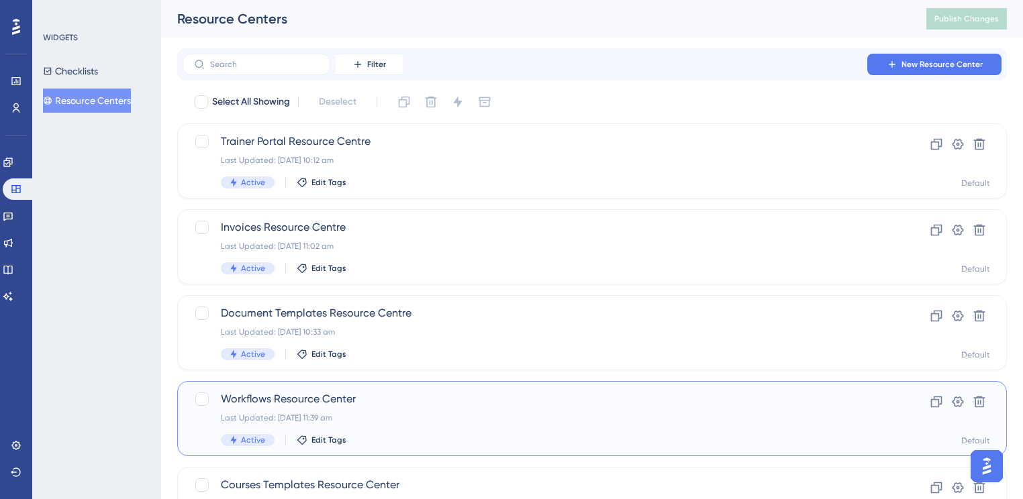
click at [350, 399] on span "Workflows Resource Center" at bounding box center [538, 399] width 635 height 16
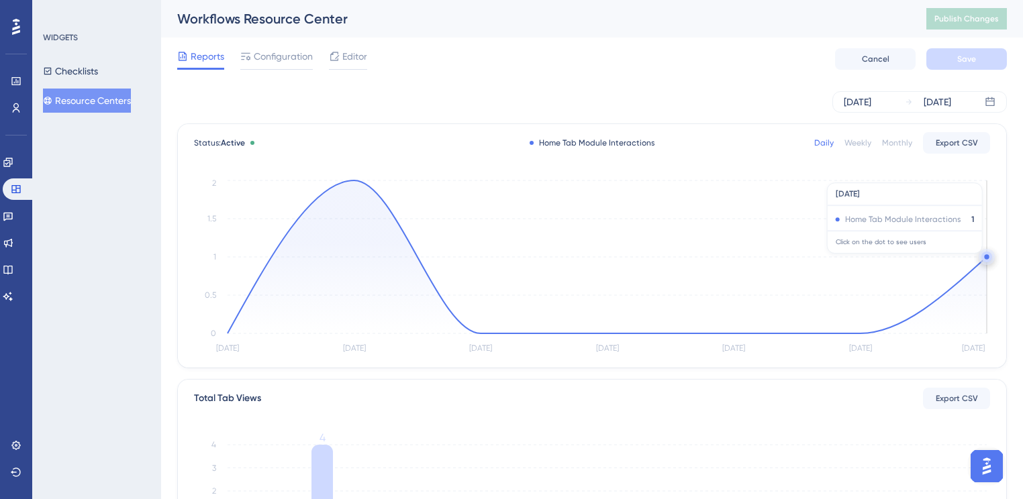
click at [985, 260] on circle at bounding box center [986, 257] width 11 height 11
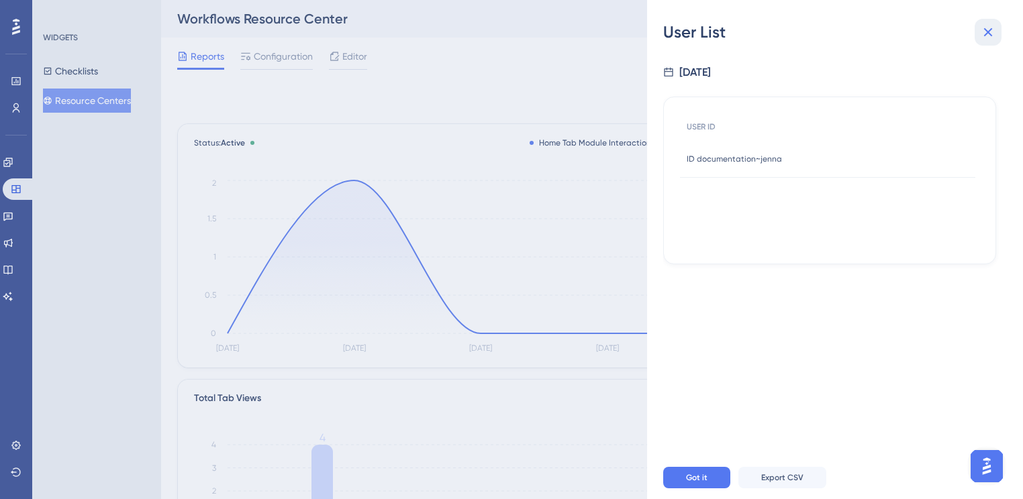
click at [980, 38] on icon at bounding box center [988, 32] width 16 height 16
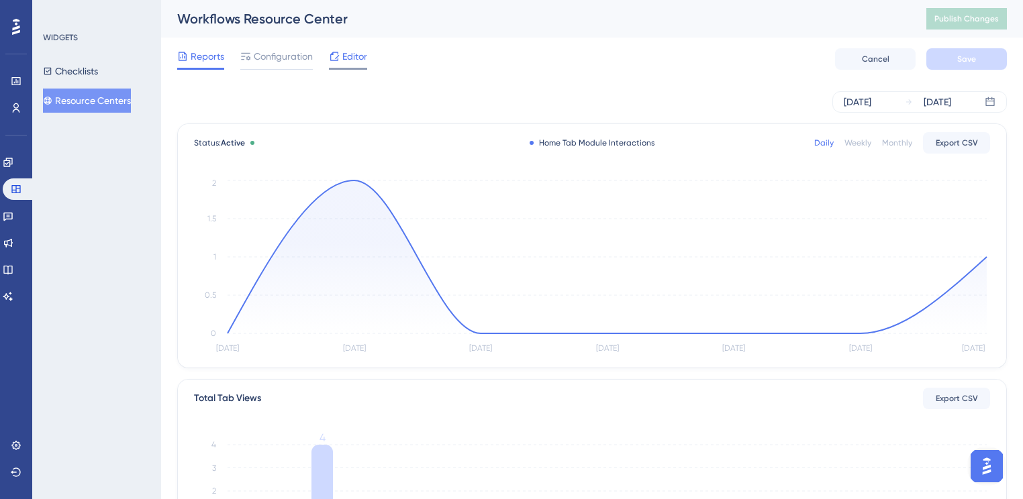
click at [352, 55] on span "Editor" at bounding box center [354, 56] width 25 height 16
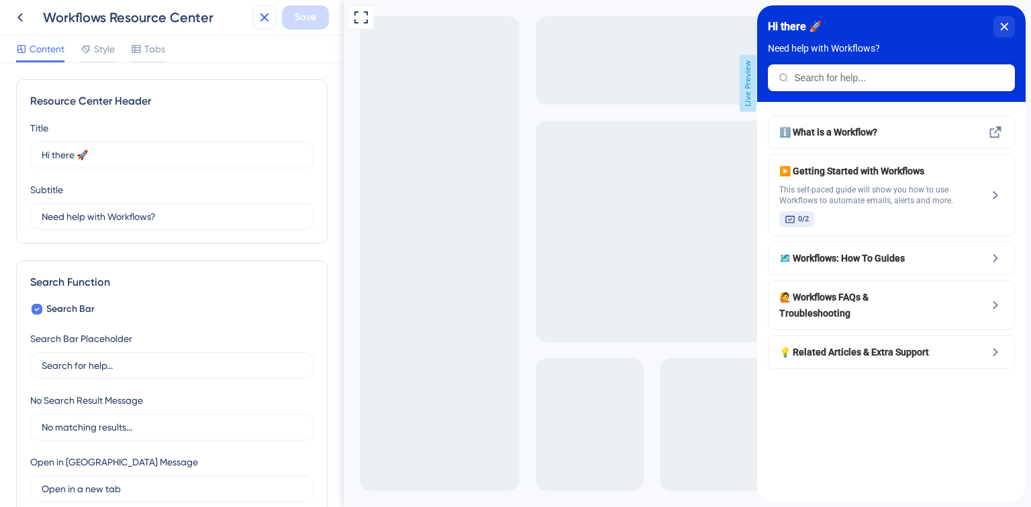
click at [268, 18] on icon at bounding box center [264, 17] width 16 height 16
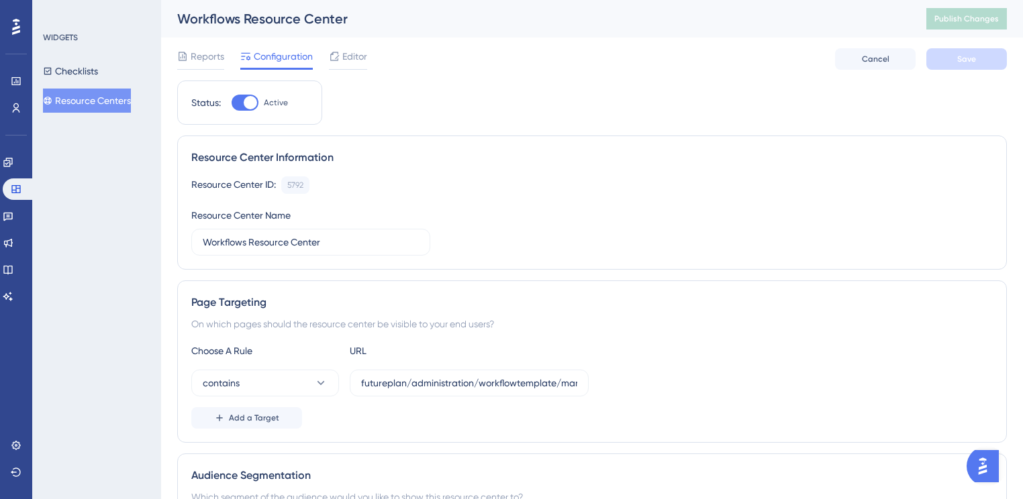
click at [94, 107] on button "Resource Centers" at bounding box center [87, 101] width 88 height 24
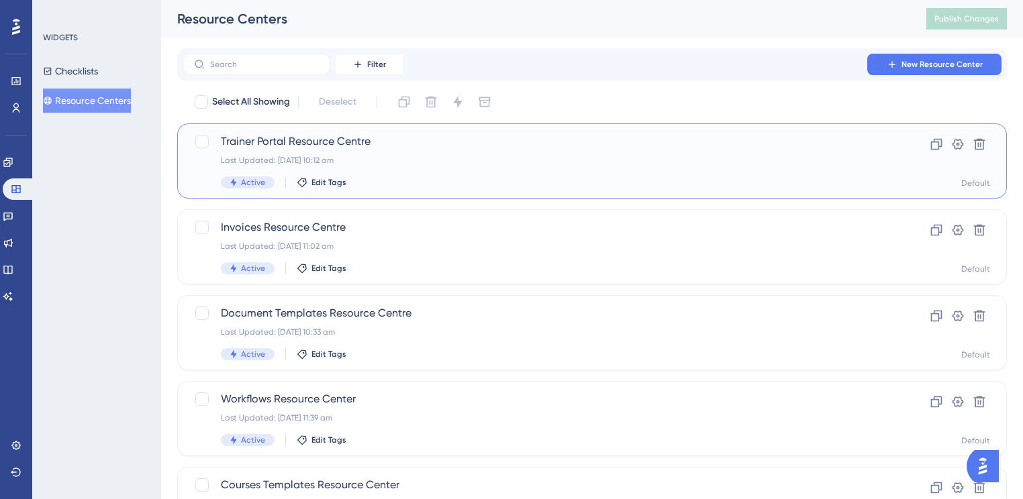
click at [435, 173] on div "Trainer Portal Resource Centre Last Updated: [DATE] 10:12 am Active Edit Tags" at bounding box center [538, 161] width 635 height 55
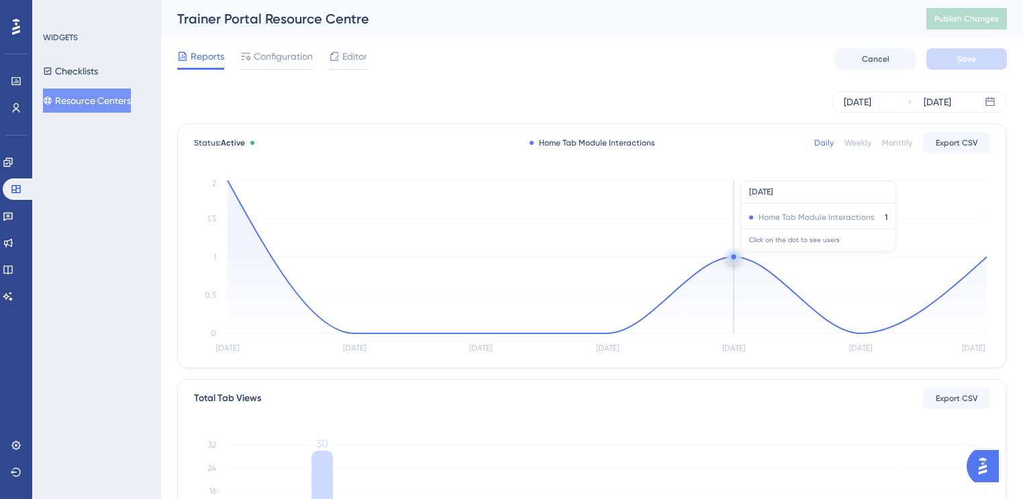
click at [735, 258] on circle at bounding box center [733, 256] width 5 height 5
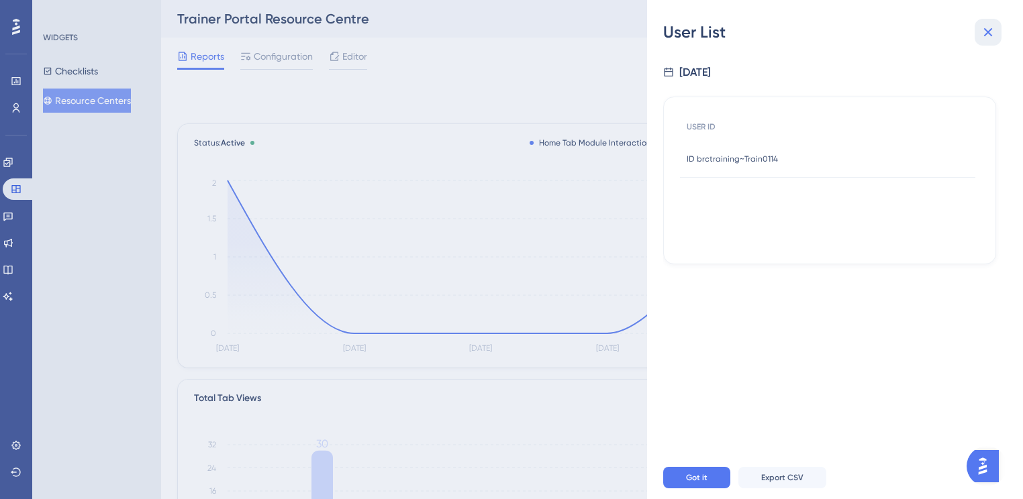
click at [981, 30] on icon at bounding box center [988, 32] width 16 height 16
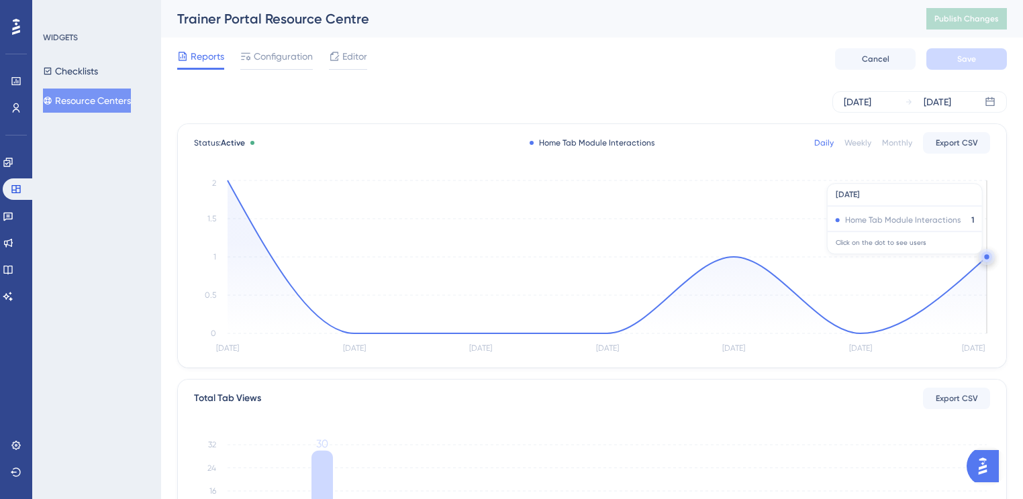
click at [983, 260] on circle at bounding box center [986, 257] width 11 height 11
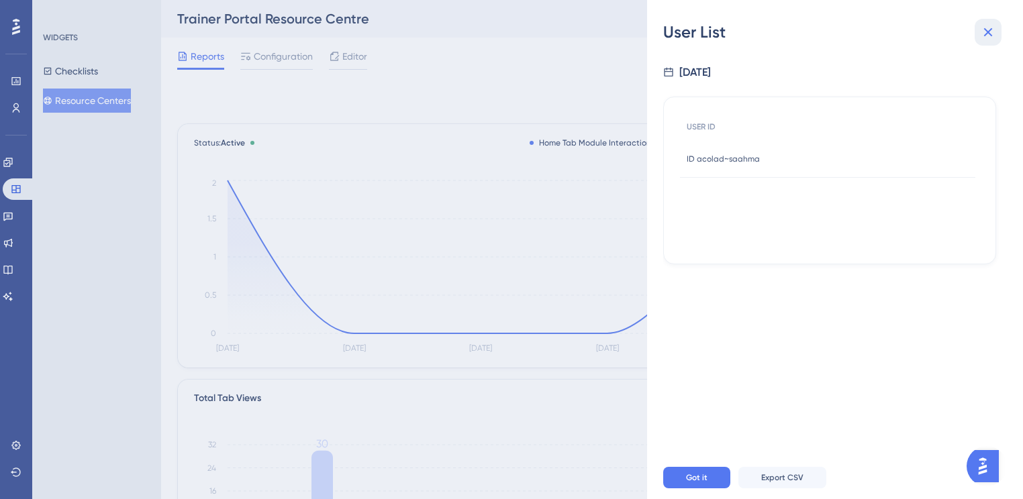
click at [985, 36] on icon at bounding box center [988, 32] width 16 height 16
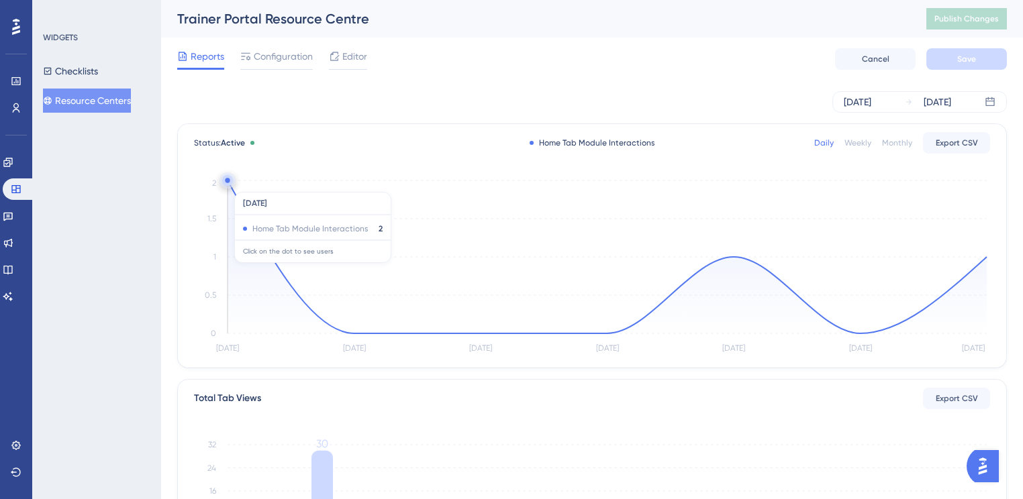
click at [227, 185] on circle at bounding box center [227, 180] width 11 height 11
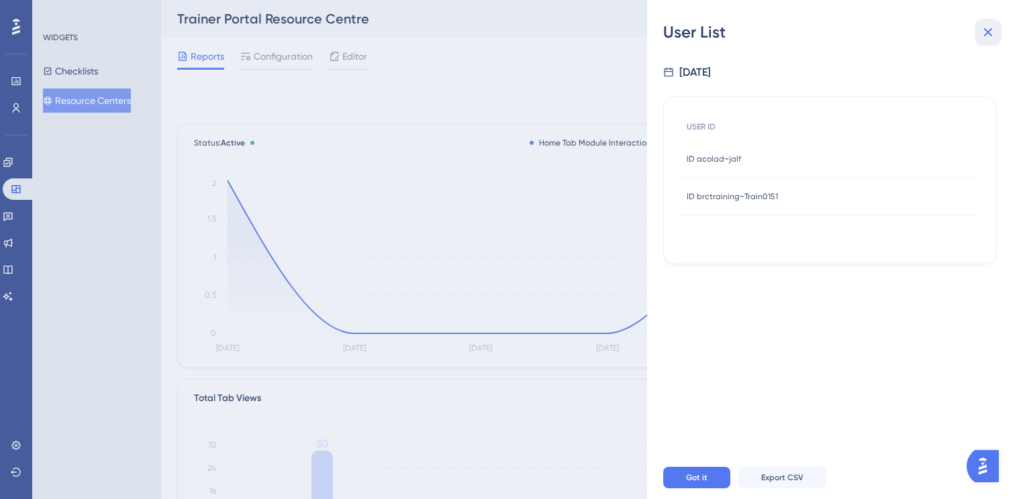
click at [988, 27] on icon at bounding box center [988, 32] width 16 height 16
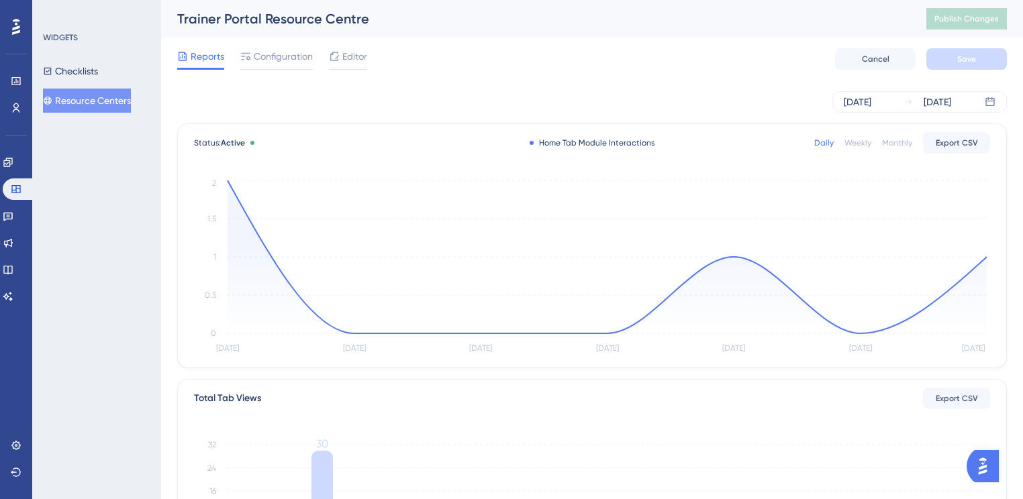
click at [99, 97] on button "Resource Centers" at bounding box center [87, 101] width 88 height 24
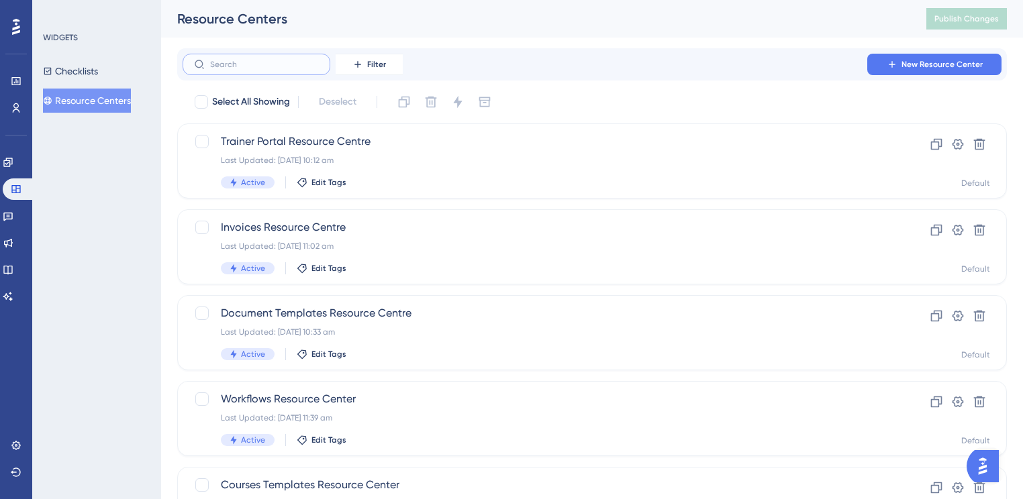
click at [264, 62] on input "text" at bounding box center [264, 64] width 109 height 9
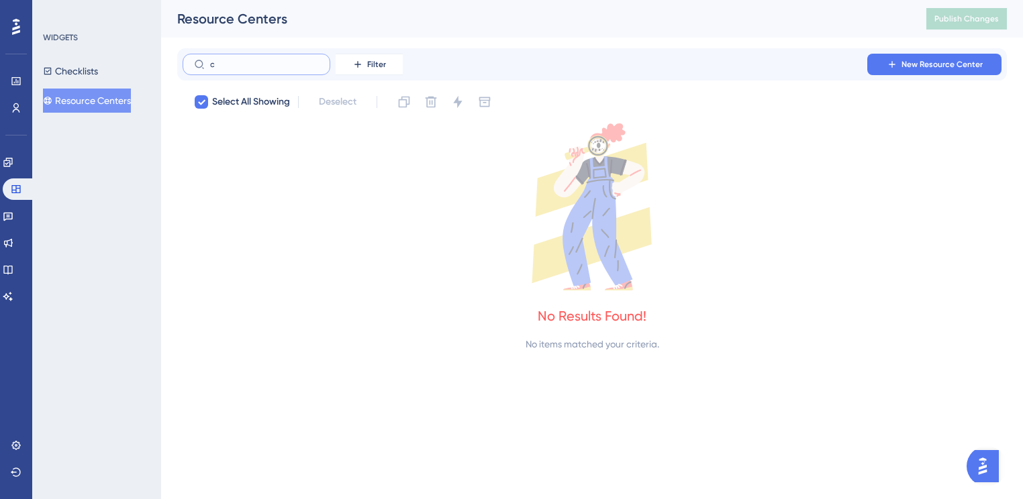
type input "ck"
checkbox input "true"
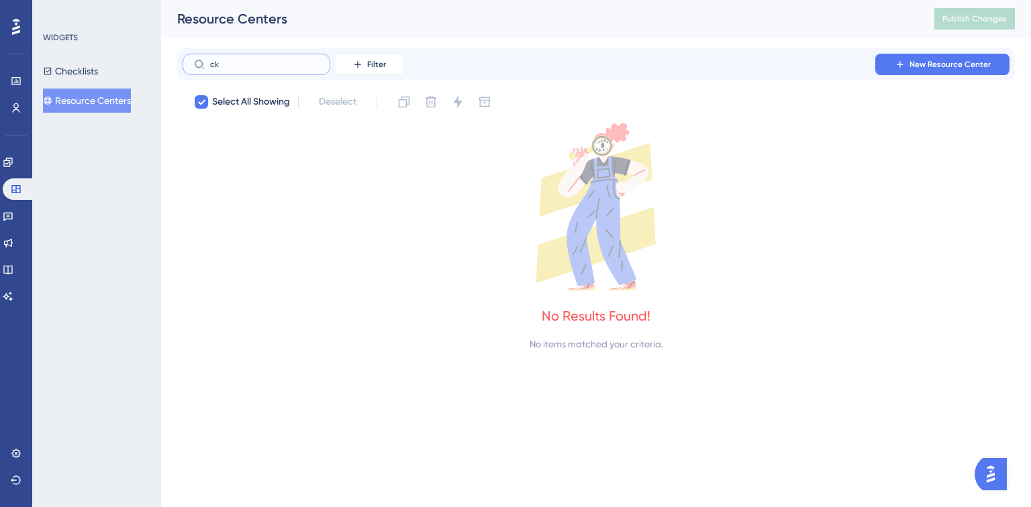
type input "c"
checkbox input "false"
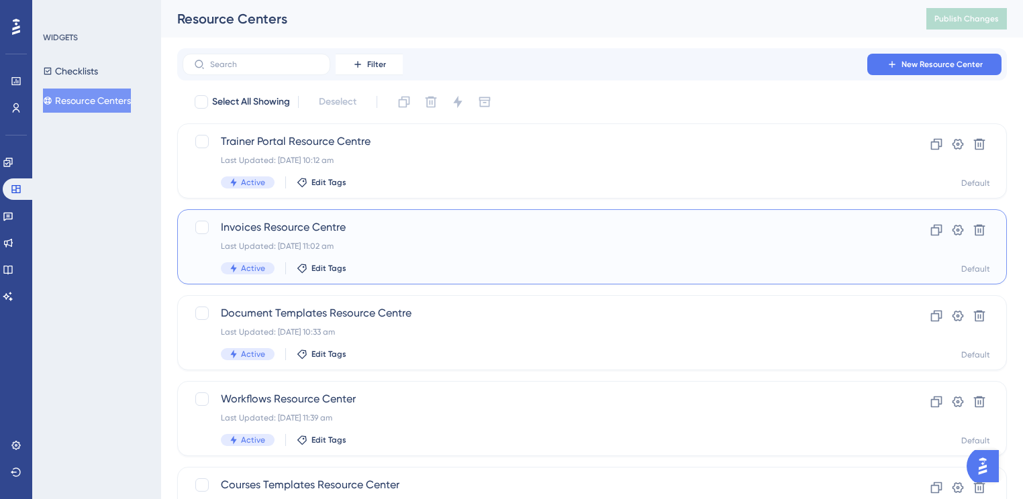
click at [389, 237] on div "Invoices Resource Centre Last Updated: [DATE] 11:02 am Active Edit Tags" at bounding box center [538, 246] width 635 height 55
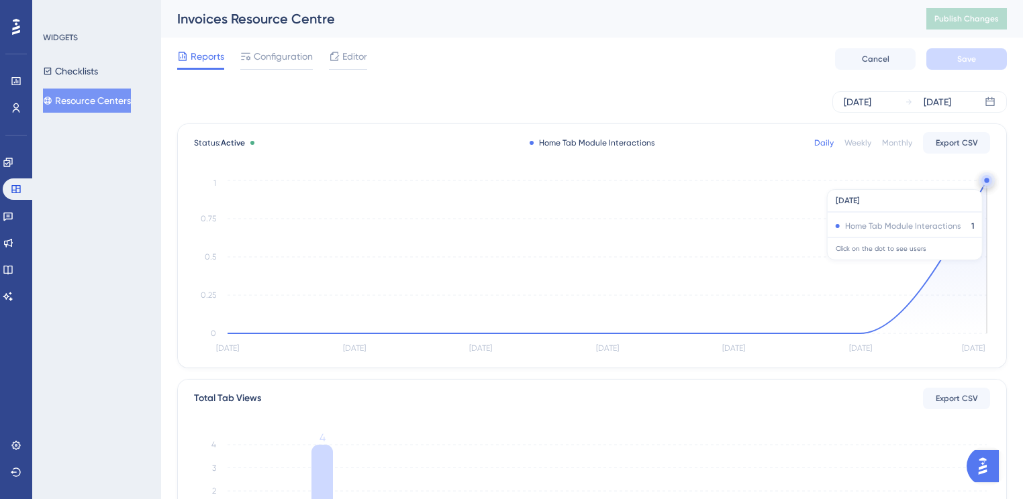
click at [984, 183] on circle at bounding box center [986, 180] width 11 height 11
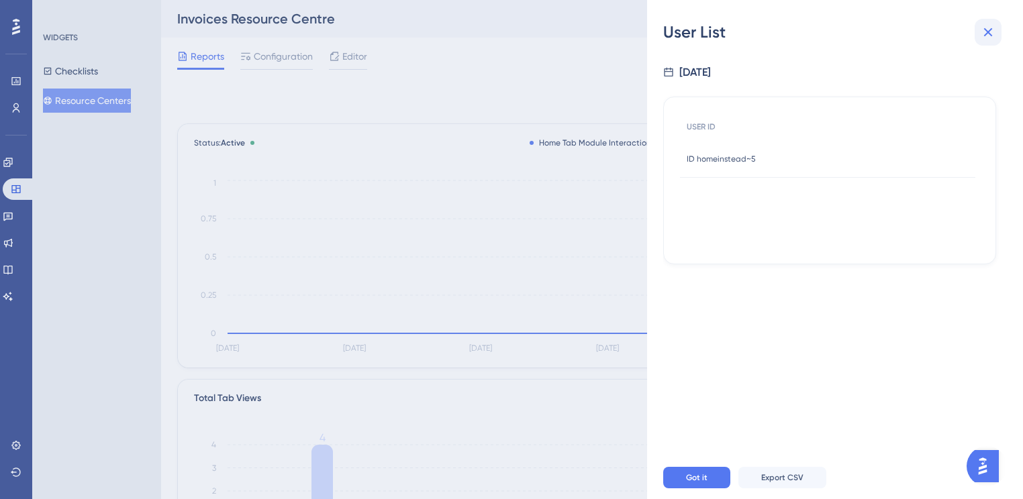
click at [989, 31] on icon at bounding box center [988, 32] width 9 height 9
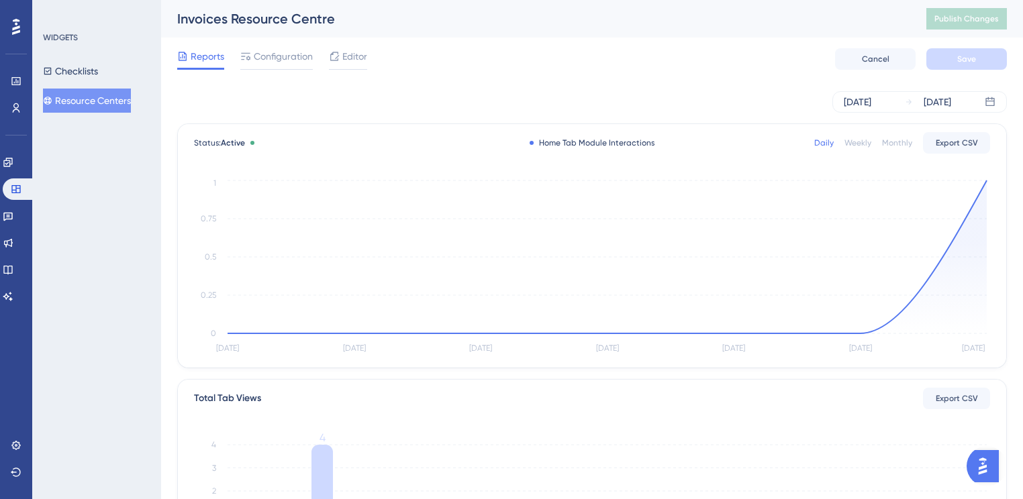
click at [89, 95] on button "Resource Centers" at bounding box center [87, 101] width 88 height 24
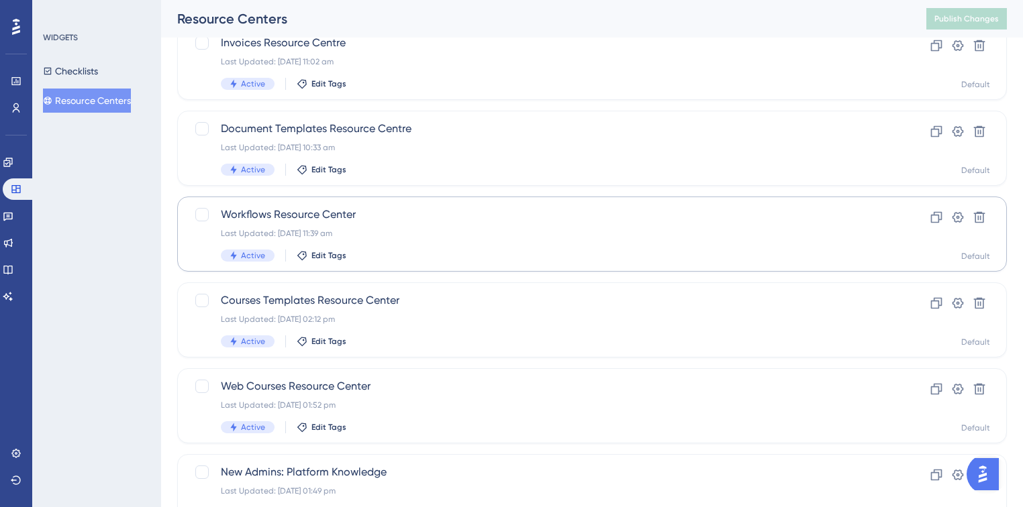
scroll to position [215, 0]
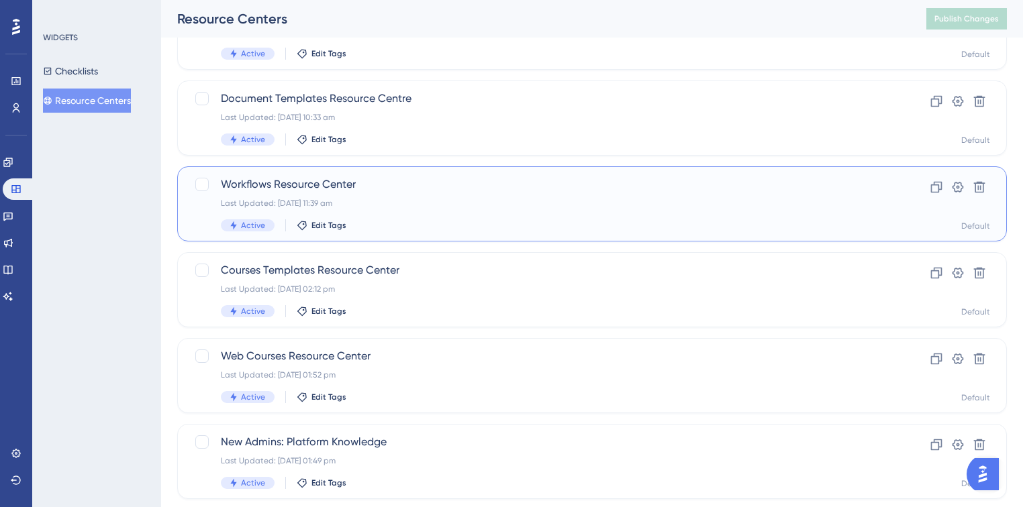
click at [403, 183] on span "Workflows Resource Center" at bounding box center [538, 184] width 635 height 16
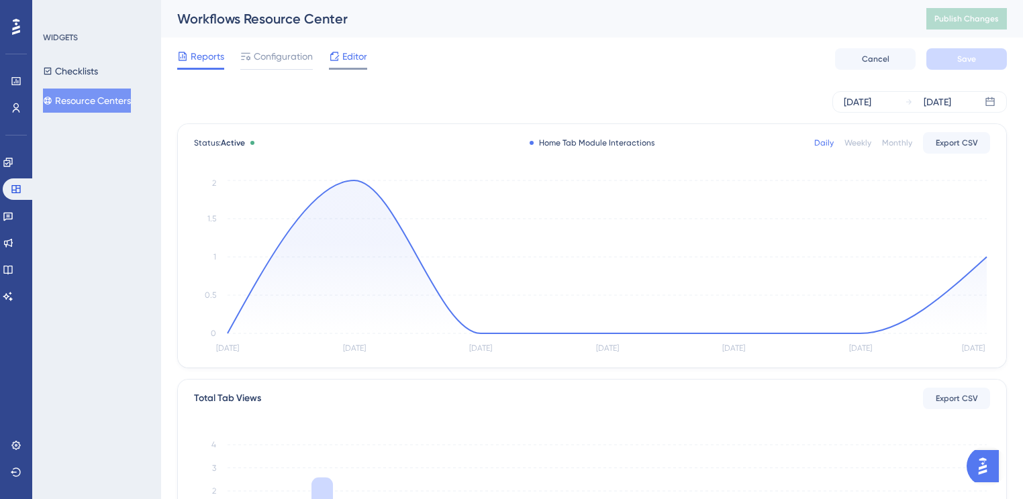
click at [356, 53] on span "Editor" at bounding box center [354, 56] width 25 height 16
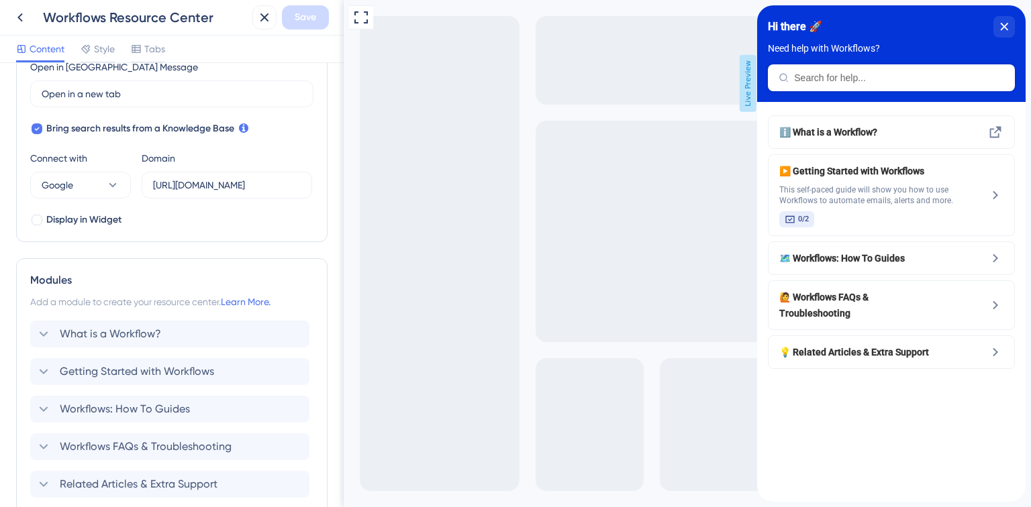
scroll to position [483, 0]
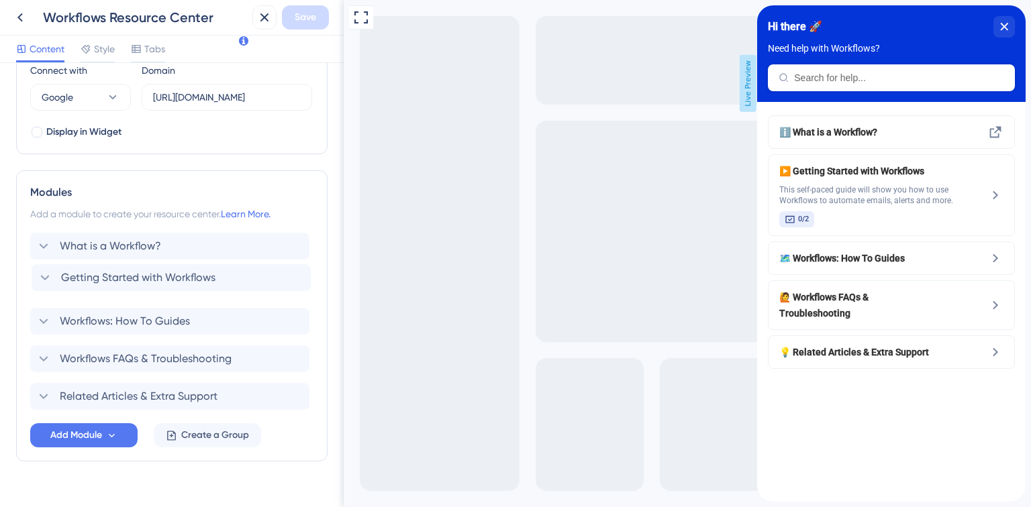
click at [36, 283] on div "What is a Workflow? Getting Started with Workflows Workflows: How To Guides Wor…" at bounding box center [171, 321] width 283 height 177
click at [41, 282] on icon at bounding box center [44, 283] width 9 height 5
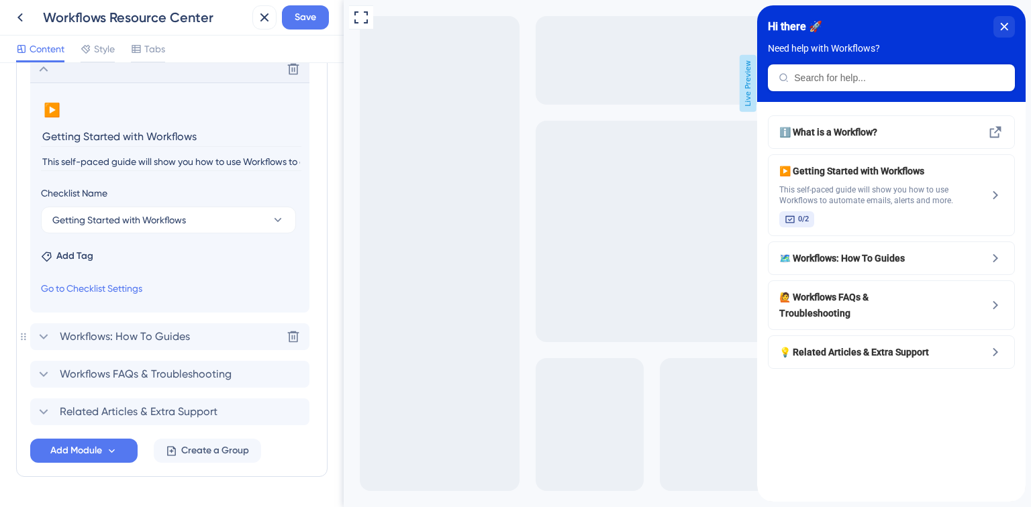
scroll to position [736, 0]
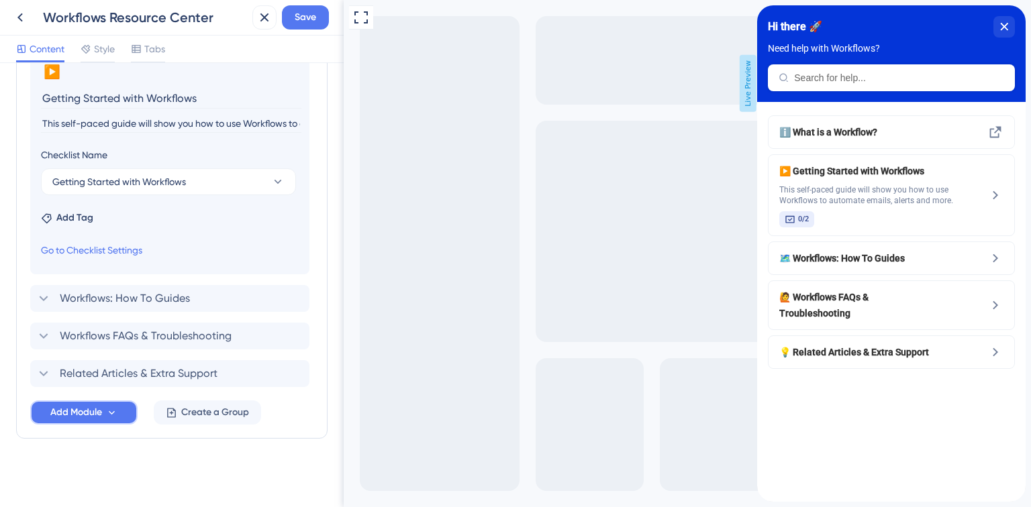
click at [73, 407] on span "Add Module" at bounding box center [76, 413] width 52 height 16
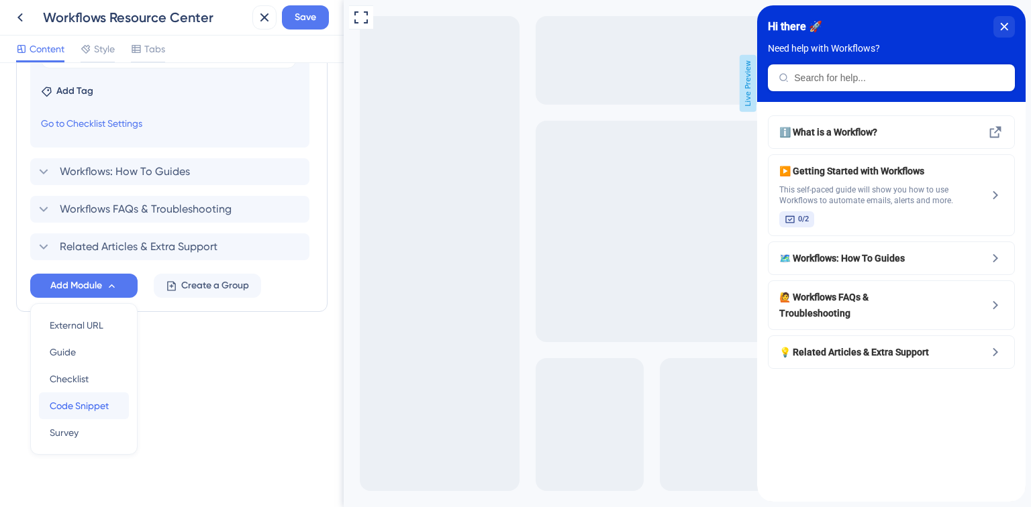
click at [45, 405] on button "Code Snippet Code Snippet" at bounding box center [84, 406] width 90 height 27
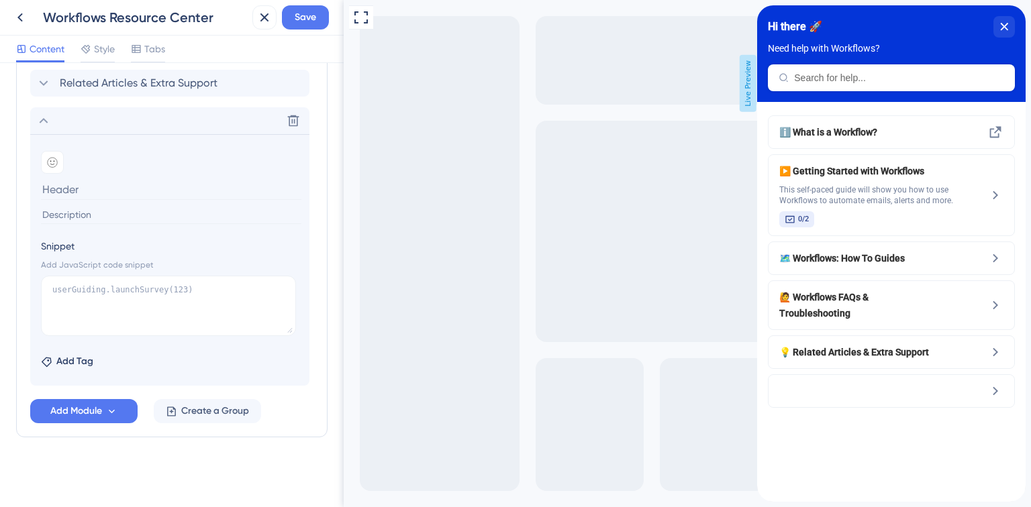
scroll to position [794, 0]
click at [109, 331] on textarea at bounding box center [168, 308] width 255 height 60
click at [290, 121] on icon at bounding box center [293, 122] width 13 height 13
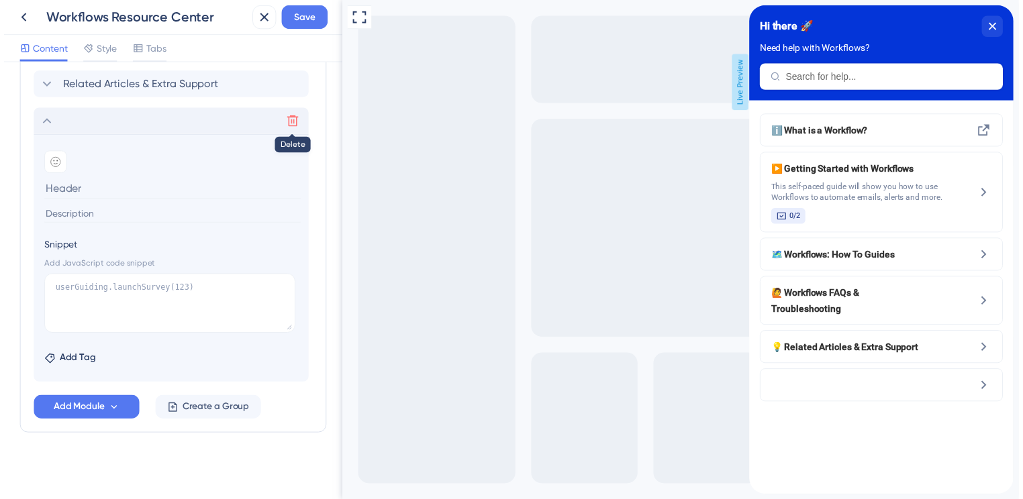
scroll to position [506, 0]
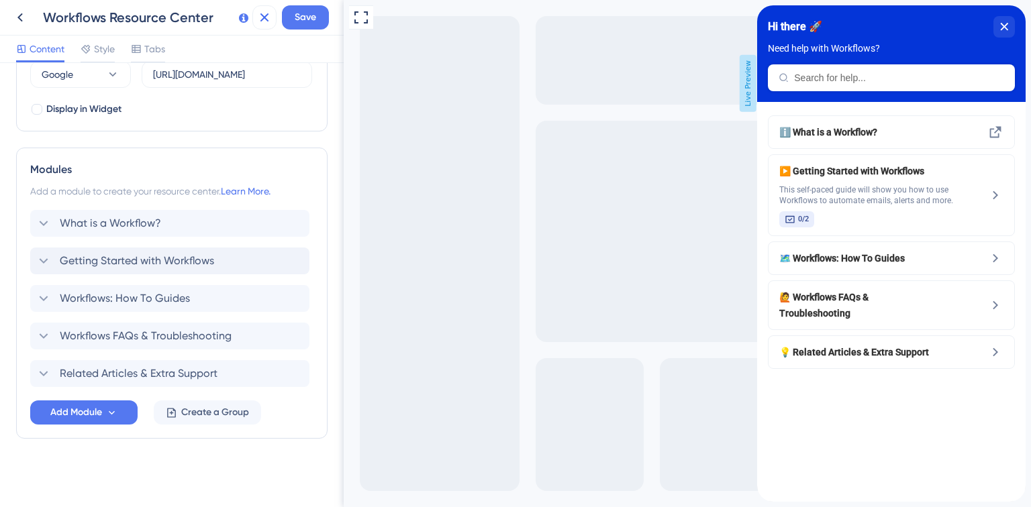
click at [265, 19] on icon at bounding box center [264, 17] width 16 height 16
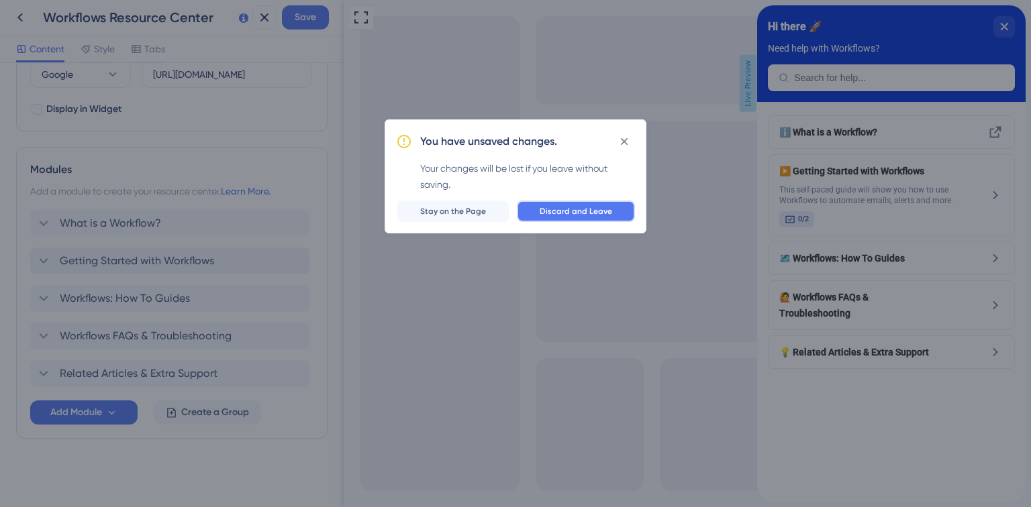
click at [541, 219] on button "Discard and Leave" at bounding box center [576, 211] width 118 height 21
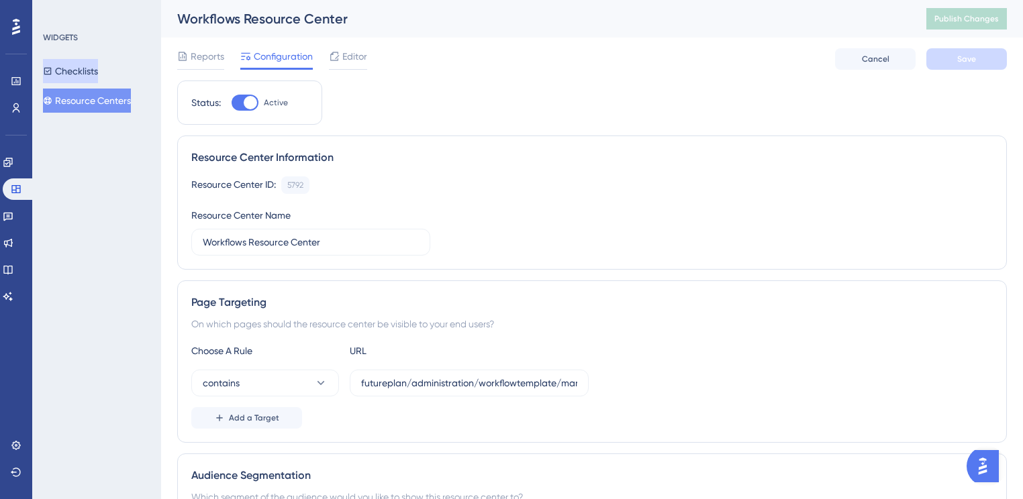
click at [95, 75] on button "Checklists" at bounding box center [70, 71] width 55 height 24
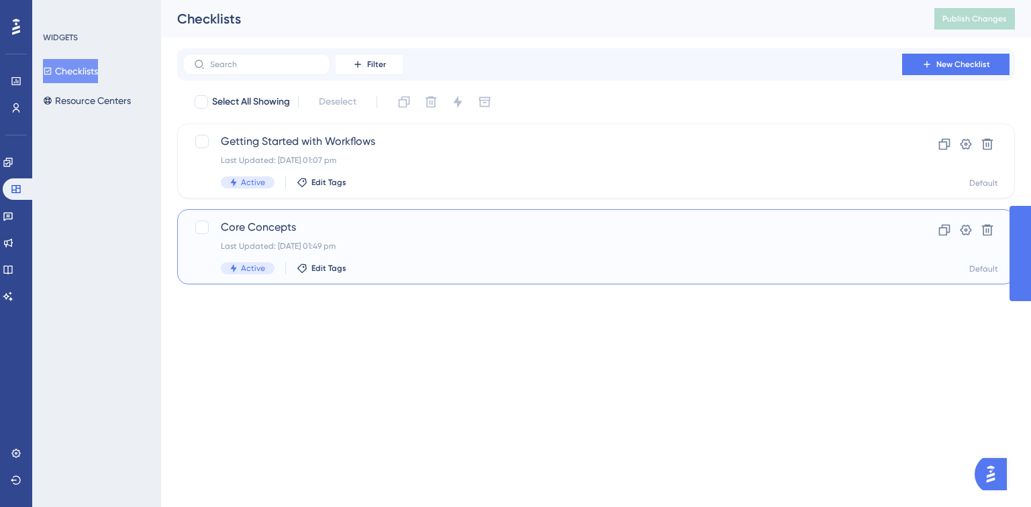
click at [376, 250] on div "Last Updated: [DATE] 01:49 pm" at bounding box center [542, 246] width 643 height 11
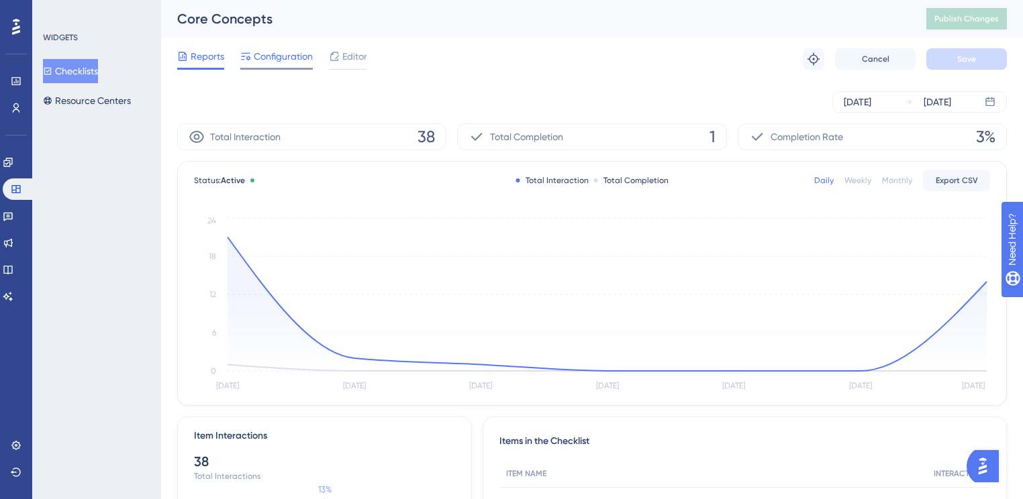
drag, startPoint x: 435, startPoint y: 176, endPoint x: 282, endPoint y: 59, distance: 193.4
click at [267, 61] on span "Configuration" at bounding box center [283, 56] width 59 height 16
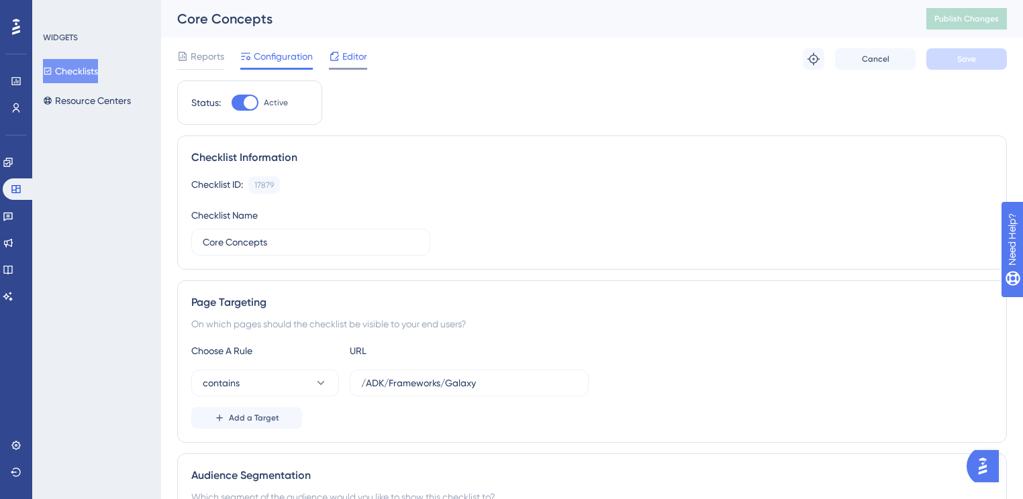
click at [348, 59] on span "Editor" at bounding box center [354, 56] width 25 height 16
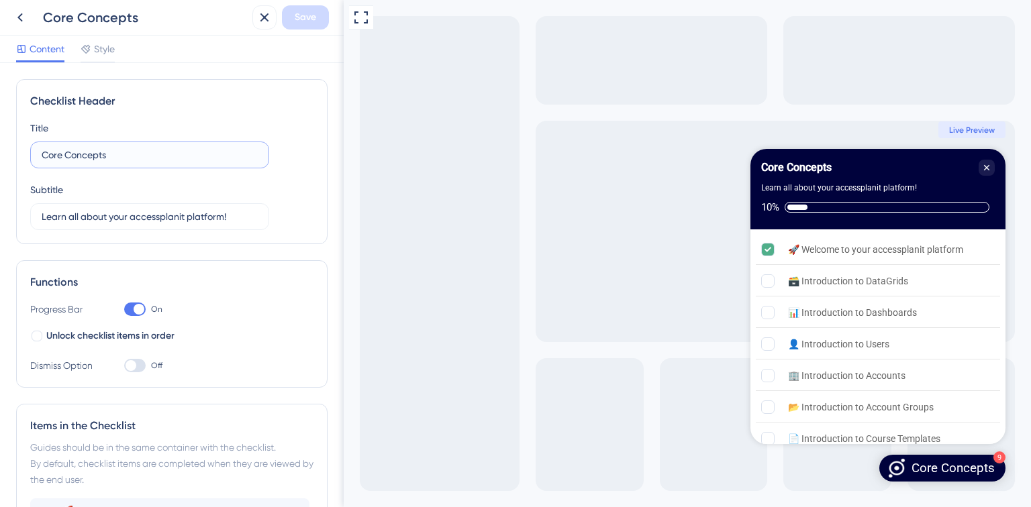
click at [116, 158] on input "Core Concepts" at bounding box center [150, 155] width 216 height 15
click at [243, 215] on input "Learn all about your accessplanit platform!" at bounding box center [150, 216] width 216 height 15
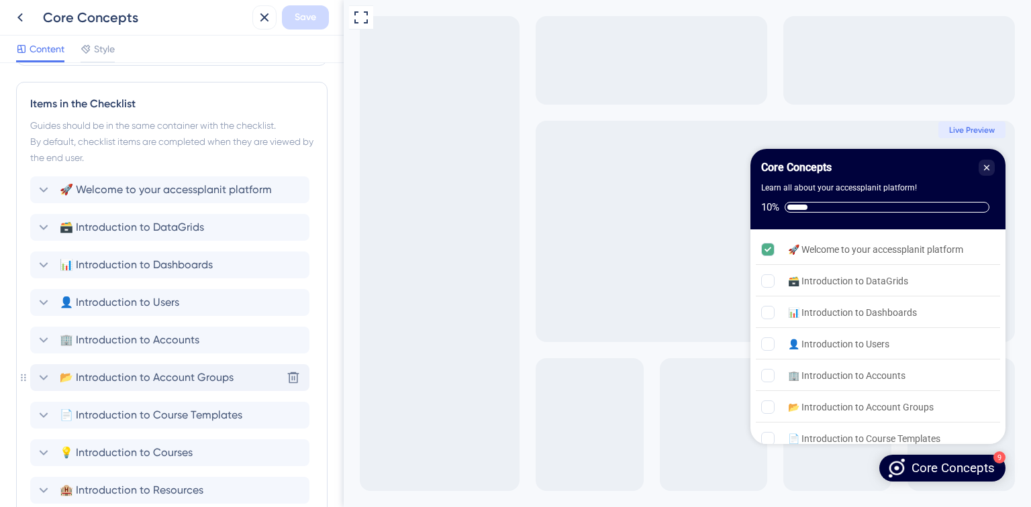
scroll to position [474, 0]
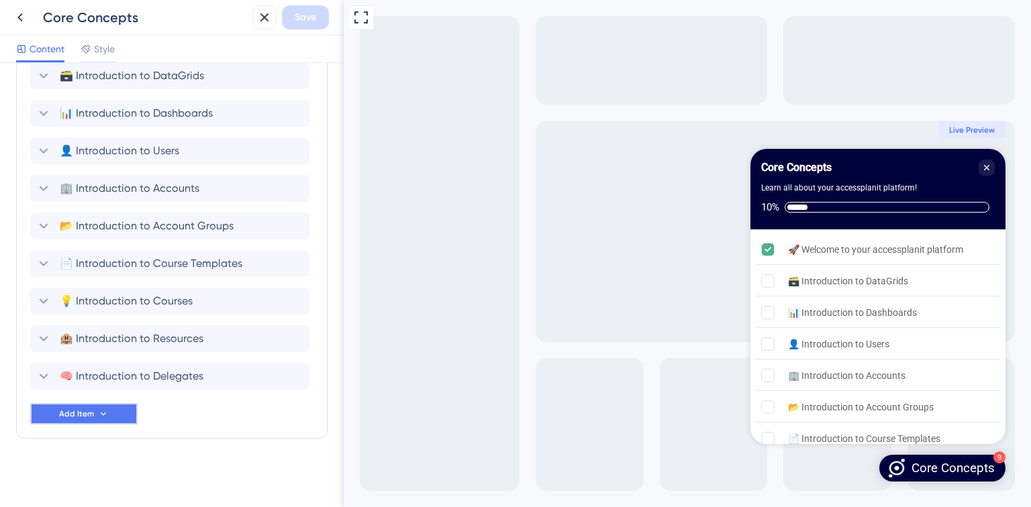
click at [87, 413] on span "Add Item" at bounding box center [76, 414] width 35 height 11
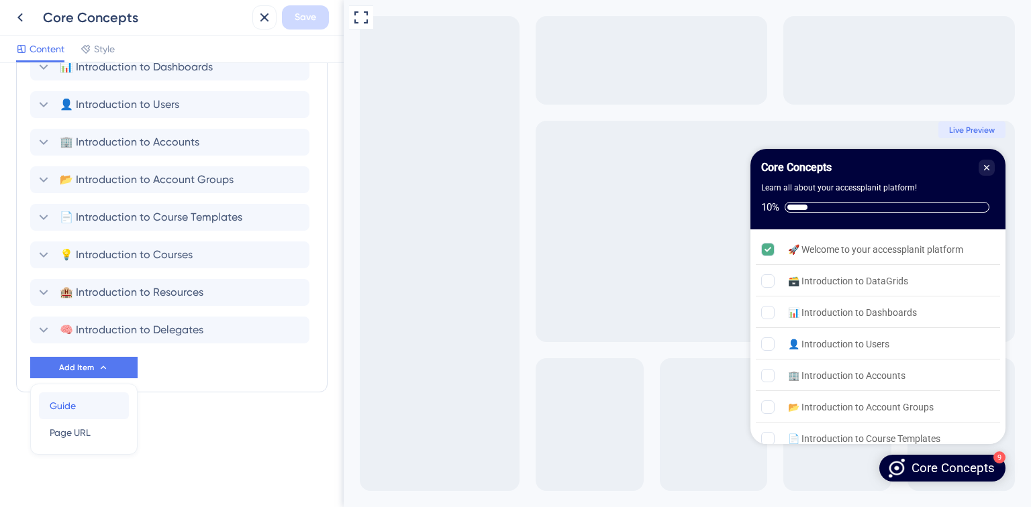
click at [61, 411] on span "Guide" at bounding box center [63, 406] width 26 height 16
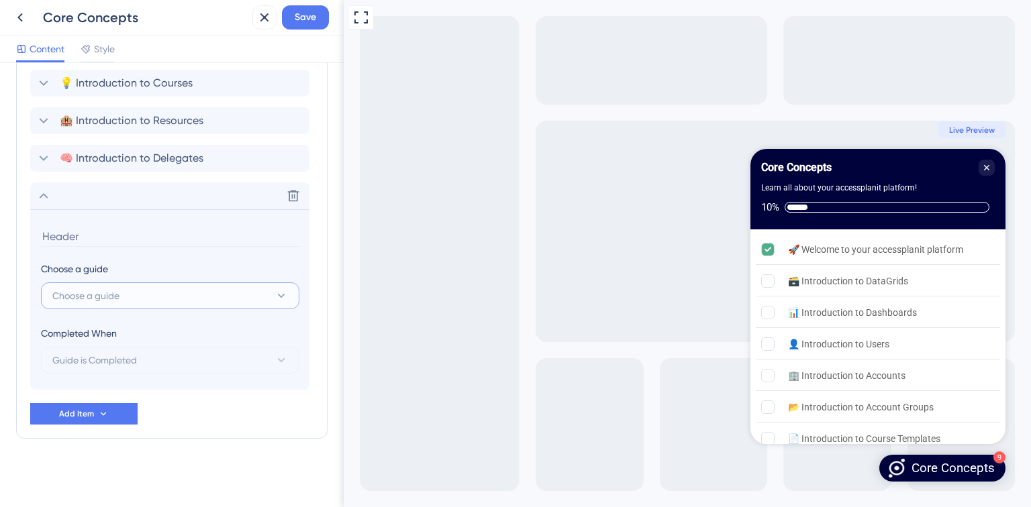
click at [103, 301] on span "Choose a guide" at bounding box center [85, 296] width 67 height 16
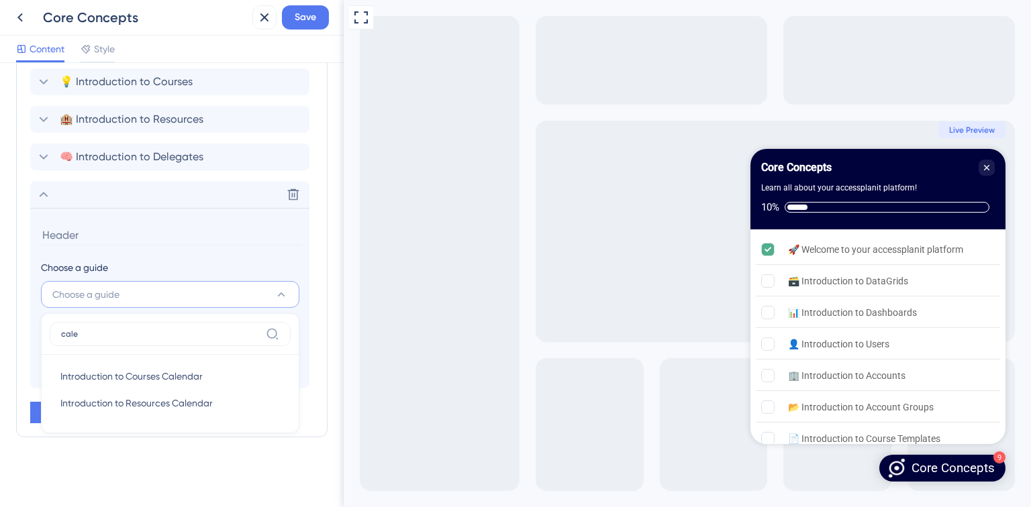
scroll to position [692, 0]
type input "calen"
click at [151, 375] on span "Introduction to Courses Calendar" at bounding box center [131, 378] width 142 height 16
type input "Introduction to Courses Calendar"
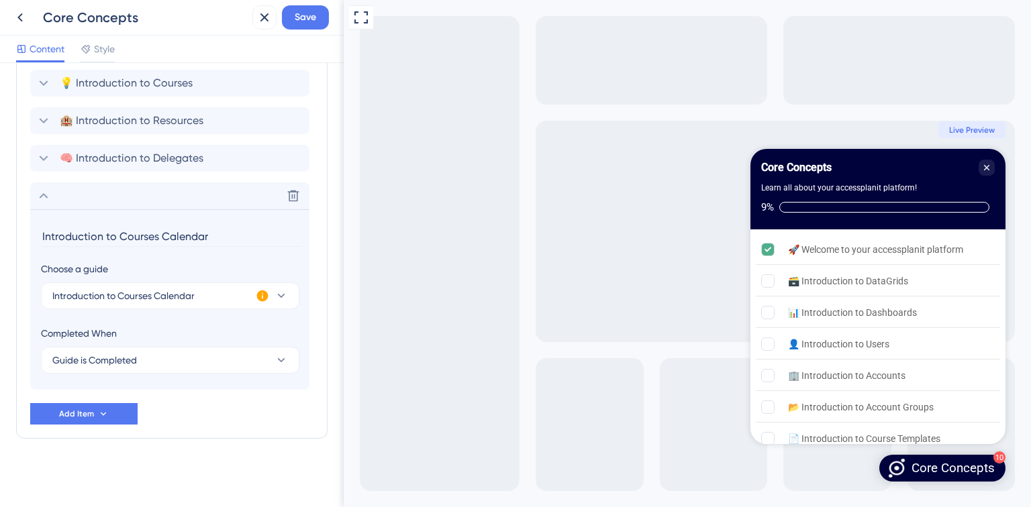
click at [246, 436] on div "Items in the Checklist Guides should be in the same container with the checklis…" at bounding box center [171, 75] width 311 height 727
click at [292, 196] on icon at bounding box center [293, 195] width 13 height 13
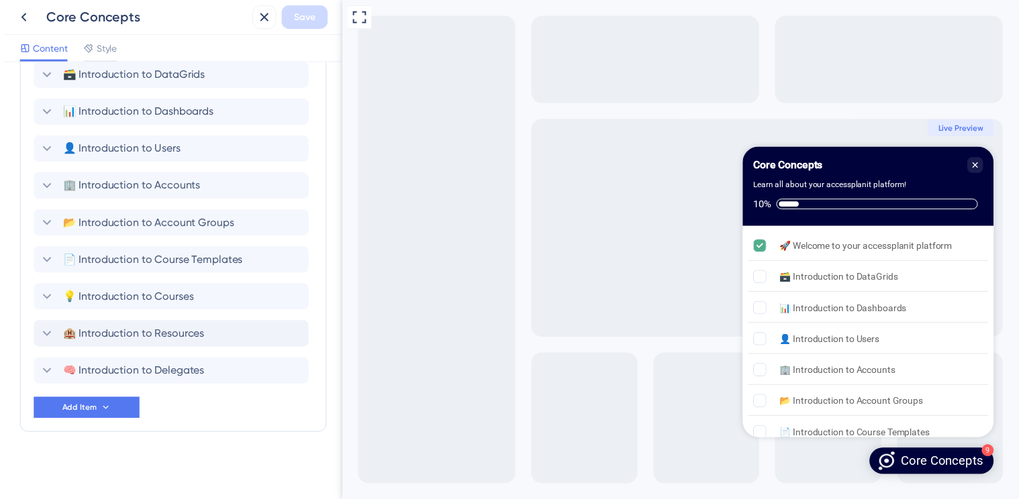
scroll to position [98, 0]
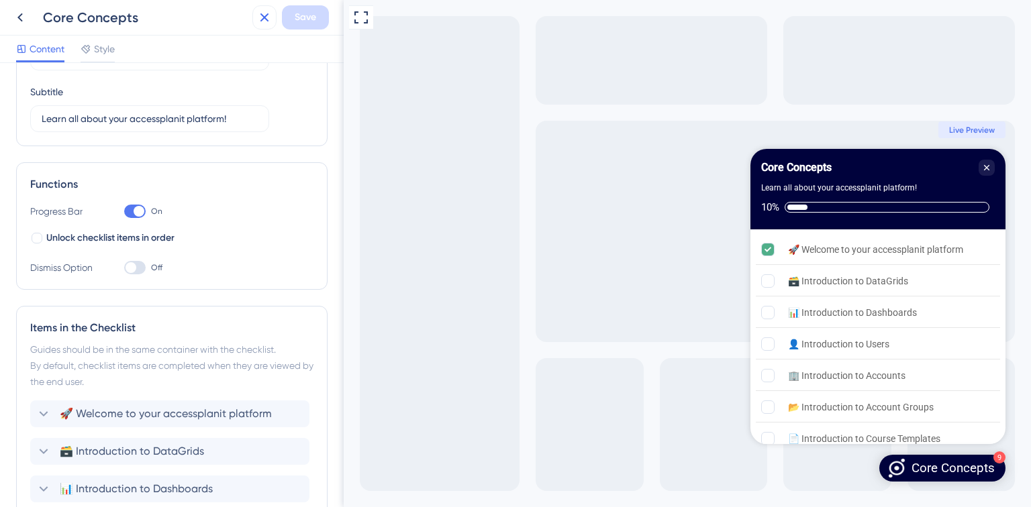
click at [260, 20] on icon at bounding box center [264, 17] width 16 height 16
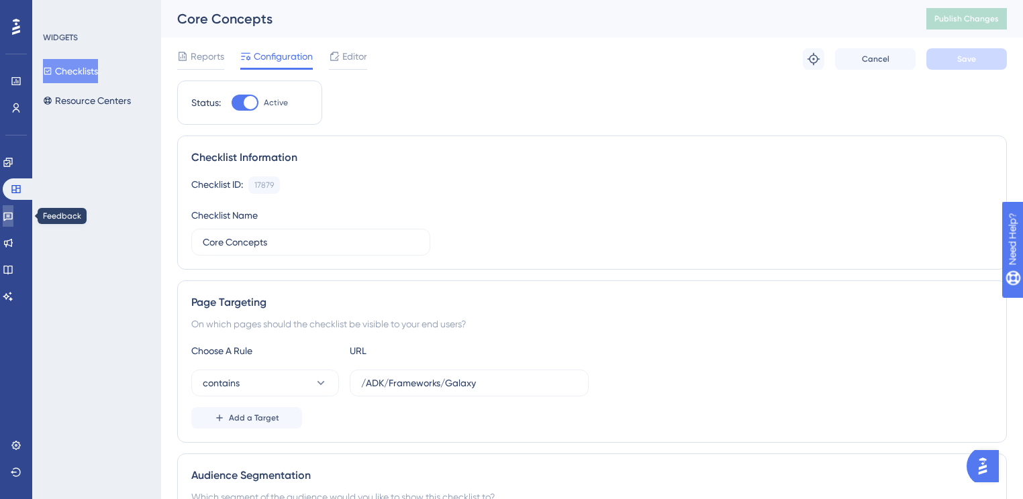
drag, startPoint x: 21, startPoint y: 225, endPoint x: 32, endPoint y: 244, distance: 21.9
click at [13, 225] on link at bounding box center [8, 215] width 11 height 21
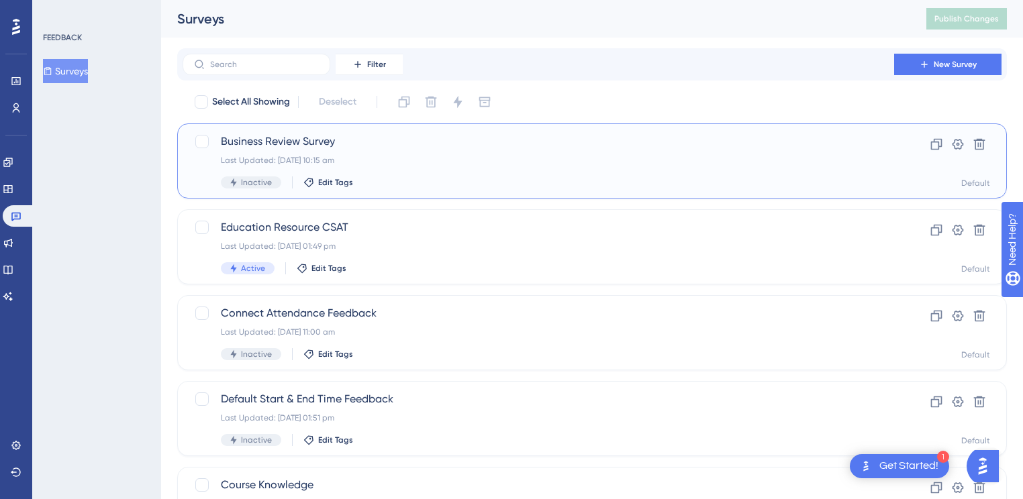
click at [573, 172] on div "Business Review Survey Last Updated: [DATE] 10:15 am Inactive Edit Tags" at bounding box center [538, 161] width 635 height 55
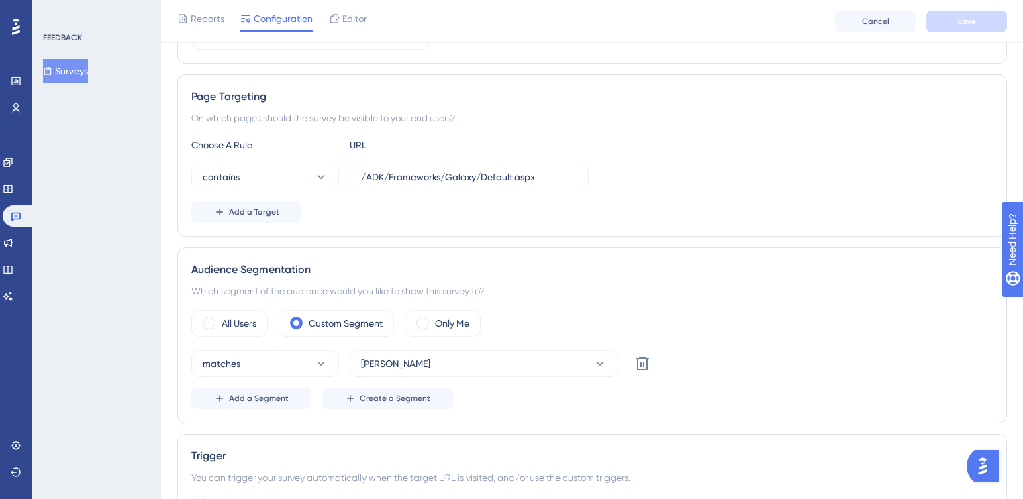
scroll to position [107, 0]
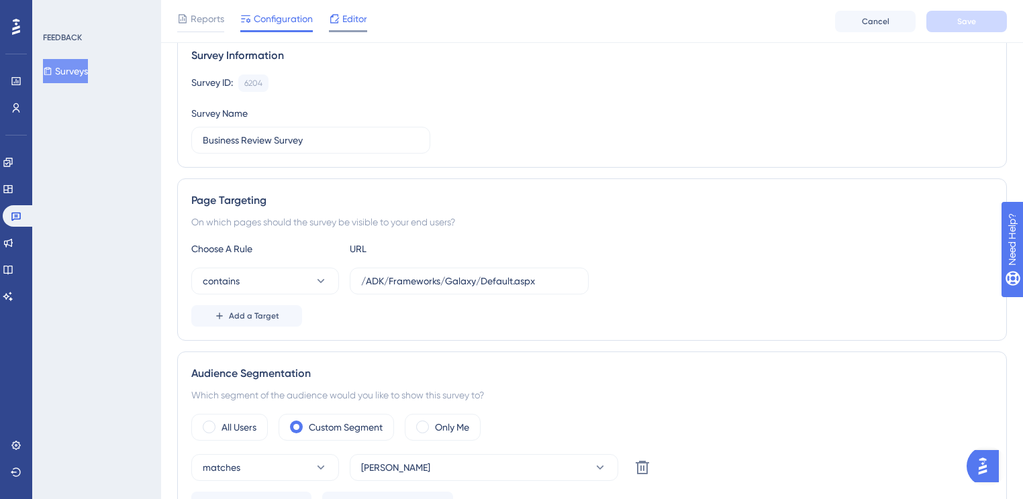
click at [347, 16] on span "Editor" at bounding box center [354, 19] width 25 height 16
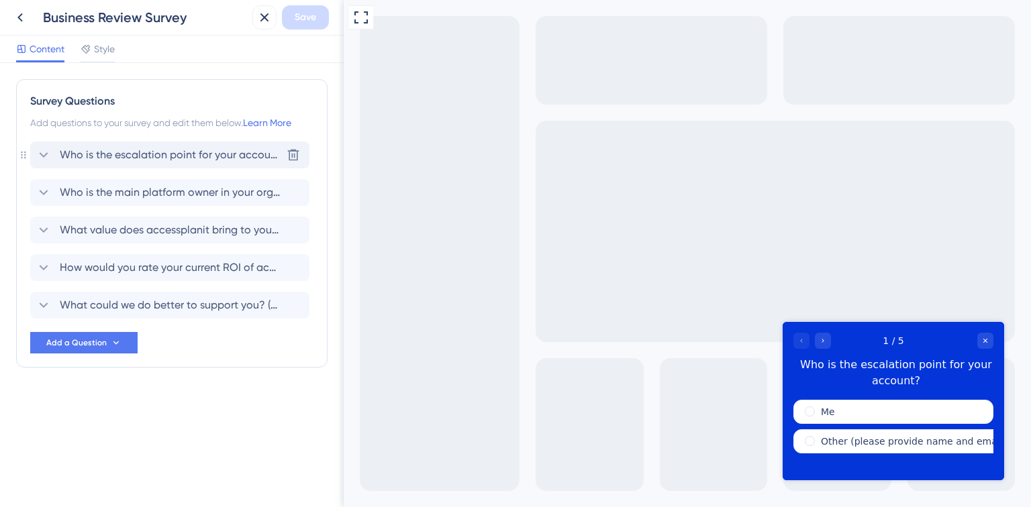
click at [156, 153] on span "Who is the escalation point for your account?" at bounding box center [170, 155] width 221 height 16
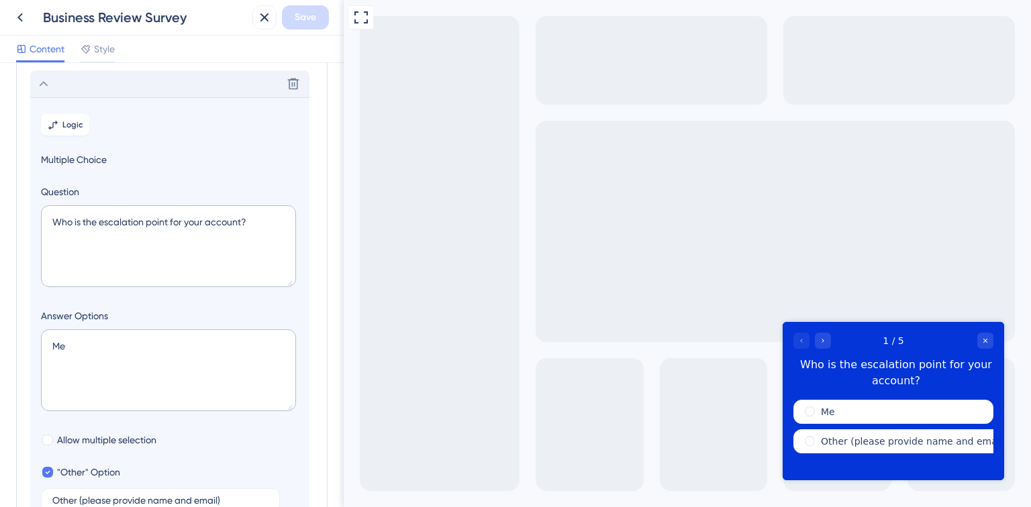
scroll to position [78, 0]
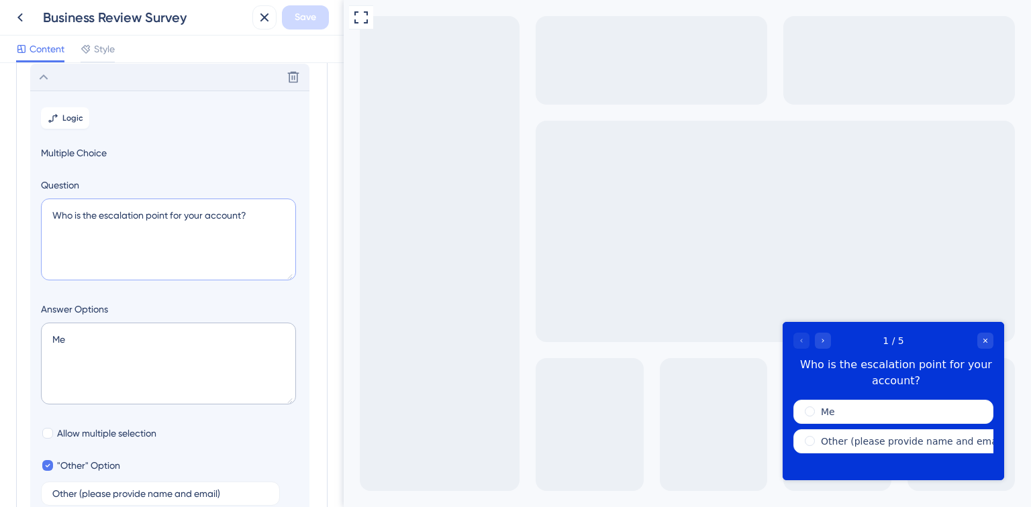
click at [227, 225] on textarea "Who is the escalation point for your account?" at bounding box center [168, 240] width 255 height 82
drag, startPoint x: 263, startPoint y: 219, endPoint x: 100, endPoint y: 217, distance: 163.1
click at [100, 217] on textarea "Who is the escalation point for your account?" at bounding box center [168, 240] width 255 height 82
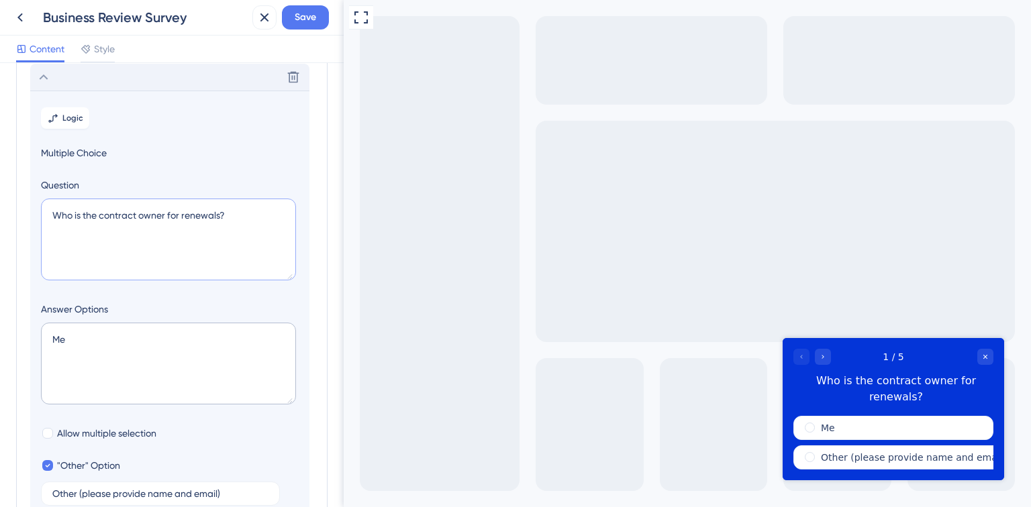
type textarea "Who is the contract owner for renewals?"
click at [47, 79] on icon at bounding box center [44, 77] width 16 height 16
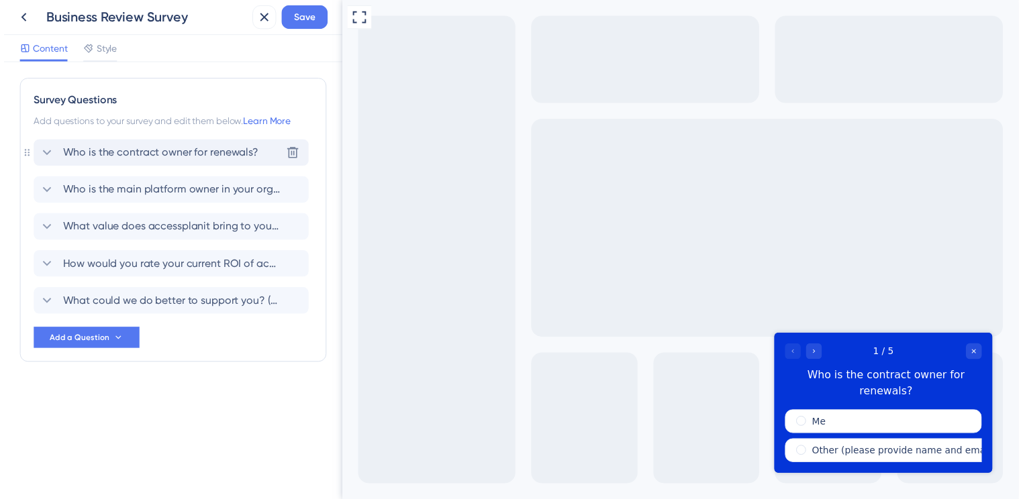
scroll to position [0, 0]
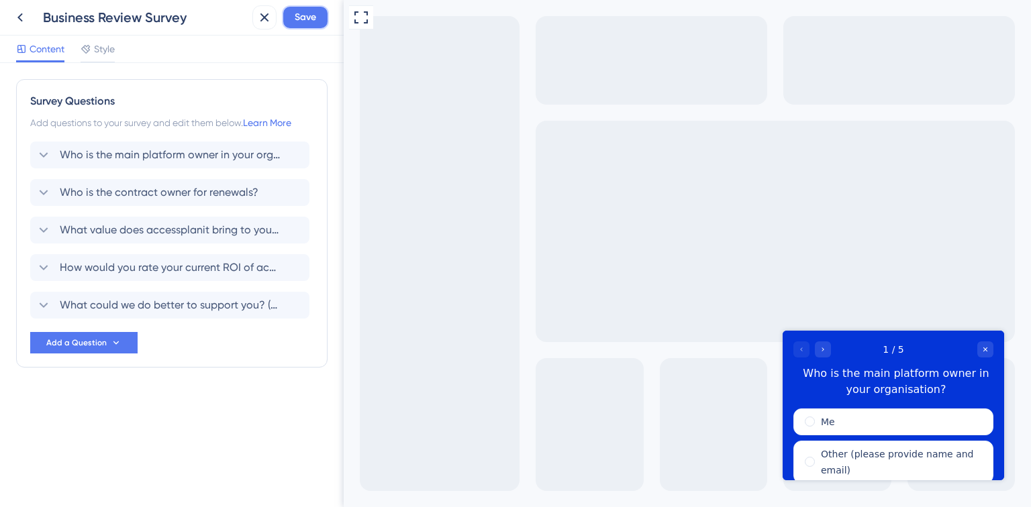
click at [300, 21] on span "Save" at bounding box center [305, 17] width 21 height 16
click at [262, 11] on icon at bounding box center [264, 17] width 16 height 16
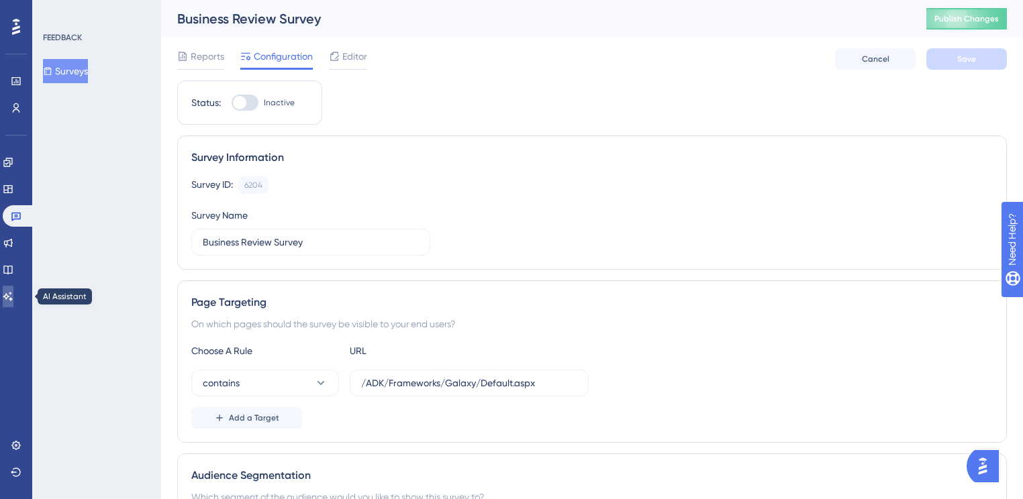
click at [13, 299] on icon at bounding box center [8, 296] width 11 height 11
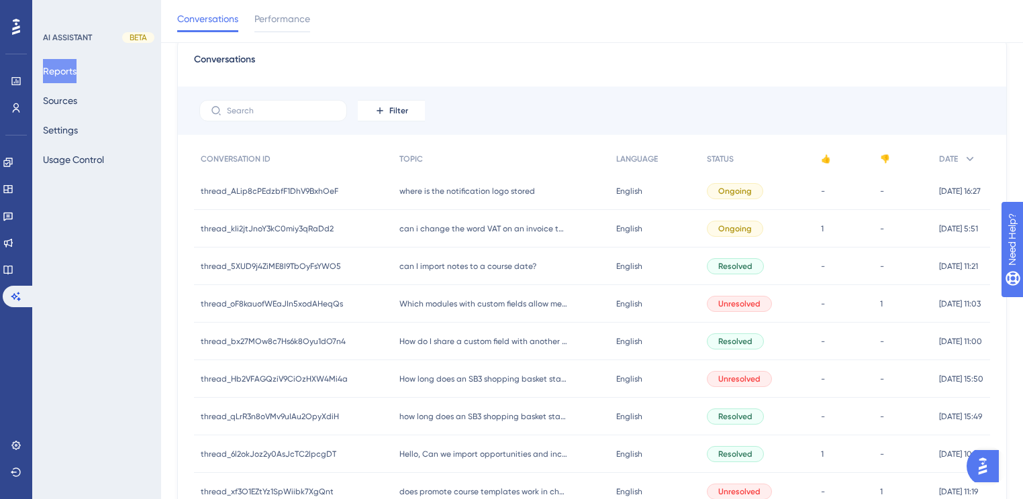
scroll to position [107, 0]
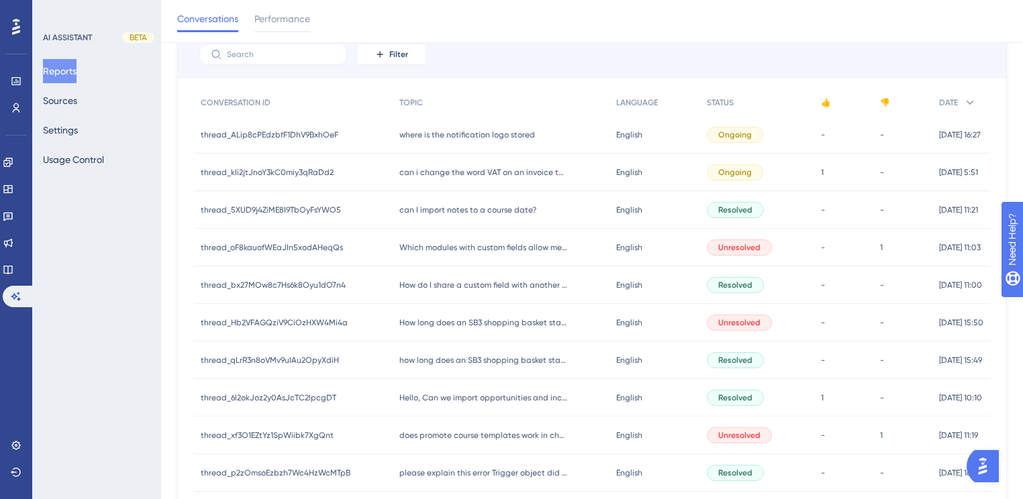
click at [521, 209] on span "can I import notes to a course date?" at bounding box center [467, 210] width 137 height 11
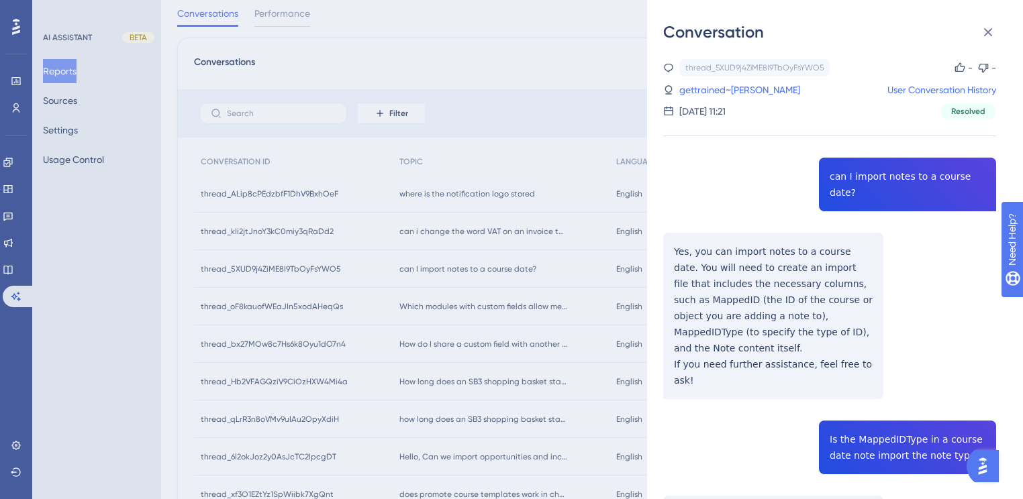
scroll to position [0, 0]
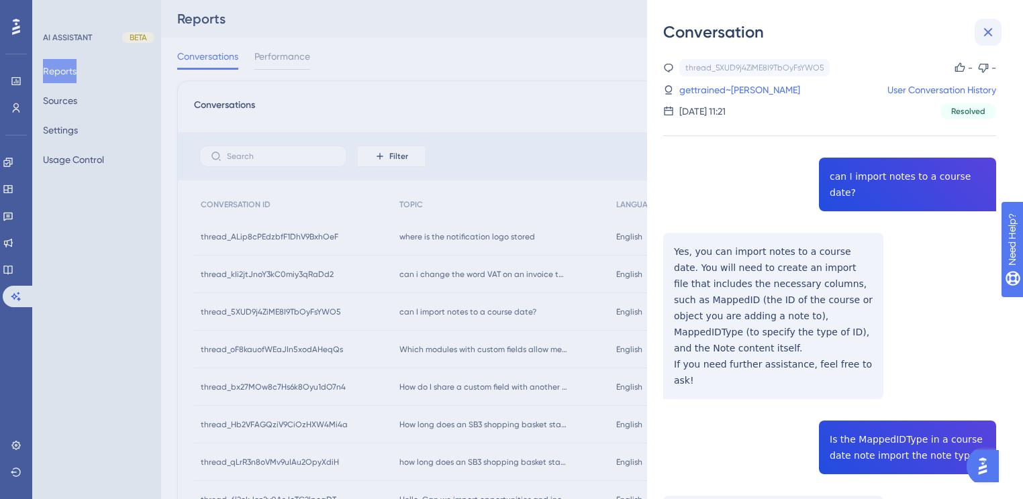
click at [992, 32] on icon at bounding box center [988, 32] width 16 height 16
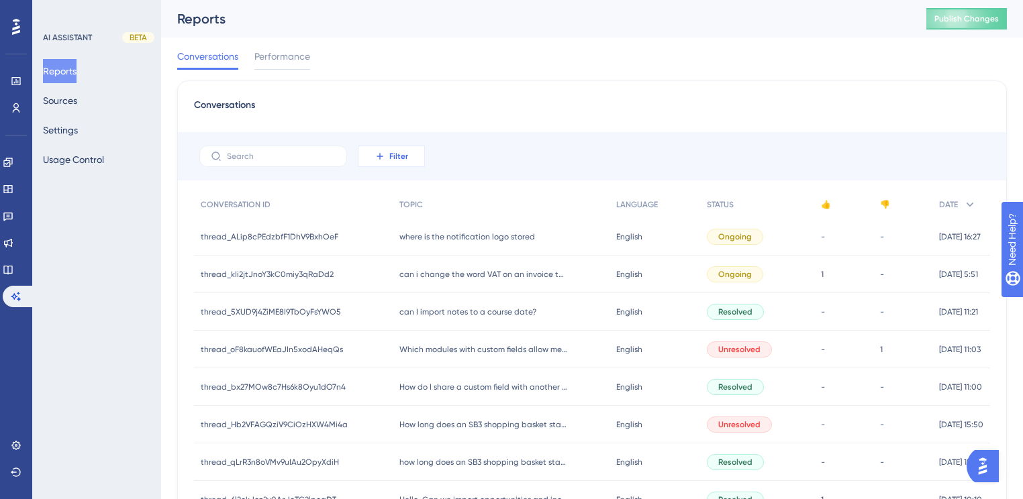
click at [382, 152] on icon at bounding box center [379, 156] width 11 height 11
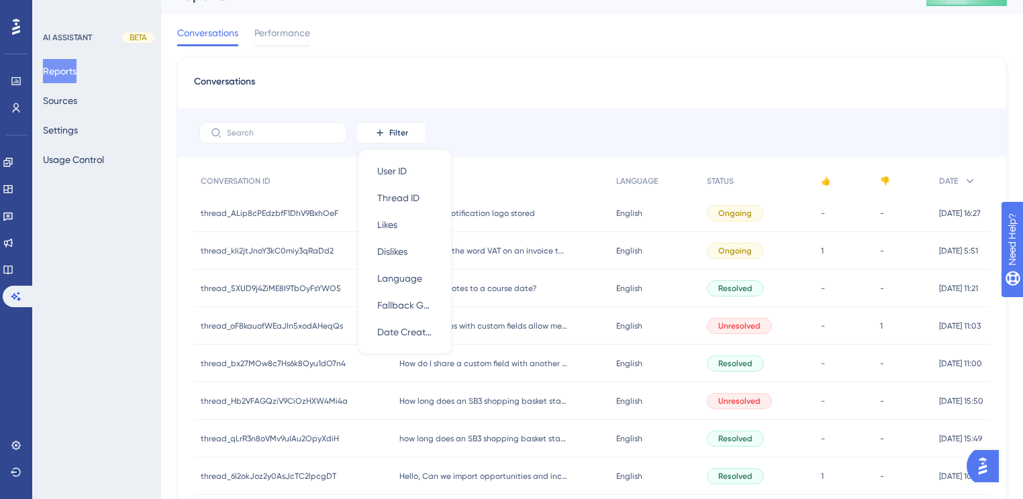
drag, startPoint x: 696, startPoint y: 94, endPoint x: 698, endPoint y: 129, distance: 34.9
click at [696, 93] on div "Conversations" at bounding box center [592, 86] width 796 height 24
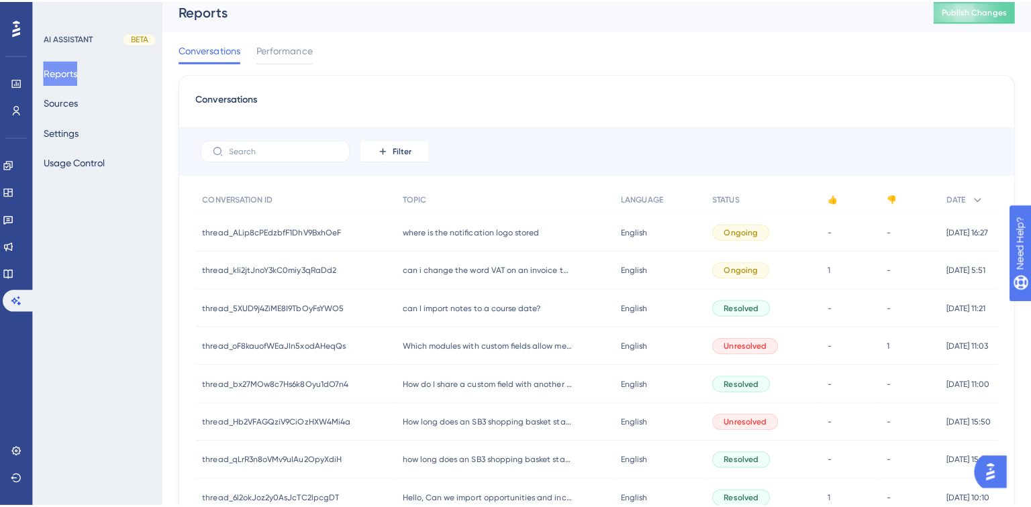
scroll to position [0, 0]
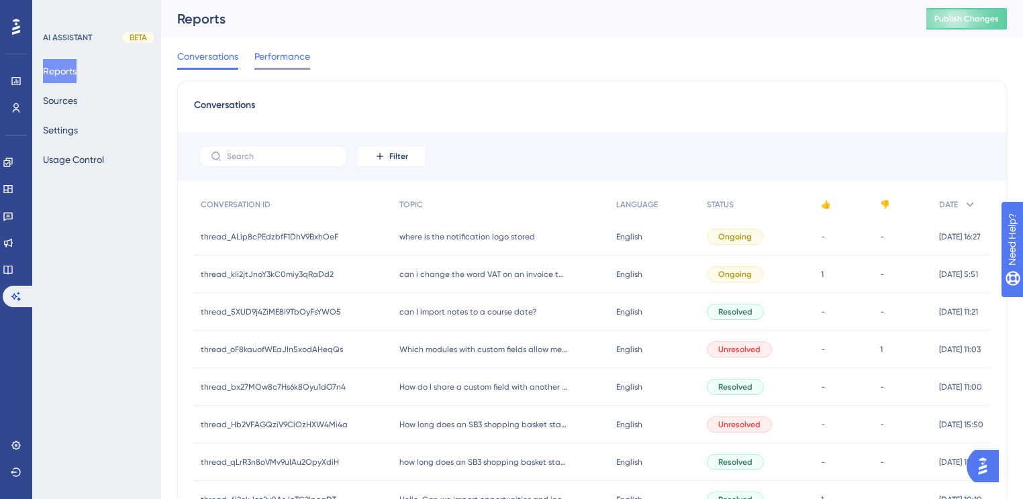
click at [298, 58] on span "Performance" at bounding box center [282, 56] width 56 height 16
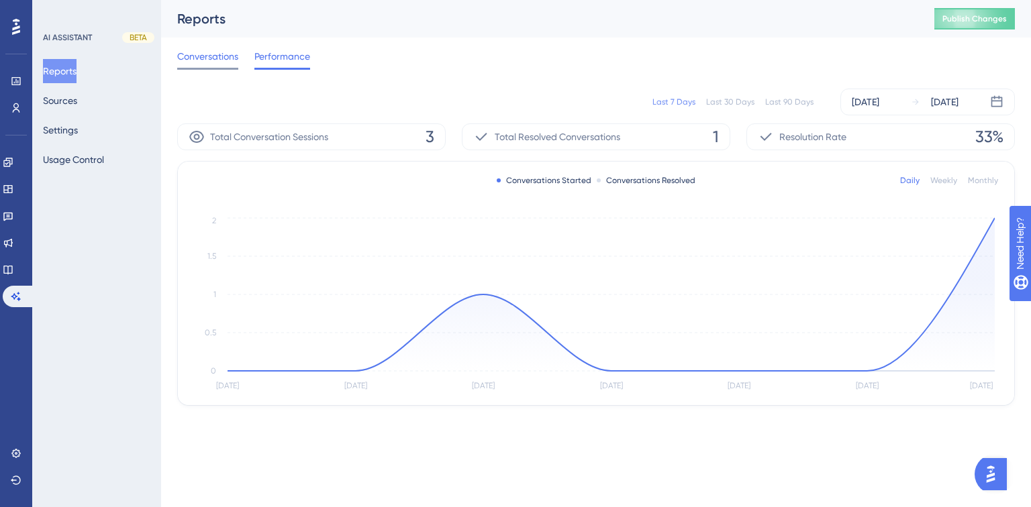
click at [202, 55] on span "Conversations" at bounding box center [207, 56] width 61 height 16
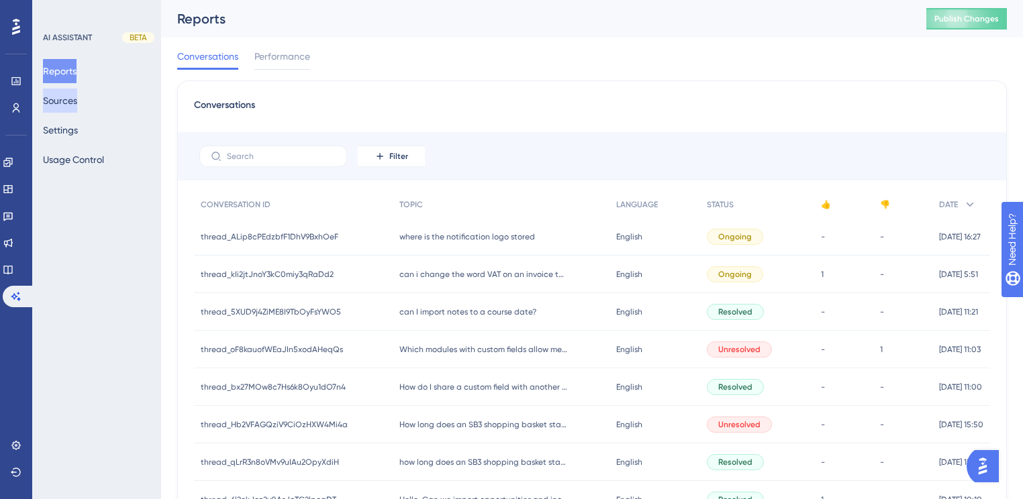
click at [66, 99] on button "Sources" at bounding box center [60, 101] width 34 height 24
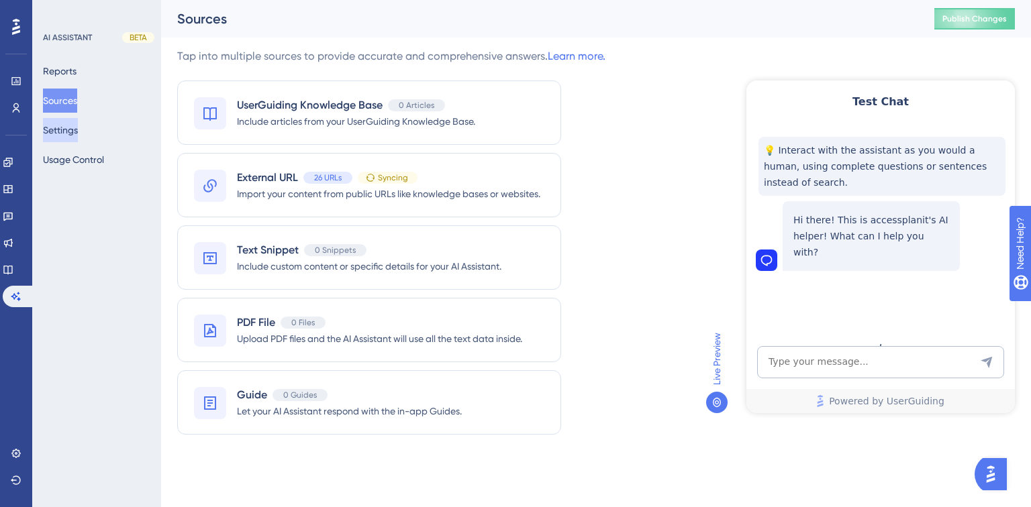
click at [78, 132] on button "Settings" at bounding box center [60, 130] width 35 height 24
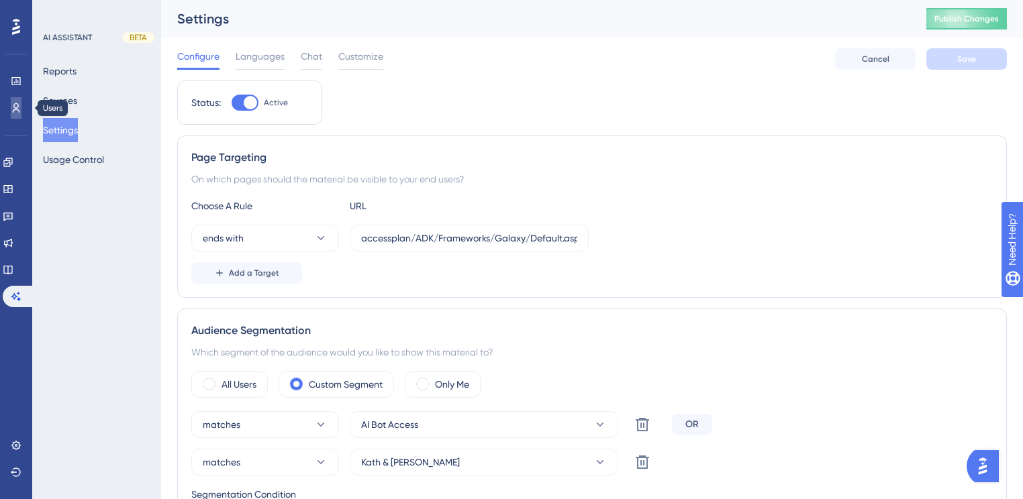
click at [16, 111] on icon at bounding box center [16, 108] width 11 height 11
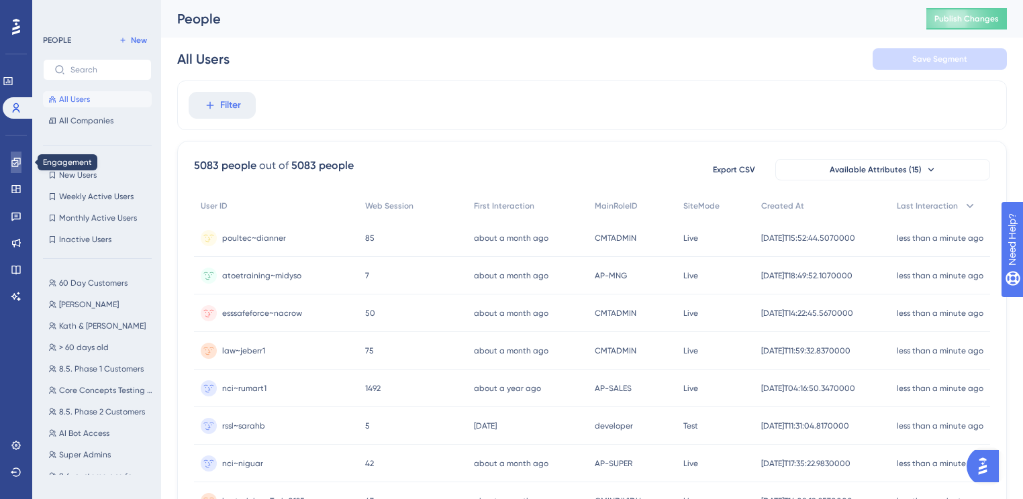
click at [11, 158] on link at bounding box center [16, 162] width 11 height 21
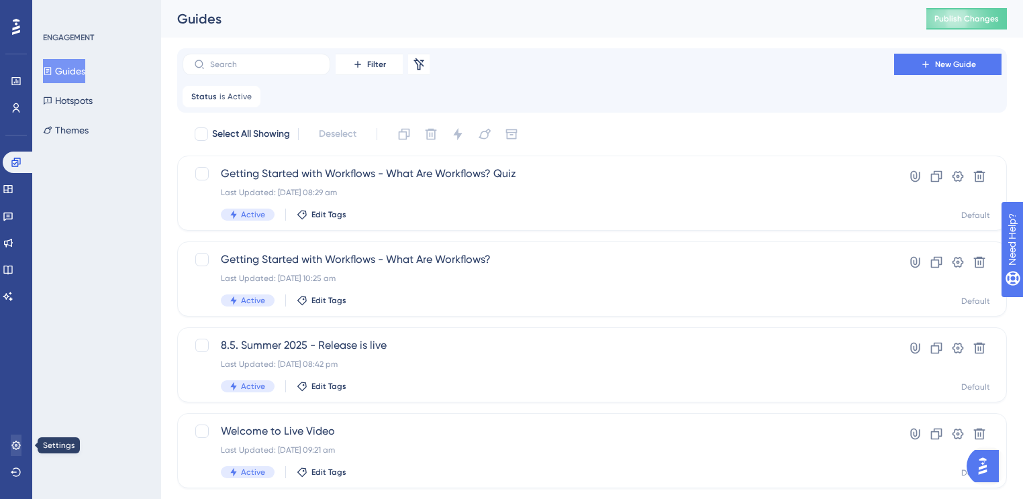
click at [94, 424] on div "ENGAGEMENT Guides Hotspots Themes" at bounding box center [96, 249] width 129 height 499
click at [16, 441] on icon at bounding box center [15, 445] width 9 height 9
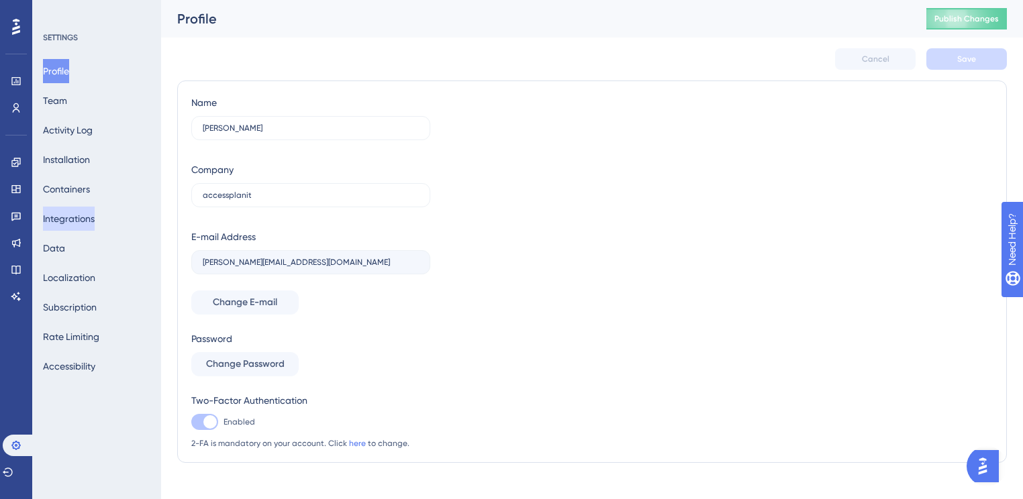
click at [81, 223] on button "Integrations" at bounding box center [69, 219] width 52 height 24
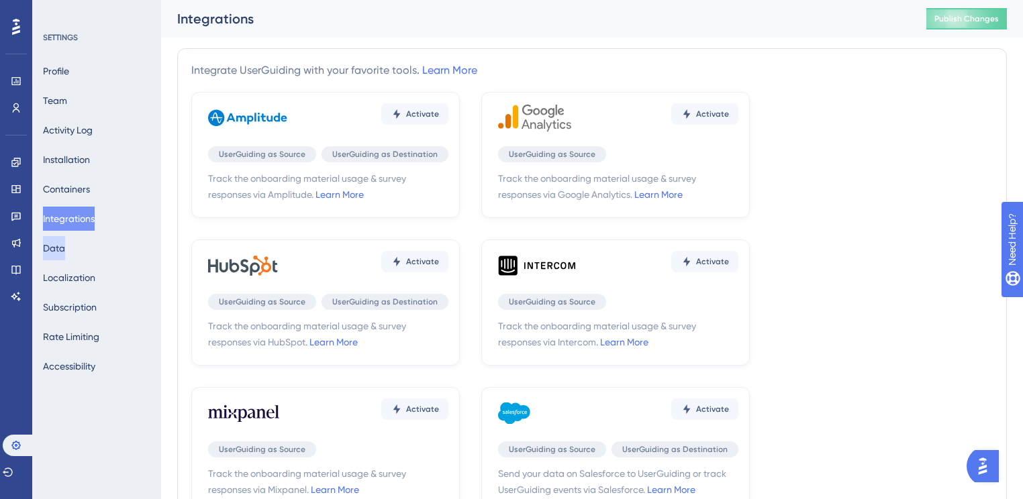
click at [65, 254] on button "Data" at bounding box center [54, 248] width 22 height 24
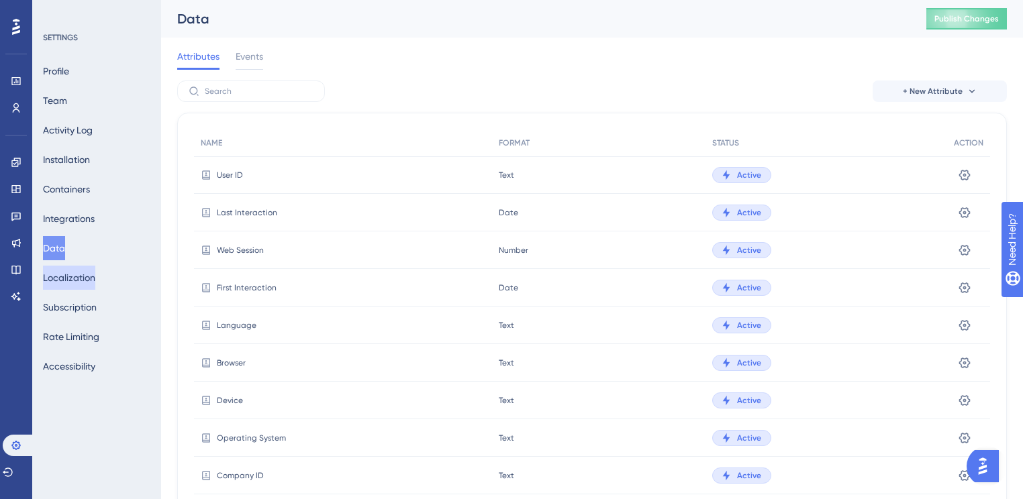
click at [75, 274] on button "Localization" at bounding box center [69, 278] width 52 height 24
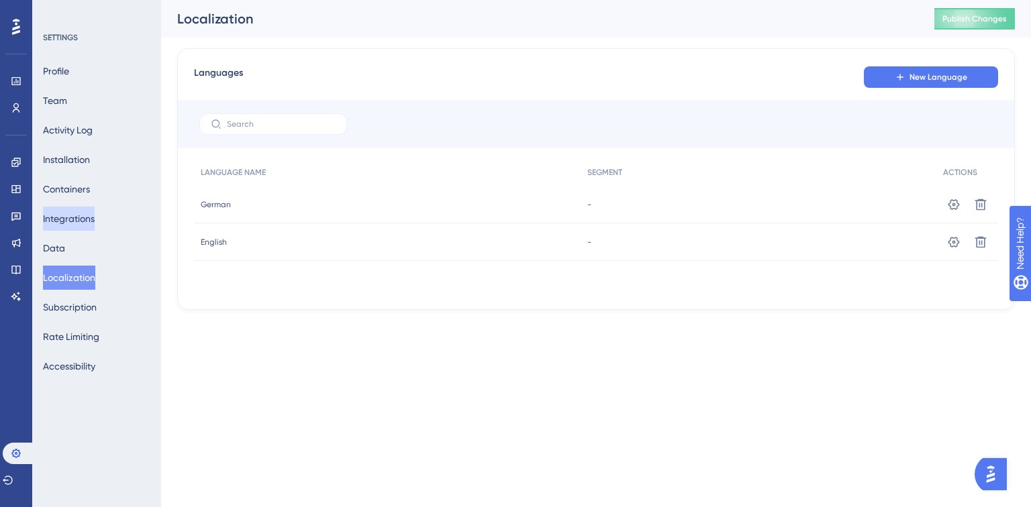
click at [62, 219] on button "Integrations" at bounding box center [69, 219] width 52 height 24
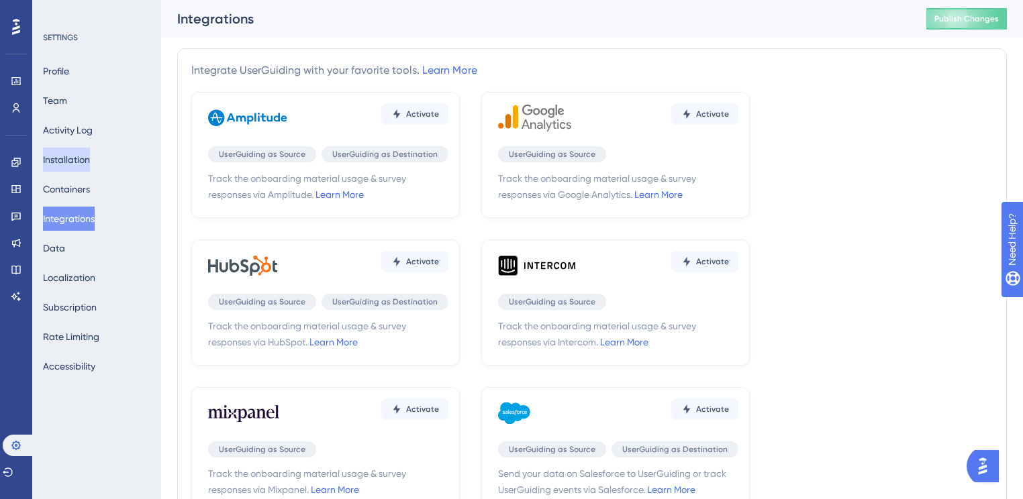
click at [78, 156] on button "Installation" at bounding box center [66, 160] width 47 height 24
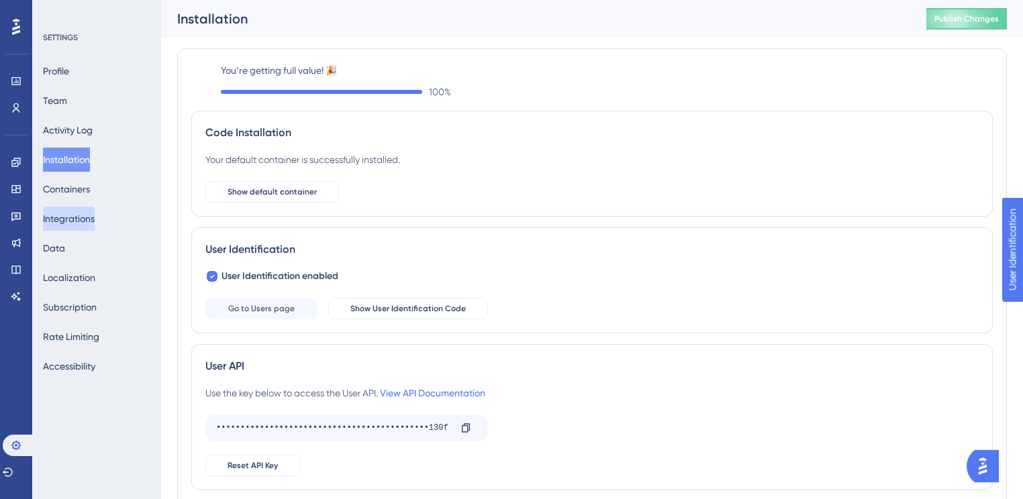
click at [68, 221] on button "Integrations" at bounding box center [69, 219] width 52 height 24
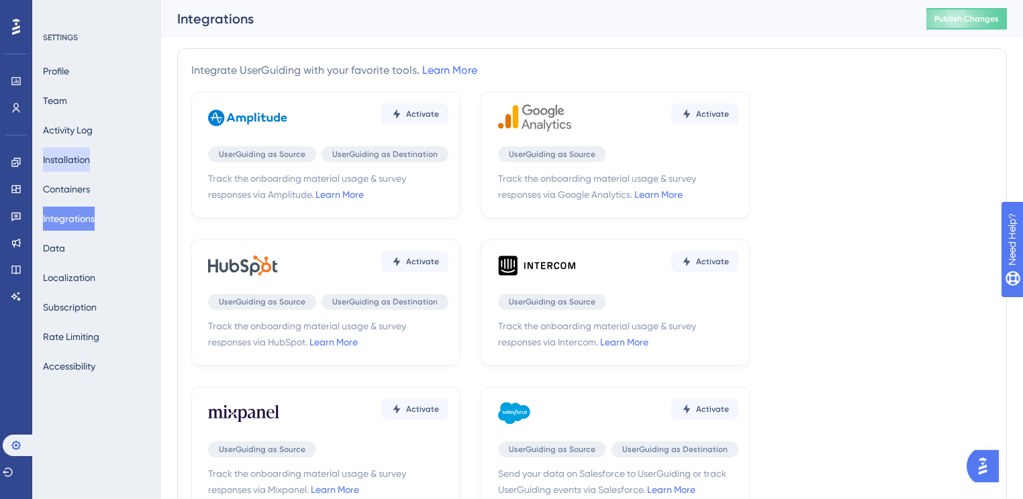
click at [79, 155] on button "Installation" at bounding box center [66, 160] width 47 height 24
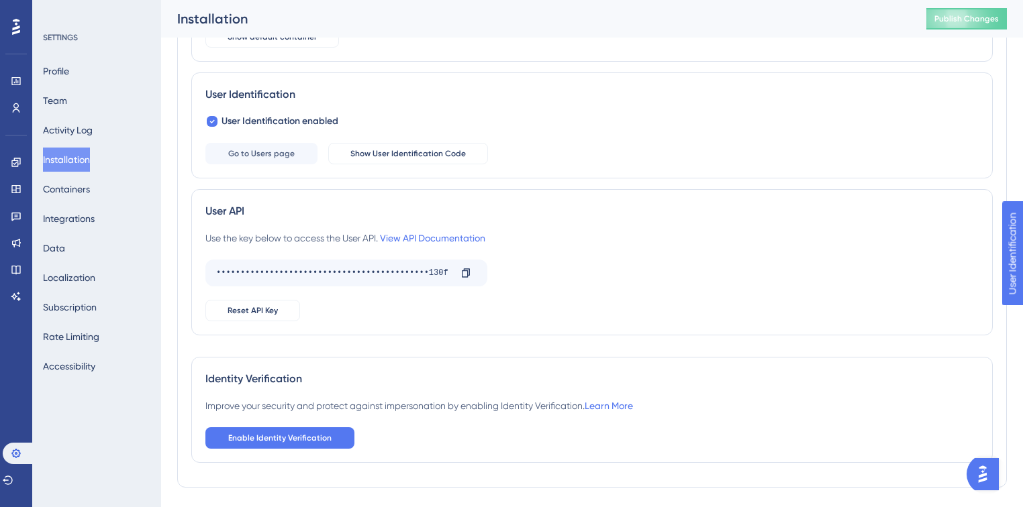
scroll to position [199, 0]
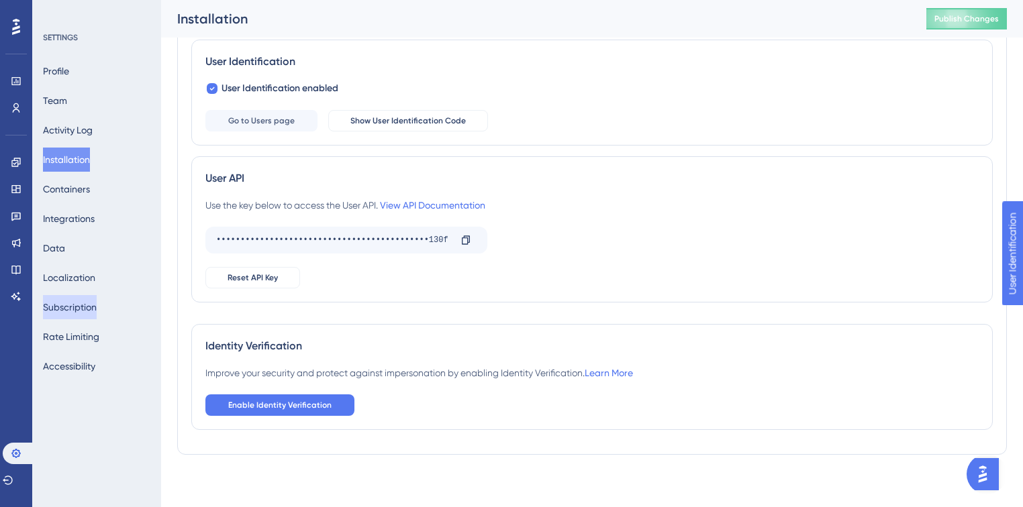
click at [97, 301] on button "Subscription" at bounding box center [70, 307] width 54 height 24
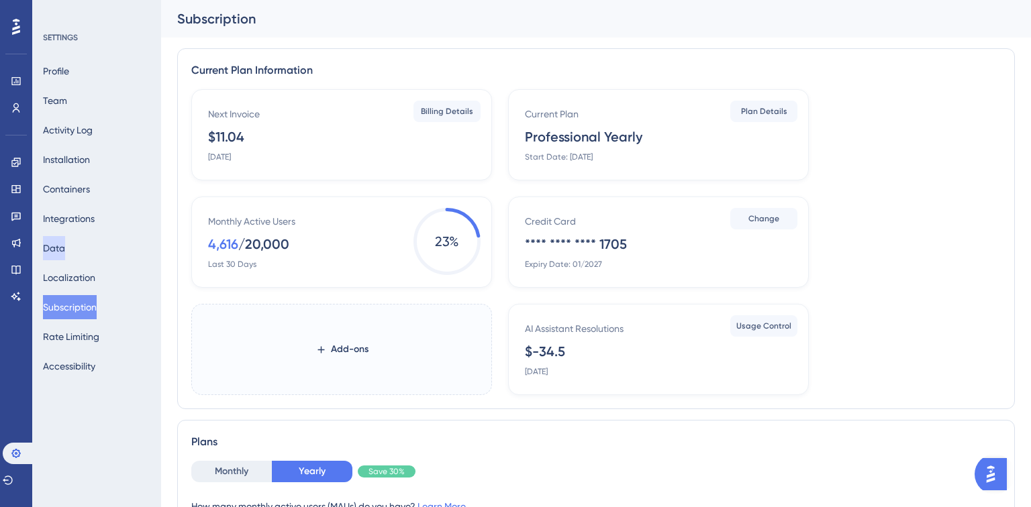
click at [62, 250] on button "Data" at bounding box center [54, 248] width 22 height 24
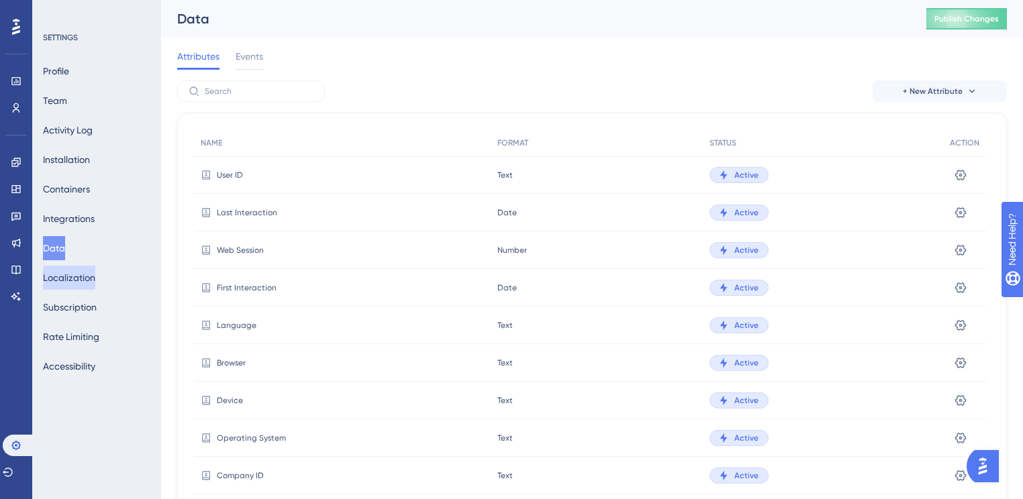
click at [55, 287] on button "Localization" at bounding box center [69, 278] width 52 height 24
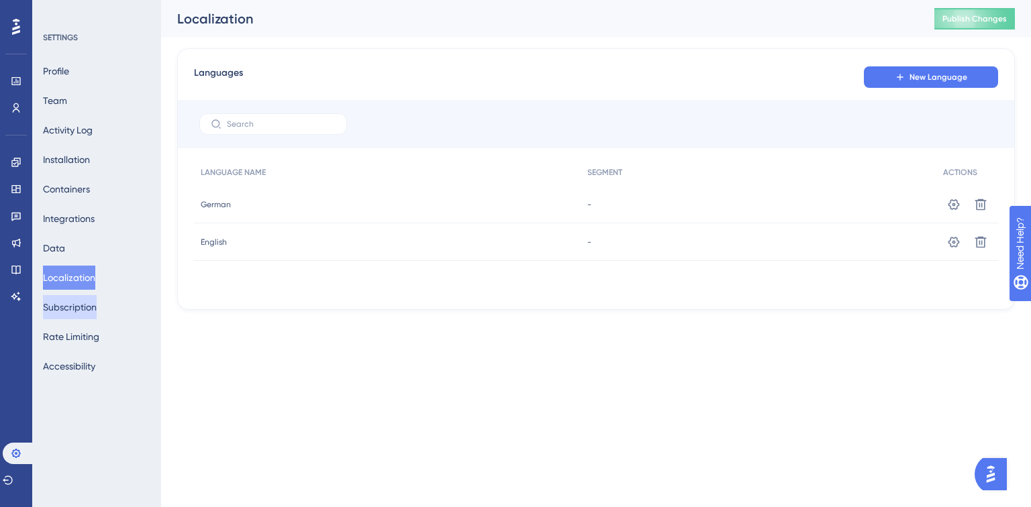
click at [72, 312] on button "Subscription" at bounding box center [70, 307] width 54 height 24
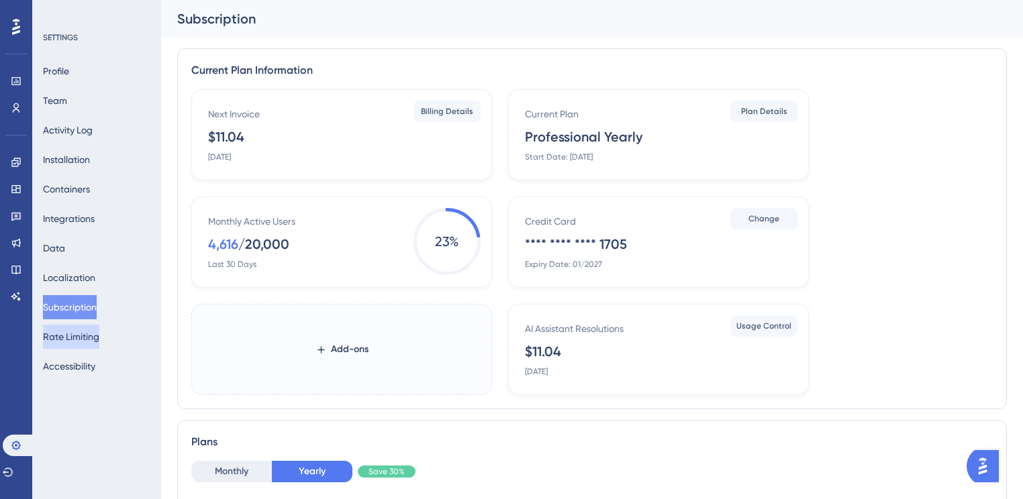
click at [91, 338] on button "Rate Limiting" at bounding box center [71, 337] width 56 height 24
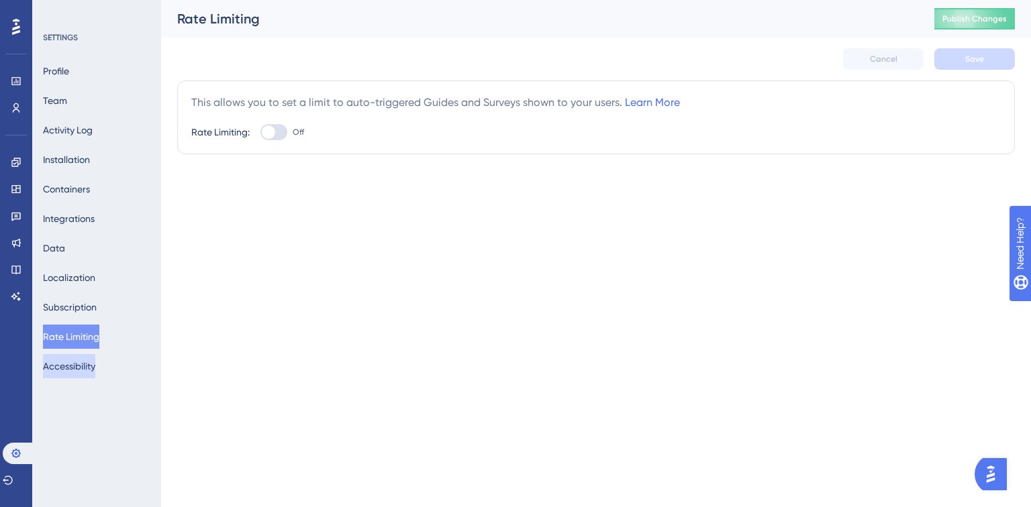
click at [91, 373] on button "Accessibility" at bounding box center [69, 366] width 52 height 24
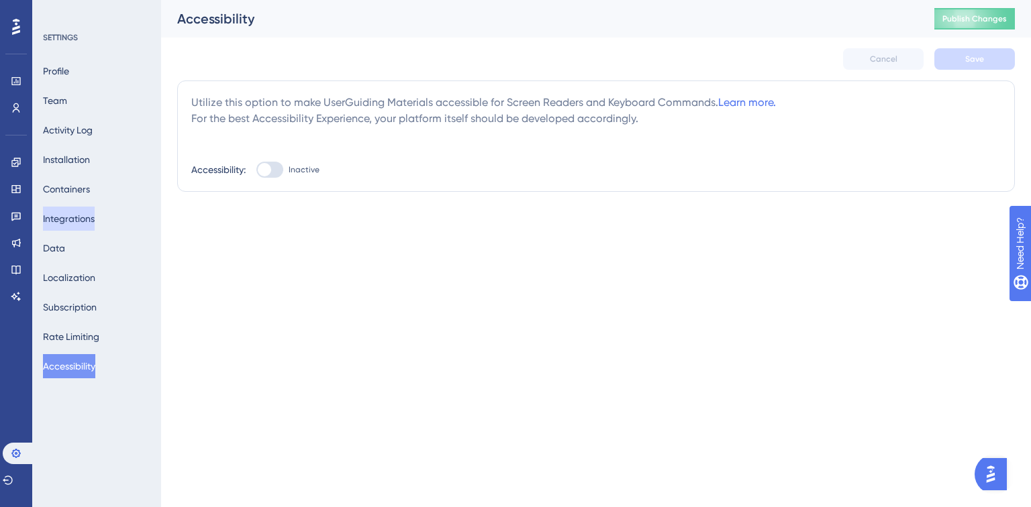
click at [67, 224] on button "Integrations" at bounding box center [69, 219] width 52 height 24
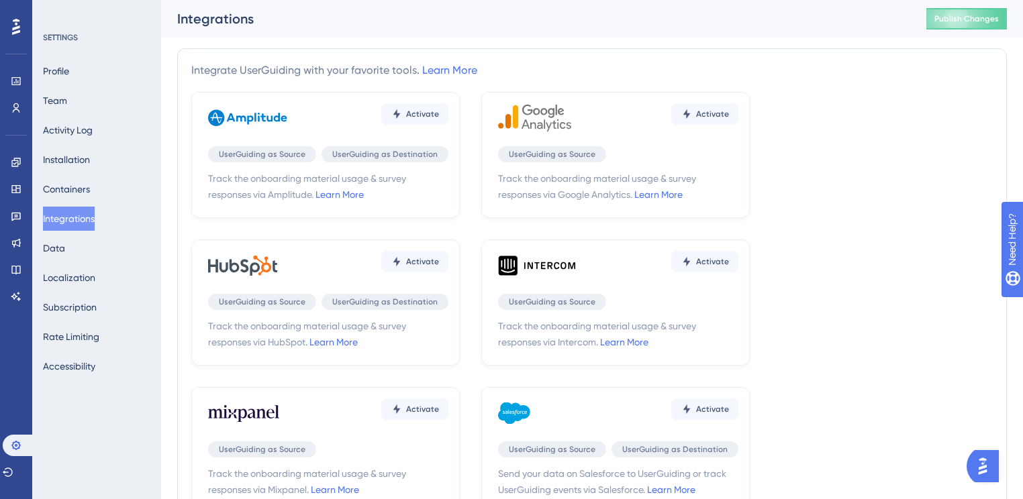
click at [467, 76] on div "Integrate UserGuiding with your favorite tools. Learn More" at bounding box center [334, 70] width 286 height 16
click at [461, 70] on link "Learn More" at bounding box center [449, 70] width 55 height 13
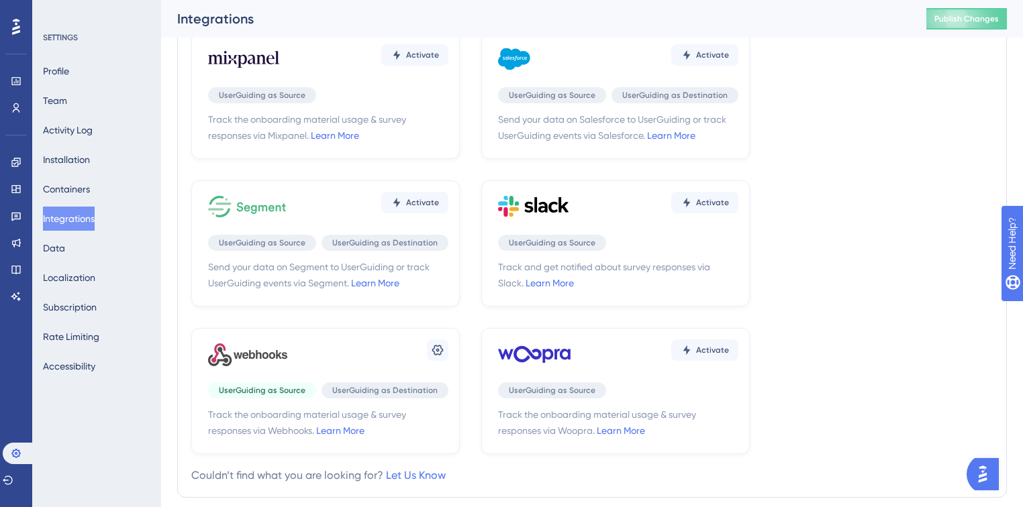
scroll to position [409, 0]
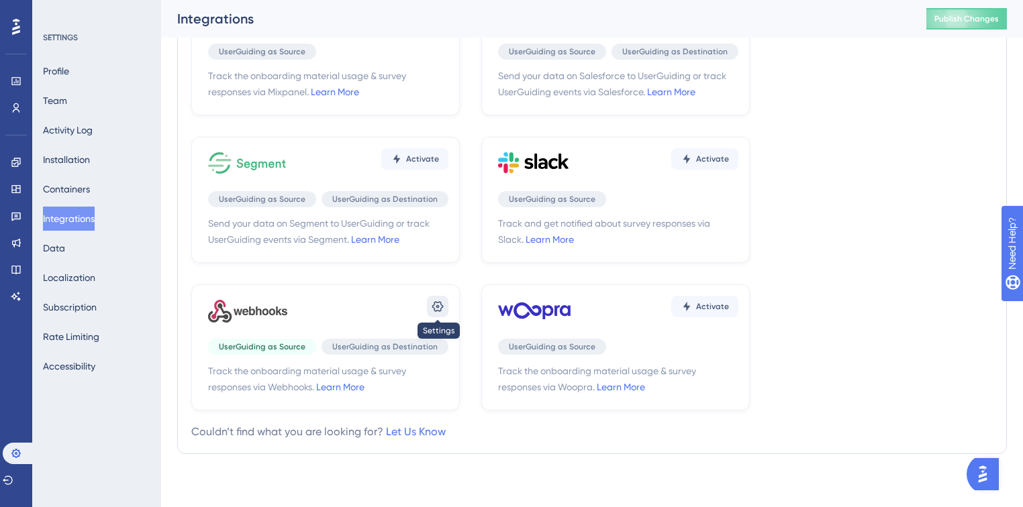
click at [442, 305] on icon at bounding box center [437, 306] width 11 height 11
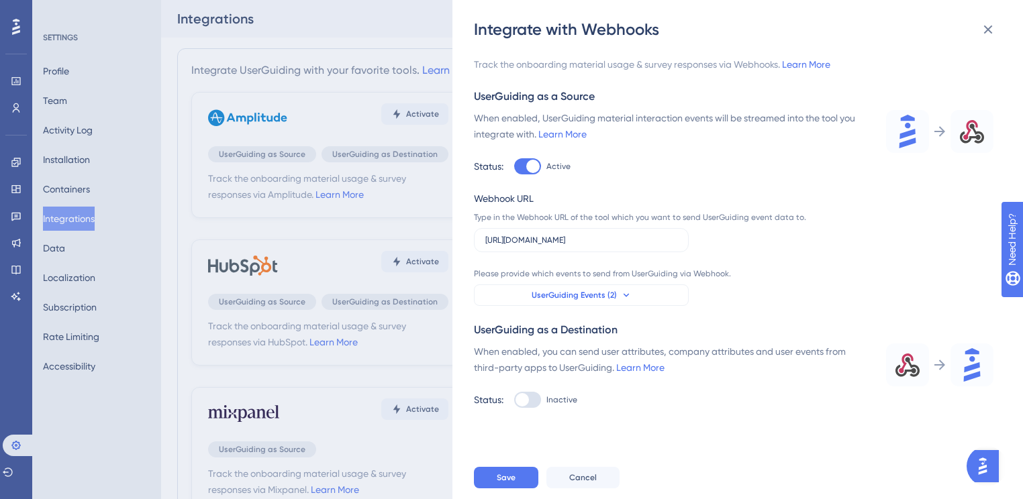
click at [625, 302] on button "UserGuiding Events (2)" at bounding box center [581, 294] width 215 height 21
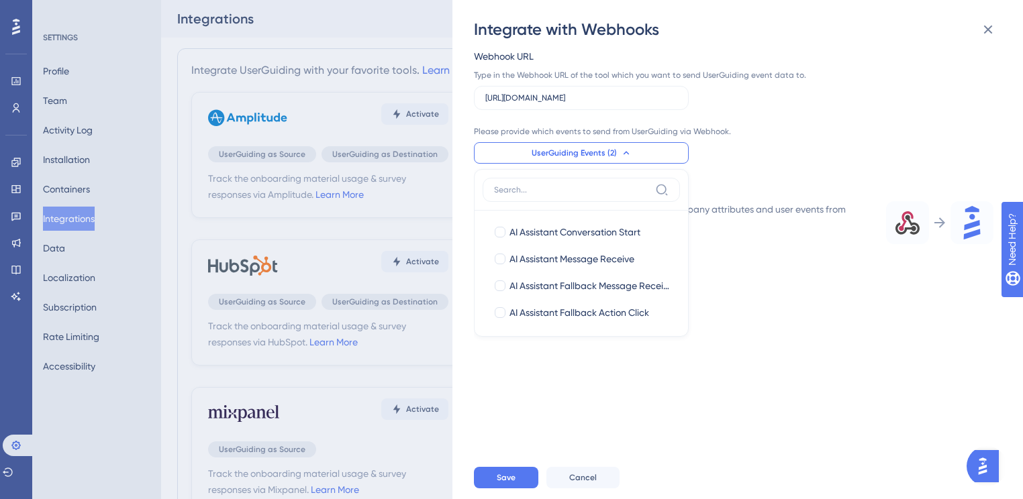
scroll to position [429, 0]
click at [849, 317] on div "Track the onboarding material usage & survey responses via Webhooks. Learn More…" at bounding box center [744, 248] width 541 height 416
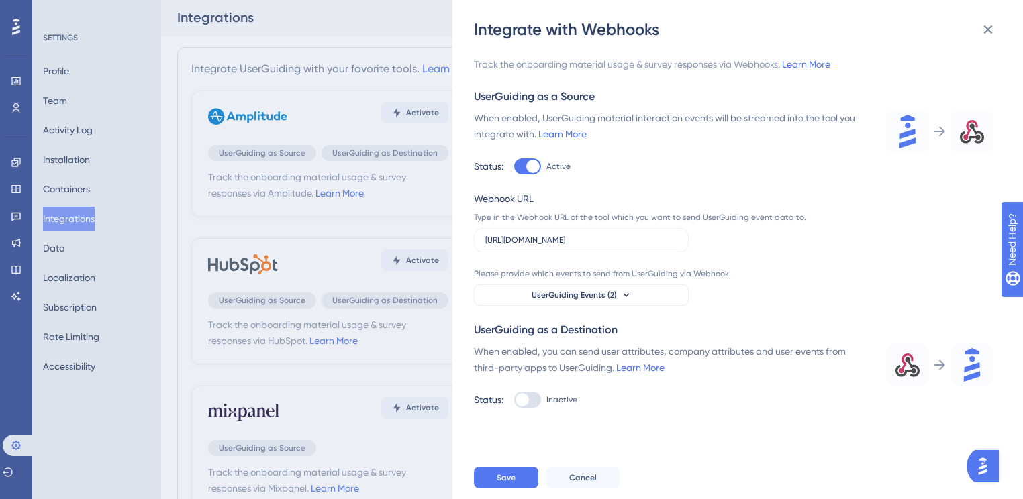
scroll to position [0, 0]
